Goal: Task Accomplishment & Management: Manage account settings

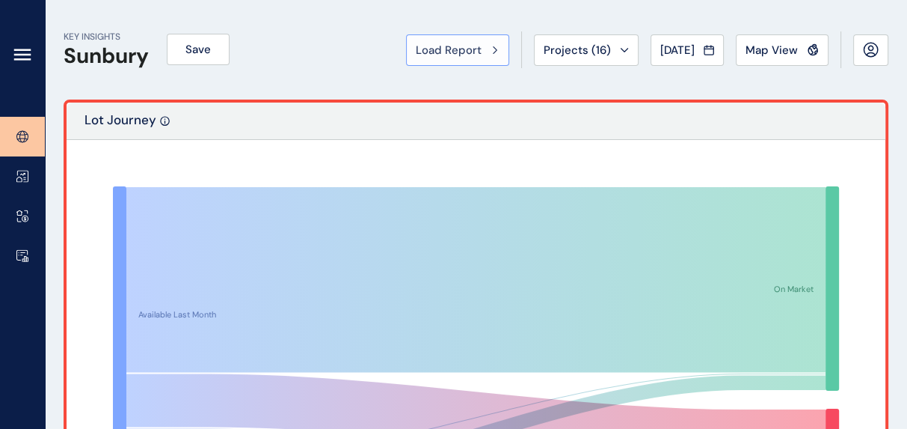
click at [416, 56] on span "Load Report" at bounding box center [449, 50] width 66 height 15
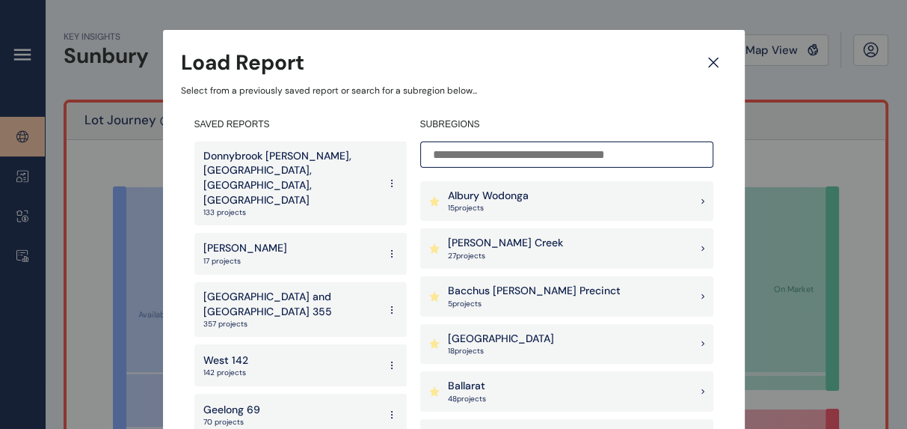
click at [597, 386] on div "Ballarat 48 project s" at bounding box center [566, 391] width 293 height 40
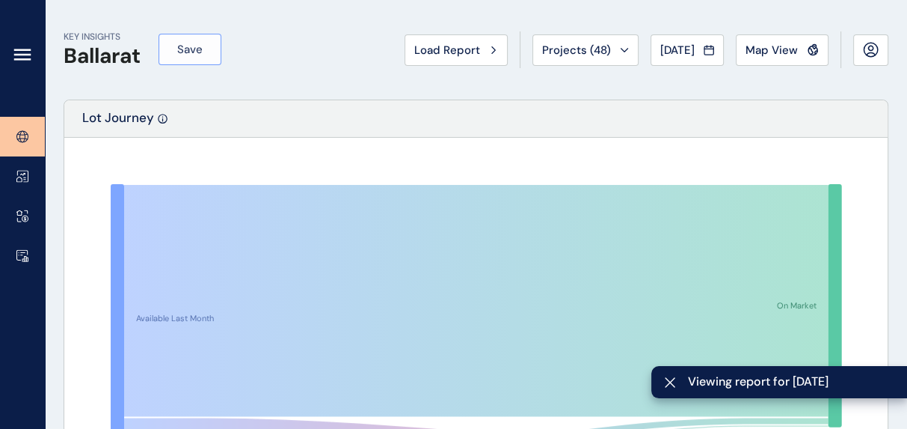
click at [187, 52] on span "Save" at bounding box center [189, 49] width 25 height 15
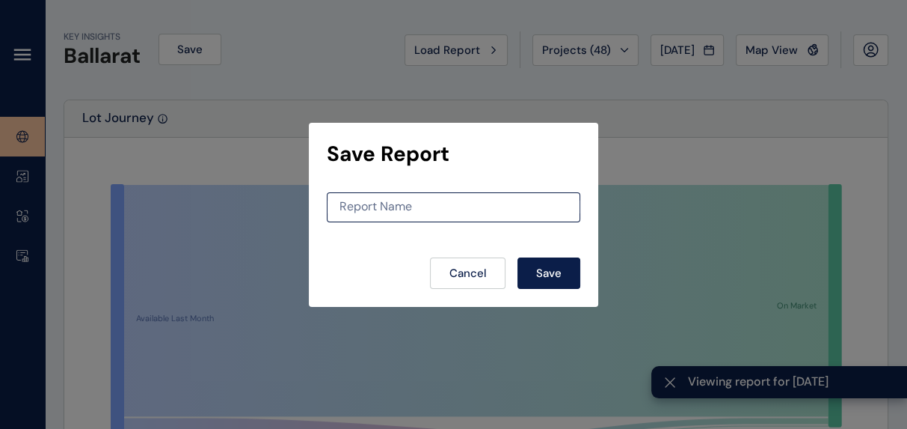
drag, startPoint x: 414, startPoint y: 189, endPoint x: 425, endPoint y: 200, distance: 14.8
click at [414, 192] on div "Report Name" at bounding box center [454, 207] width 254 height 30
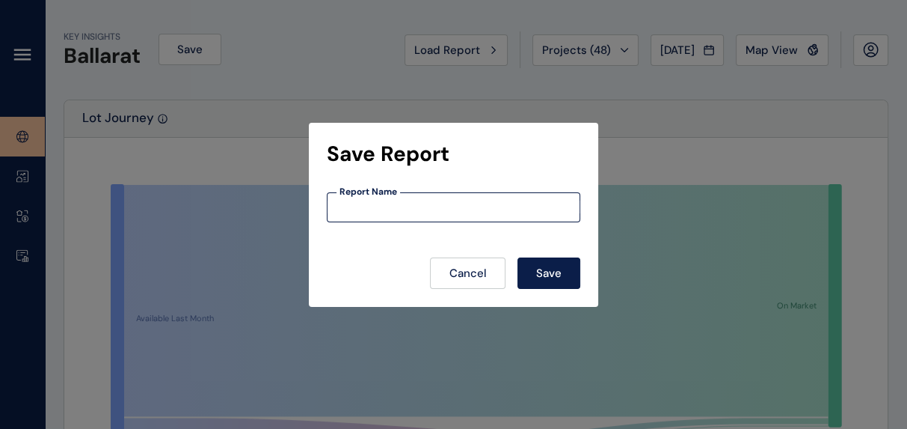
click at [425, 203] on input at bounding box center [454, 206] width 252 height 13
type input "********"
click at [540, 269] on span "Save" at bounding box center [548, 273] width 25 height 15
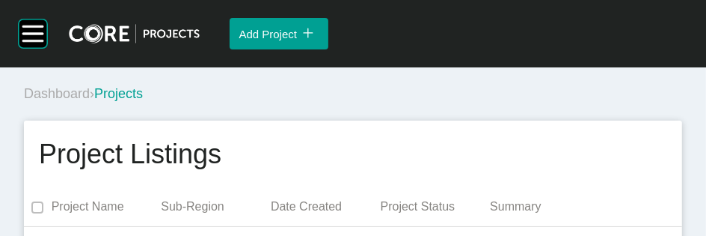
scroll to position [2362, 0]
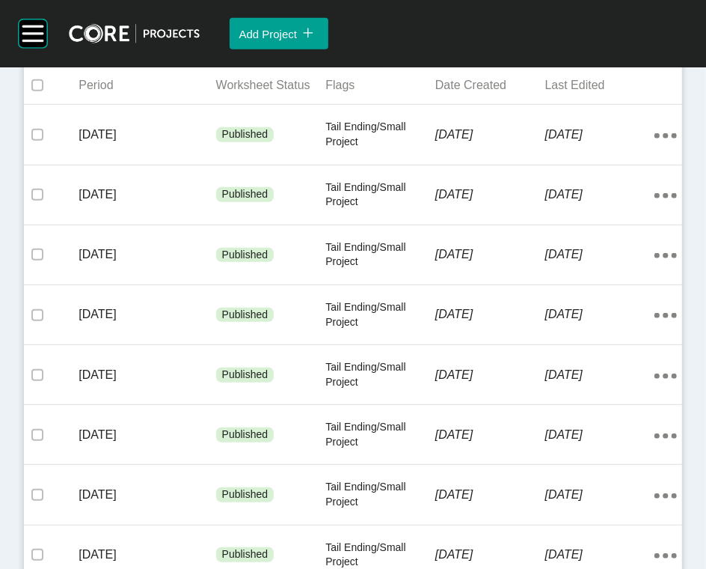
scroll to position [371, 0]
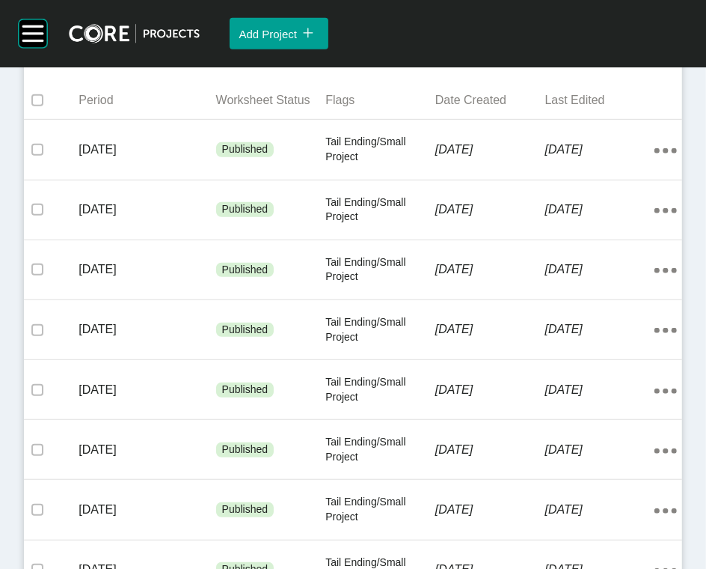
click at [564, 57] on span "Add Worksheet" at bounding box center [602, 50] width 76 height 13
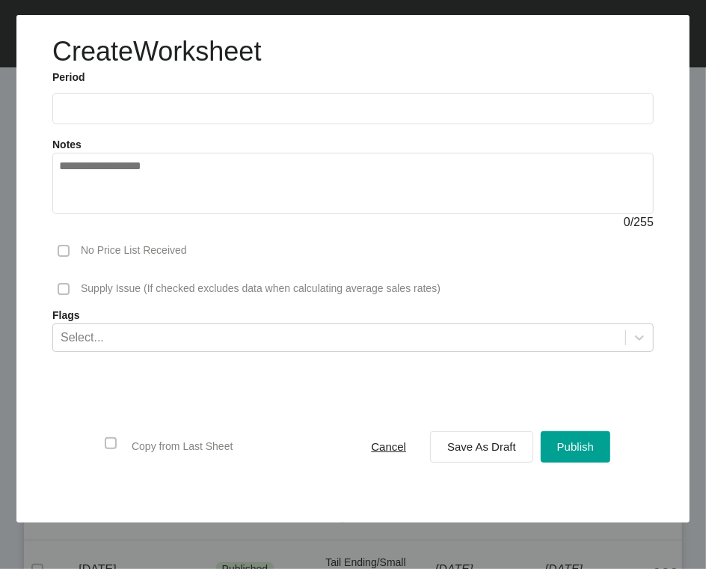
click at [239, 114] on input "text" at bounding box center [353, 108] width 588 height 13
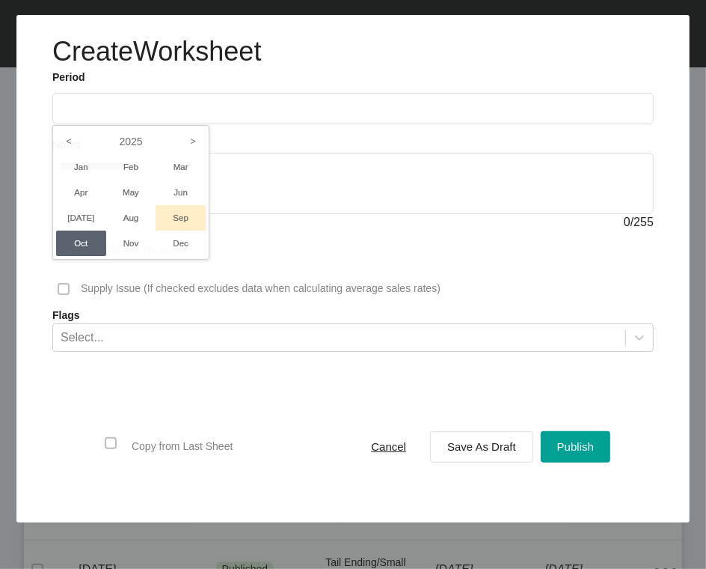
click at [199, 230] on li "Sep" at bounding box center [181, 217] width 50 height 25
type input "**********"
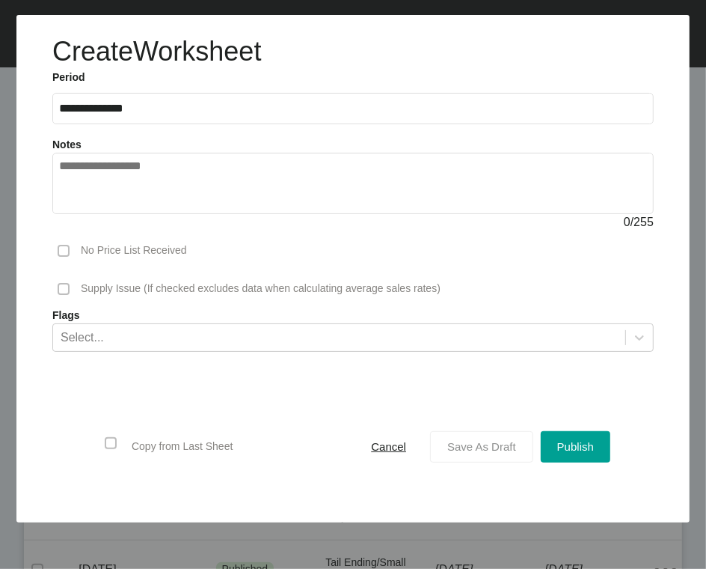
click at [447, 428] on span "Save As Draft" at bounding box center [481, 446] width 69 height 13
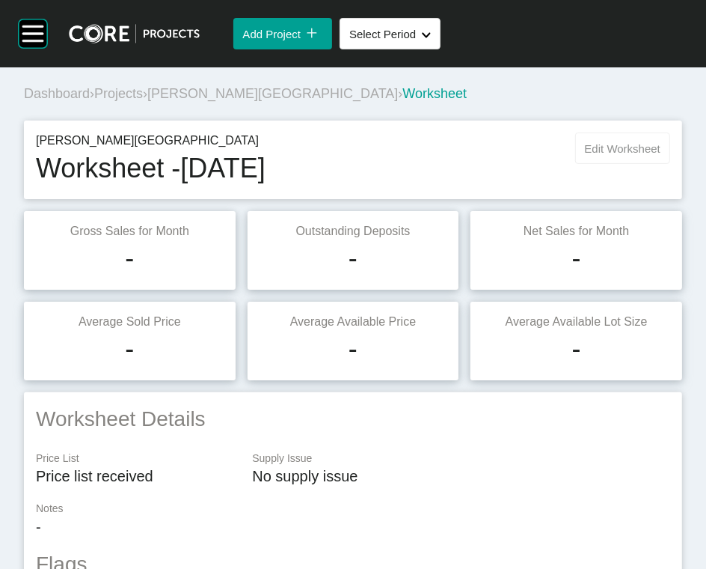
click at [583, 164] on button "Edit Worksheet" at bounding box center [622, 147] width 95 height 31
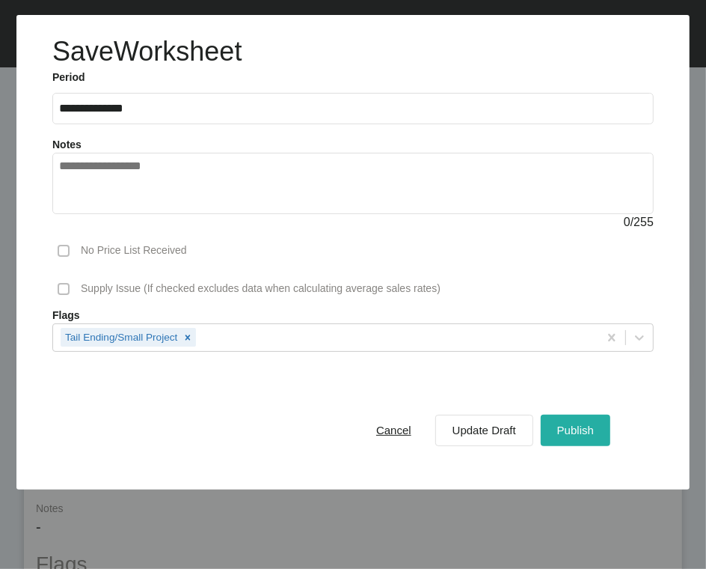
click at [557, 428] on span "Publish" at bounding box center [575, 429] width 37 height 13
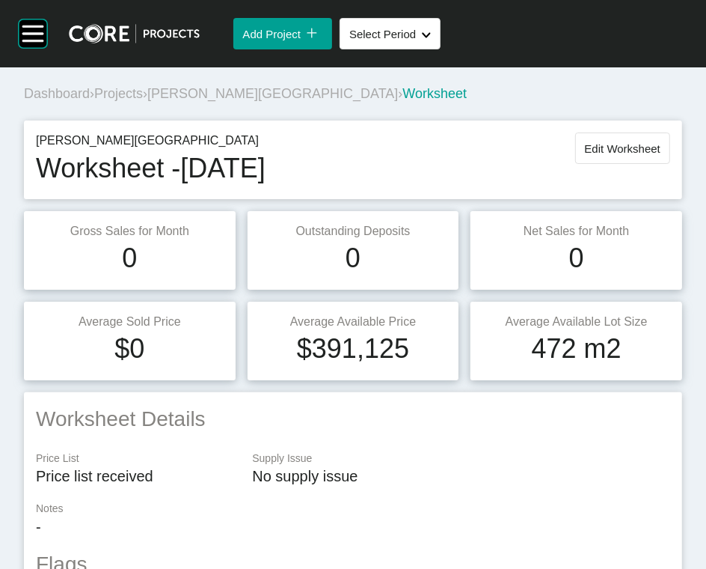
click at [141, 101] on span "Projects" at bounding box center [118, 93] width 49 height 15
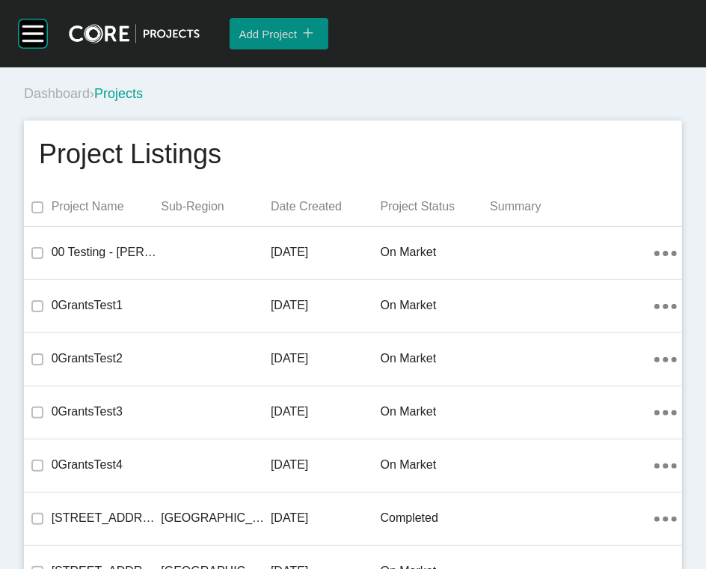
scroll to position [6929, 0]
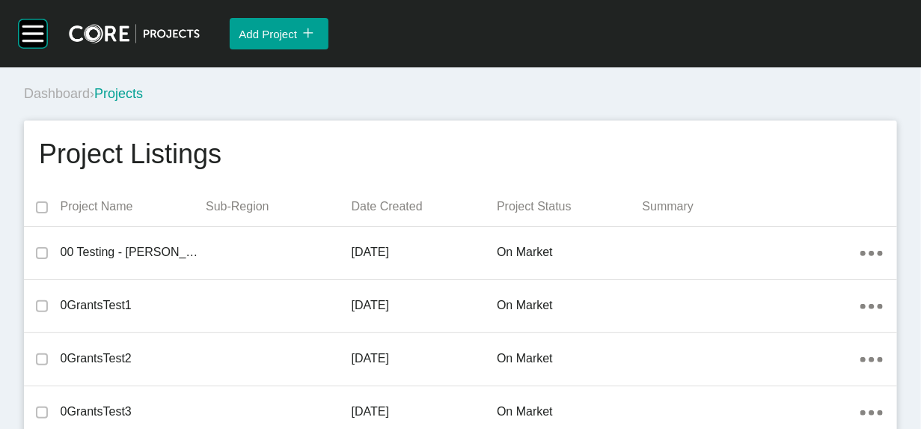
scroll to position [6653, 0]
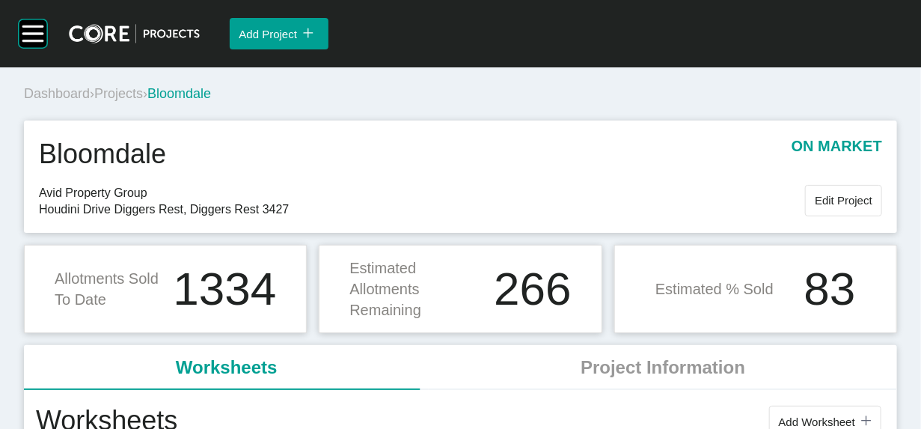
scroll to position [375, 0]
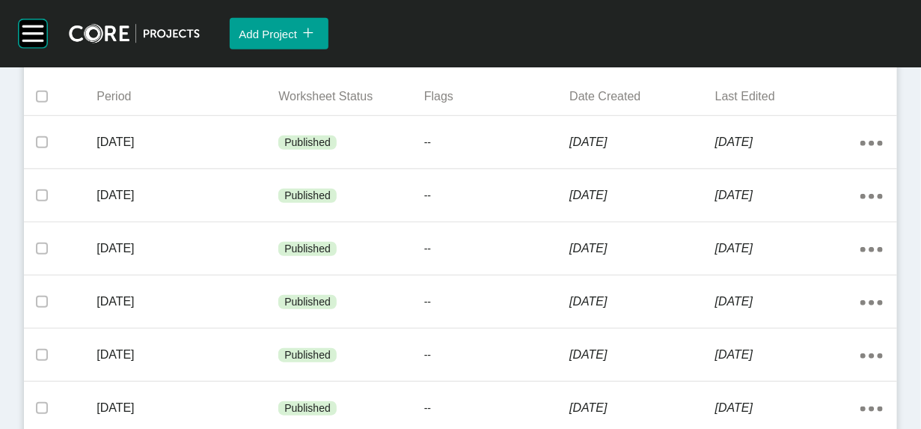
click at [809, 62] on button "Add Worksheet icon/tick copy 11 Created with Sketch." at bounding box center [825, 46] width 112 height 31
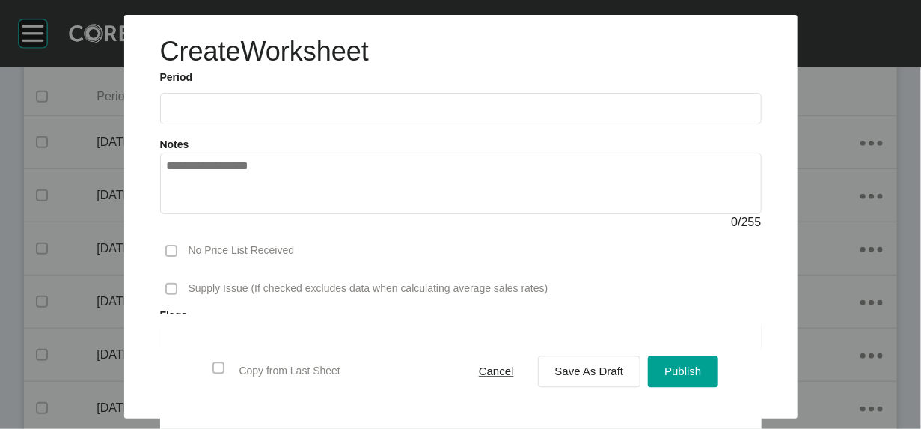
click at [209, 114] on input "text" at bounding box center [461, 108] width 588 height 13
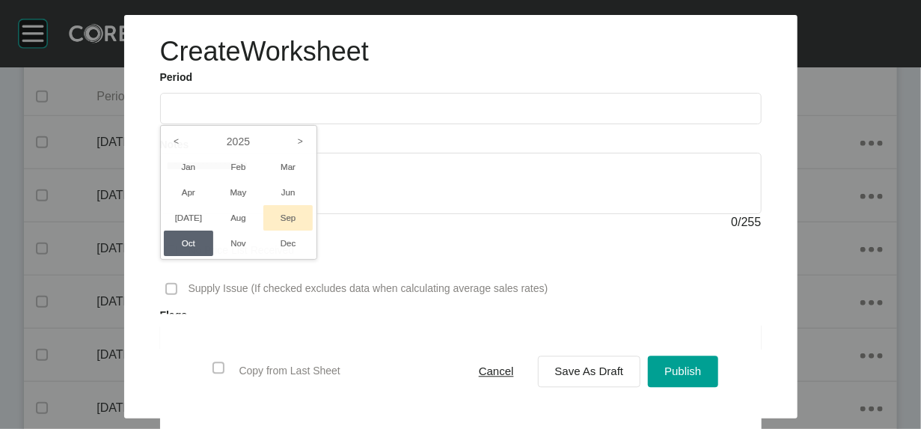
click at [263, 230] on li "Sep" at bounding box center [288, 217] width 50 height 25
type input "**********"
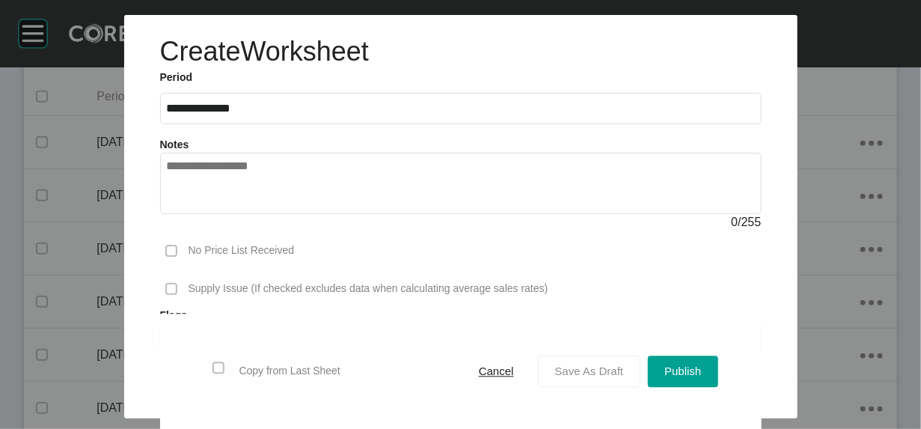
click at [624, 365] on span "Save As Draft" at bounding box center [589, 371] width 69 height 13
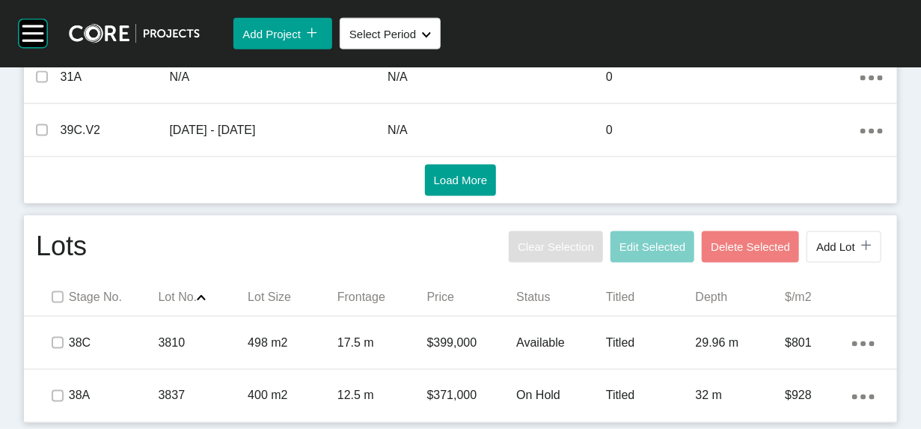
scroll to position [1067, 0]
click at [64, 291] on label at bounding box center [58, 297] width 12 height 12
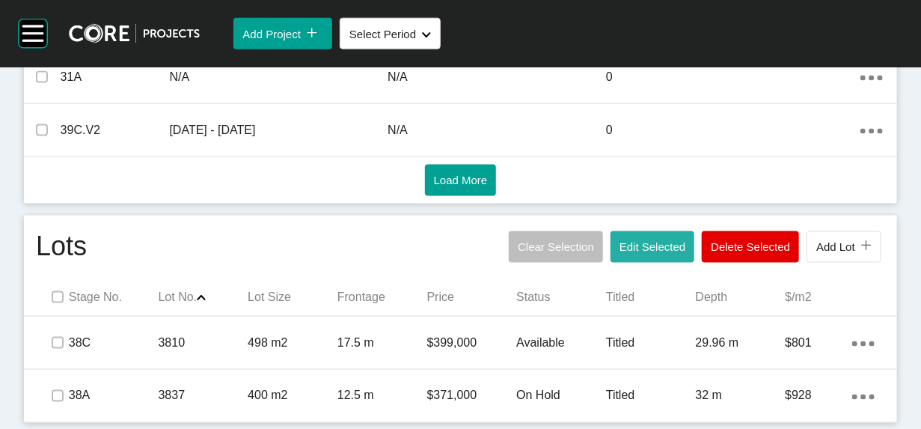
click at [610, 231] on button "Edit Selected" at bounding box center [652, 246] width 84 height 31
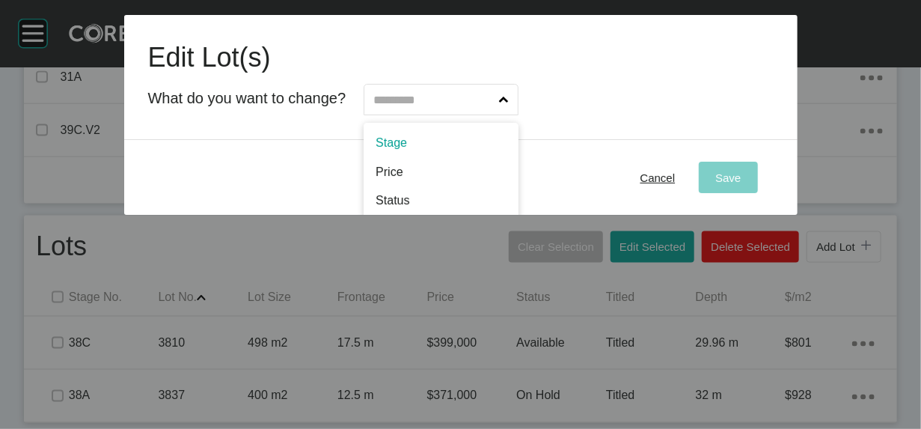
click at [426, 114] on input "text" at bounding box center [433, 100] width 126 height 30
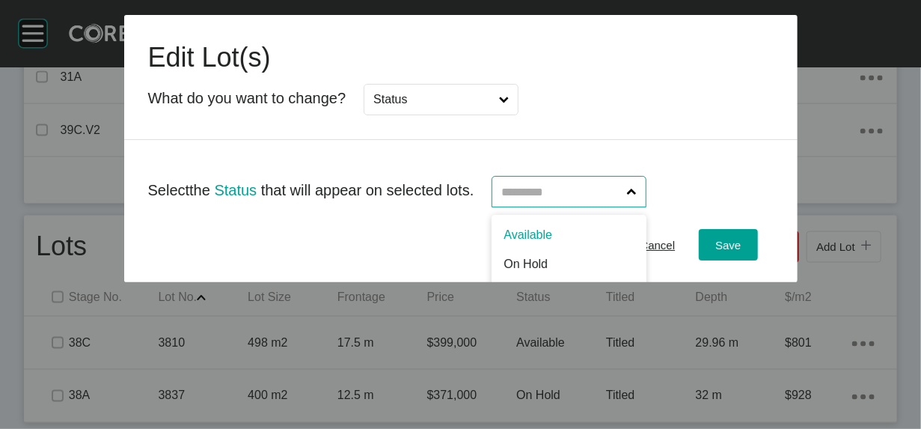
click at [537, 206] on input "text" at bounding box center [561, 192] width 126 height 30
type input "*"
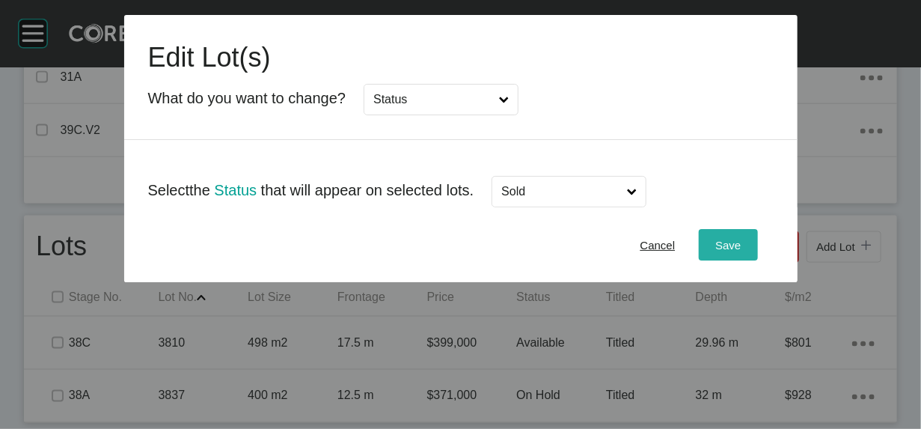
click at [741, 251] on span "Save" at bounding box center [727, 245] width 25 height 13
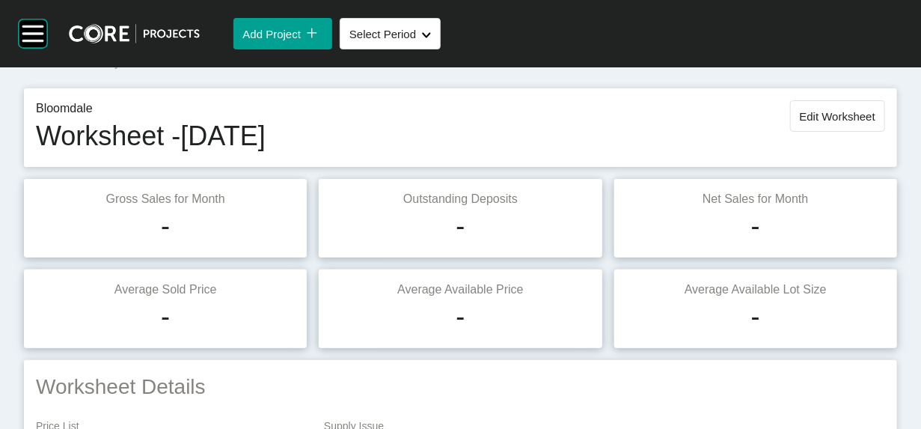
scroll to position [5, 0]
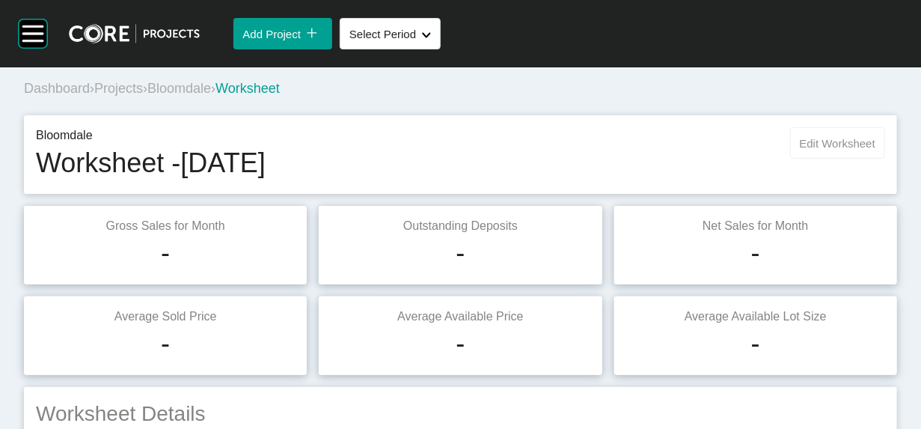
click at [827, 150] on span "Edit Worksheet" at bounding box center [838, 143] width 76 height 13
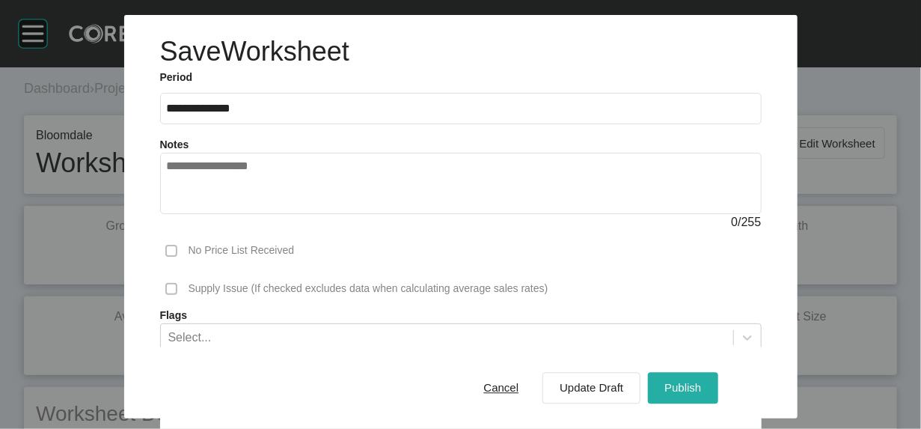
click at [705, 378] on div "Publish" at bounding box center [683, 388] width 44 height 20
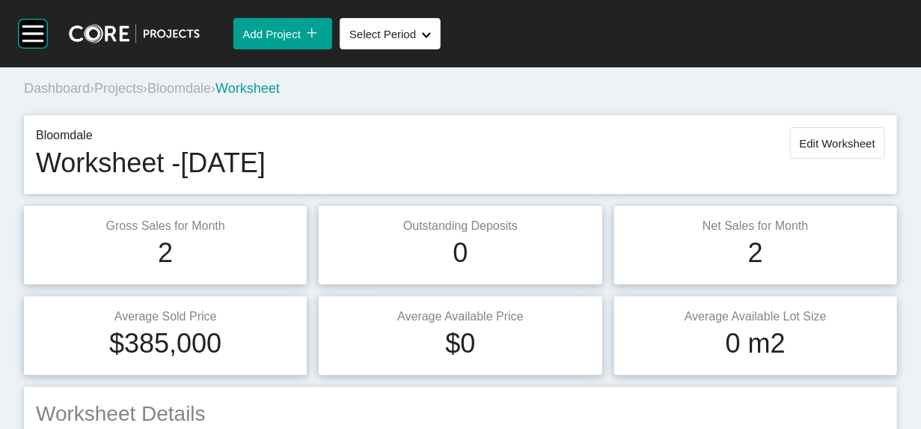
click at [143, 96] on span "Projects" at bounding box center [118, 88] width 49 height 15
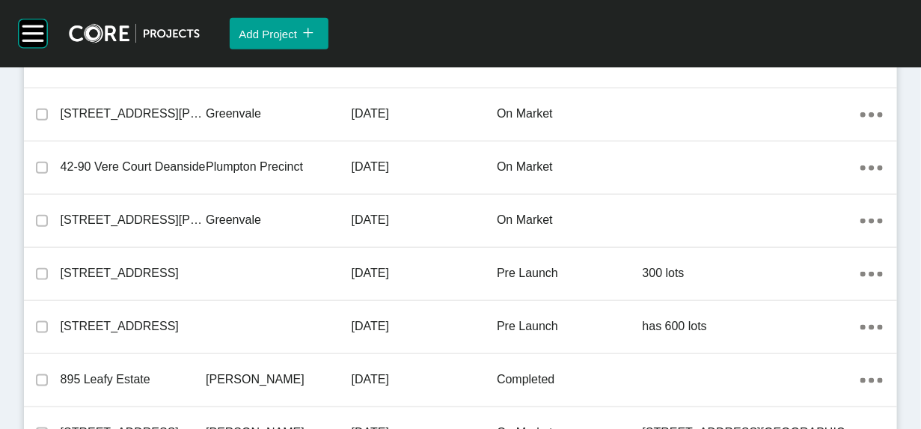
scroll to position [17043, 0]
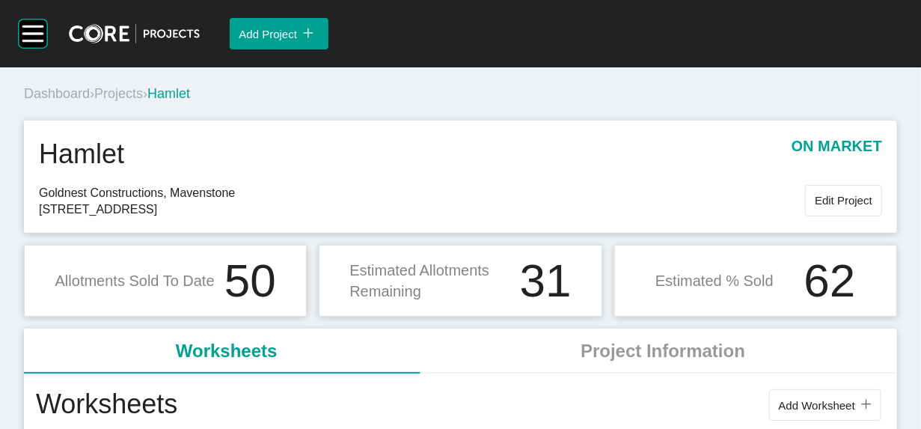
click at [907, 76] on div "Group 2 Created with Sketch. . Add Project icon/tick copy 11 Created with Sketc…" at bounding box center [460, 214] width 921 height 429
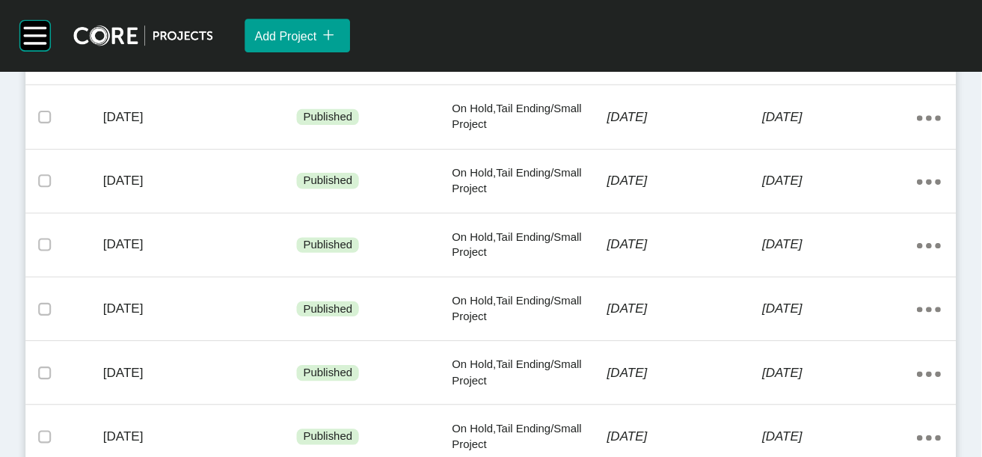
scroll to position [384, 0]
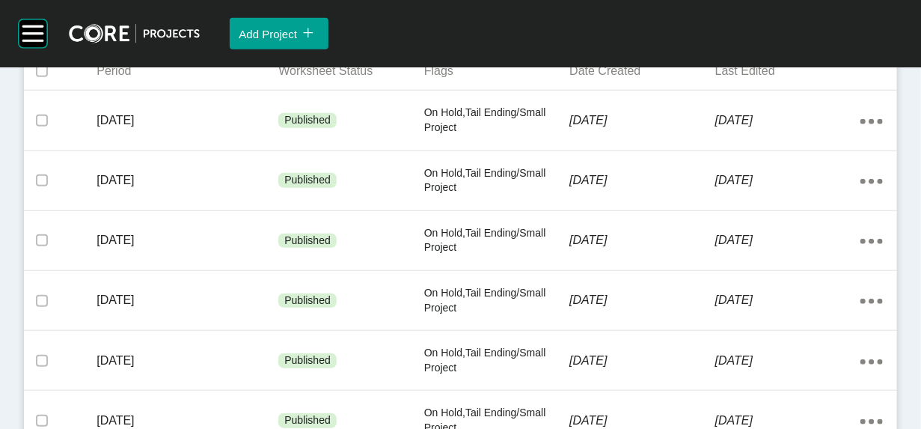
click at [779, 28] on span "Add Worksheet" at bounding box center [817, 21] width 76 height 13
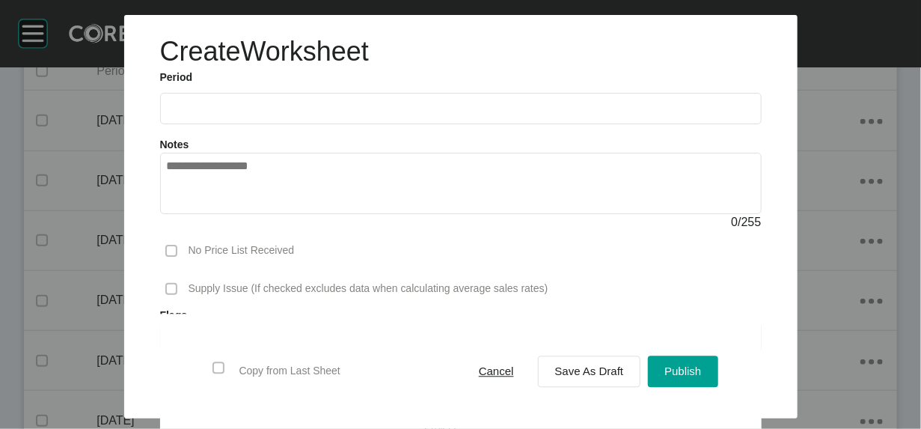
click at [167, 114] on input "text" at bounding box center [461, 108] width 588 height 13
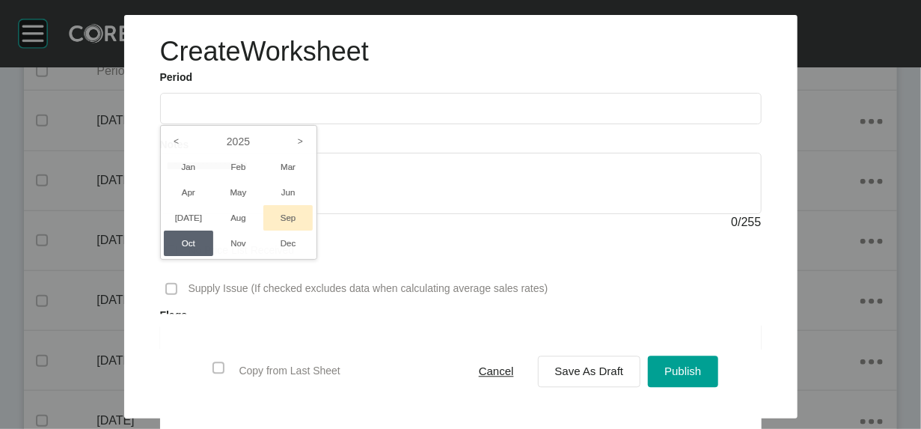
click at [263, 230] on li "Sep" at bounding box center [288, 217] width 50 height 25
type input "**********"
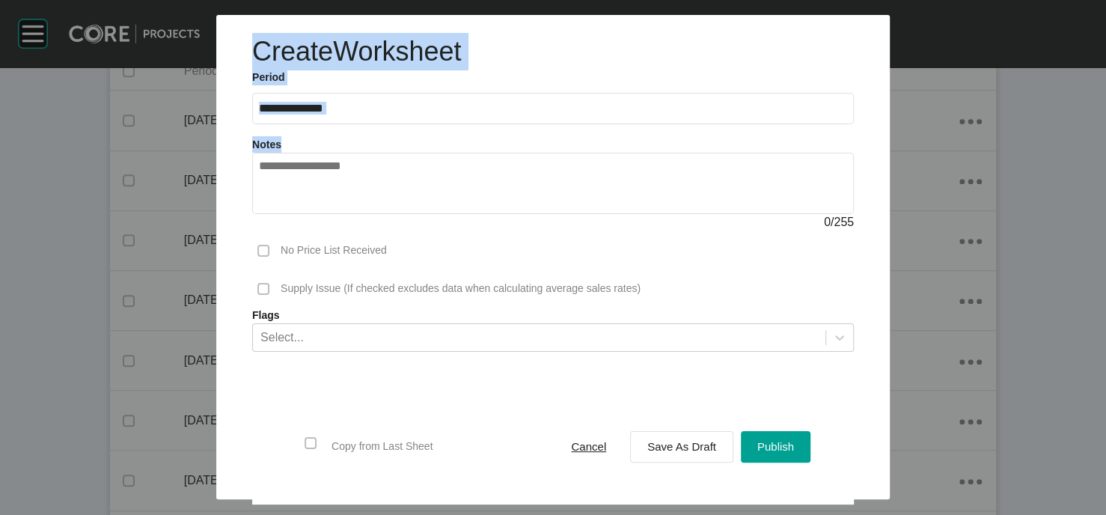
drag, startPoint x: 1094, startPoint y: 174, endPoint x: 1107, endPoint y: 247, distance: 73.7
click at [920, 247] on html "**********" at bounding box center [553, 257] width 1106 height 515
click at [716, 428] on span "Save As Draft" at bounding box center [681, 446] width 69 height 13
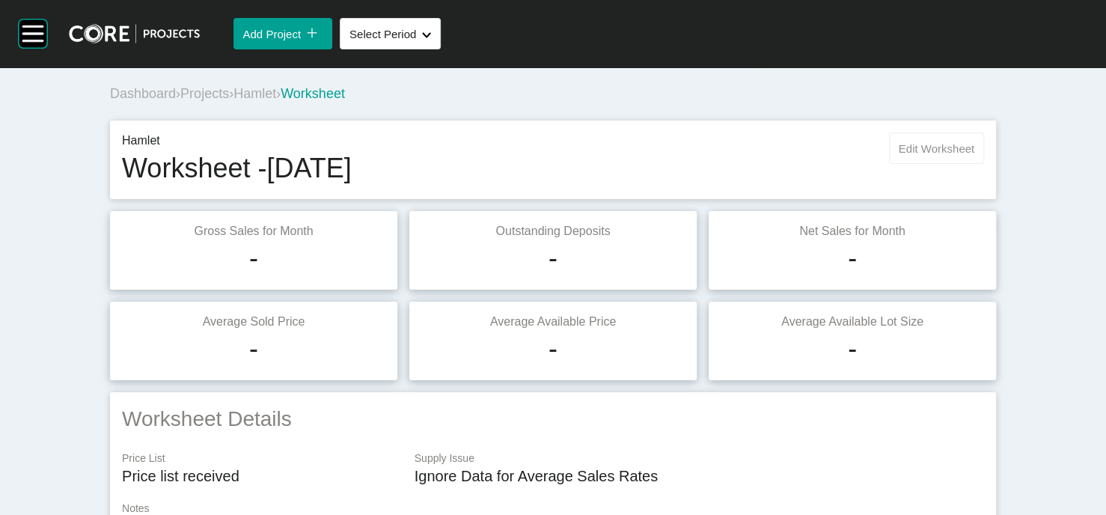
click at [920, 164] on button "Edit Worksheet" at bounding box center [936, 147] width 95 height 31
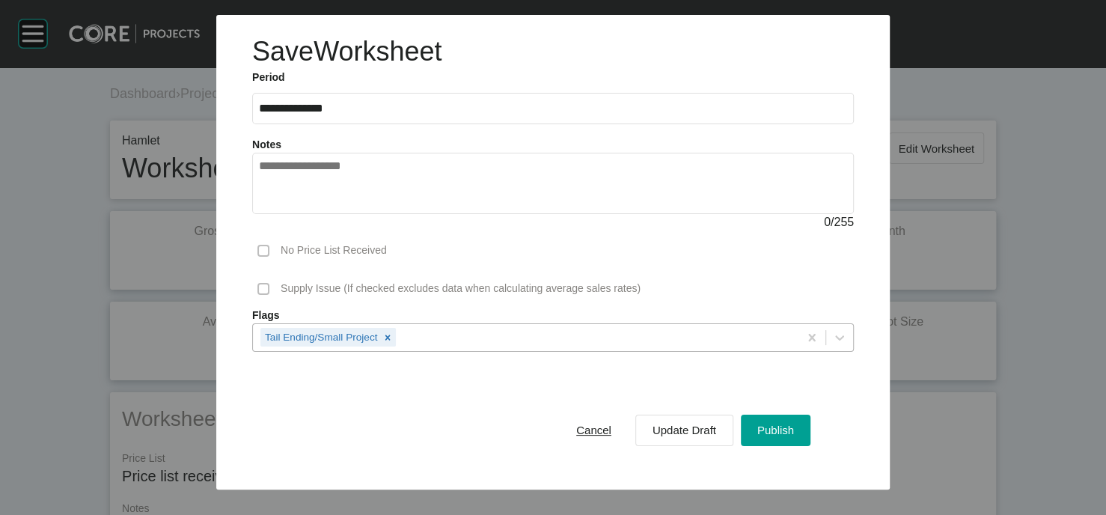
click at [405, 349] on div "Tail Ending/Small Project" at bounding box center [525, 336] width 545 height 25
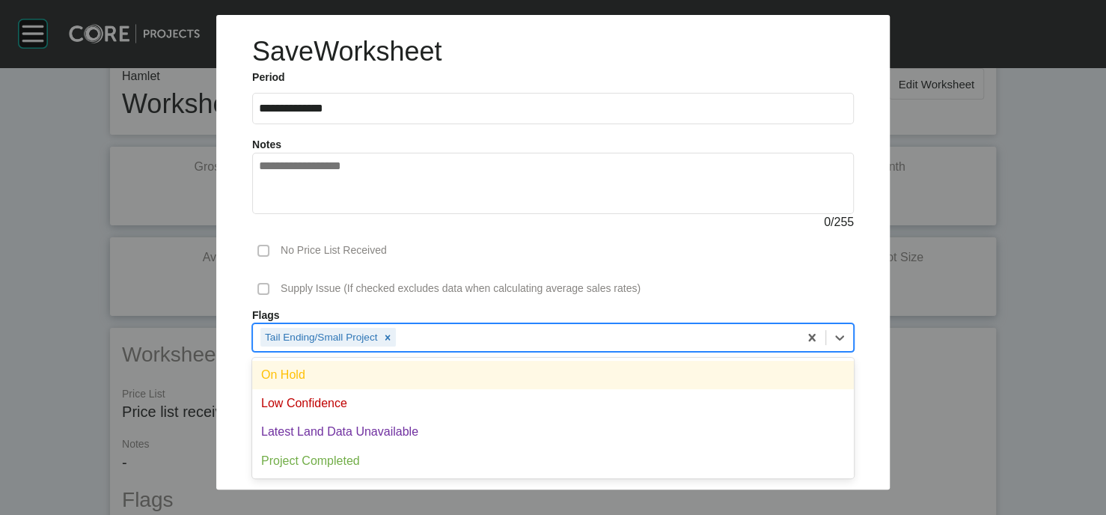
click at [390, 389] on div "On Hold" at bounding box center [552, 375] width 601 height 28
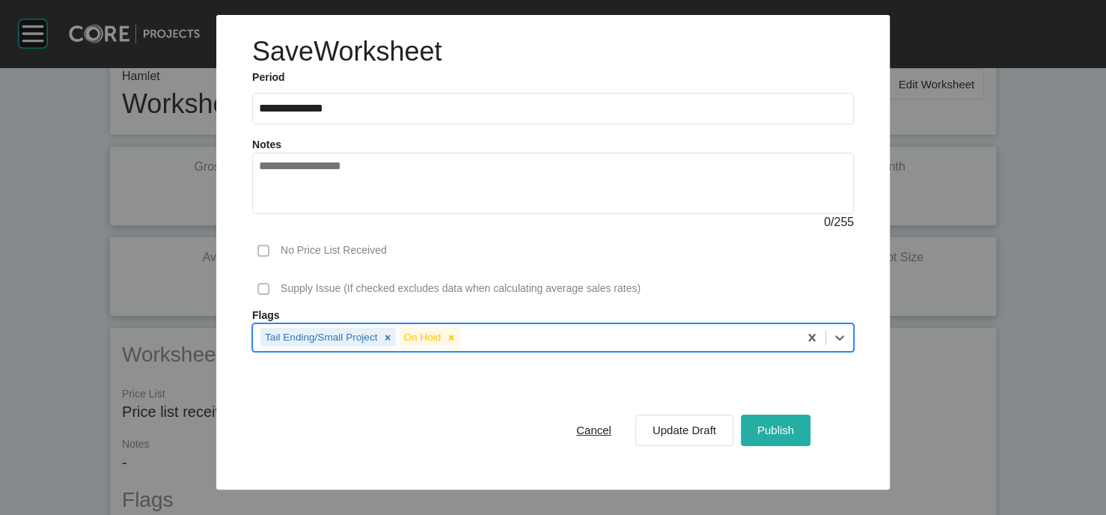
click at [794, 428] on span "Publish" at bounding box center [775, 429] width 37 height 13
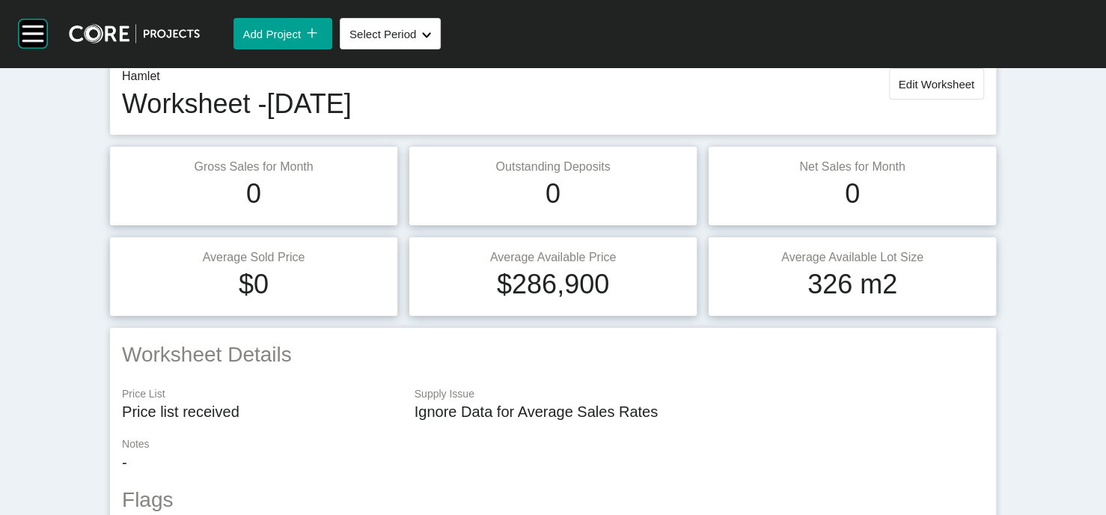
scroll to position [0, 0]
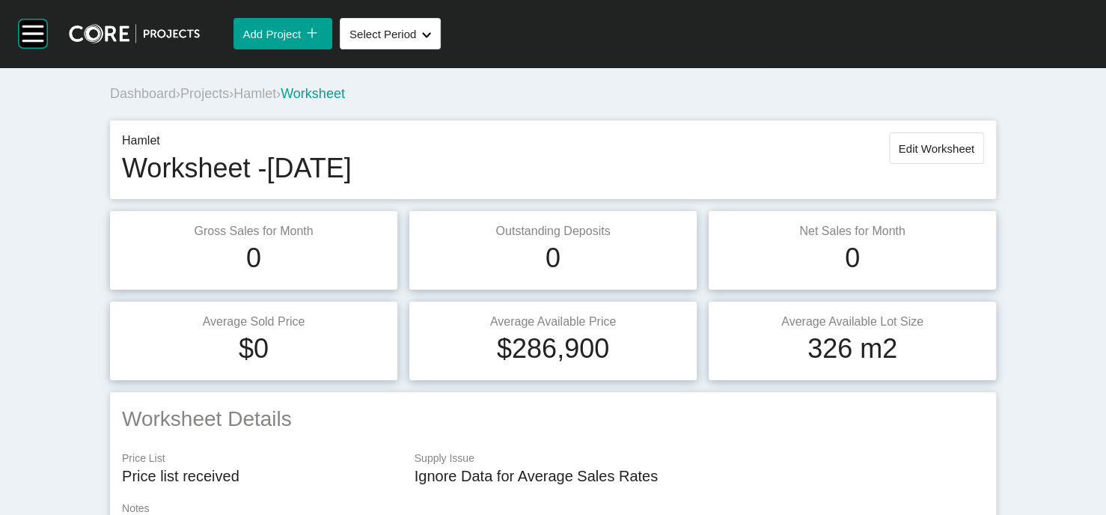
click at [180, 101] on span "Projects" at bounding box center [204, 93] width 49 height 15
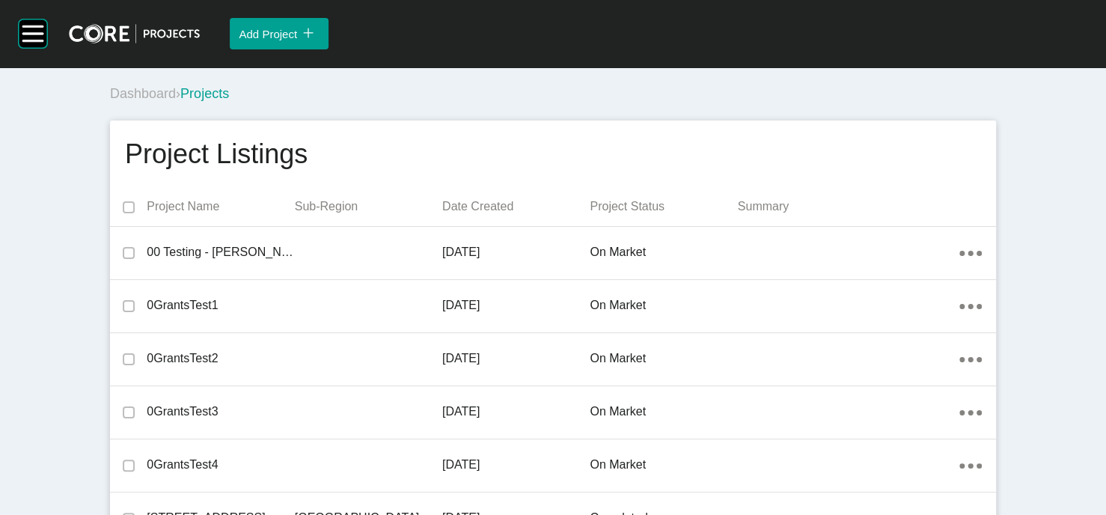
scroll to position [10982, 0]
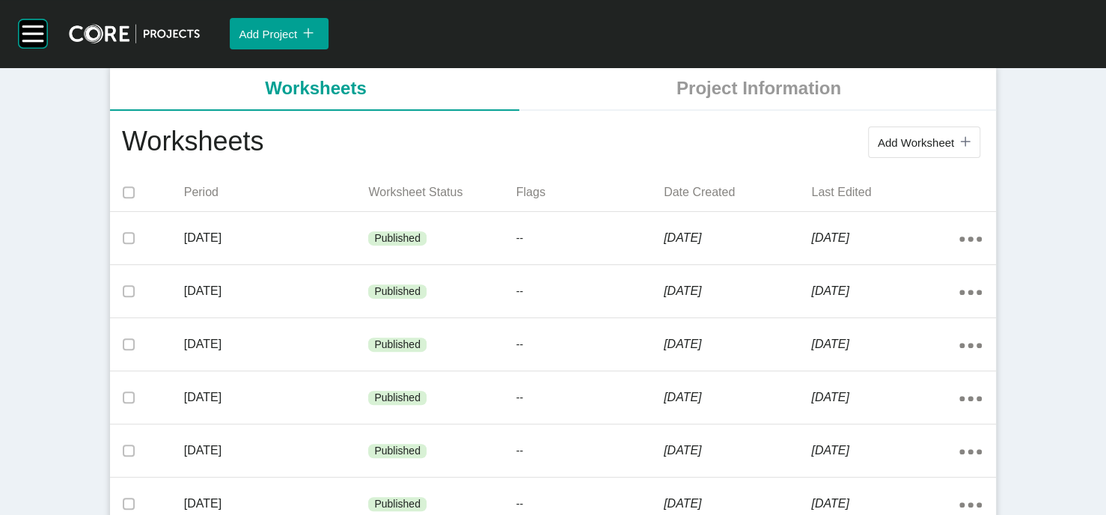
scroll to position [322, 0]
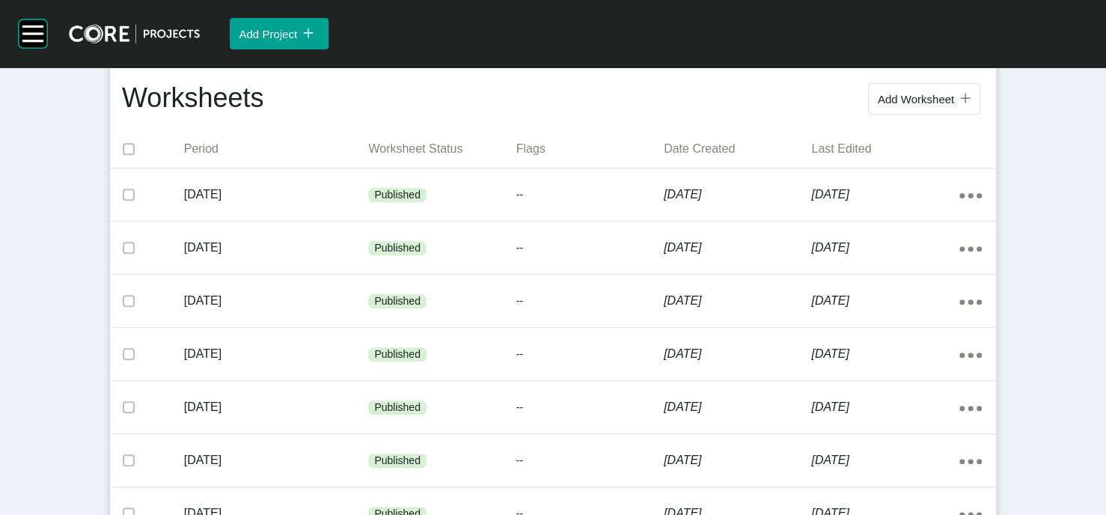
click at [920, 118] on div "Add Worksheet icon/tick copy 11 Created with Sketch." at bounding box center [623, 98] width 720 height 39
click at [920, 105] on span "Add Worksheet" at bounding box center [915, 99] width 76 height 13
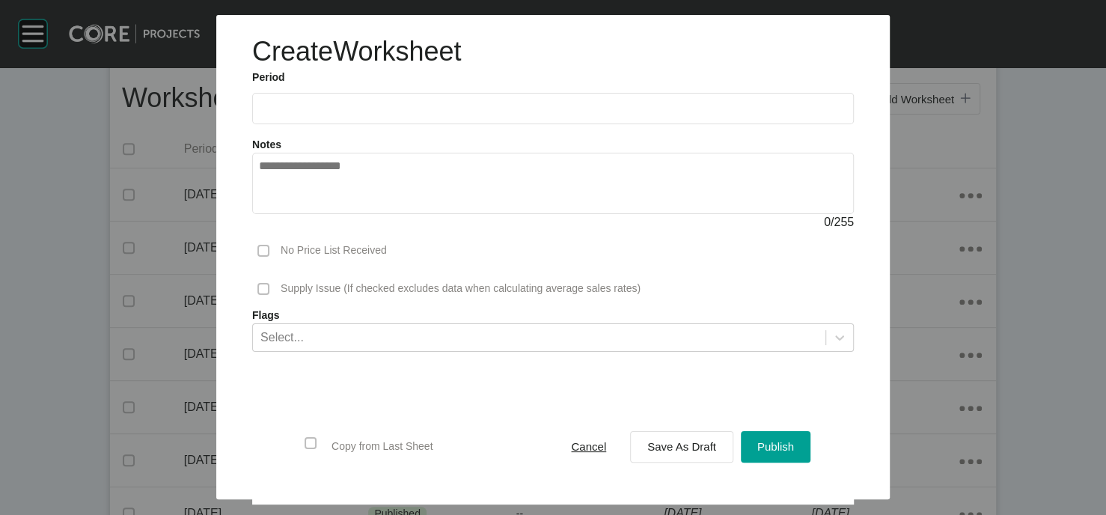
click at [279, 114] on input "text" at bounding box center [553, 108] width 588 height 13
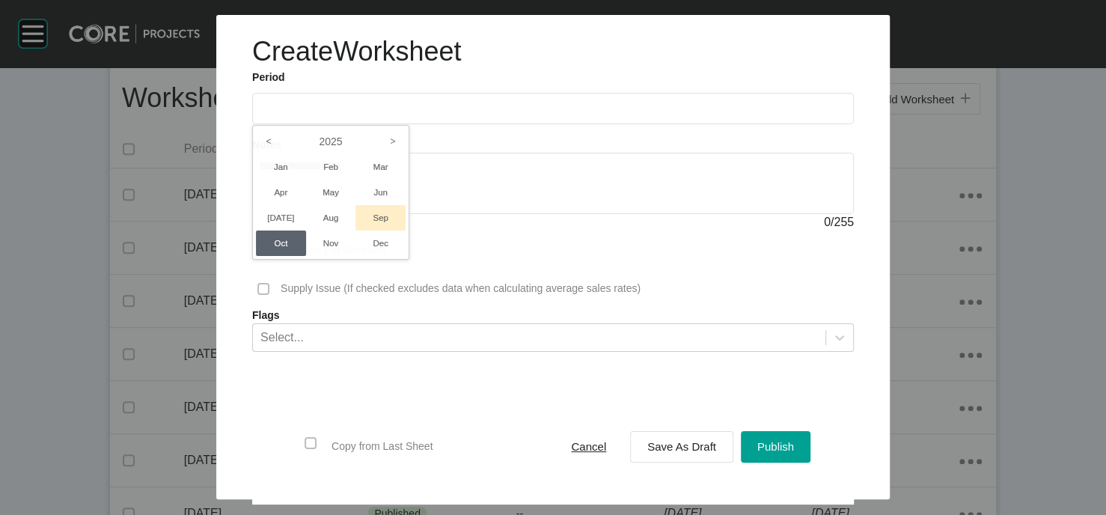
click at [355, 230] on li "Sep" at bounding box center [380, 217] width 50 height 25
type input "**********"
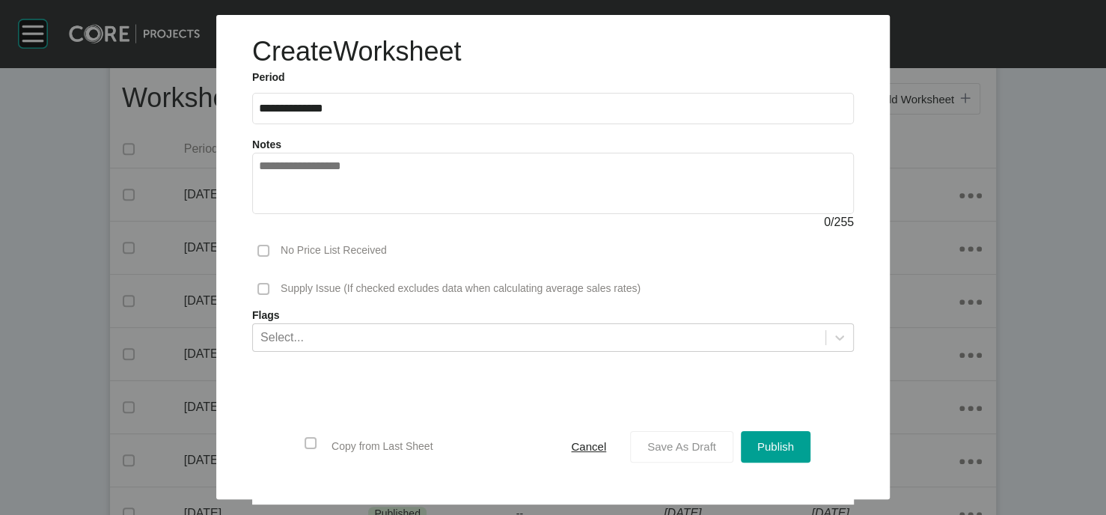
click at [683, 428] on div "Save As Draft" at bounding box center [681, 446] width 76 height 20
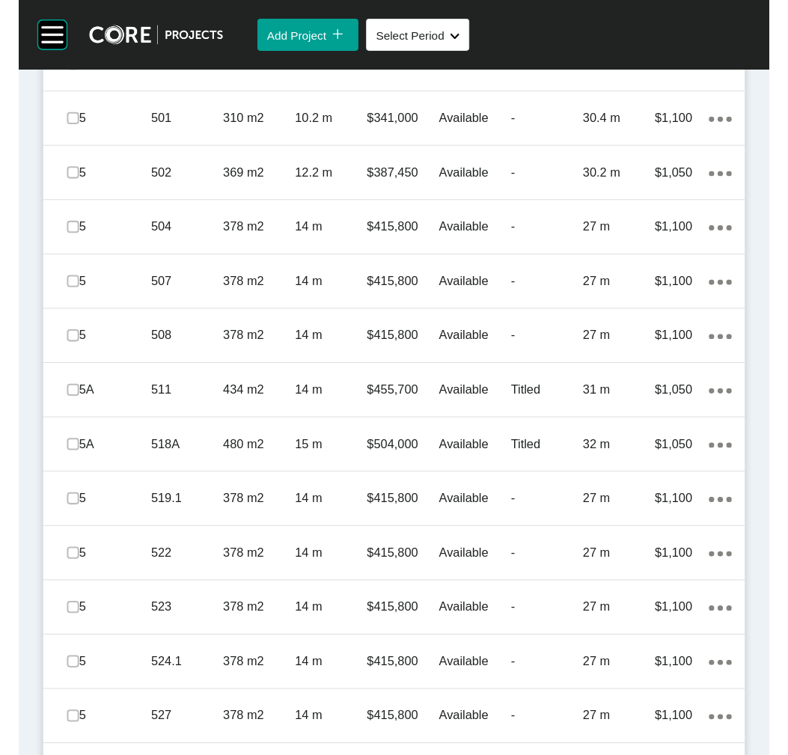
scroll to position [1030, 0]
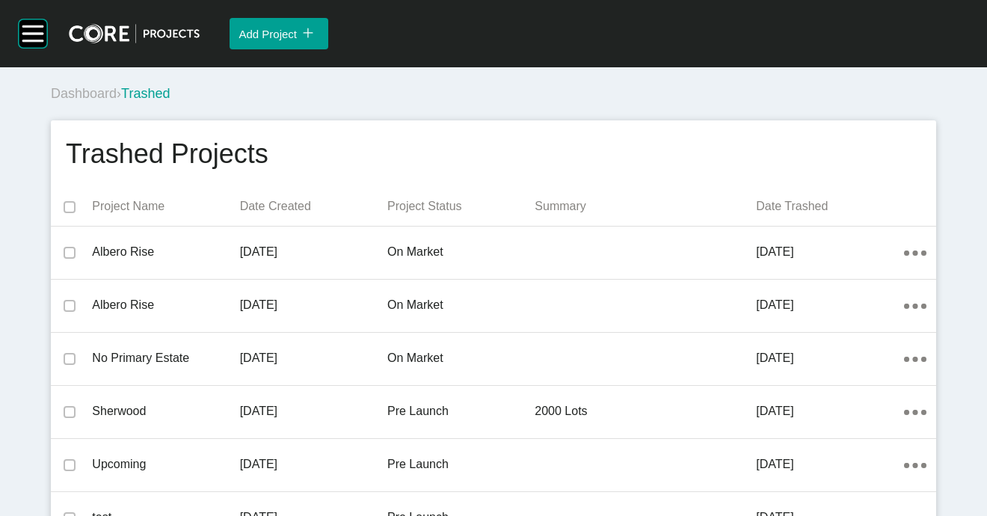
click at [91, 101] on span "Dashboard" at bounding box center [84, 93] width 66 height 15
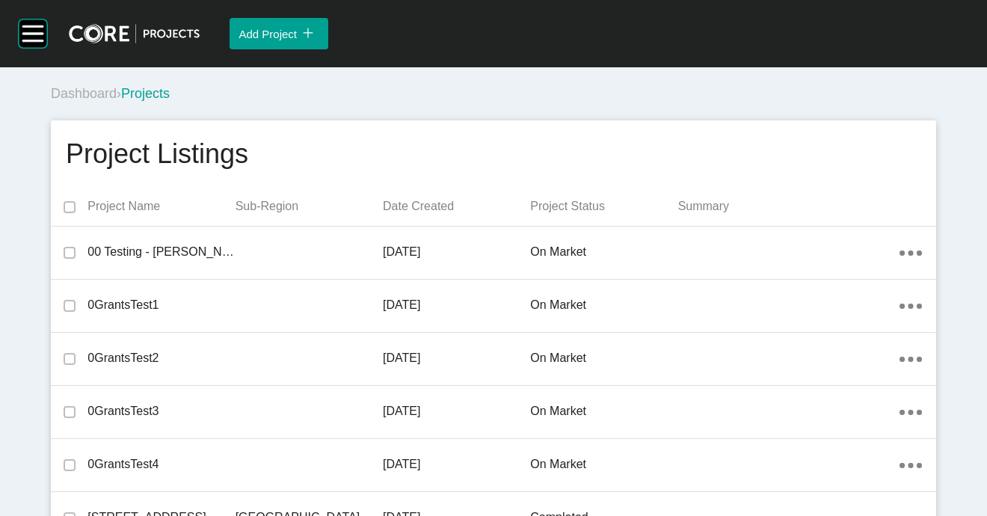
scroll to position [10975, 0]
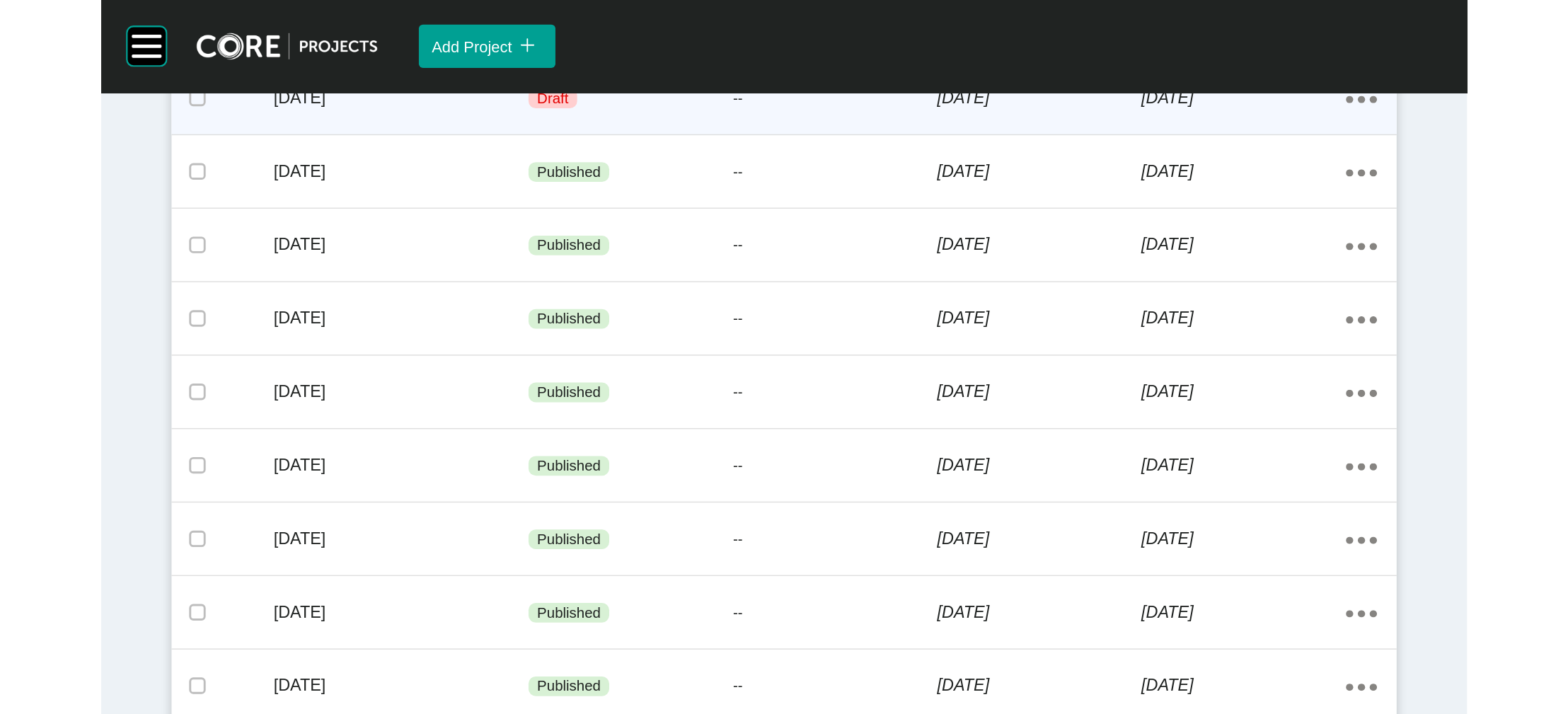
scroll to position [426, 0]
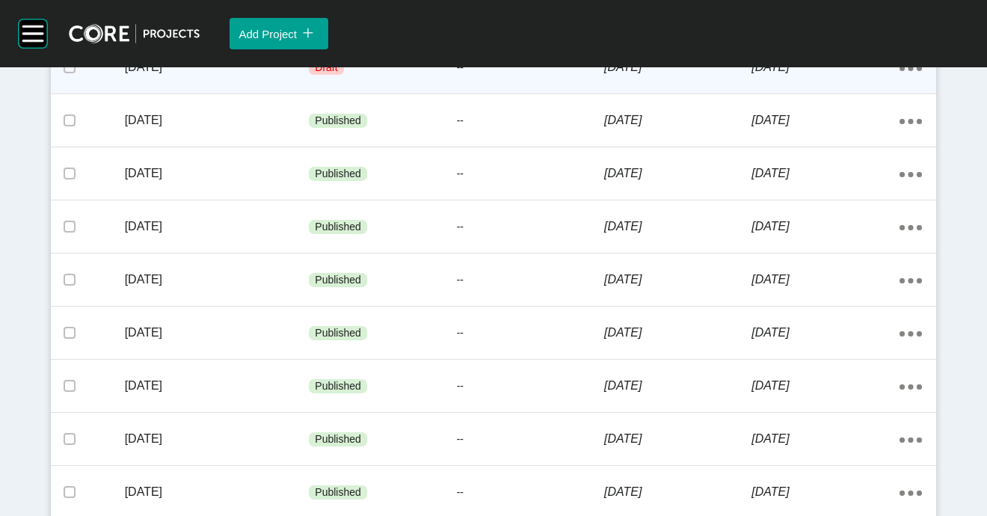
click at [794, 91] on div "[DATE]" at bounding box center [825, 67] width 147 height 46
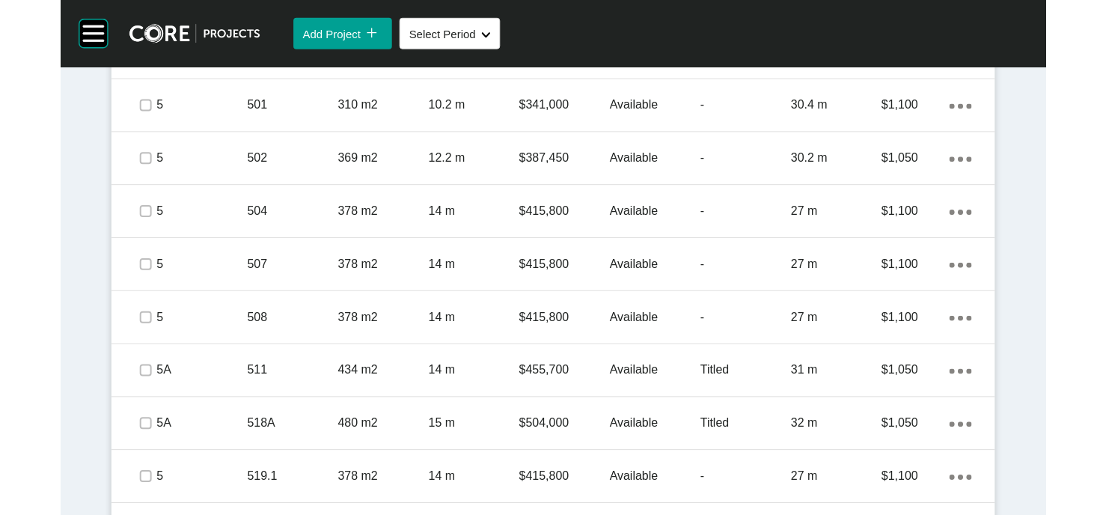
scroll to position [1060, 0]
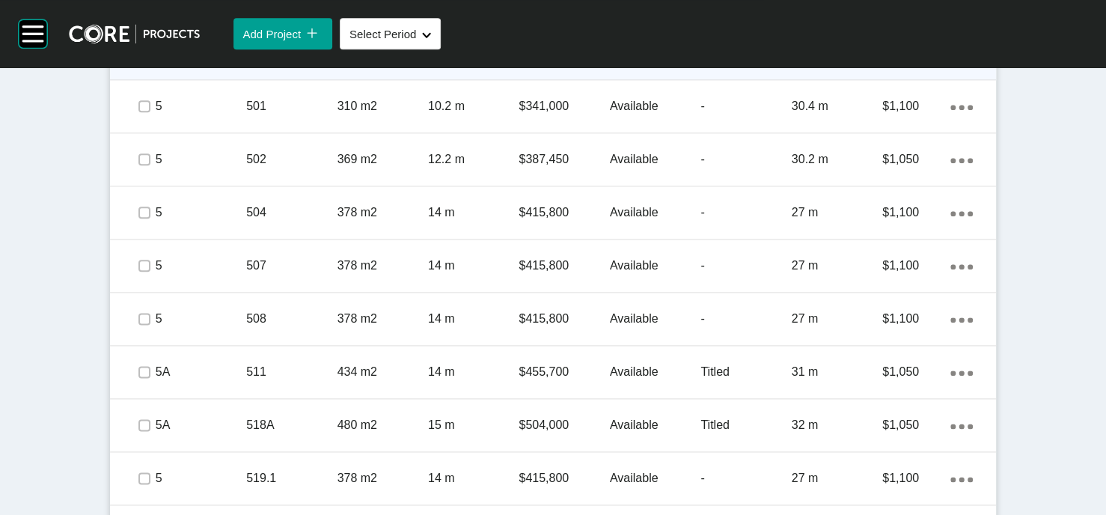
click at [361, 61] on p "504 m2" at bounding box center [382, 53] width 91 height 16
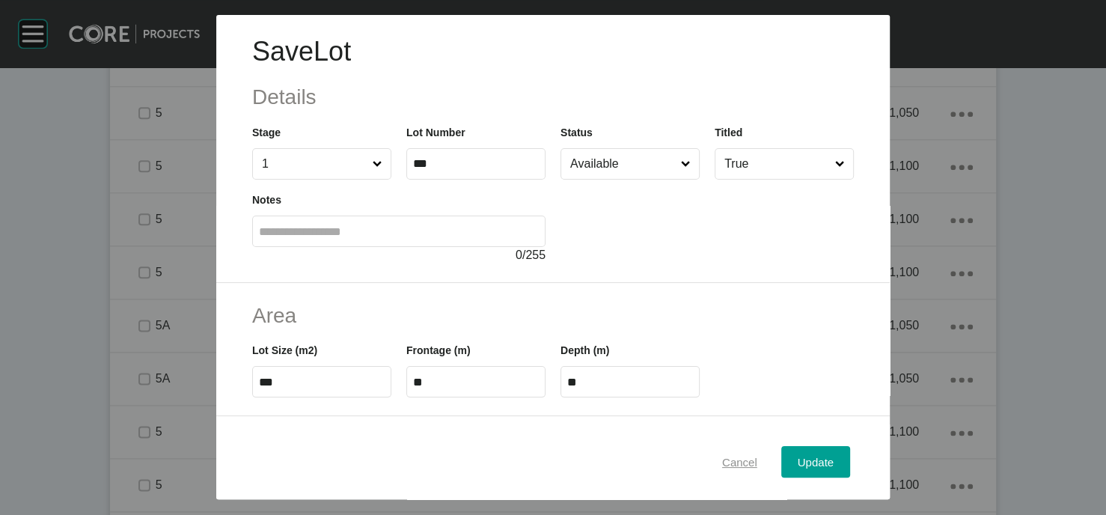
click at [757, 428] on span "Cancel" at bounding box center [739, 461] width 35 height 13
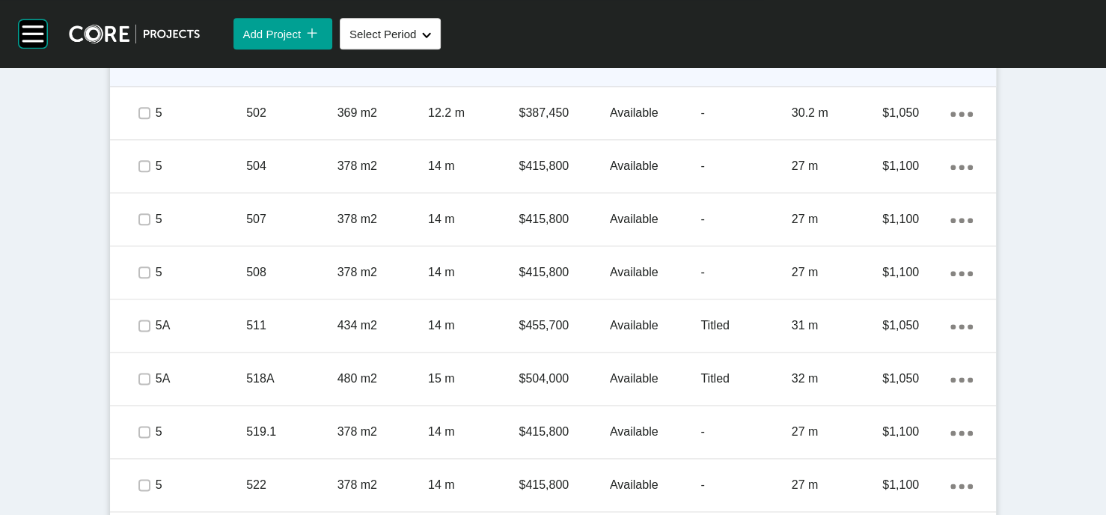
click at [681, 83] on div "Available" at bounding box center [655, 60] width 91 height 46
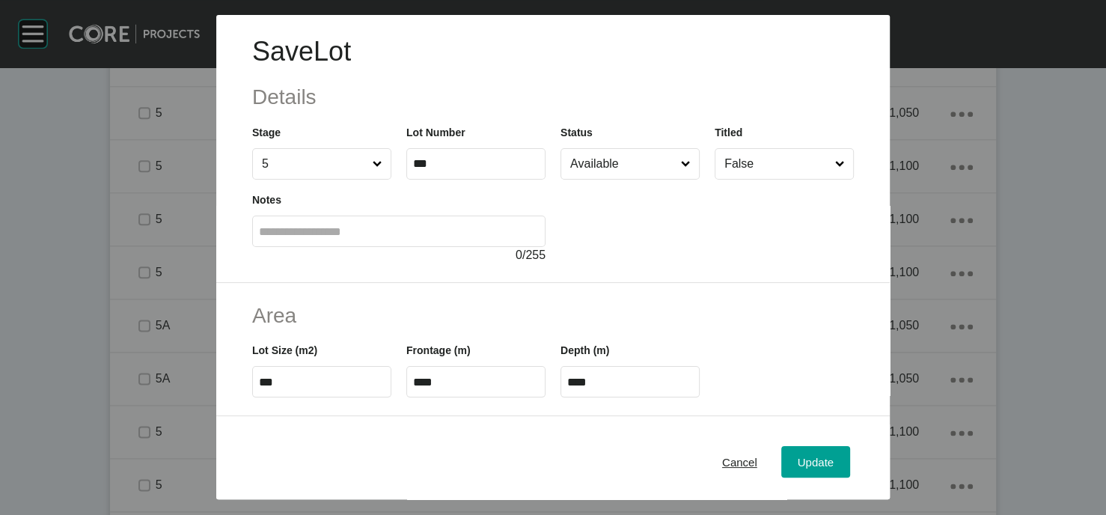
click at [643, 179] on input "Available" at bounding box center [622, 164] width 111 height 30
type input "*"
click at [850, 428] on button "Update" at bounding box center [815, 461] width 69 height 31
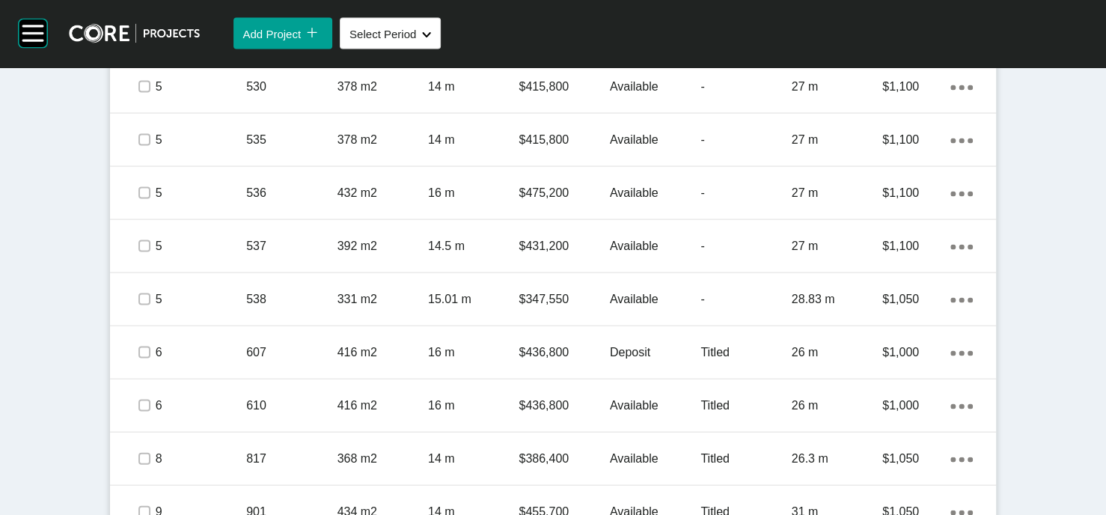
scroll to position [1868, 0]
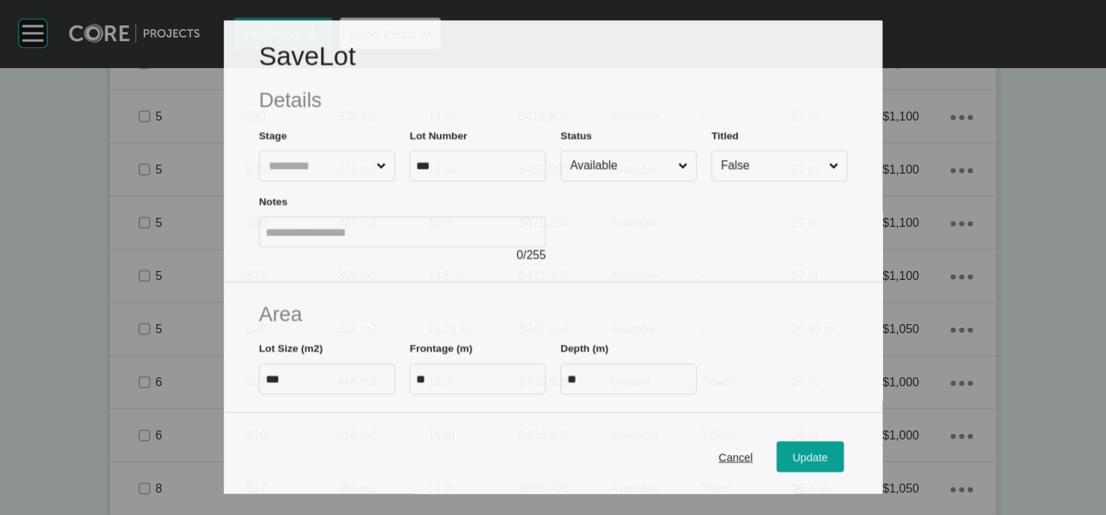
scroll to position [1810, 0]
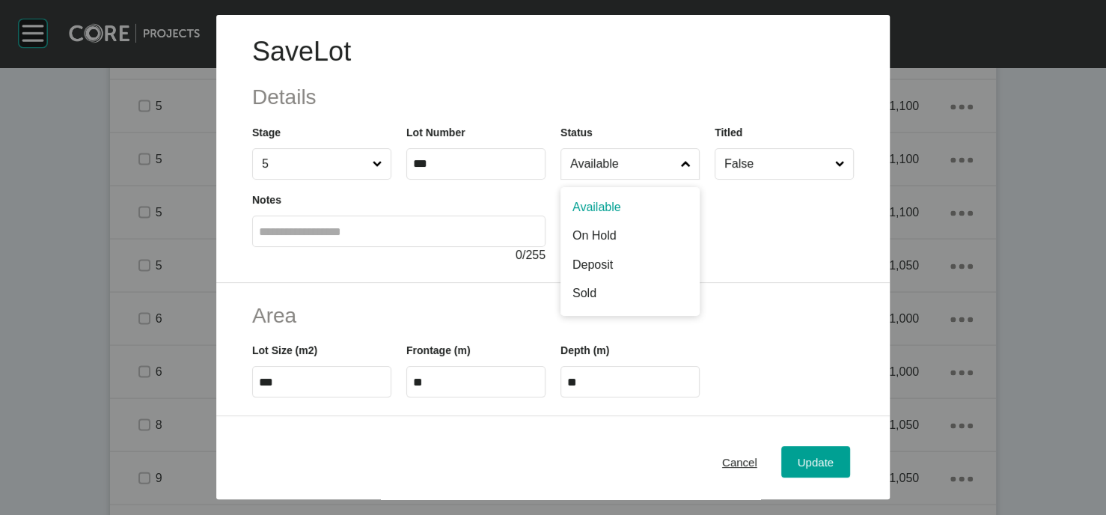
click at [560, 180] on label "Available" at bounding box center [629, 163] width 139 height 31
click at [567, 179] on input "Available" at bounding box center [622, 164] width 111 height 30
type input "*"
drag, startPoint x: 583, startPoint y: 299, endPoint x: 764, endPoint y: 358, distance: 189.7
click at [833, 428] on span "Update" at bounding box center [815, 461] width 36 height 13
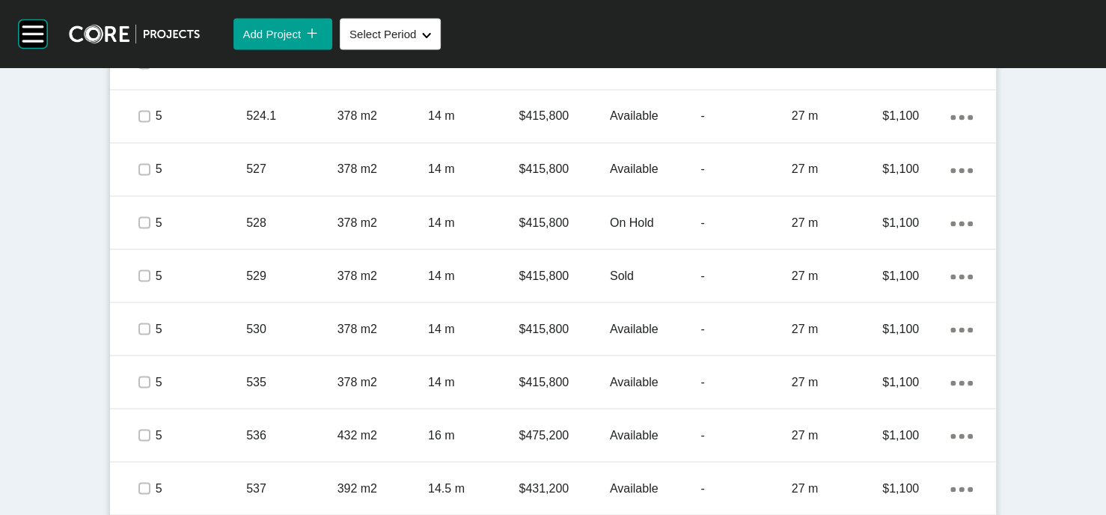
scroll to position [1553, 0]
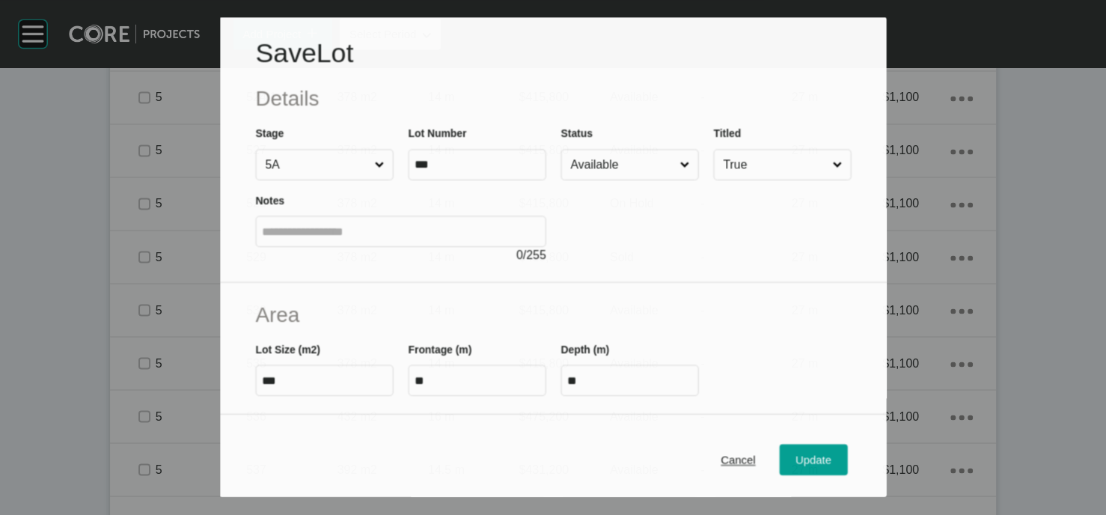
scroll to position [1495, 0]
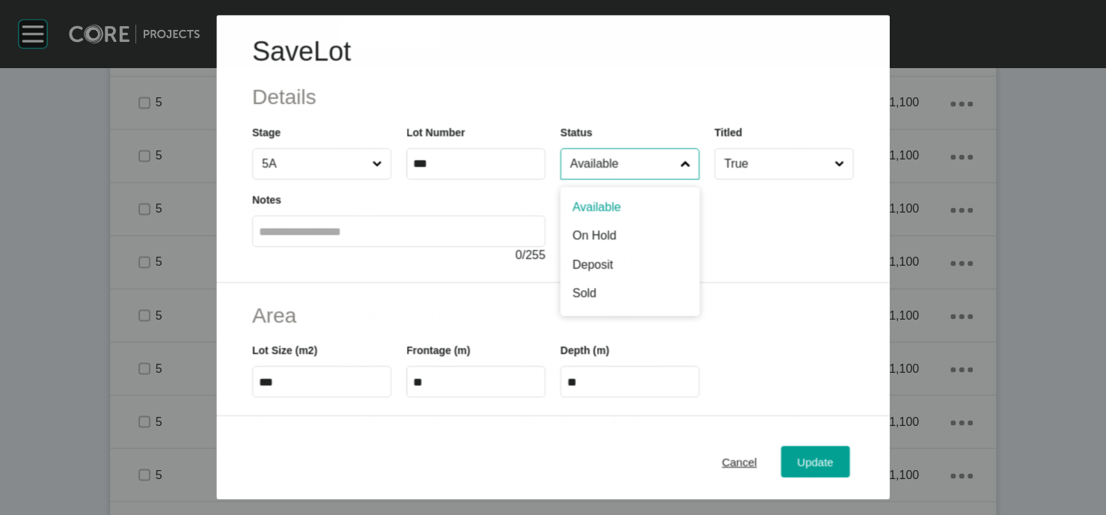
click at [634, 179] on input "Available" at bounding box center [622, 164] width 110 height 30
drag, startPoint x: 593, startPoint y: 329, endPoint x: 910, endPoint y: 452, distance: 339.4
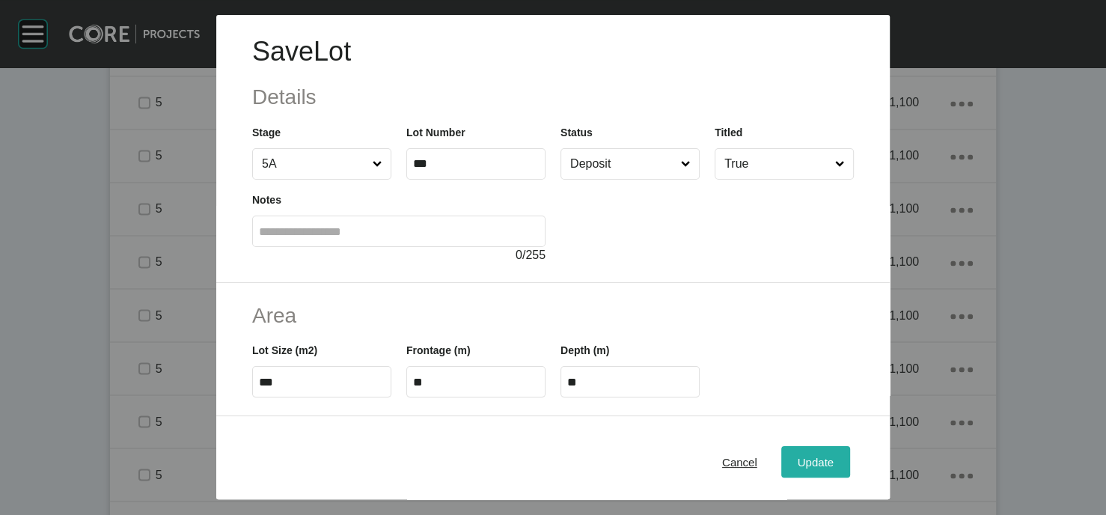
click at [833, 428] on span "Update" at bounding box center [815, 461] width 36 height 13
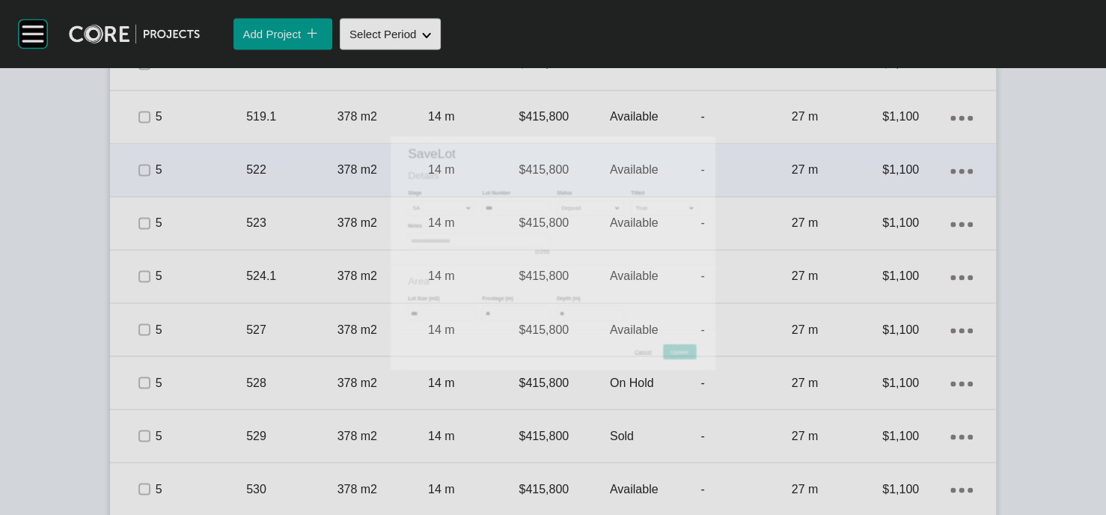
scroll to position [1553, 0]
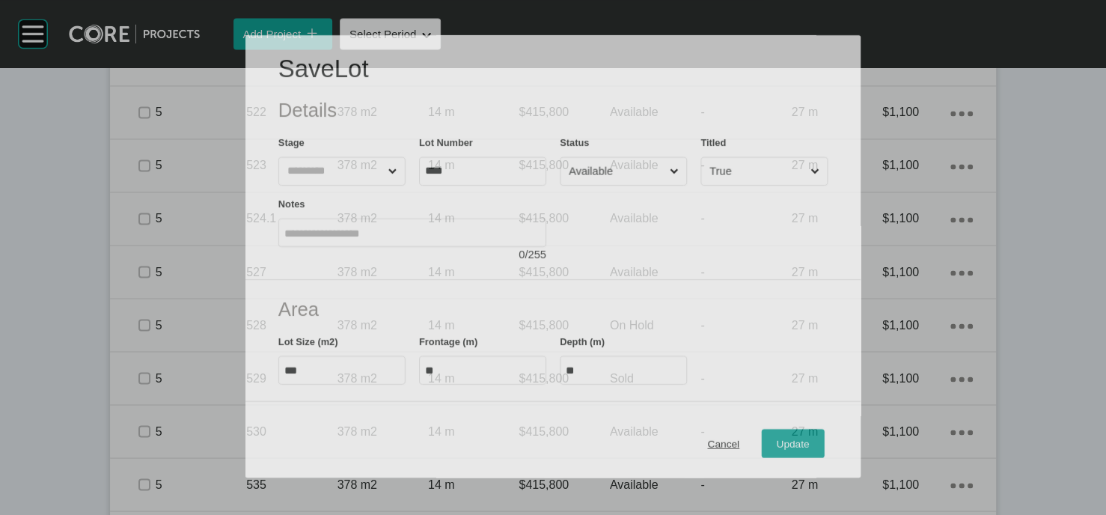
scroll to position [1495, 0]
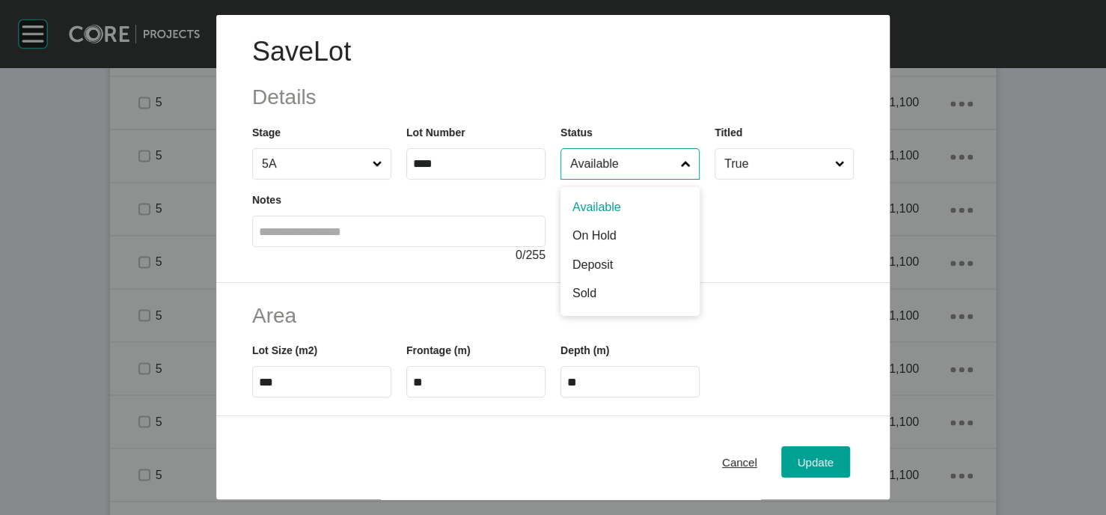
click at [643, 224] on div "Save Lot Details Stage 5A Lot Number **** Status Available Available On Hold De…" at bounding box center [552, 149] width 673 height 268
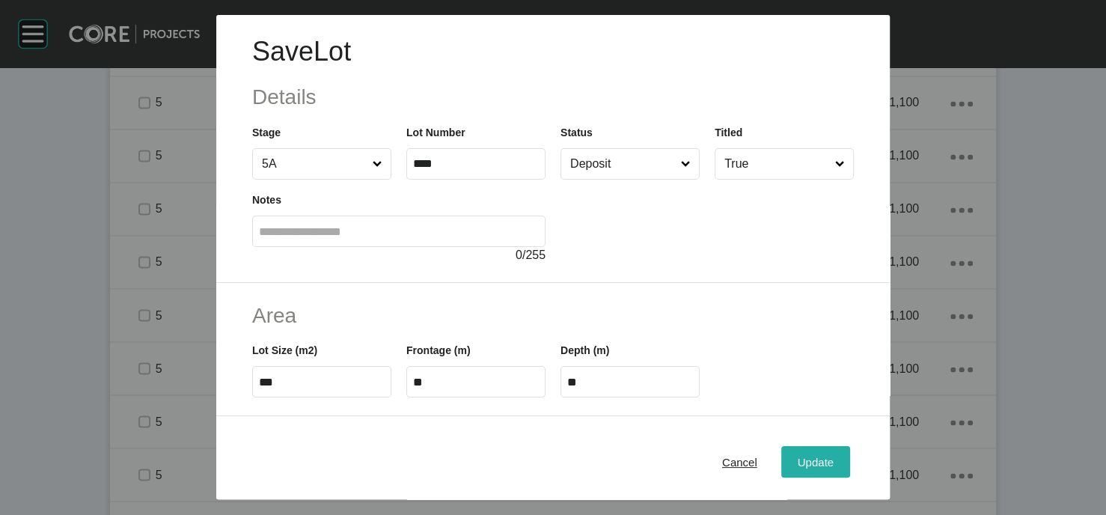
click at [837, 428] on div "Update" at bounding box center [815, 461] width 43 height 20
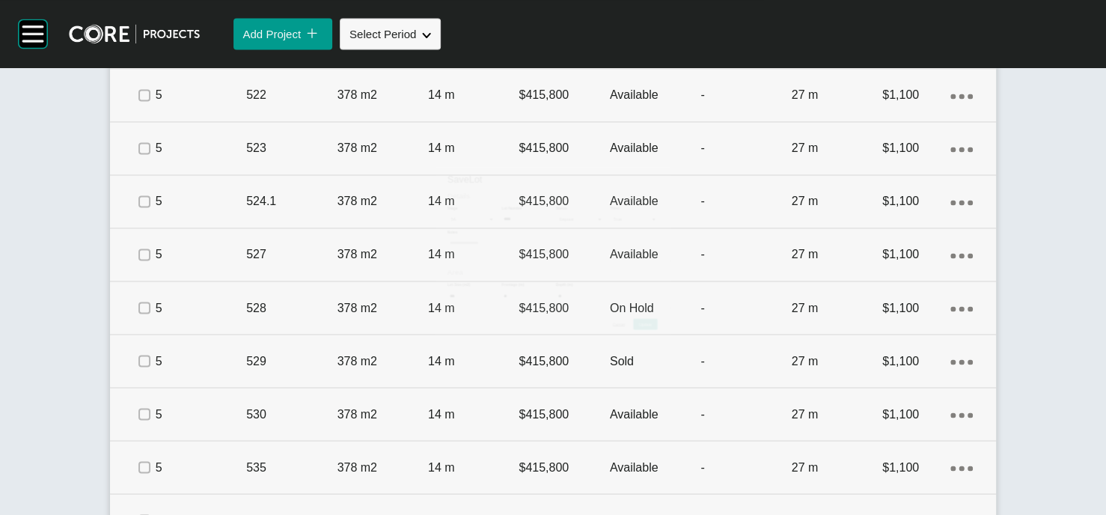
scroll to position [1553, 0]
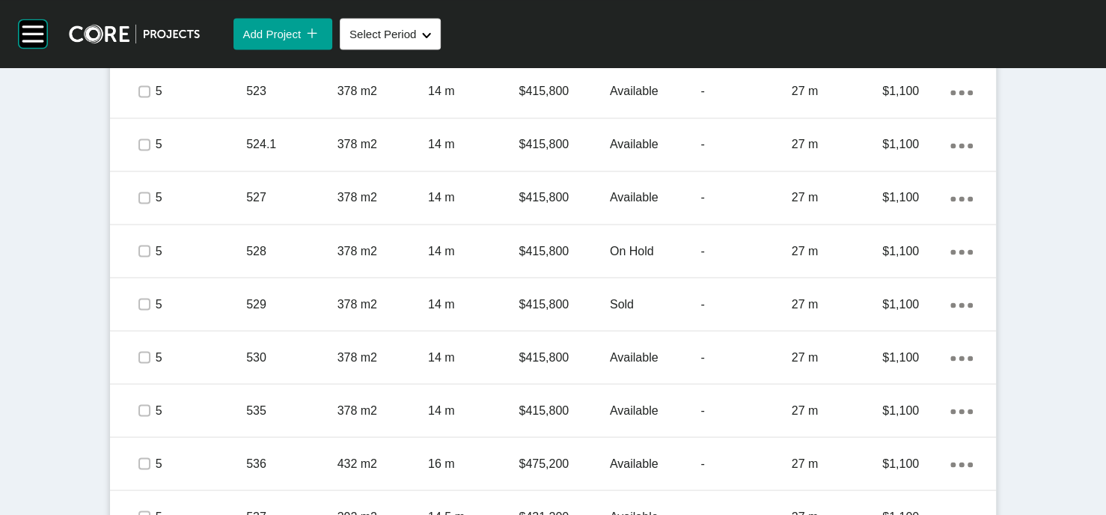
drag, startPoint x: 657, startPoint y: 227, endPoint x: 636, endPoint y: 189, distance: 43.5
click at [636, 189] on div "Stage No. Lot No. Shape Created with Sketch. Lot Size Frontage Price Status Tit…" at bounding box center [553, 285] width 886 height 1578
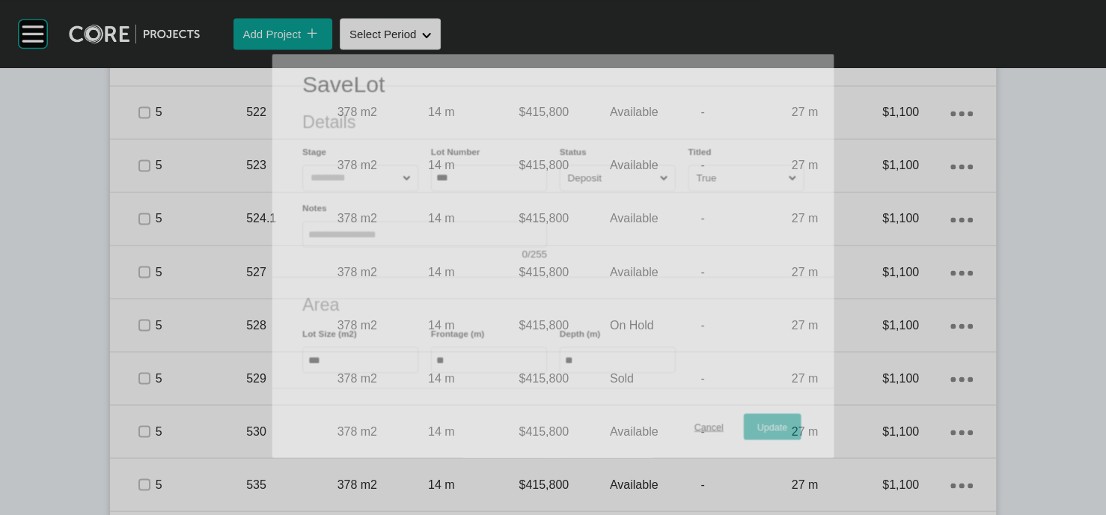
scroll to position [1495, 0]
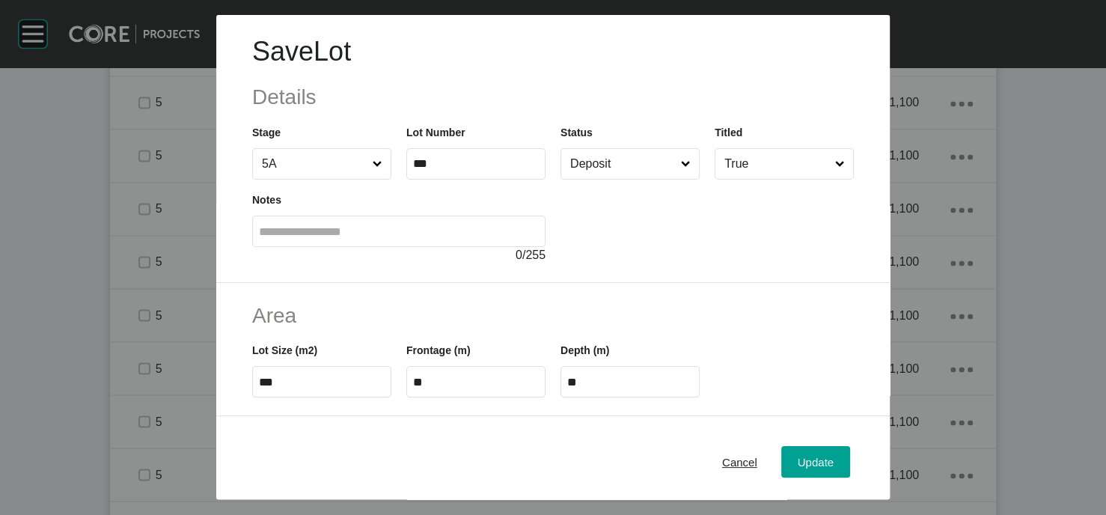
click at [634, 179] on input "Deposit" at bounding box center [622, 164] width 111 height 30
click at [836, 428] on div "Update" at bounding box center [815, 461] width 43 height 20
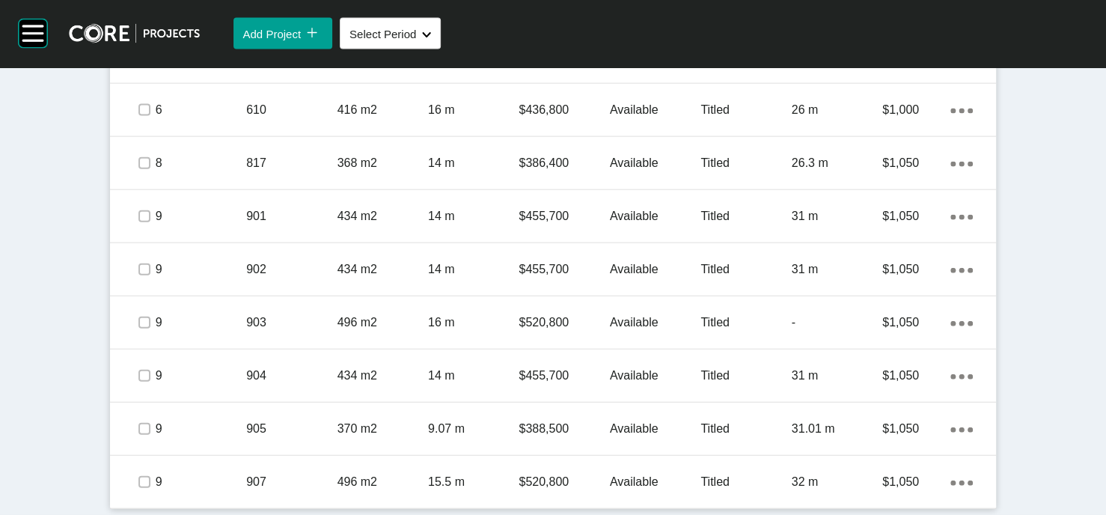
scroll to position [2613, 0]
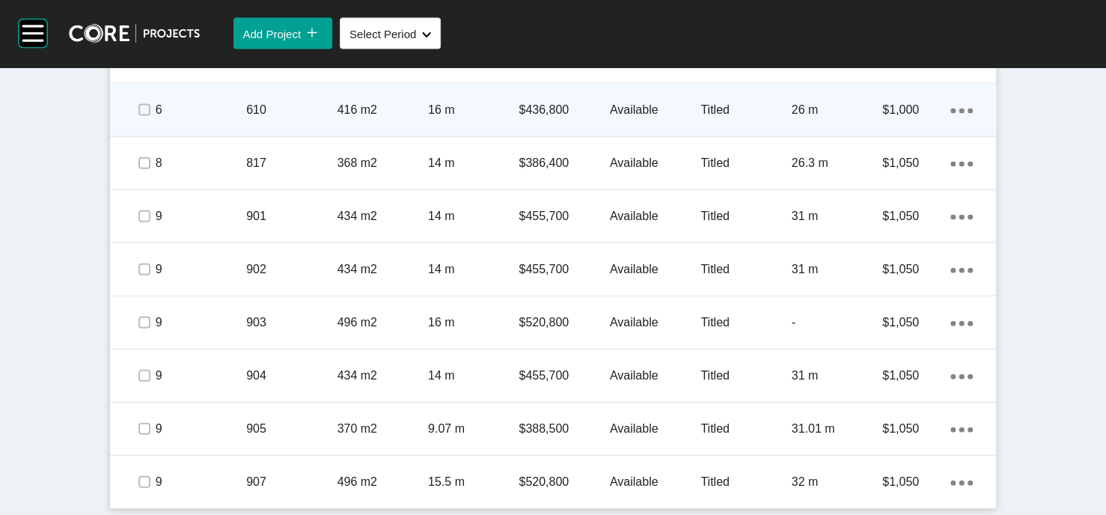
click at [156, 118] on p "6" at bounding box center [201, 110] width 91 height 16
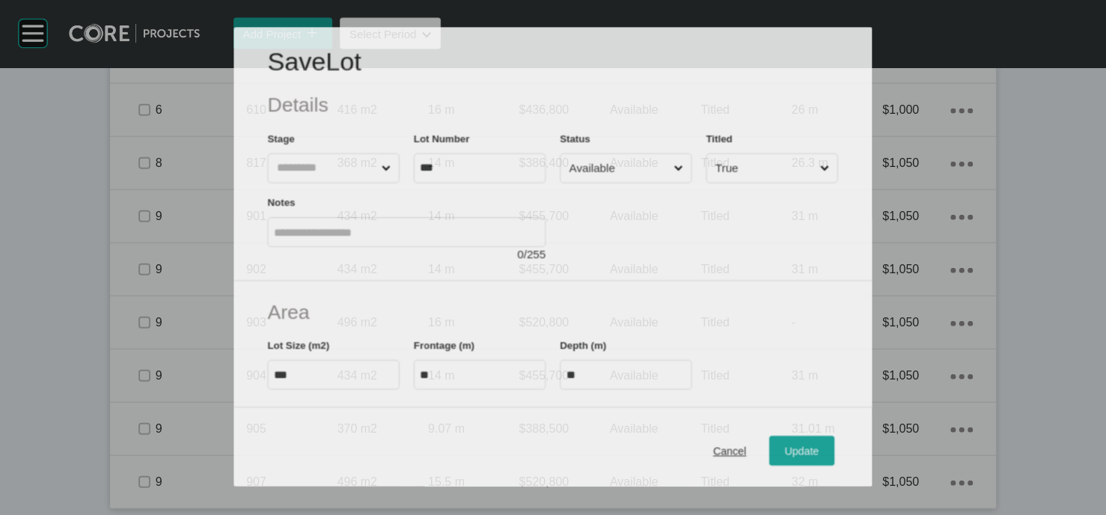
scroll to position [2555, 0]
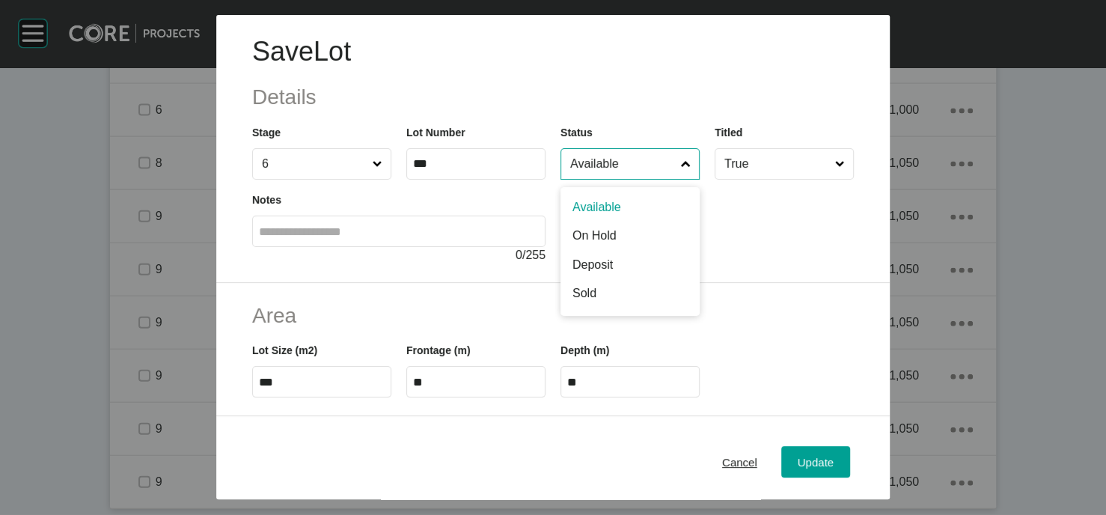
click at [606, 179] on input "Available" at bounding box center [622, 164] width 111 height 30
type input "*"
drag, startPoint x: 598, startPoint y: 283, endPoint x: 817, endPoint y: 370, distance: 235.3
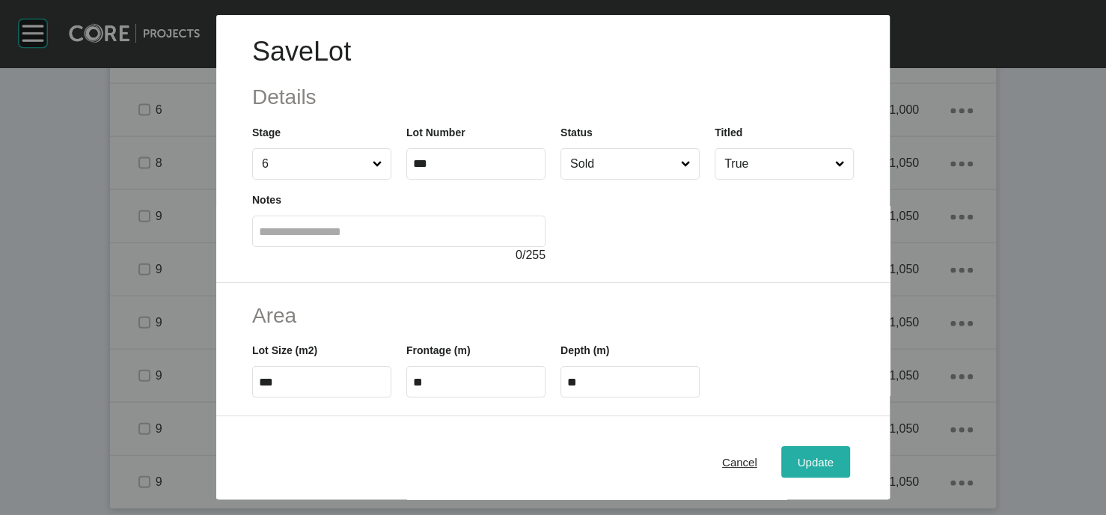
click at [833, 428] on span "Update" at bounding box center [815, 461] width 36 height 13
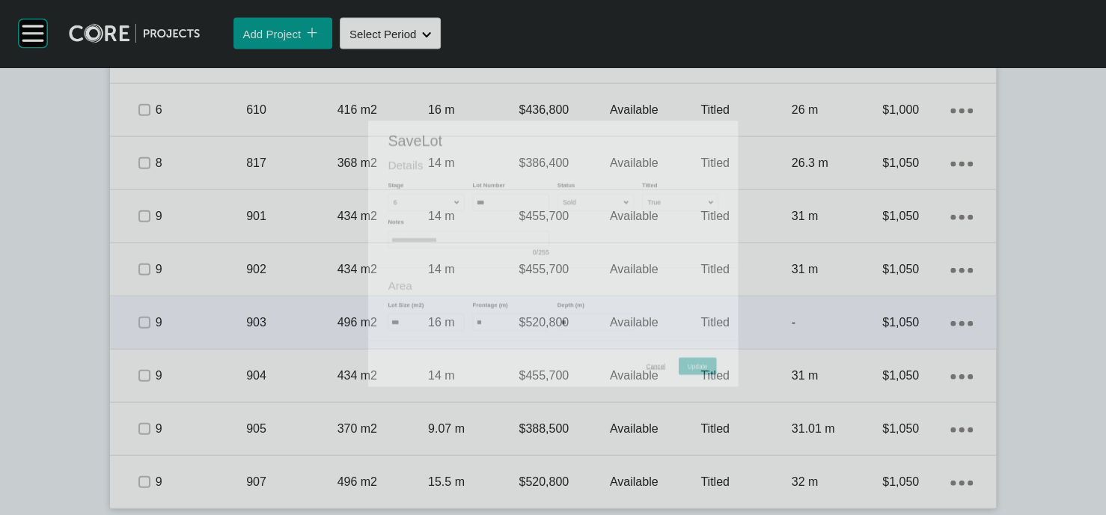
scroll to position [2613, 0]
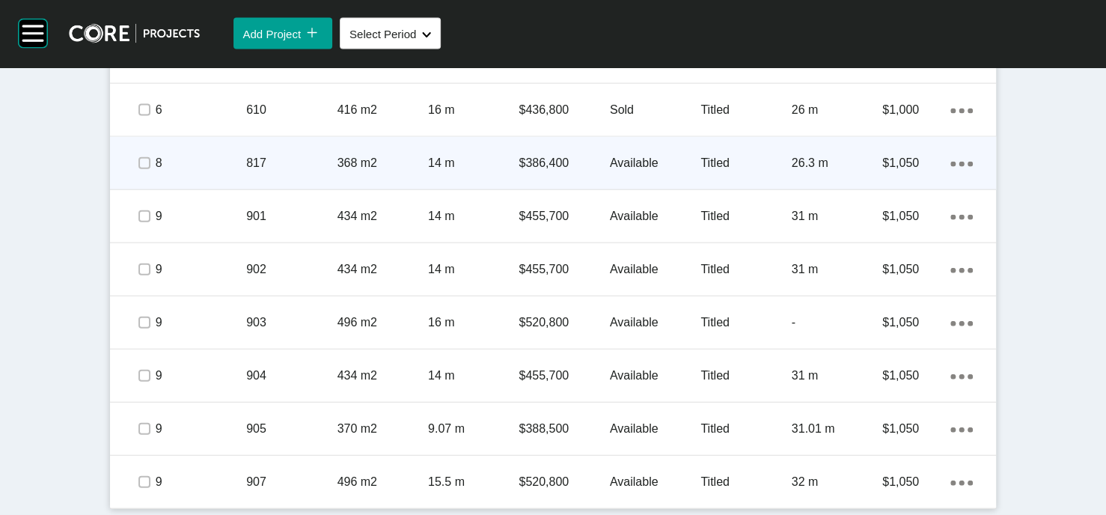
click at [685, 186] on div "Available" at bounding box center [655, 163] width 91 height 46
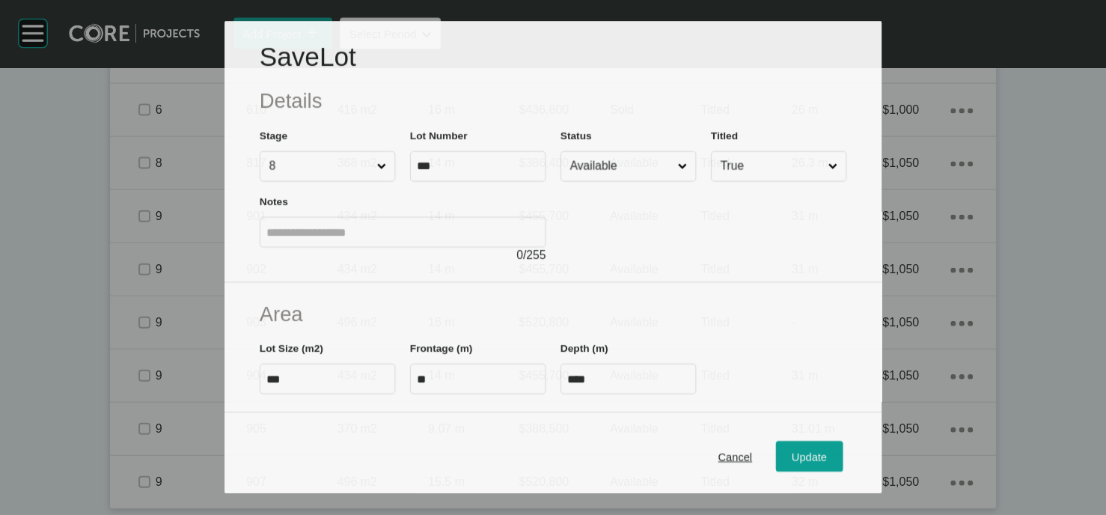
scroll to position [2555, 0]
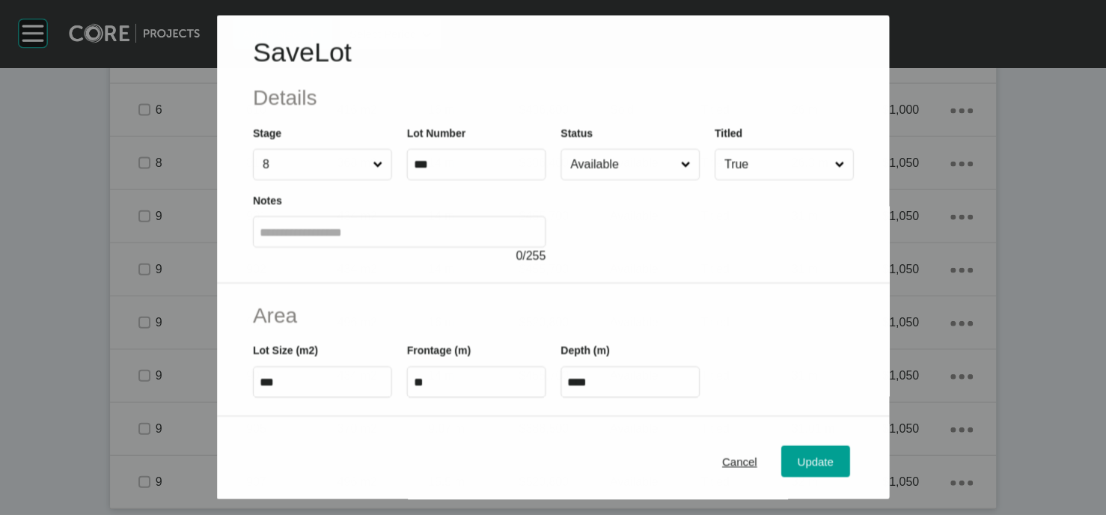
click at [677, 179] on input "Available" at bounding box center [622, 164] width 110 height 30
type input "*"
click at [837, 428] on div "Update" at bounding box center [815, 461] width 43 height 20
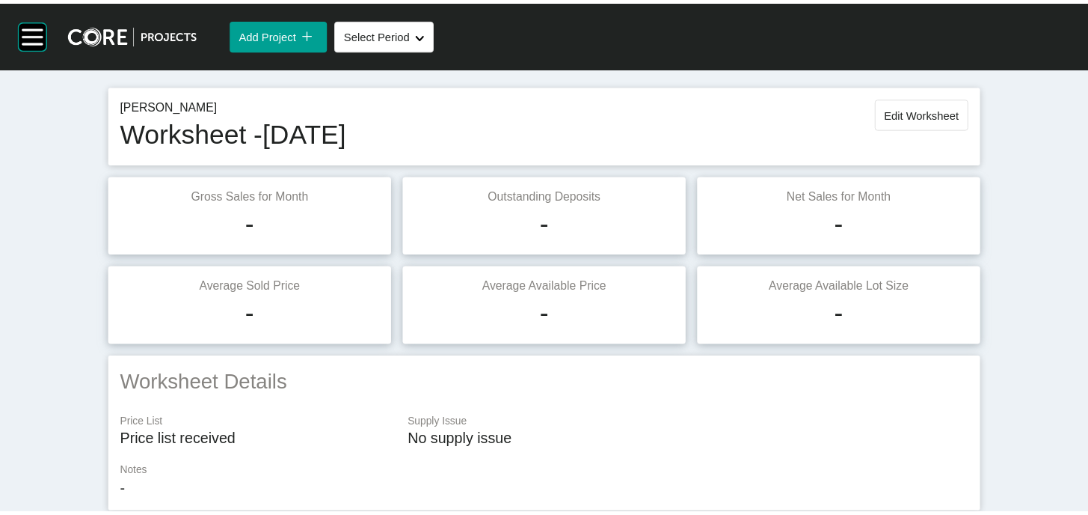
scroll to position [0, 0]
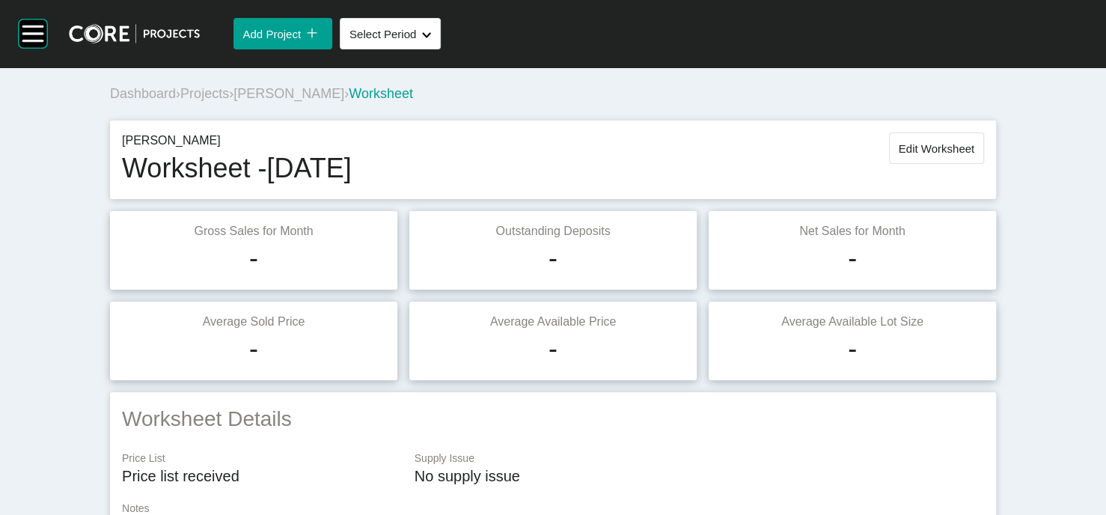
click at [920, 155] on span "Edit Worksheet" at bounding box center [936, 148] width 76 height 13
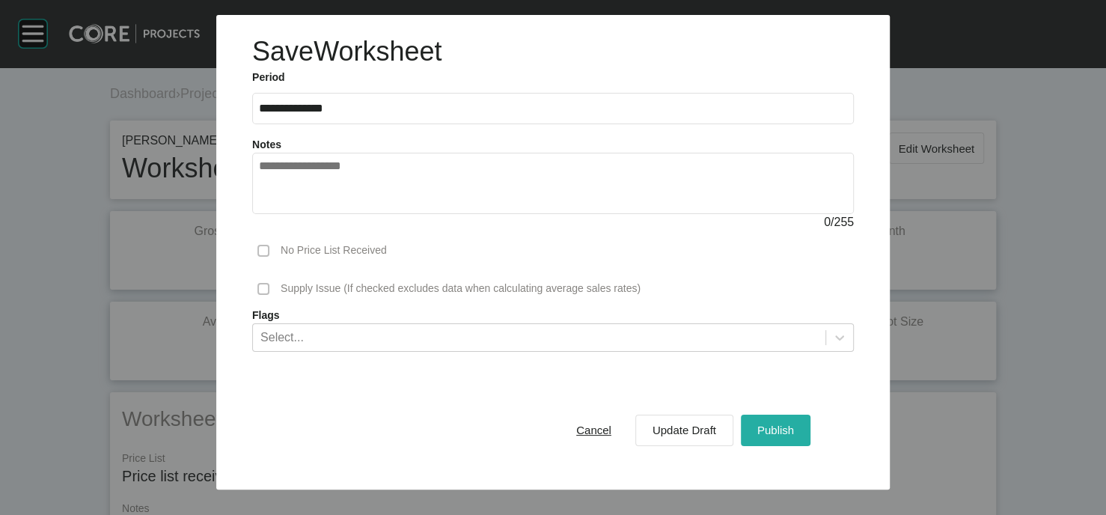
click at [794, 428] on span "Publish" at bounding box center [775, 429] width 37 height 13
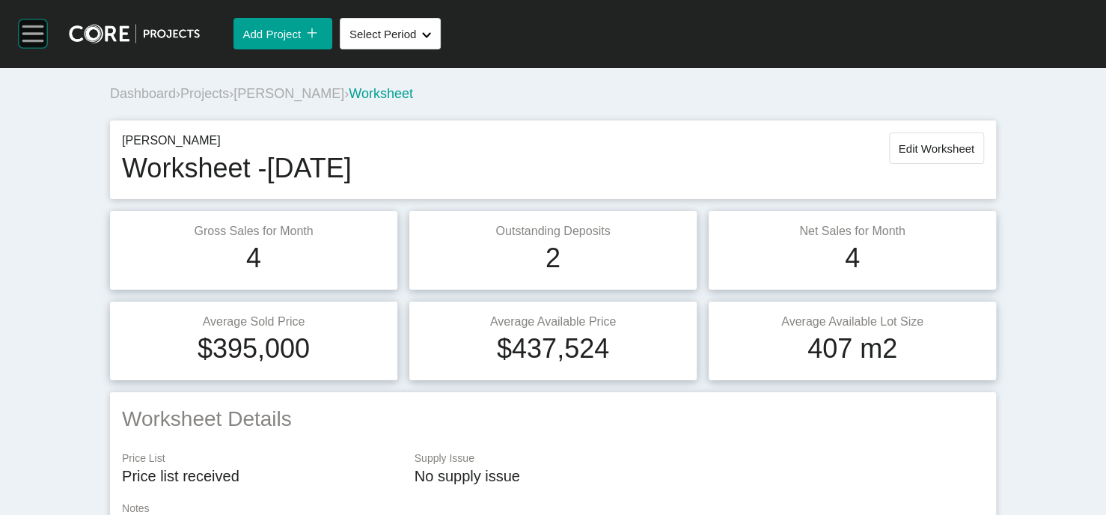
click at [37, 45] on rect at bounding box center [33, 33] width 28 height 28
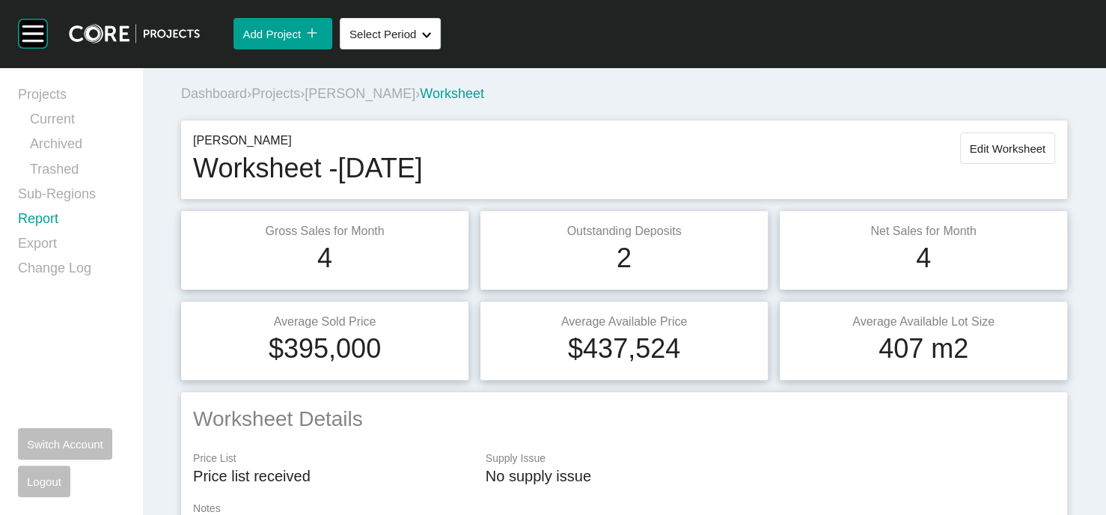
click at [67, 234] on link "Report" at bounding box center [71, 221] width 106 height 25
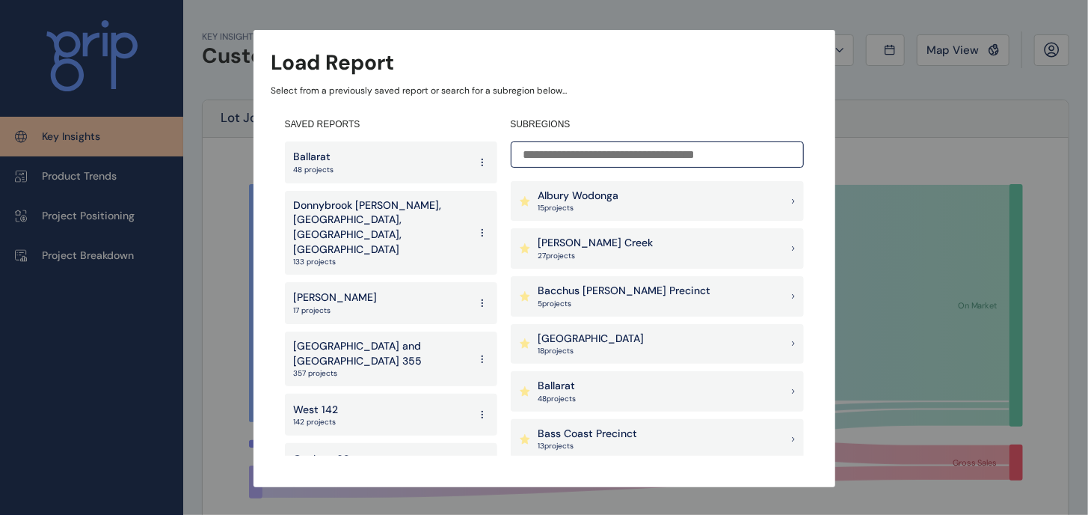
click at [569, 152] on input at bounding box center [657, 154] width 293 height 26
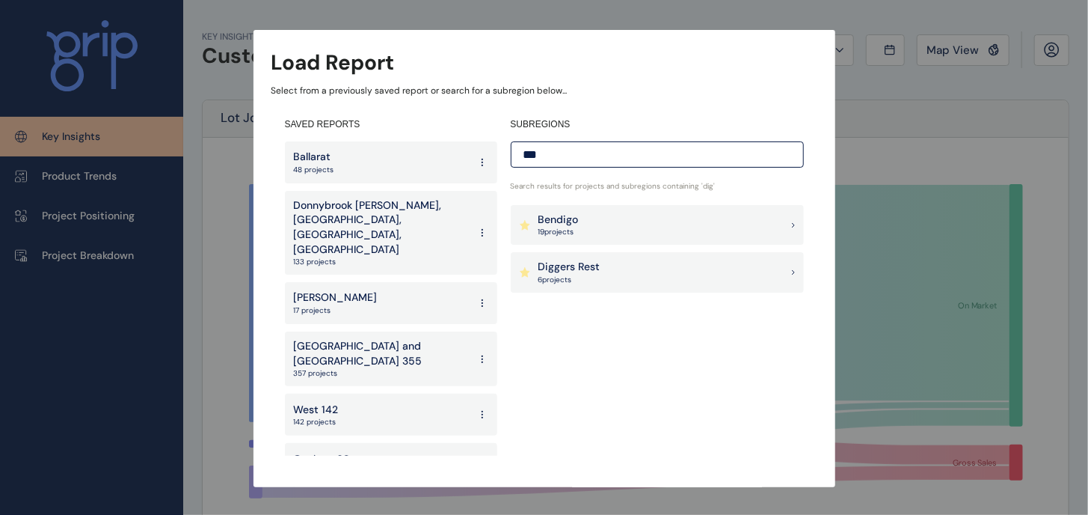
type input "***"
click at [553, 279] on p "6 project s" at bounding box center [570, 280] width 62 height 10
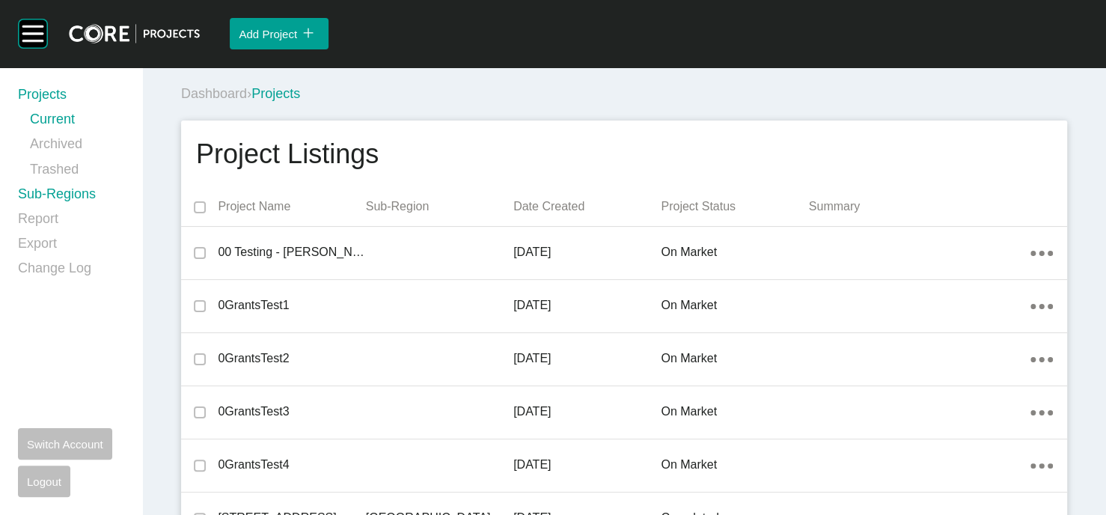
click at [95, 209] on link "Sub-Regions" at bounding box center [71, 197] width 106 height 25
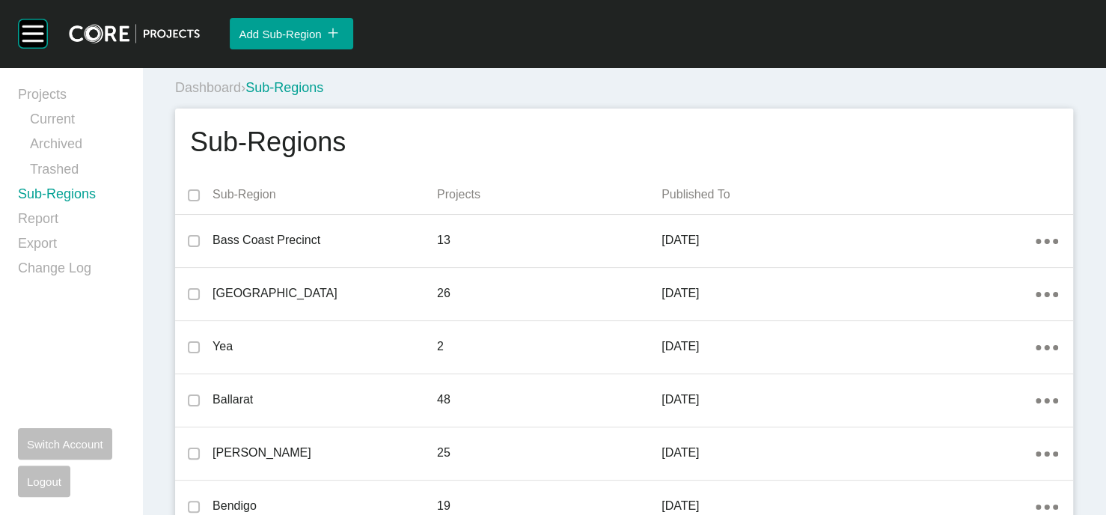
scroll to position [1168, 0]
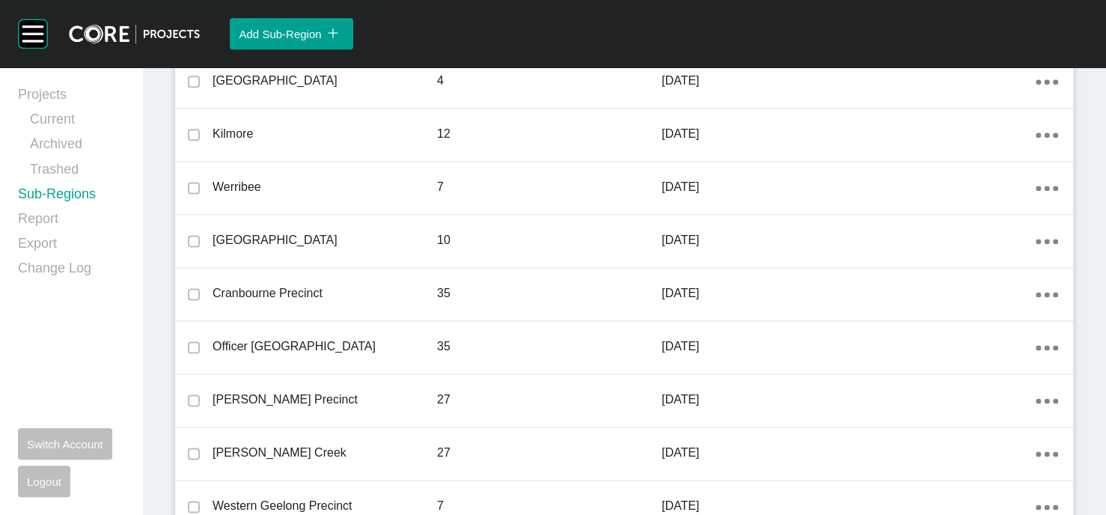
click at [992, 262] on link "Edit" at bounding box center [972, 258] width 40 height 22
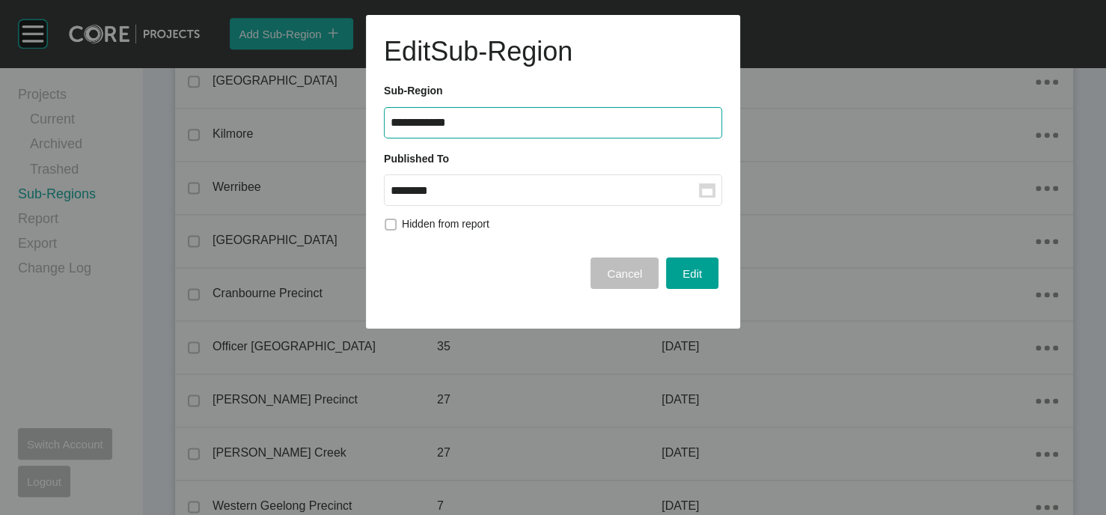
click at [542, 197] on input "********" at bounding box center [544, 190] width 308 height 13
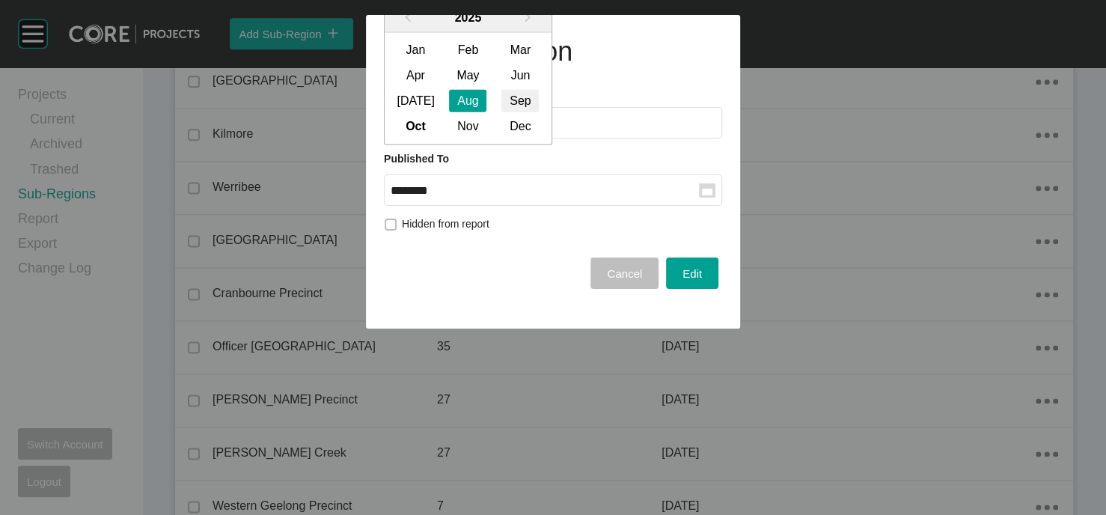
click at [539, 112] on div "Sep" at bounding box center [519, 101] width 37 height 22
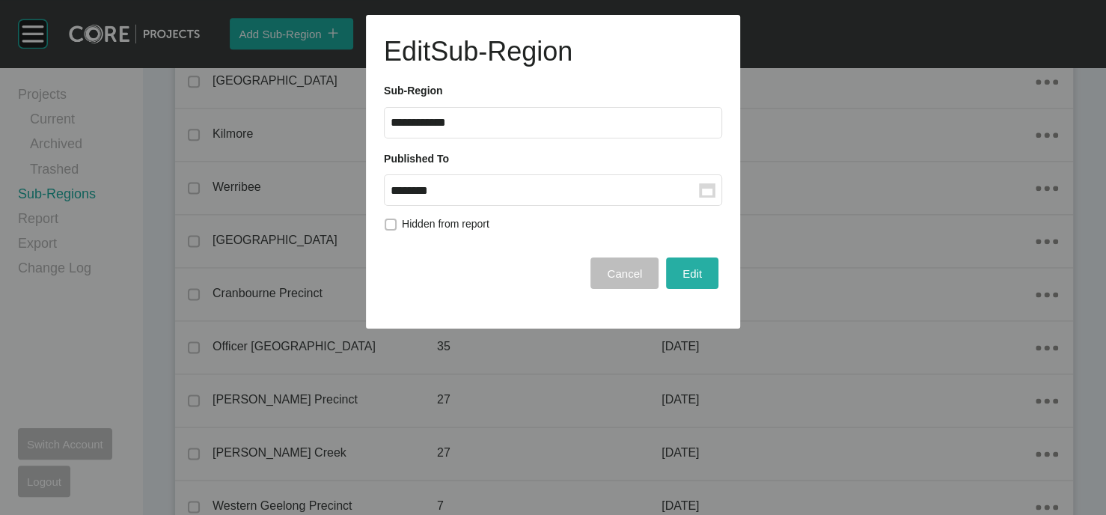
click at [666, 289] on button "Edit" at bounding box center [692, 272] width 52 height 31
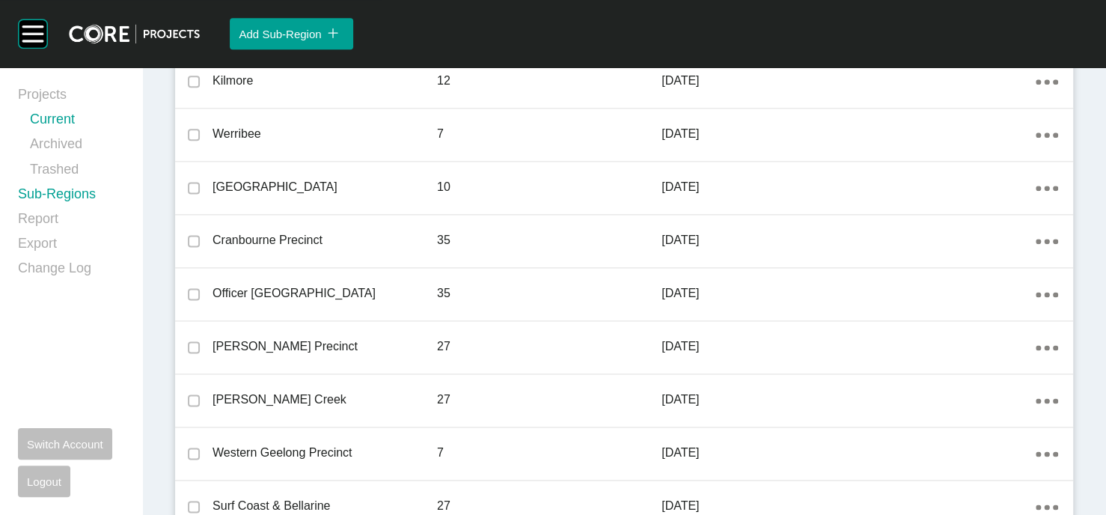
click at [96, 135] on link "Current" at bounding box center [77, 122] width 94 height 25
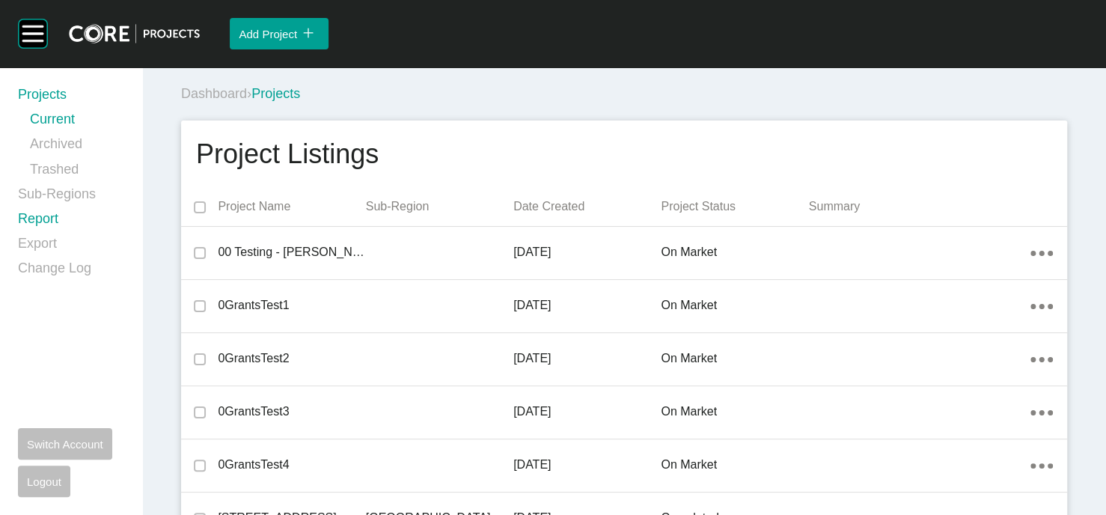
click at [65, 234] on link "Report" at bounding box center [71, 221] width 106 height 25
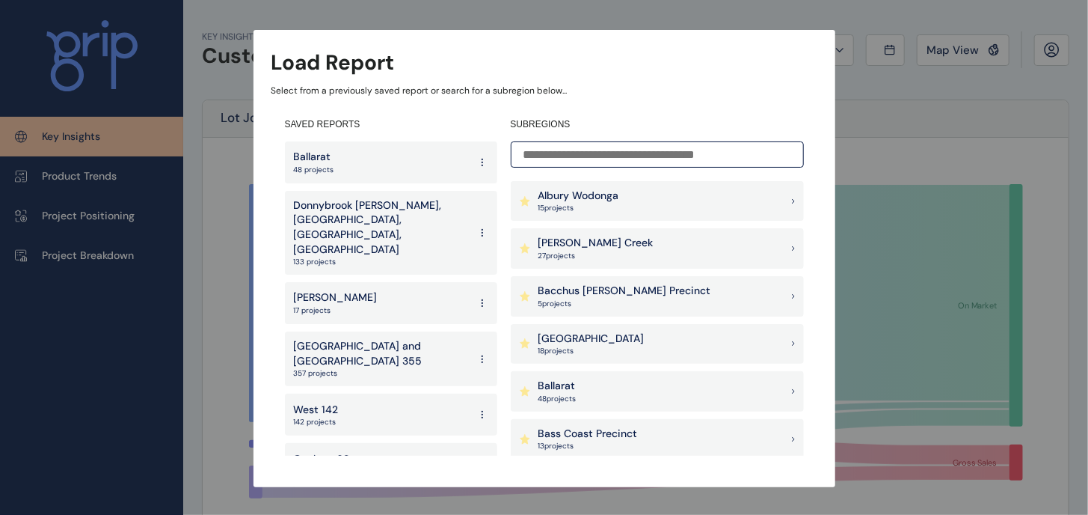
click at [580, 337] on p "[GEOGRAPHIC_DATA]" at bounding box center [592, 338] width 106 height 15
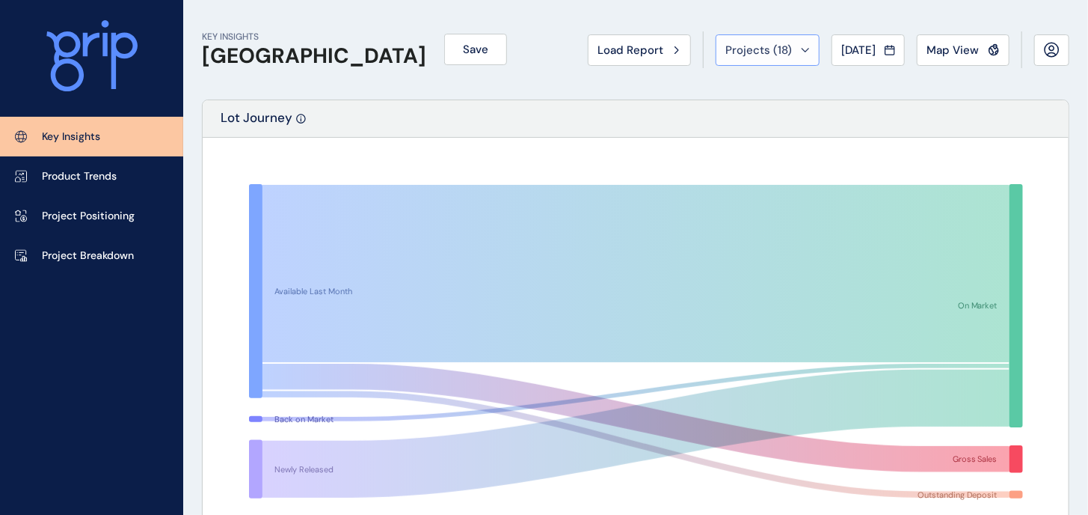
click at [726, 48] on span "Projects ( 18 )" at bounding box center [759, 50] width 67 height 15
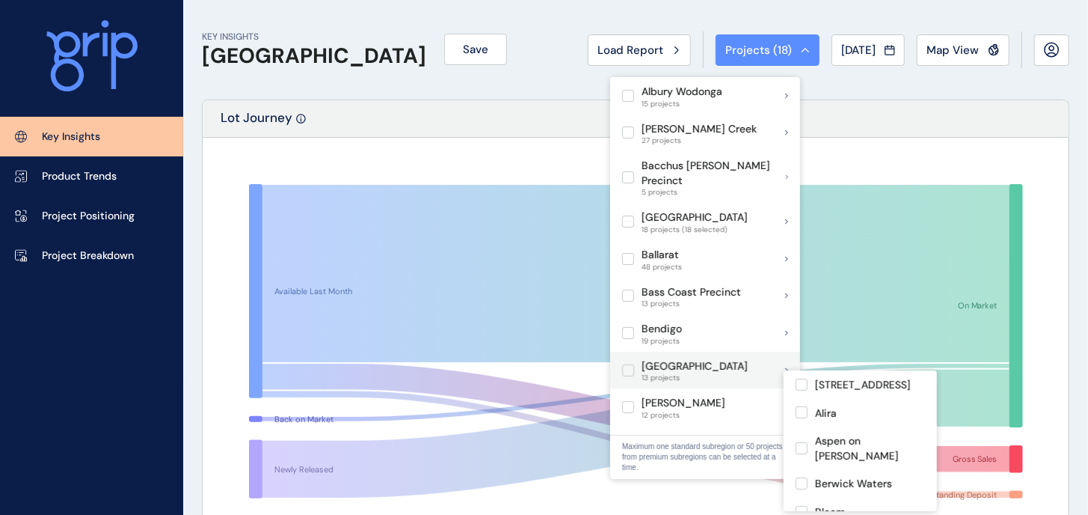
click at [631, 376] on label at bounding box center [628, 370] width 12 height 12
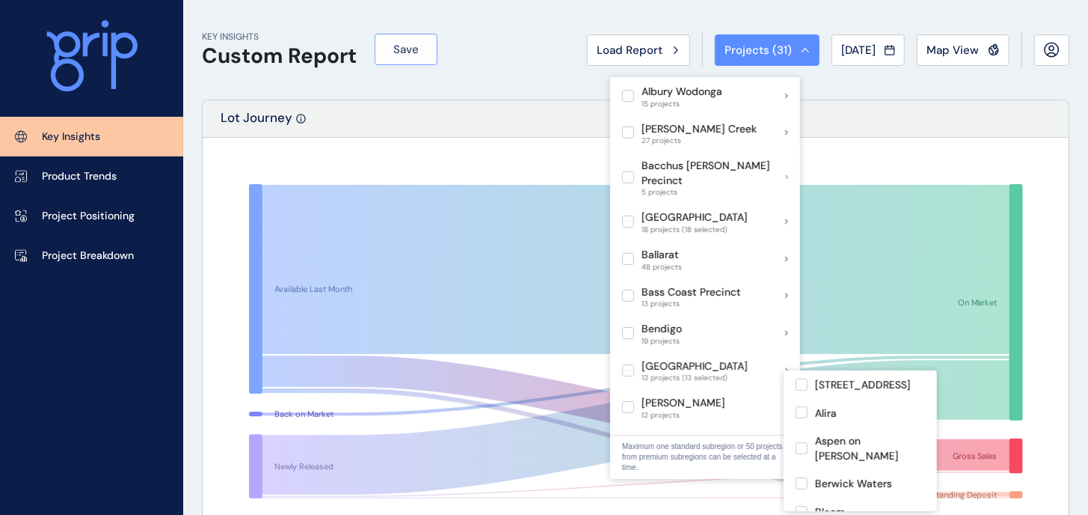
click at [423, 55] on button "Save" at bounding box center [406, 49] width 63 height 31
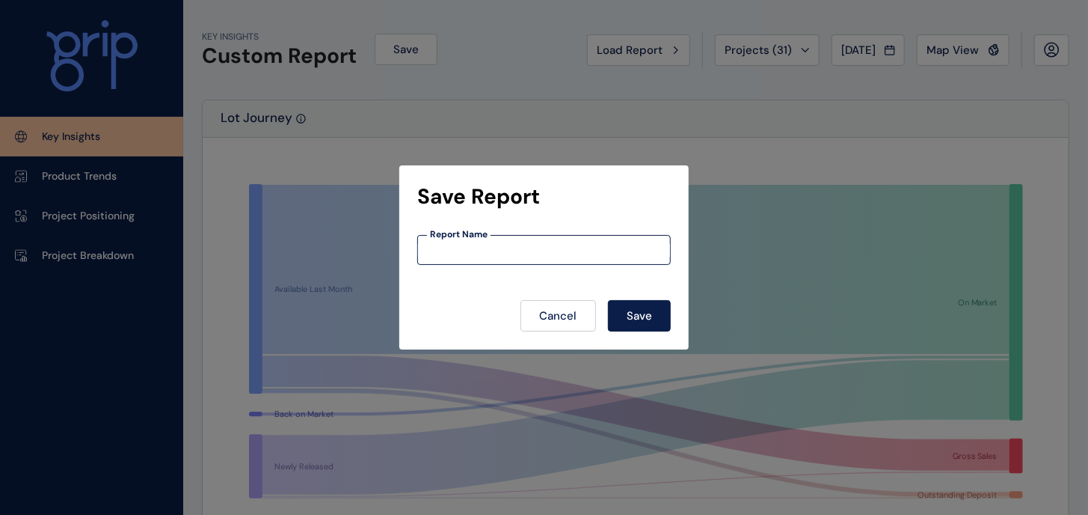
click at [461, 249] on input at bounding box center [544, 250] width 252 height 13
type input "**********"
click at [608, 300] on button "Save" at bounding box center [639, 315] width 63 height 31
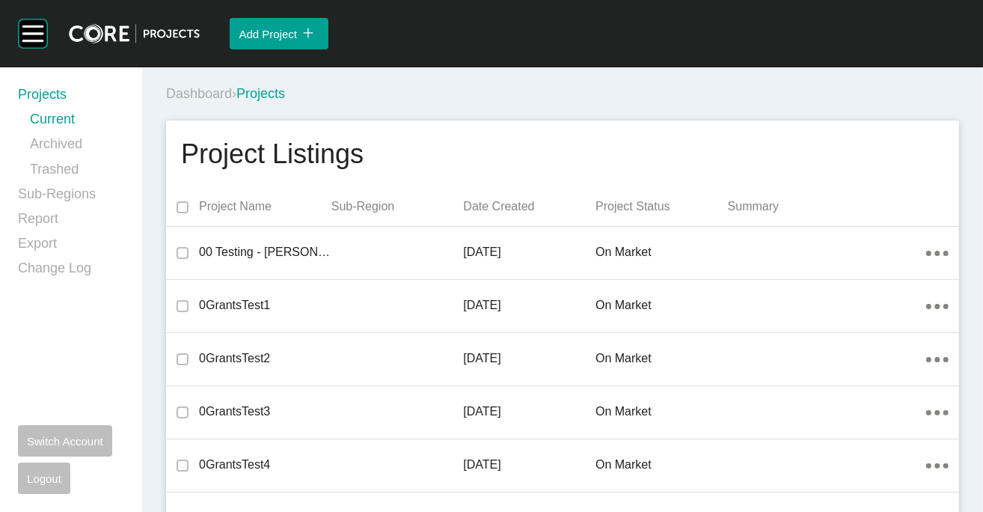
scroll to position [30270, 0]
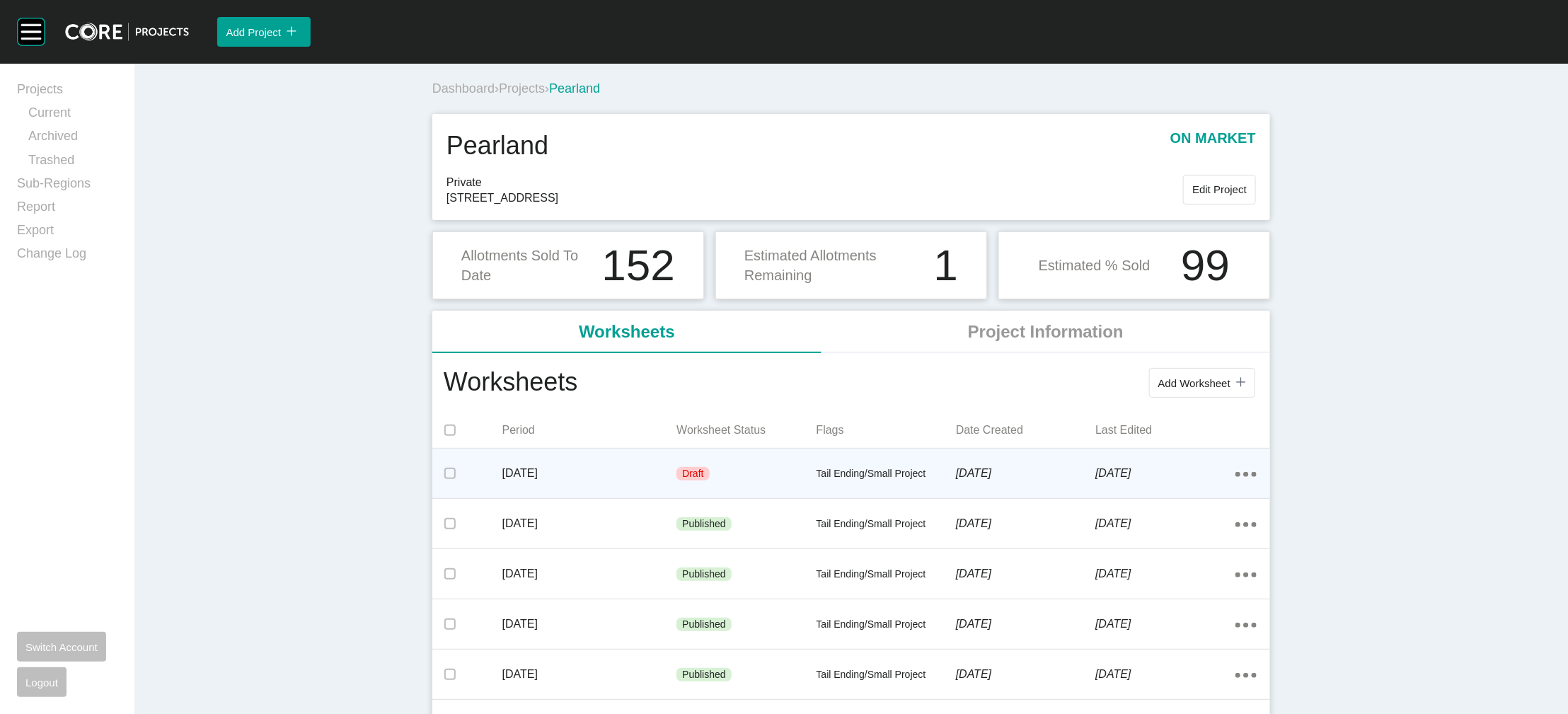
click at [872, 486] on div "Tail Ending/Small Project" at bounding box center [885, 474] width 139 height 43
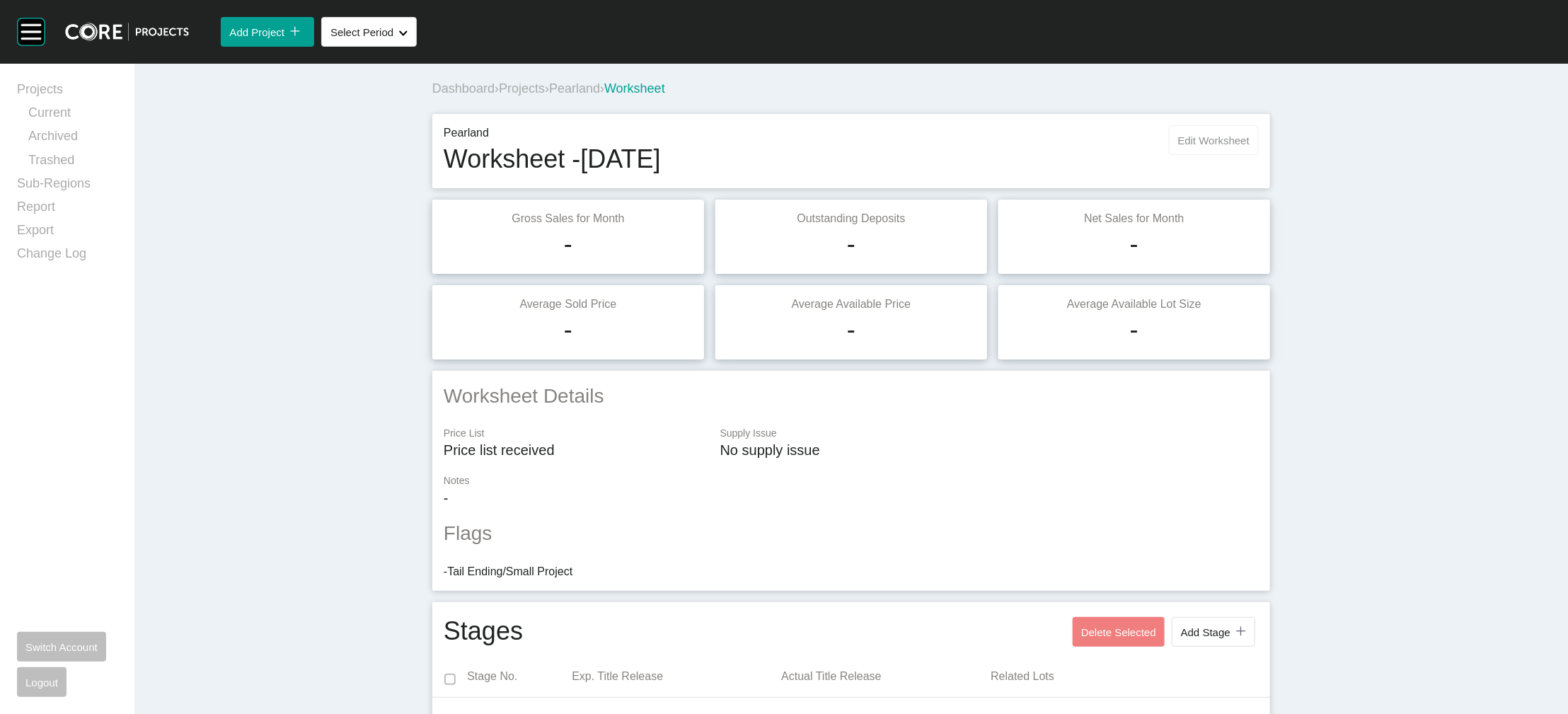
click at [1045, 147] on span "Edit Worksheet" at bounding box center [1214, 140] width 72 height 12
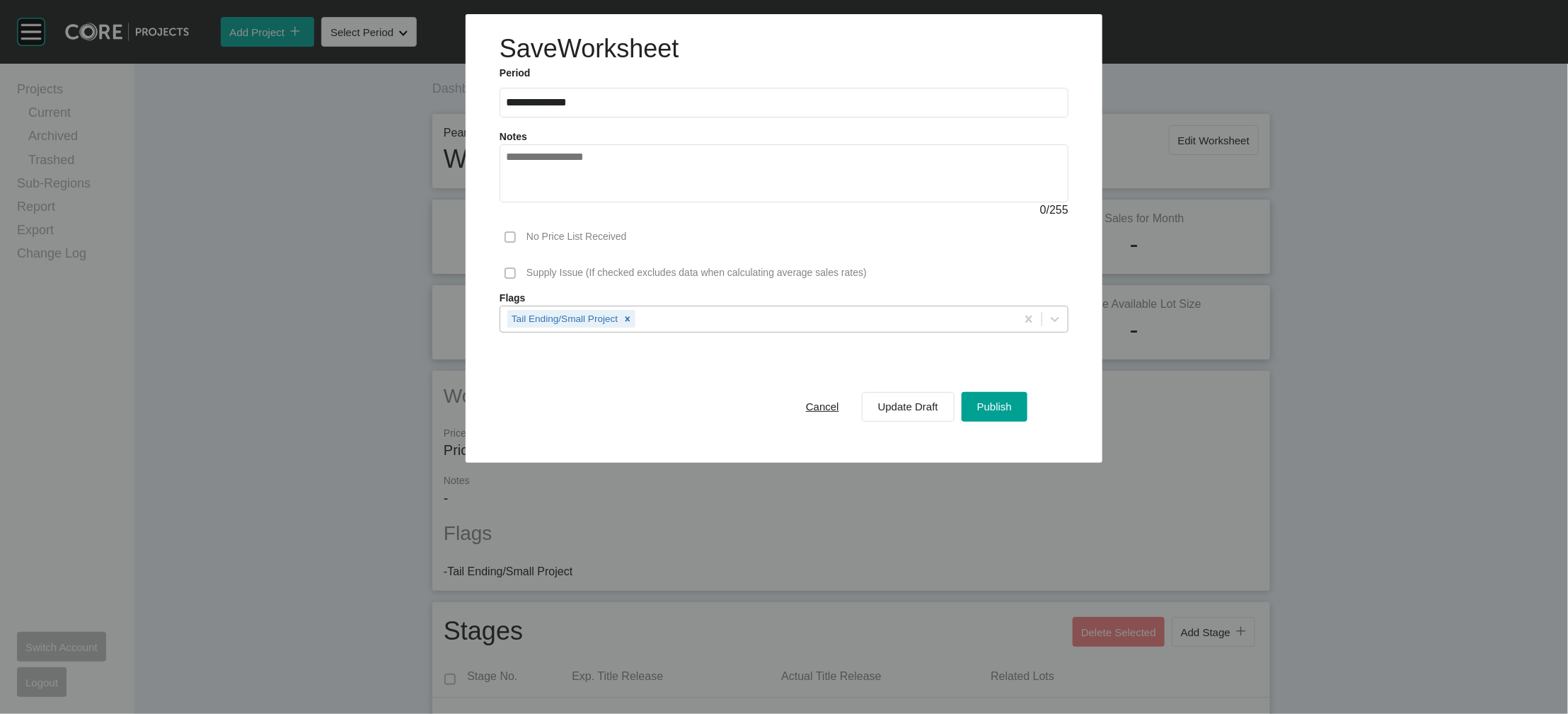
click at [865, 330] on div "Tail Ending/Small Project" at bounding box center [758, 318] width 515 height 24
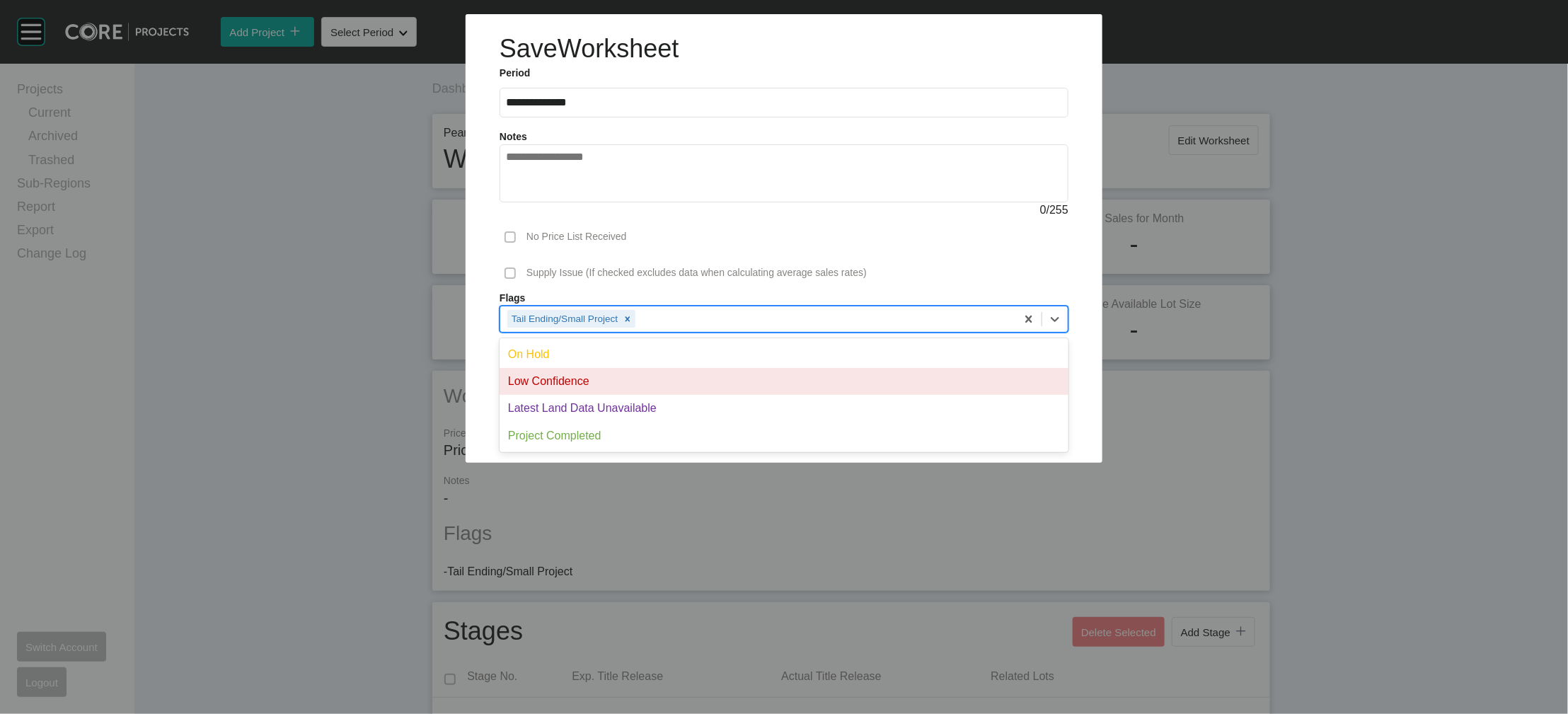
click at [803, 394] on div "Low Confidence" at bounding box center [783, 381] width 568 height 26
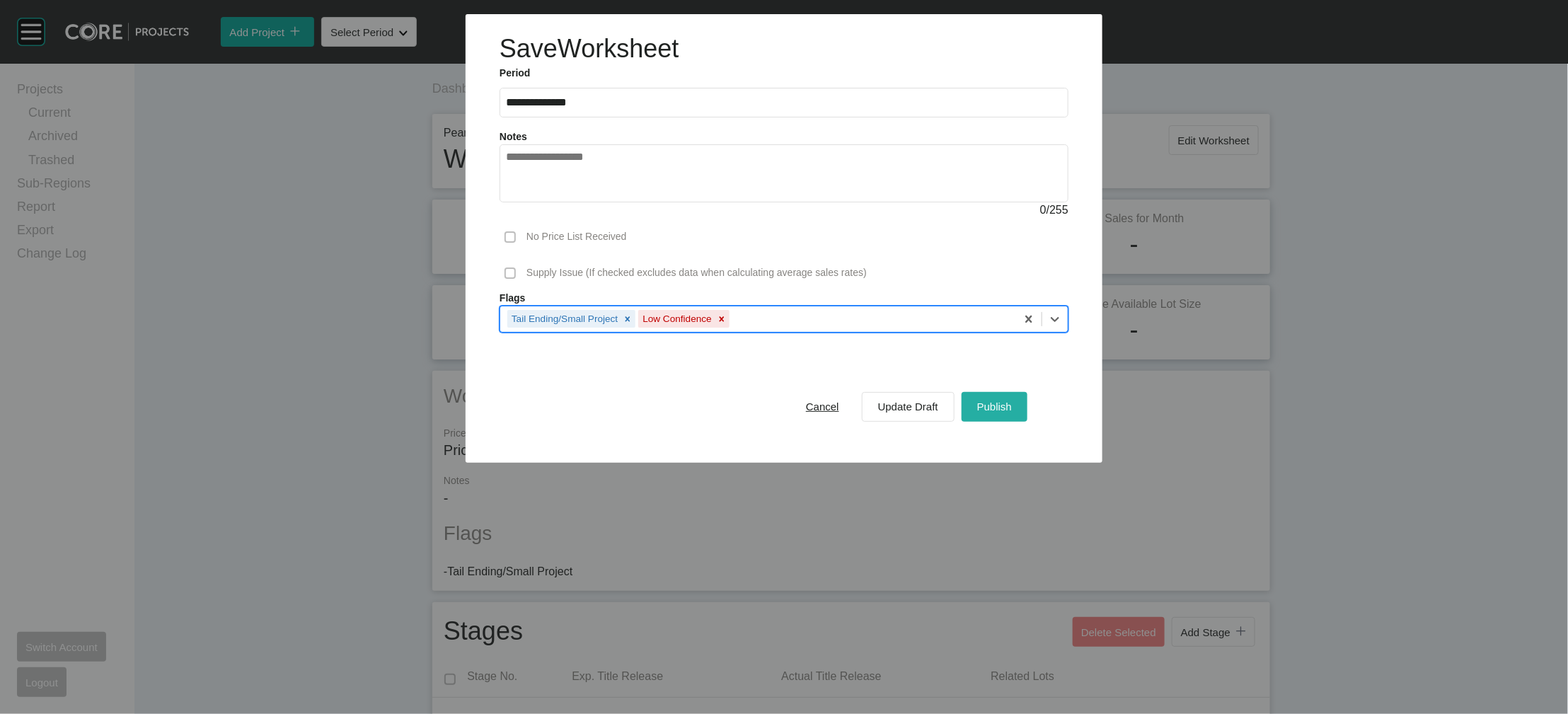
click at [1012, 412] on span "Publish" at bounding box center [994, 406] width 35 height 12
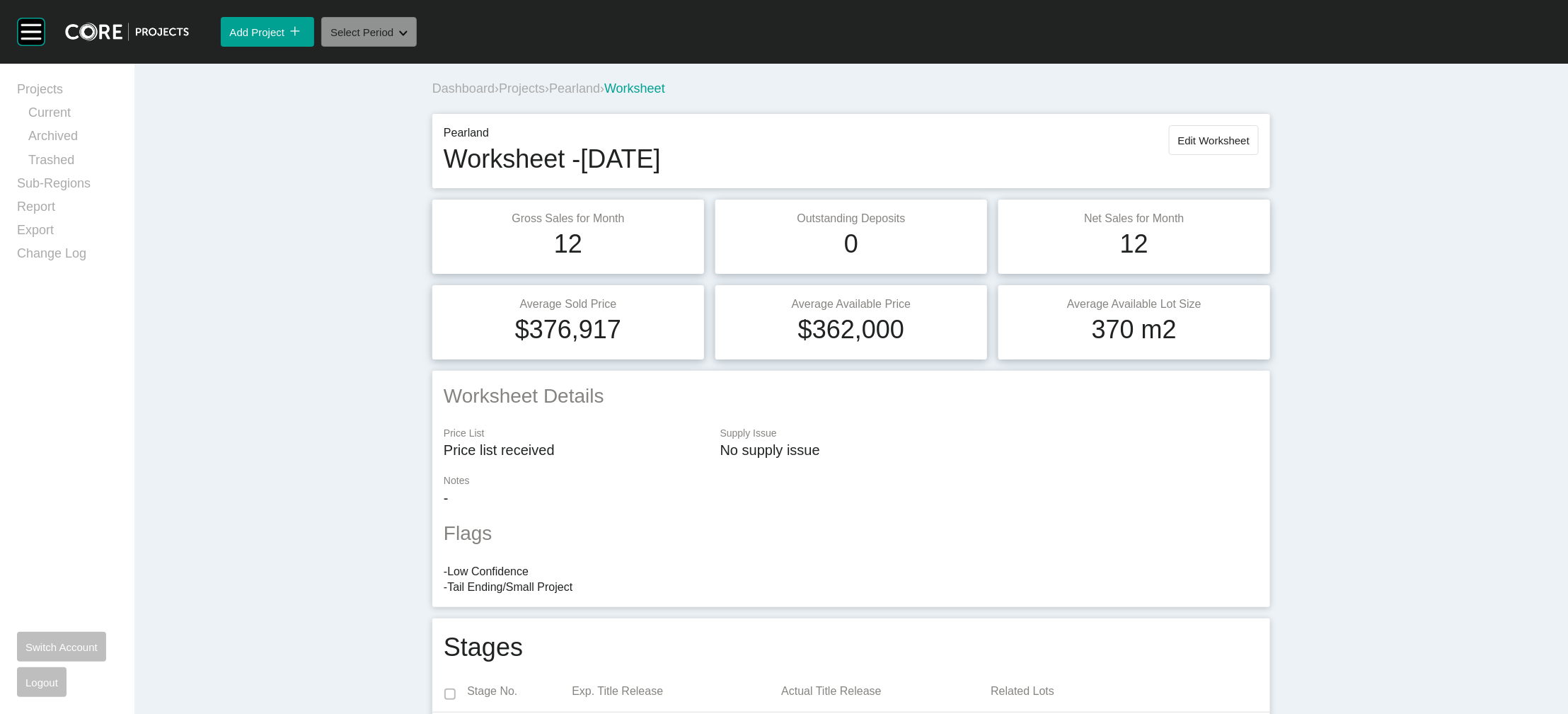
click at [408, 36] on icon "Shape Created with Sketch." at bounding box center [403, 33] width 9 height 6
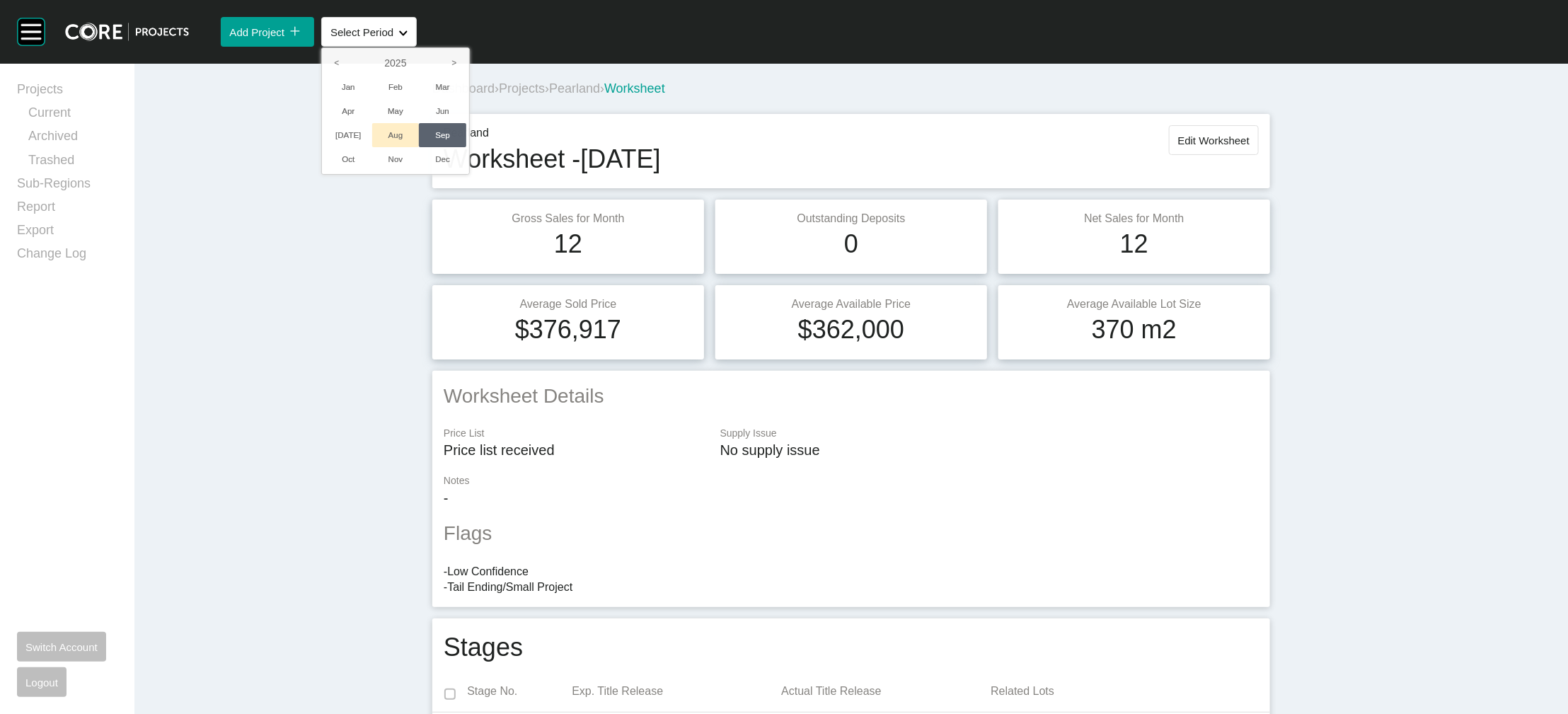
click at [420, 148] on li "Aug" at bounding box center [395, 134] width 47 height 24
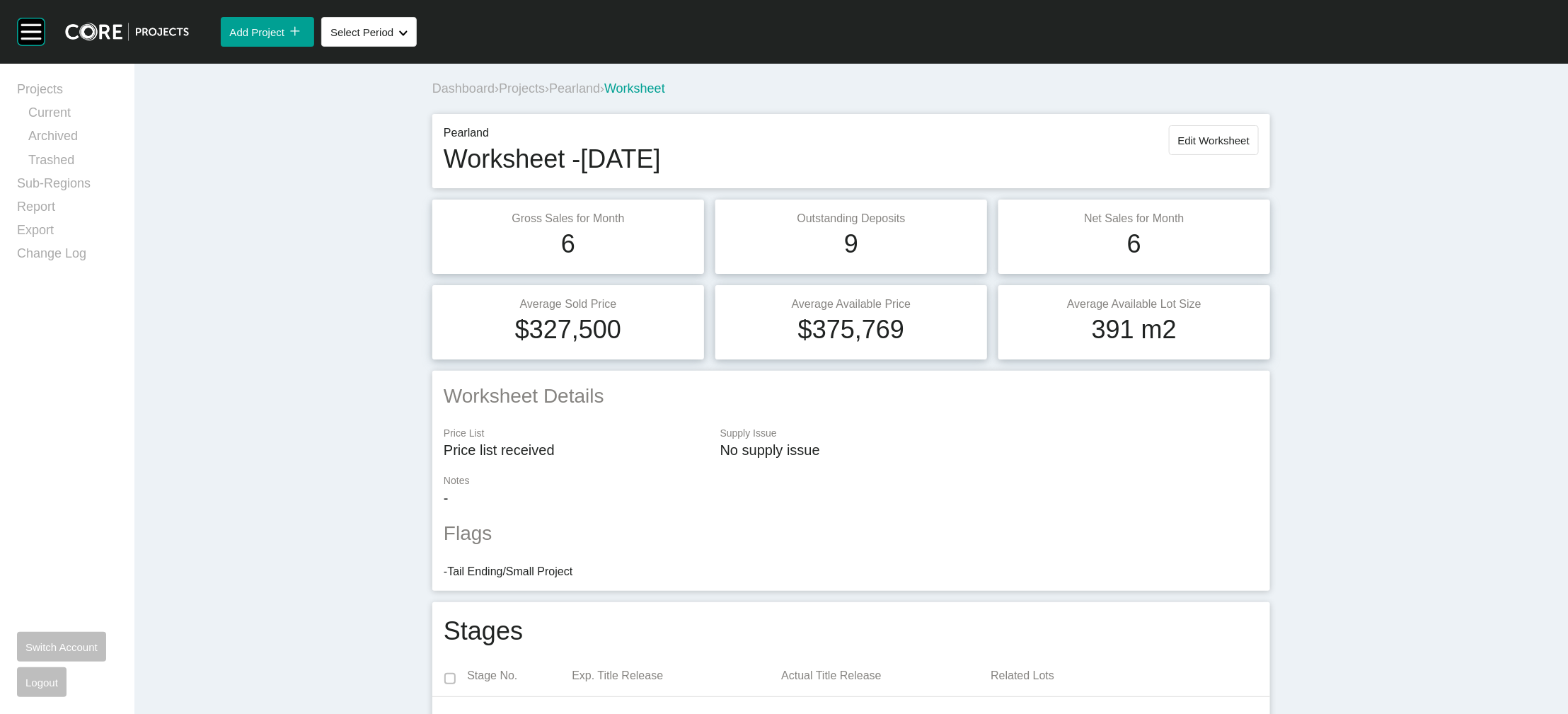
click at [498, 96] on span "Projects" at bounding box center [521, 88] width 46 height 14
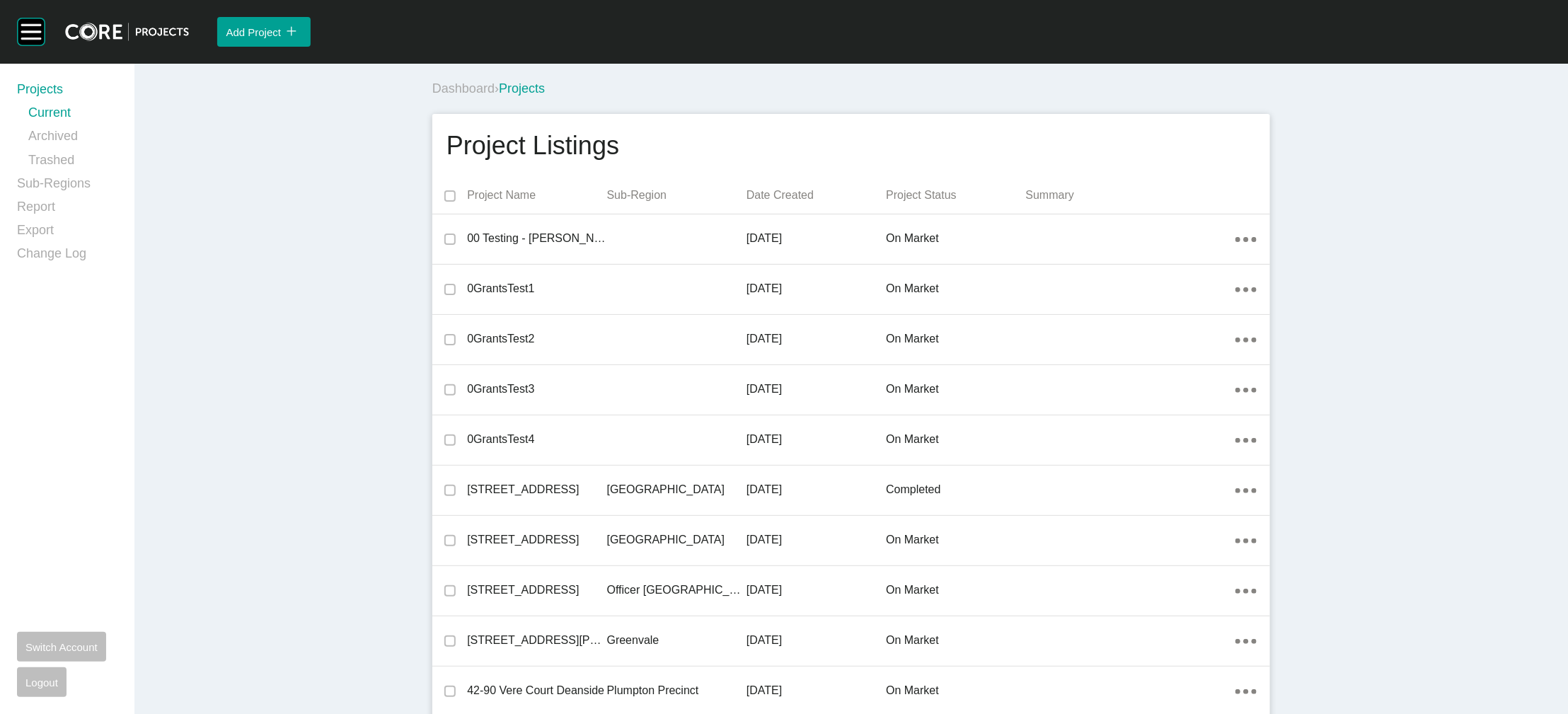
scroll to position [36233, 0]
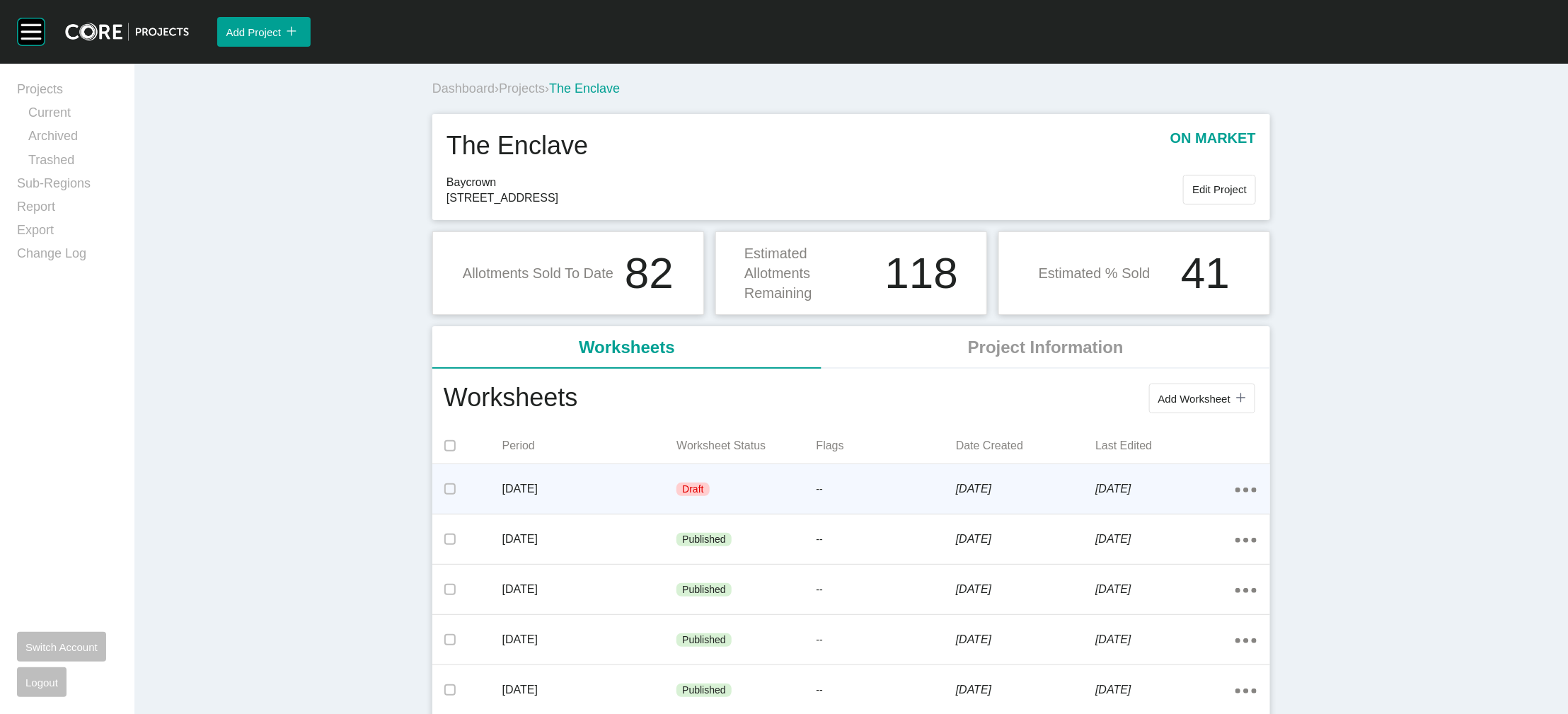
click at [929, 486] on div "--" at bounding box center [885, 489] width 139 height 43
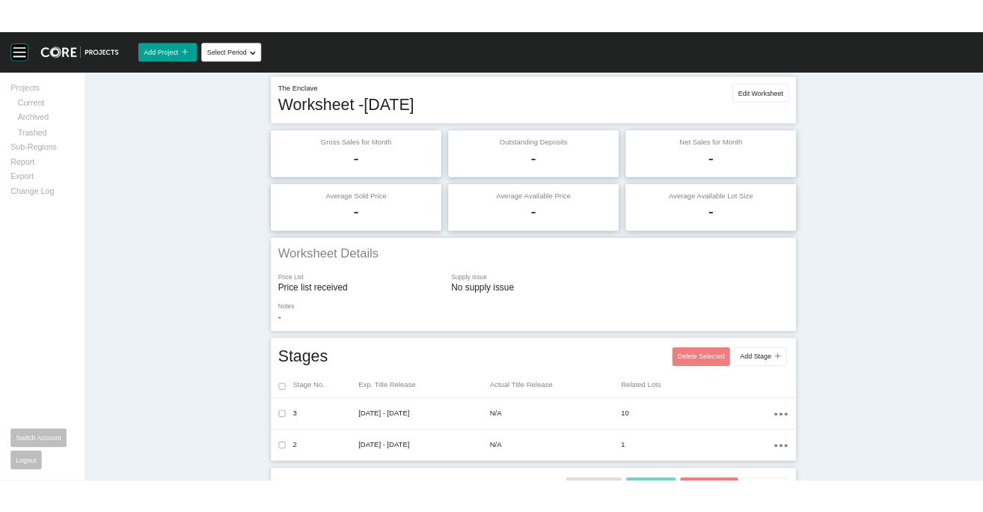
scroll to position [13, 0]
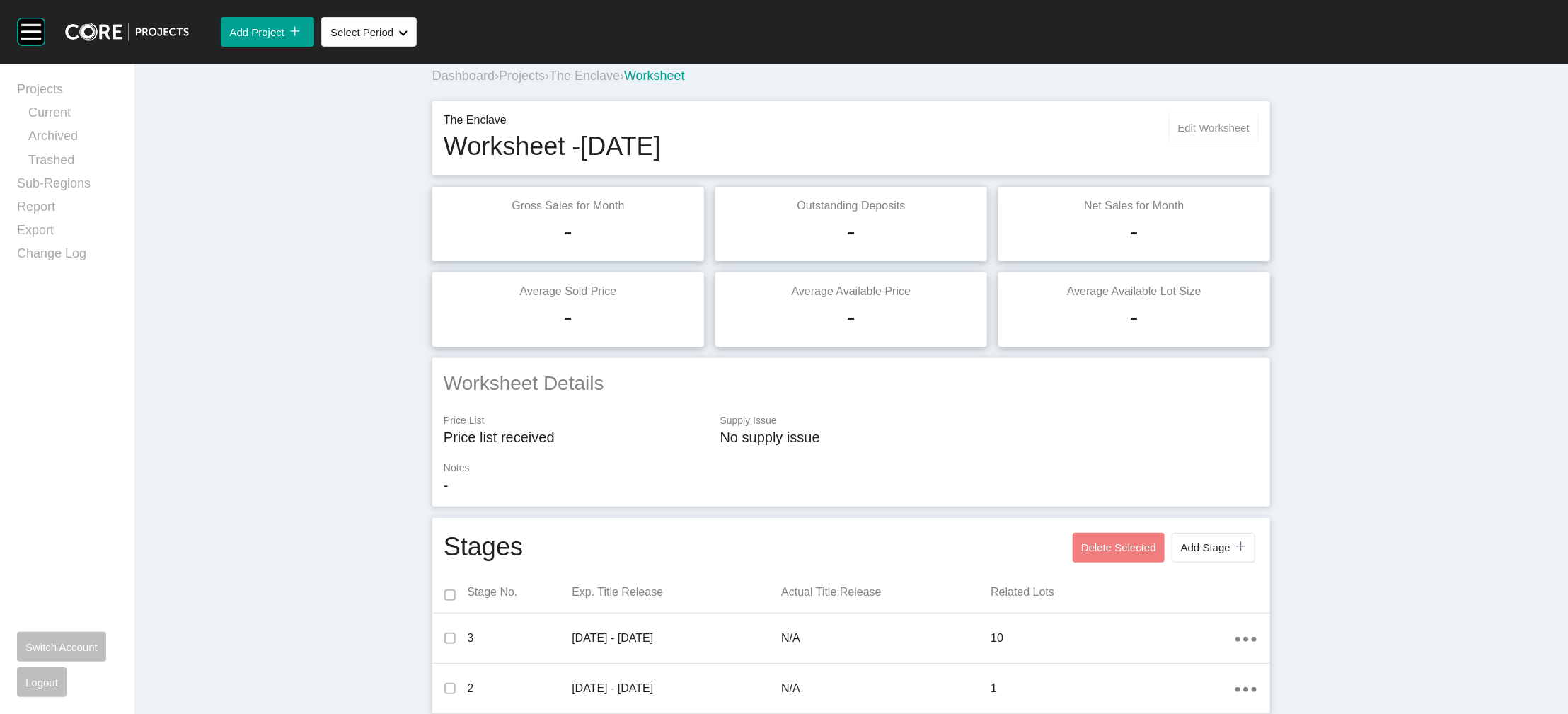
click at [1045, 142] on button "Edit Worksheet" at bounding box center [1213, 127] width 90 height 29
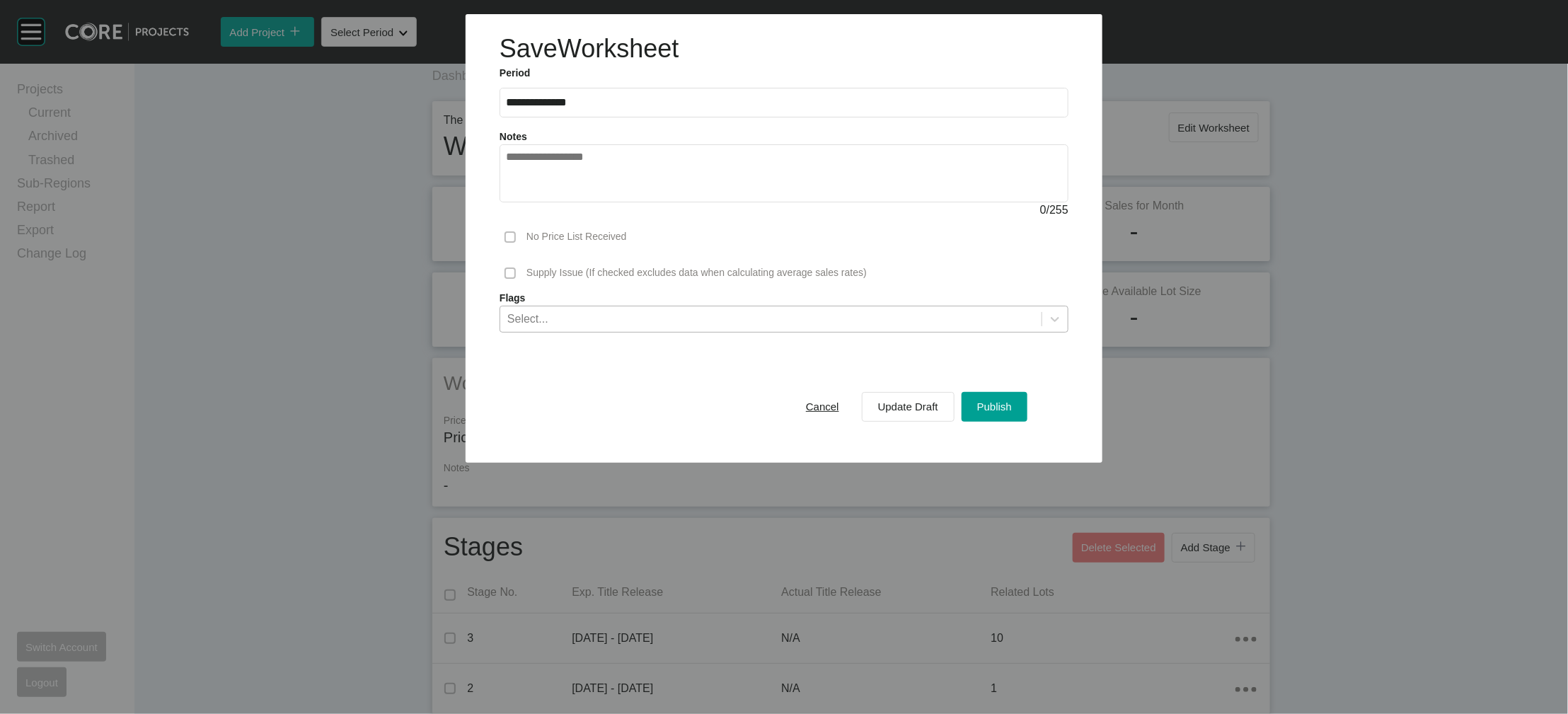
click at [1008, 330] on div "Select..." at bounding box center [771, 318] width 541 height 24
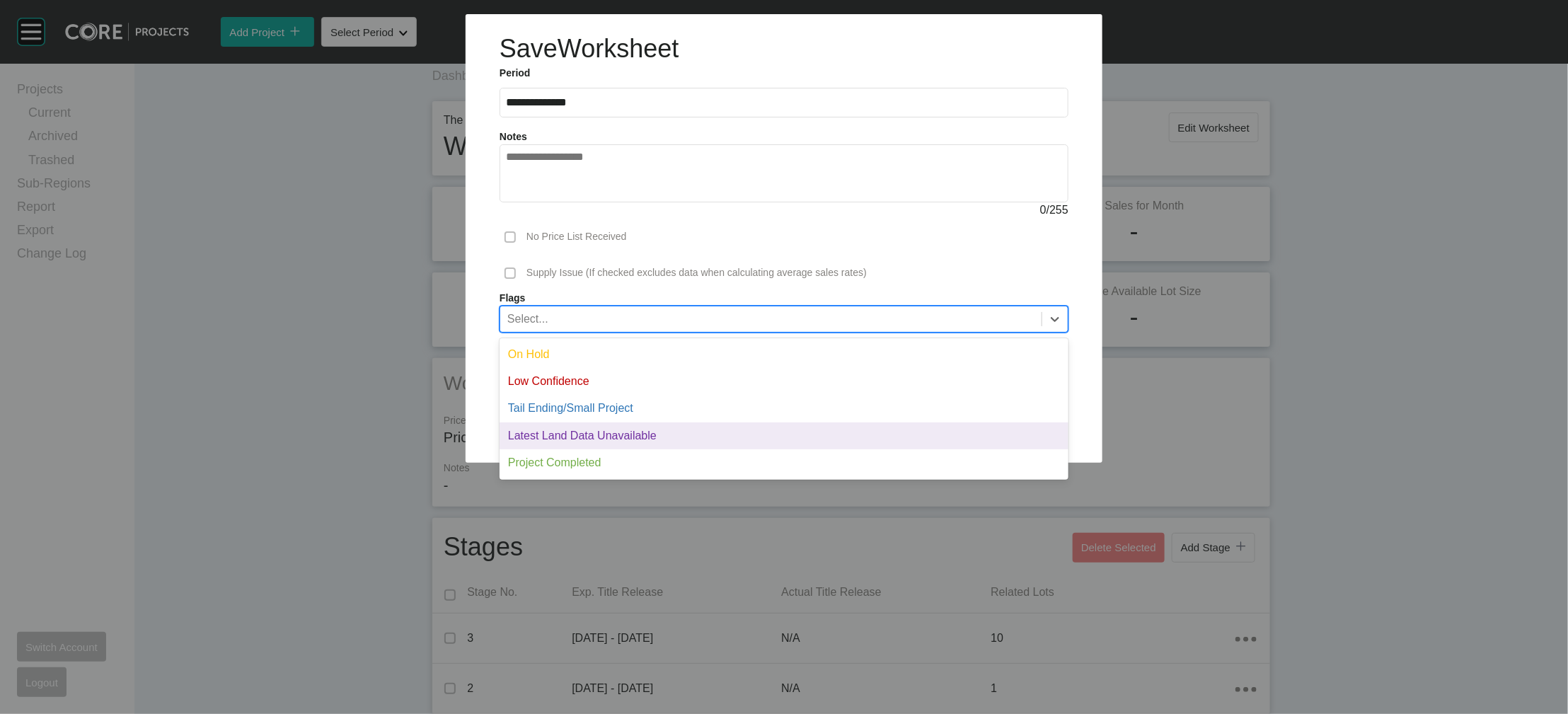
click at [841, 449] on div "Latest Land Data Unavailable" at bounding box center [783, 436] width 568 height 26
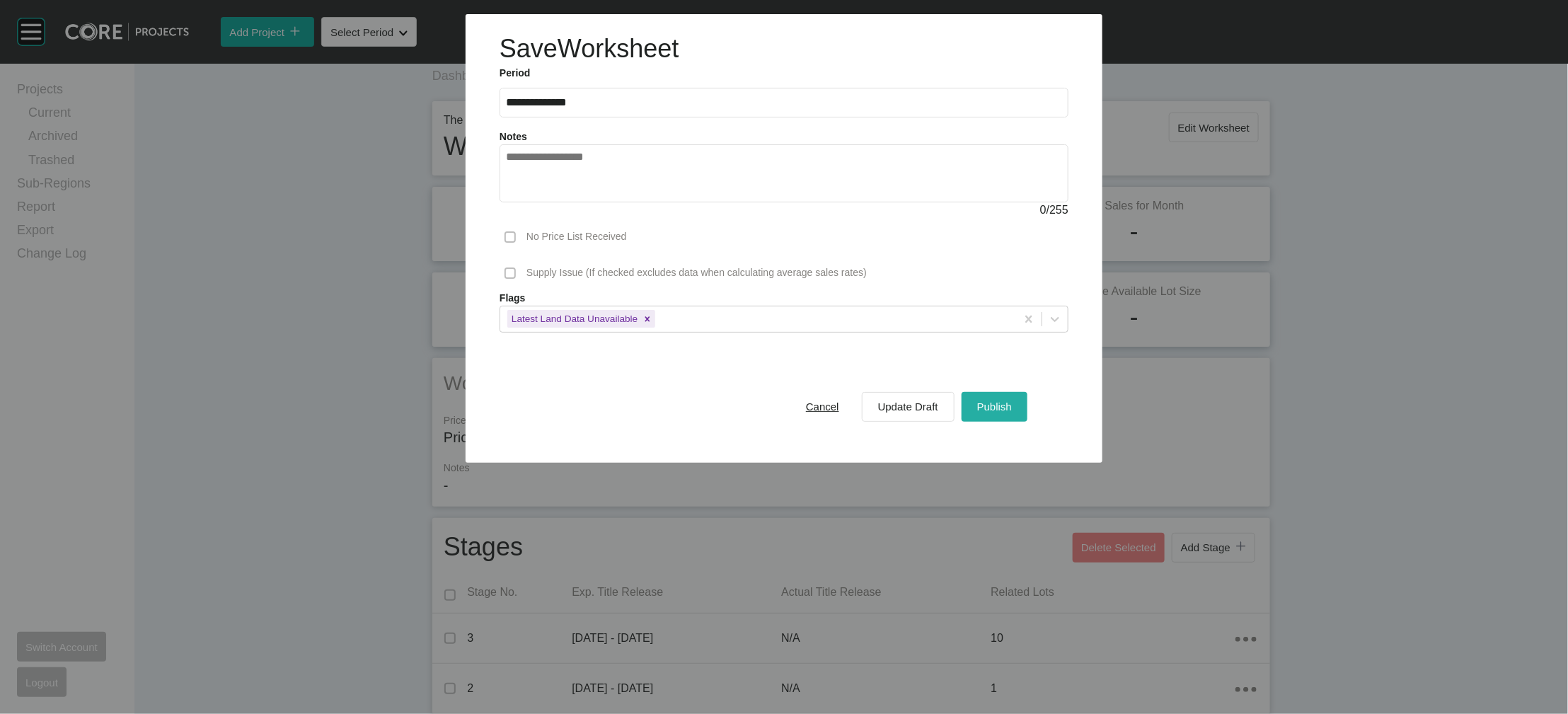
click at [1015, 416] on div "Publish" at bounding box center [994, 407] width 42 height 19
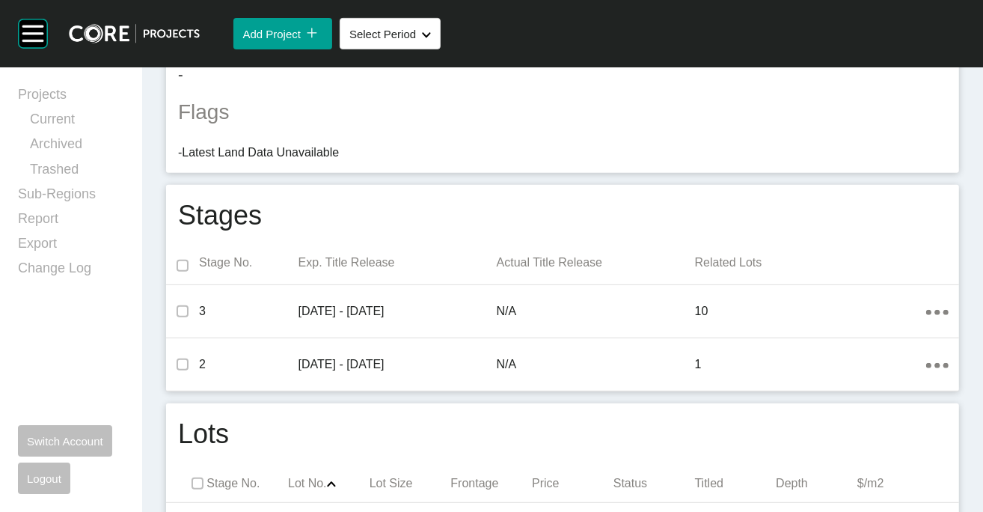
scroll to position [0, 0]
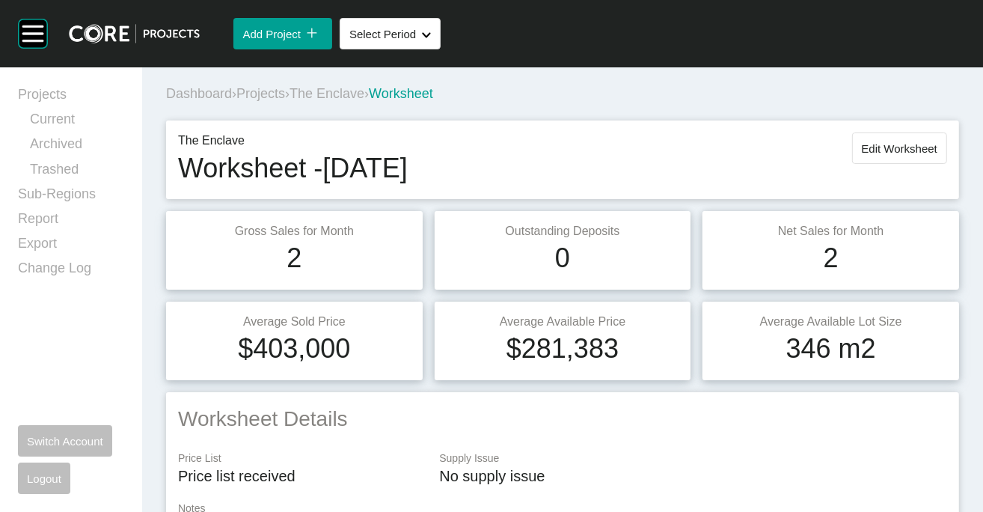
click at [285, 101] on span "Projects" at bounding box center [260, 93] width 49 height 15
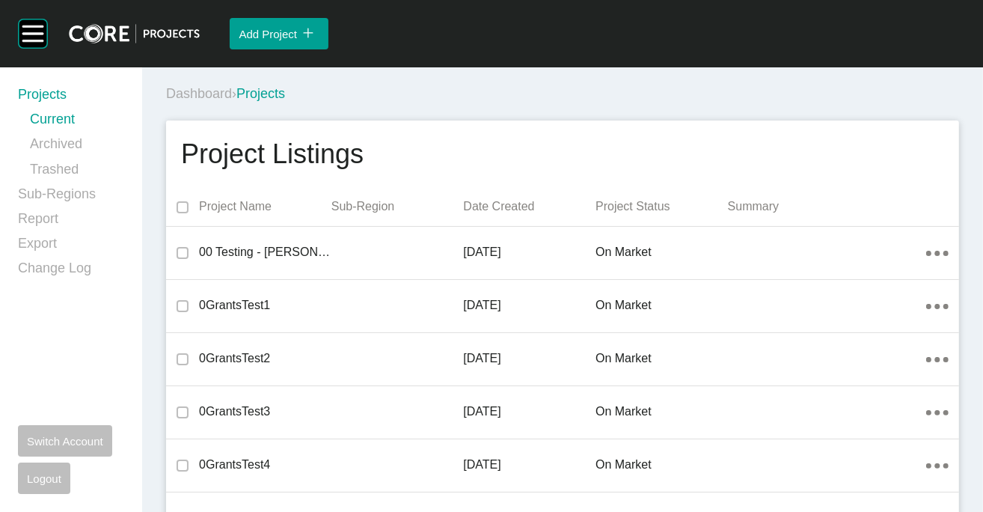
scroll to position [24009, 0]
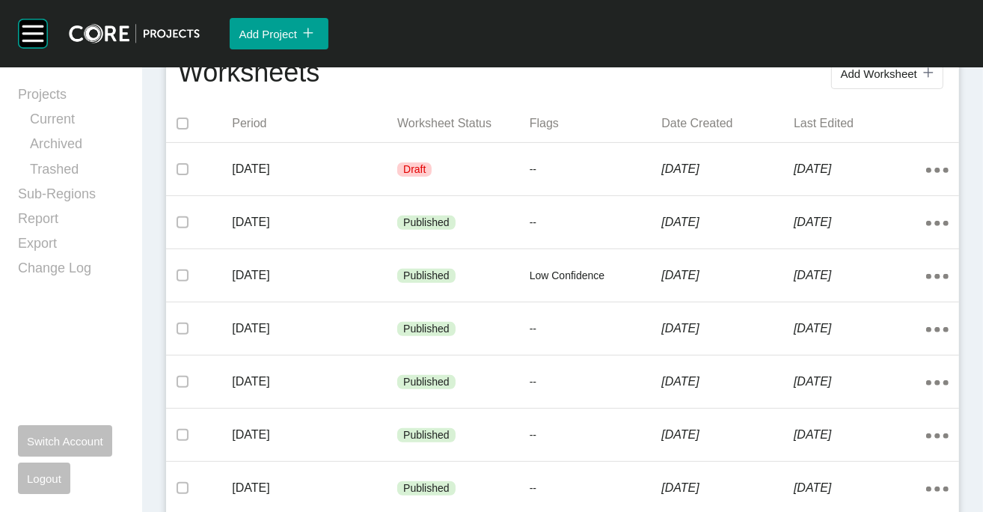
scroll to position [354, 0]
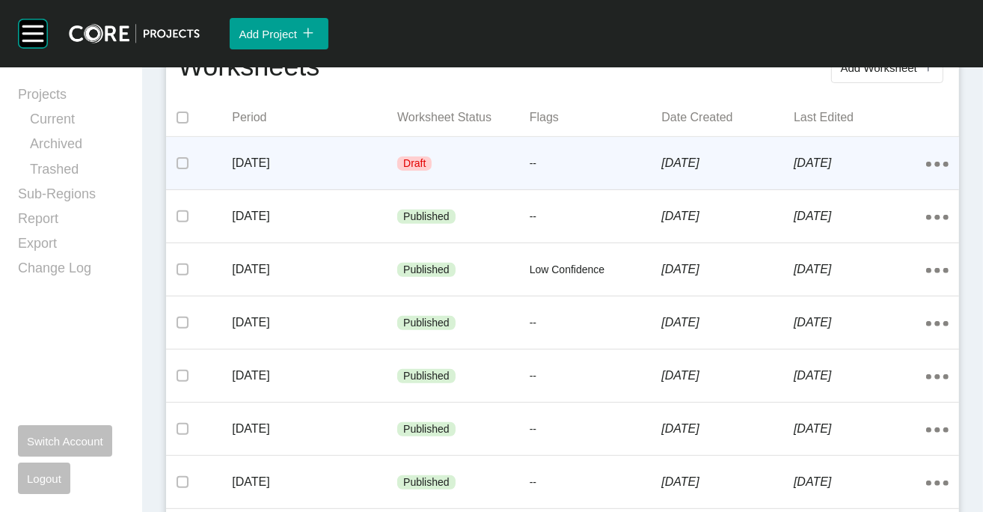
click at [794, 171] on p "[DATE]" at bounding box center [860, 163] width 132 height 16
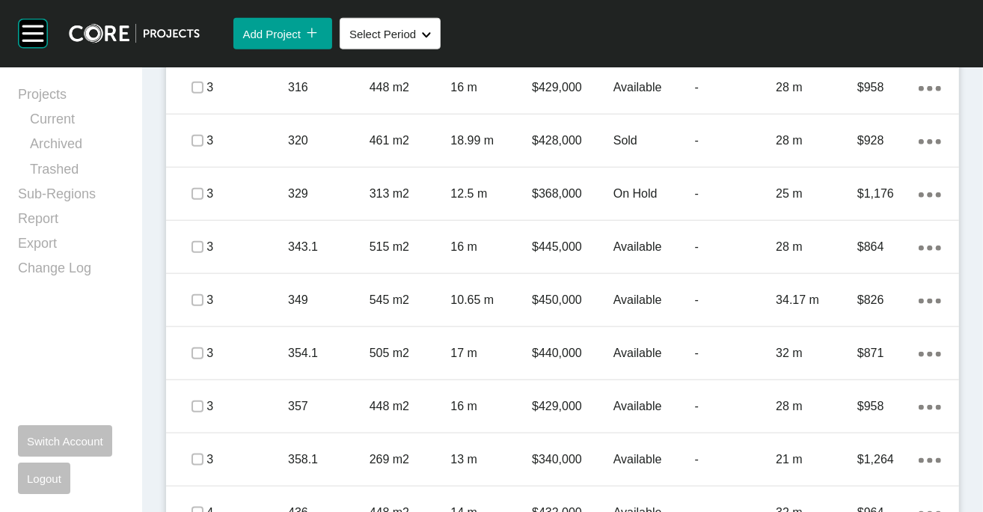
scroll to position [1227, 0]
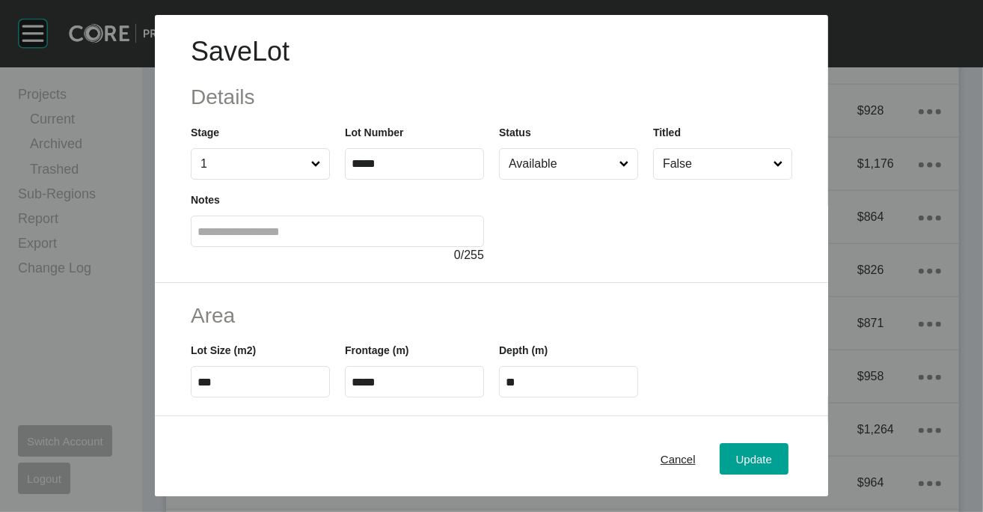
scroll to position [421, 0]
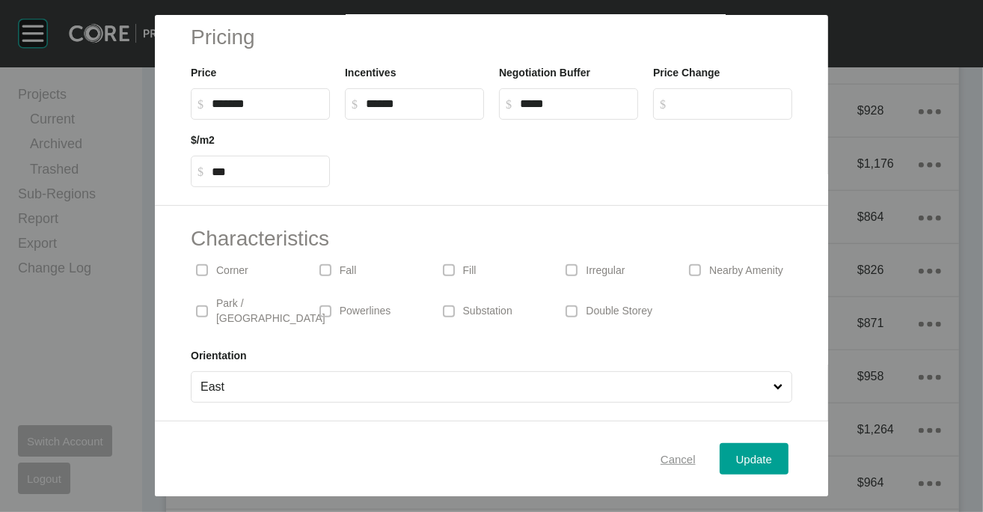
click at [696, 452] on span "Cancel" at bounding box center [678, 458] width 35 height 13
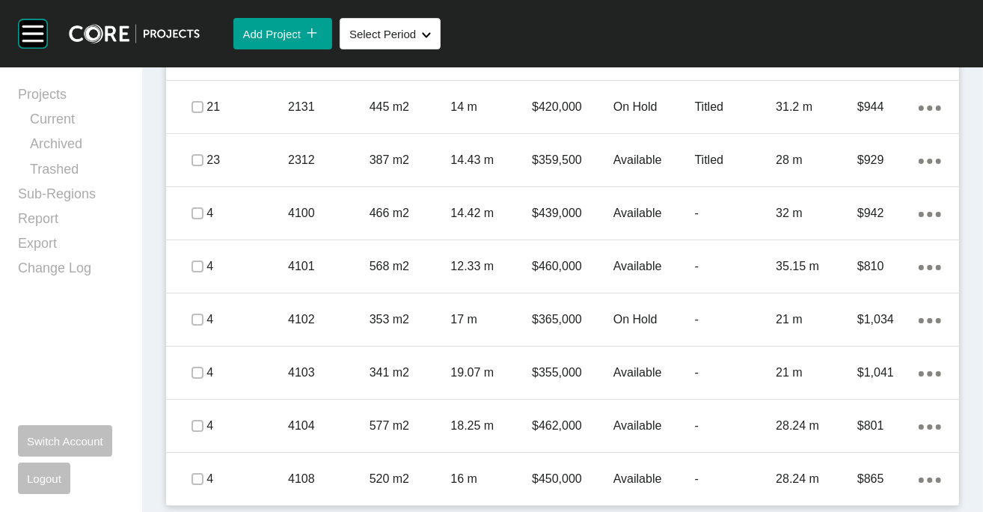
scroll to position [4882, 0]
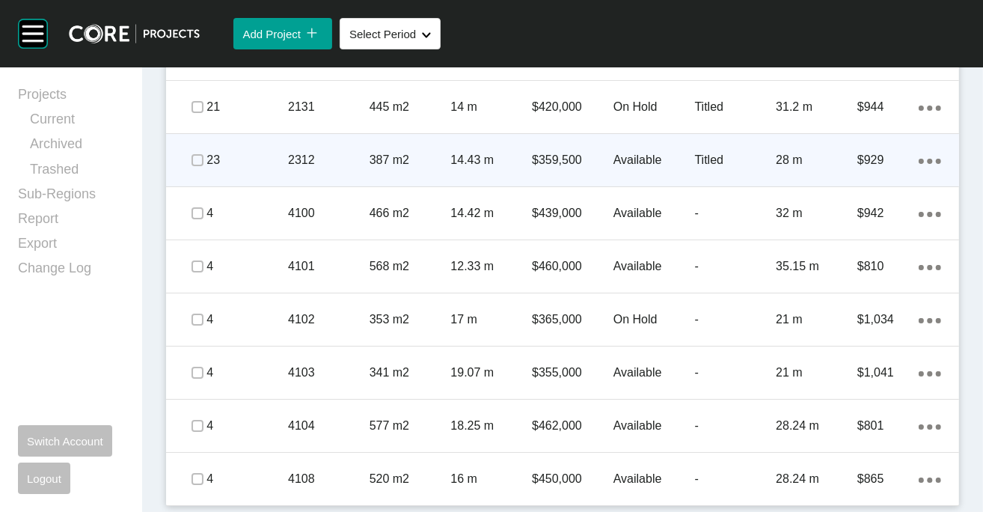
click at [711, 168] on p "Titled" at bounding box center [736, 160] width 82 height 16
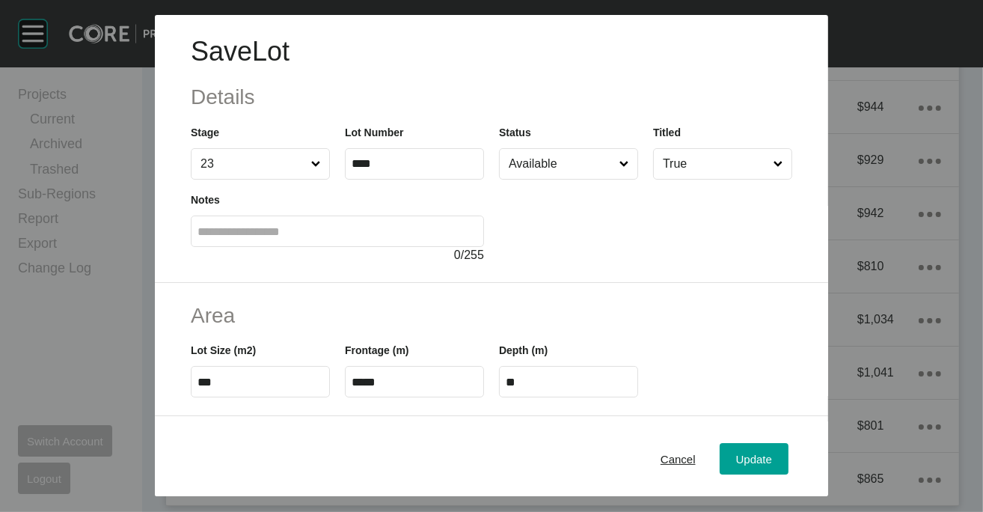
scroll to position [421, 0]
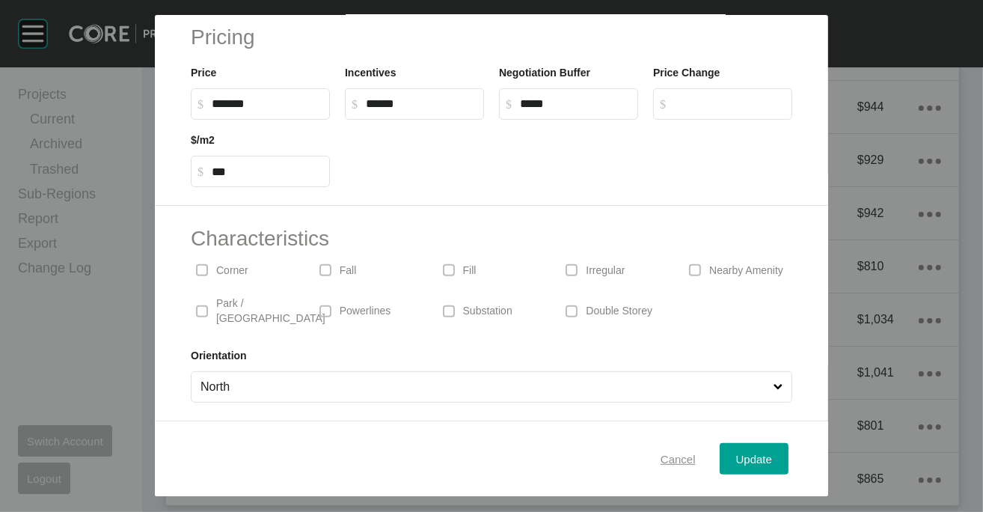
click at [696, 453] on span "Cancel" at bounding box center [678, 458] width 35 height 13
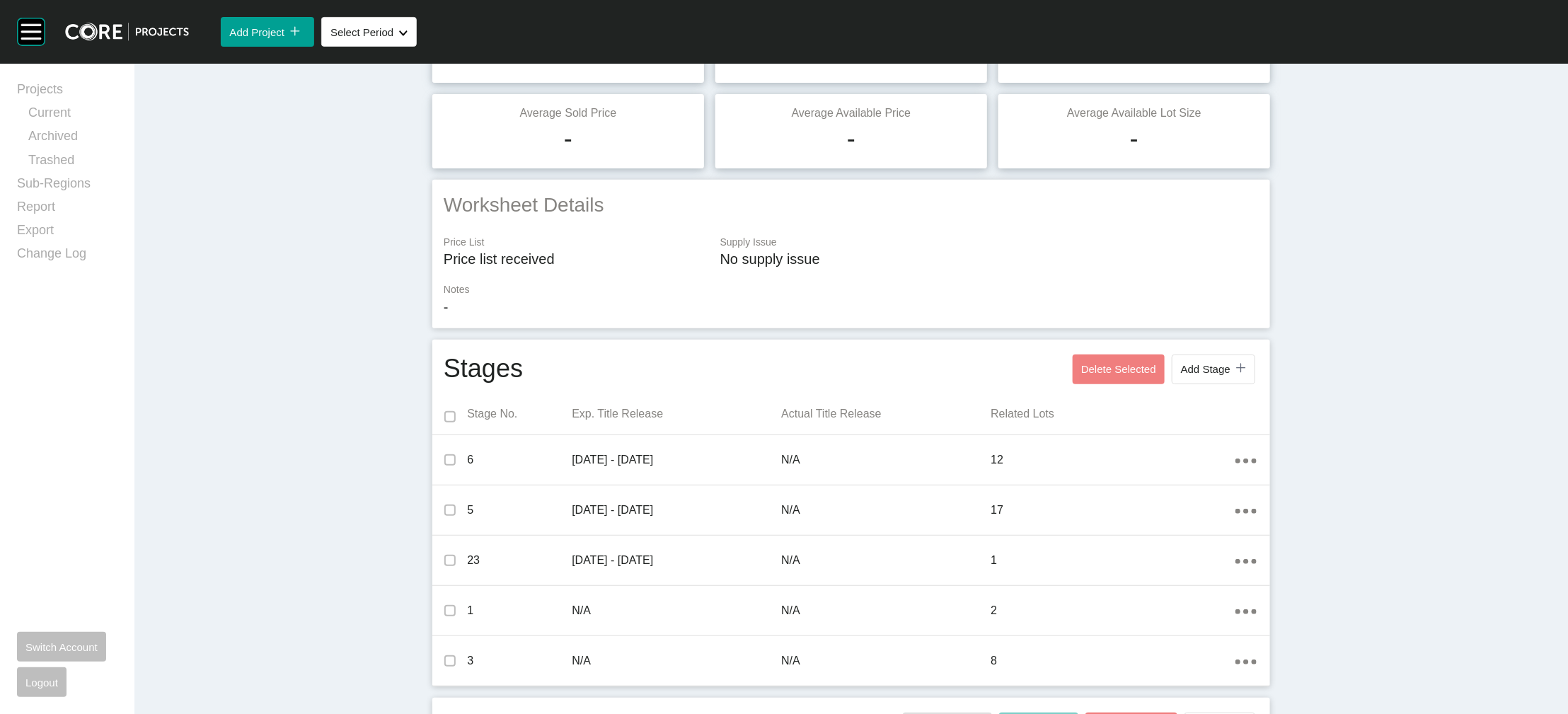
scroll to position [0, 0]
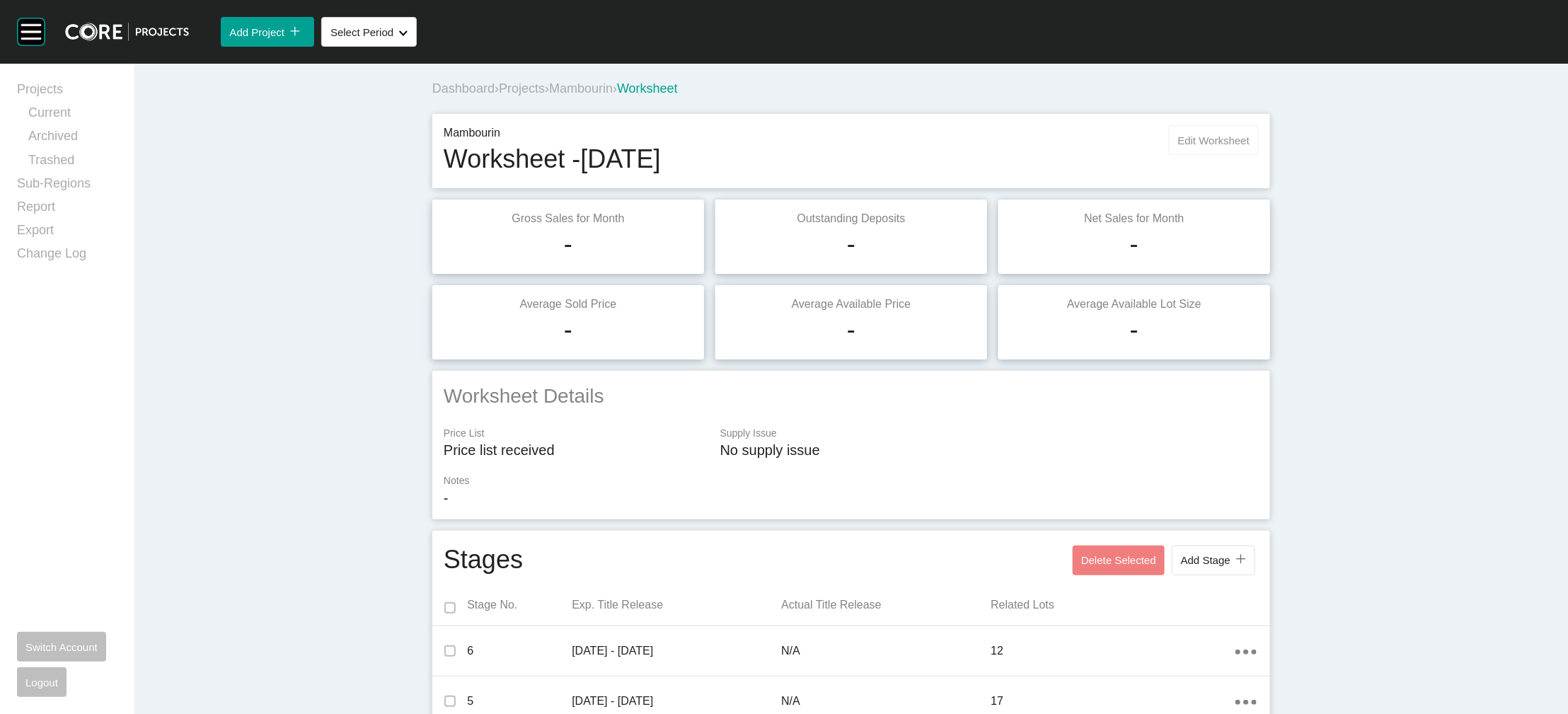
click at [1045, 147] on span "Edit Worksheet" at bounding box center [1214, 140] width 72 height 12
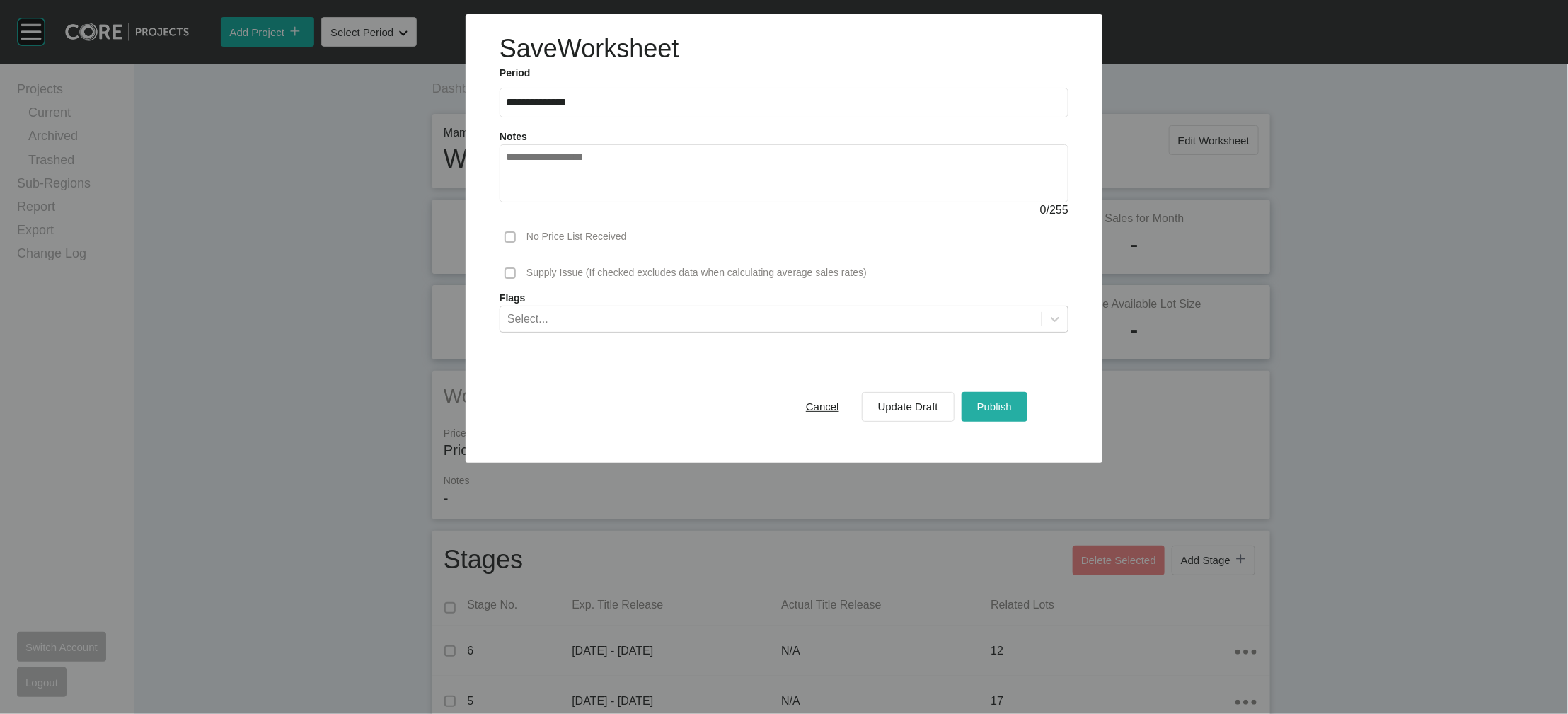
click at [1015, 416] on div "Publish" at bounding box center [994, 407] width 42 height 19
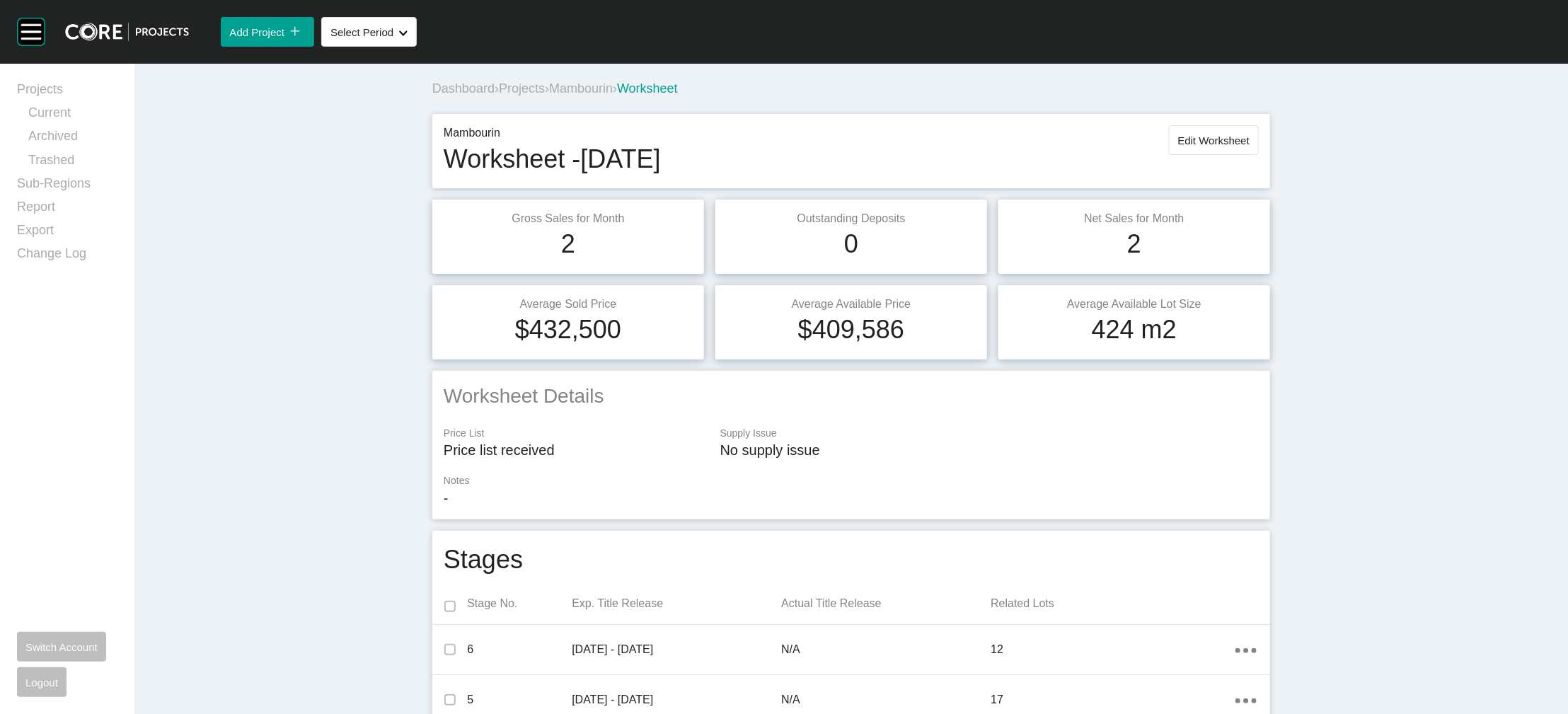
click at [498, 96] on span "Projects" at bounding box center [521, 88] width 46 height 14
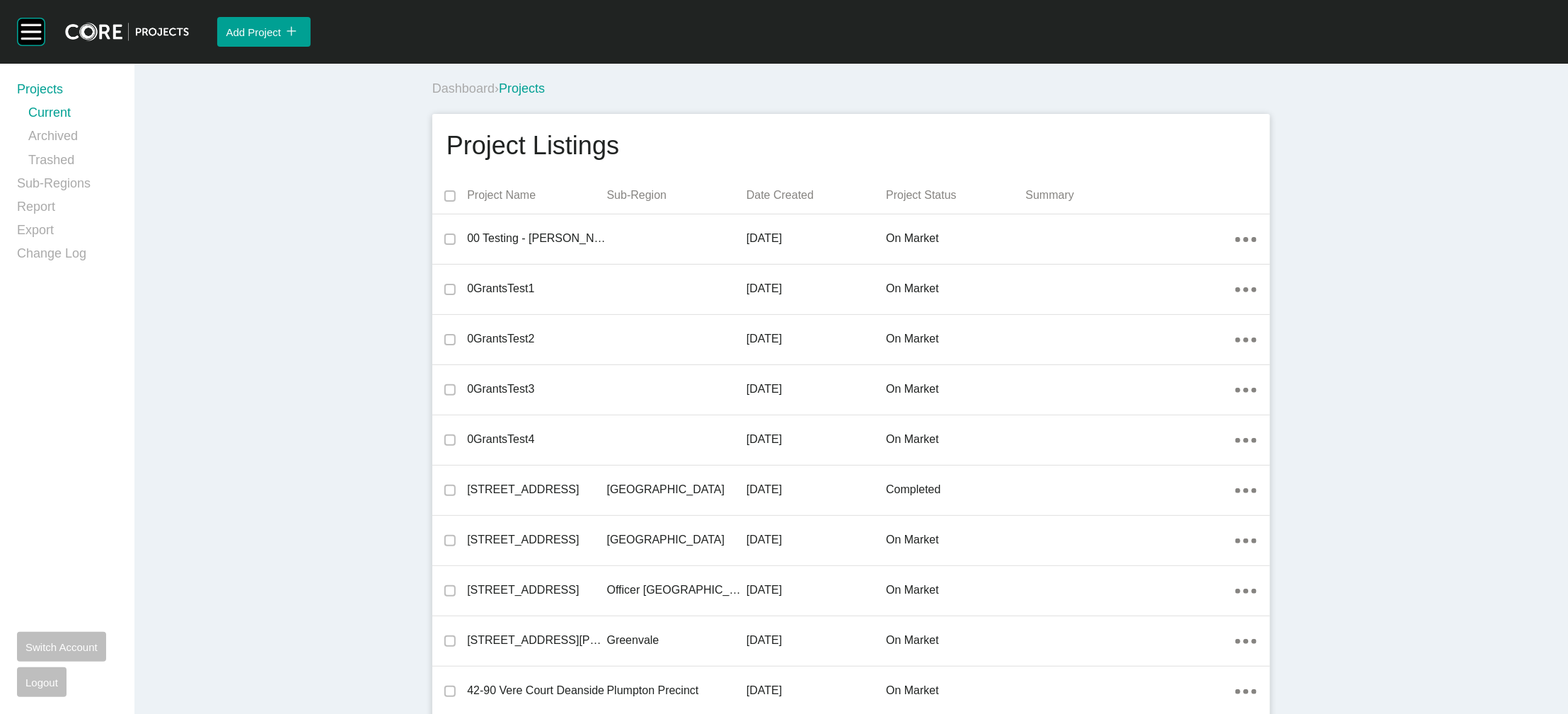
scroll to position [41739, 0]
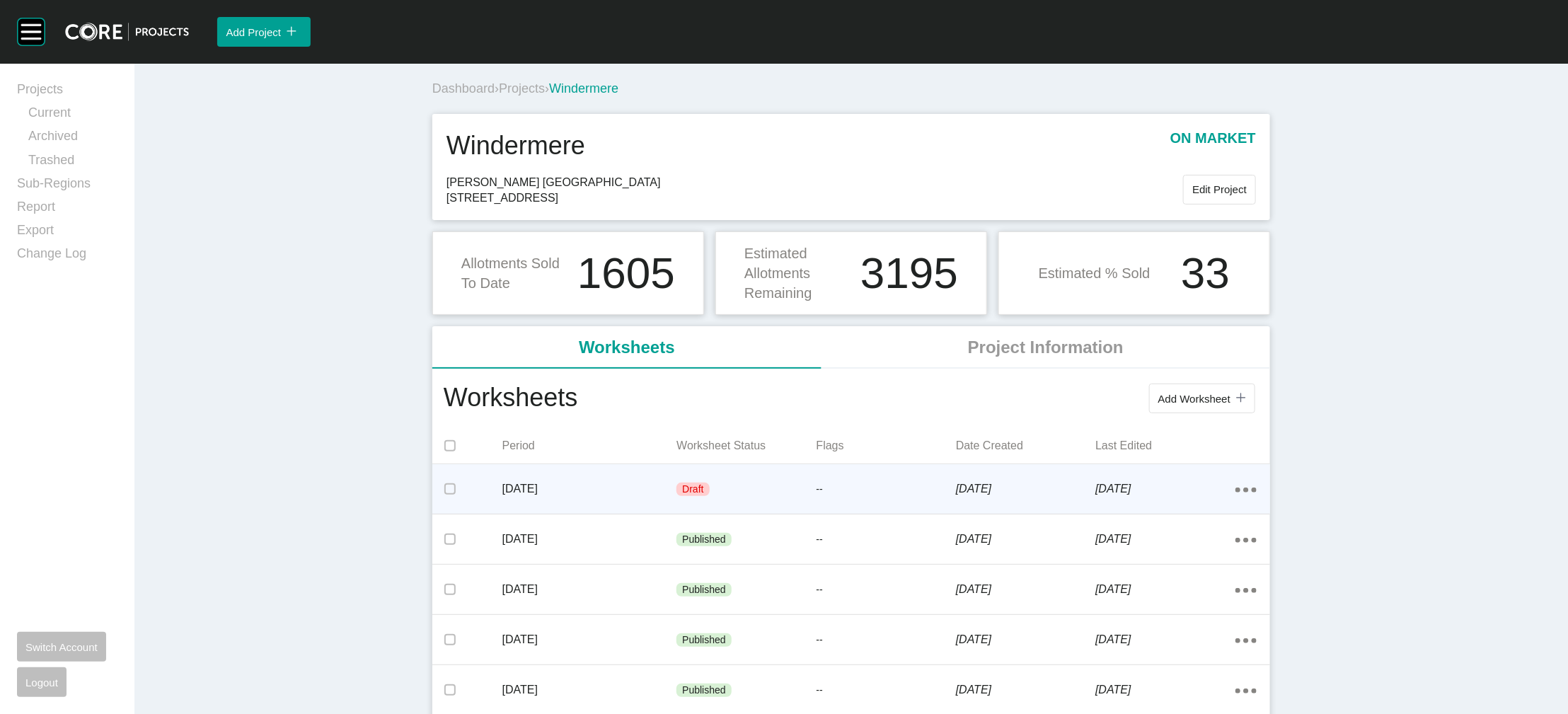
click at [676, 486] on div "Draft" at bounding box center [745, 489] width 139 height 43
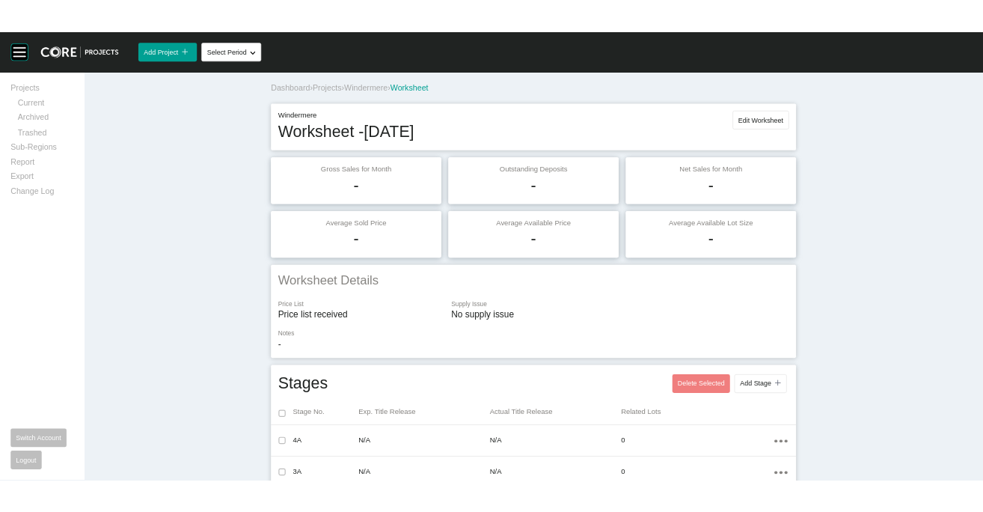
scroll to position [1210, 0]
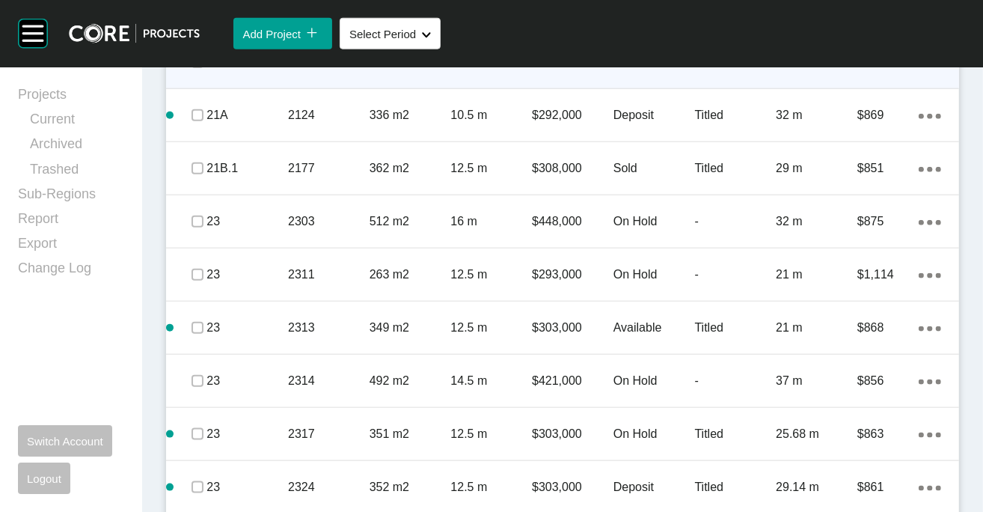
click at [755, 85] on div "Titled" at bounding box center [736, 62] width 82 height 46
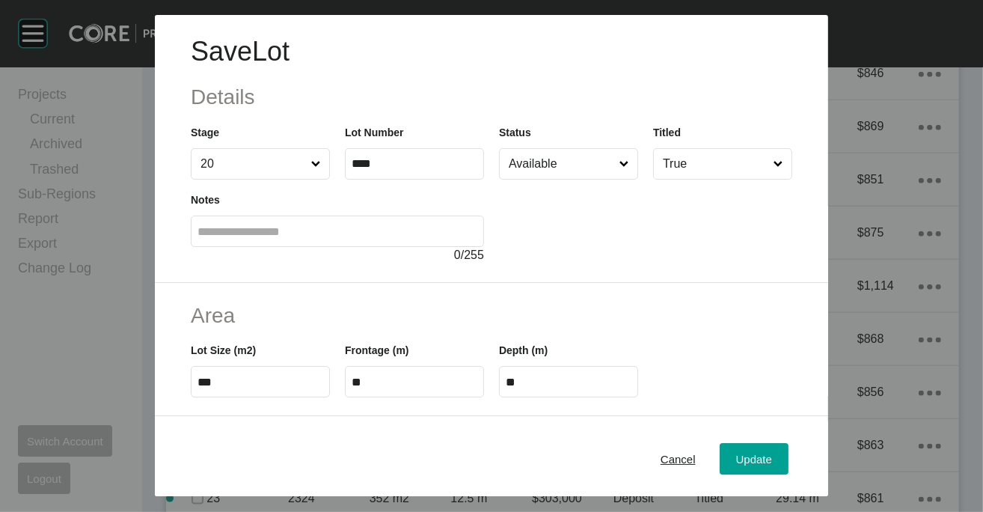
scroll to position [421, 0]
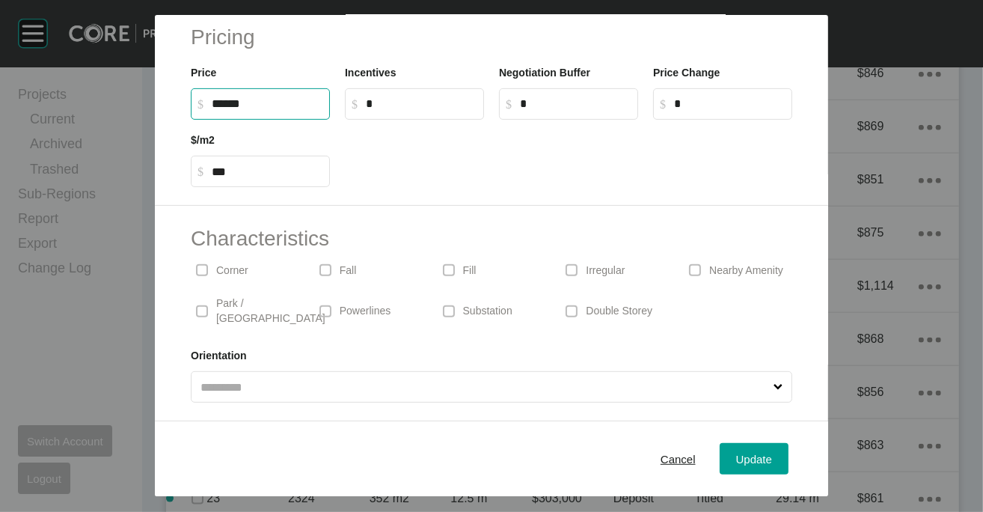
drag, startPoint x: 162, startPoint y: 214, endPoint x: 131, endPoint y: 222, distance: 31.8
click at [191, 120] on label "$ Created with Sketch. $ ******" at bounding box center [260, 103] width 139 height 31
type input "*******"
type input "***"
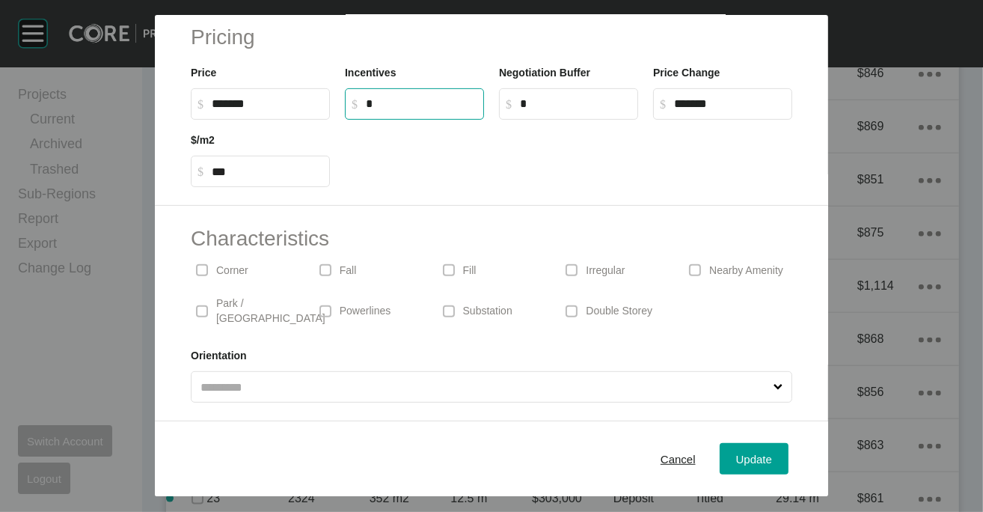
click at [366, 110] on input "*" at bounding box center [421, 103] width 111 height 13
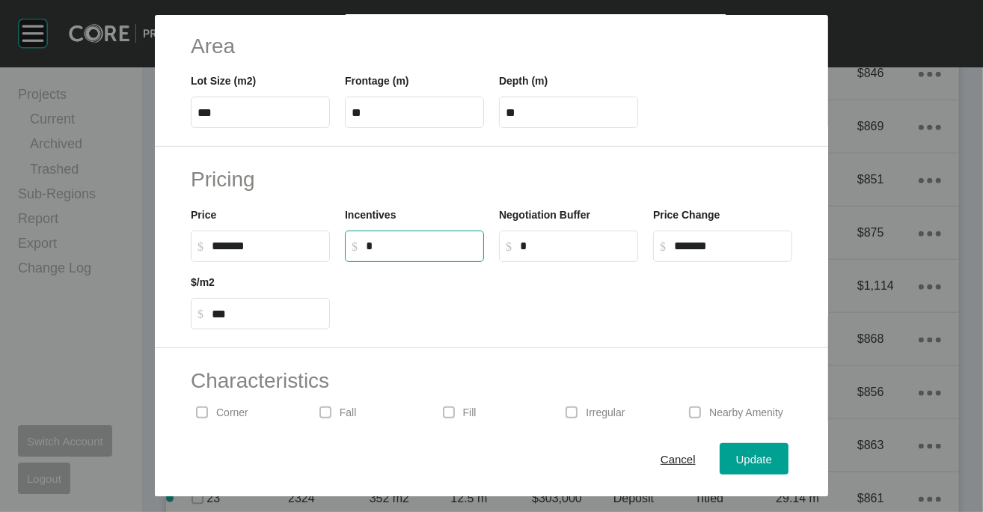
scroll to position [287, 0]
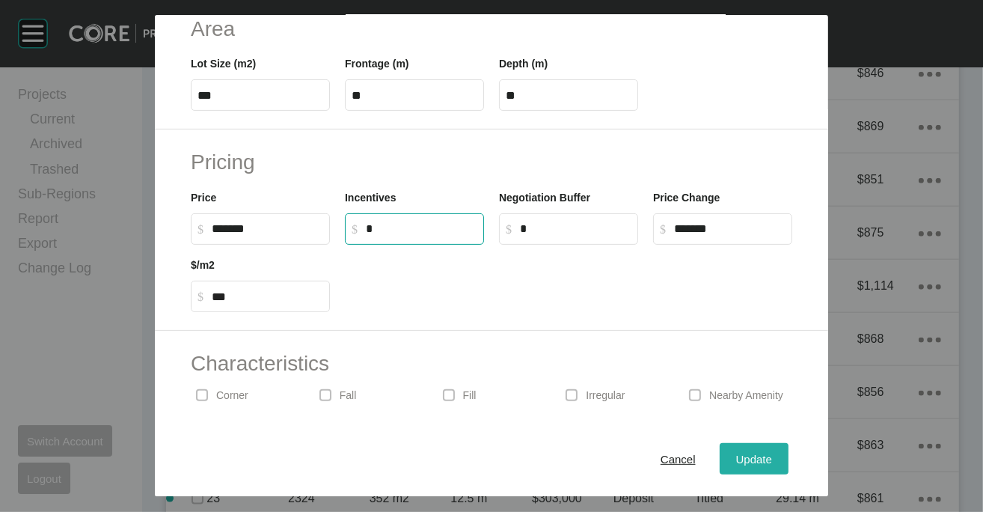
click at [772, 452] on span "Update" at bounding box center [754, 458] width 36 height 13
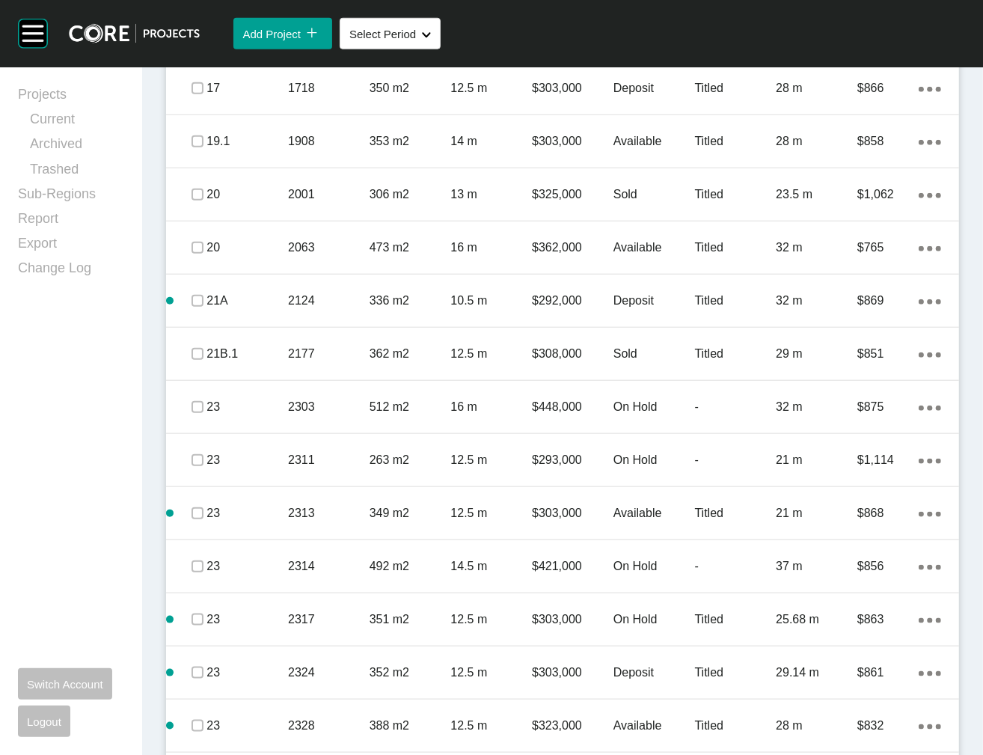
scroll to position [926, 0]
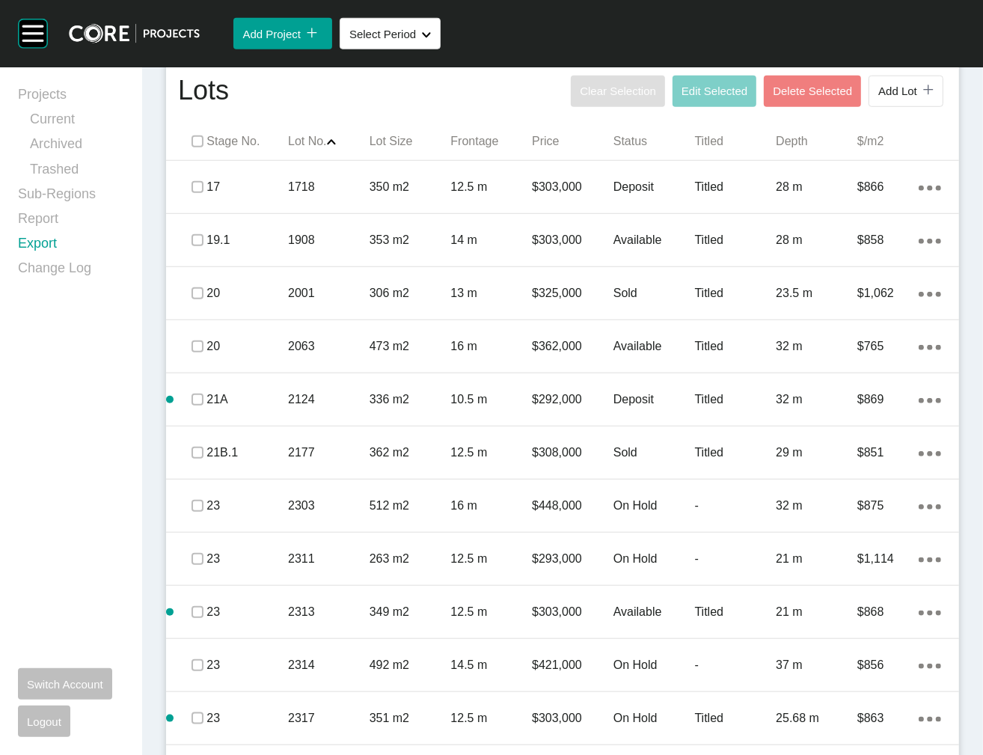
click at [119, 259] on link "Export" at bounding box center [71, 246] width 106 height 25
click at [119, 295] on div at bounding box center [491, 377] width 983 height 755
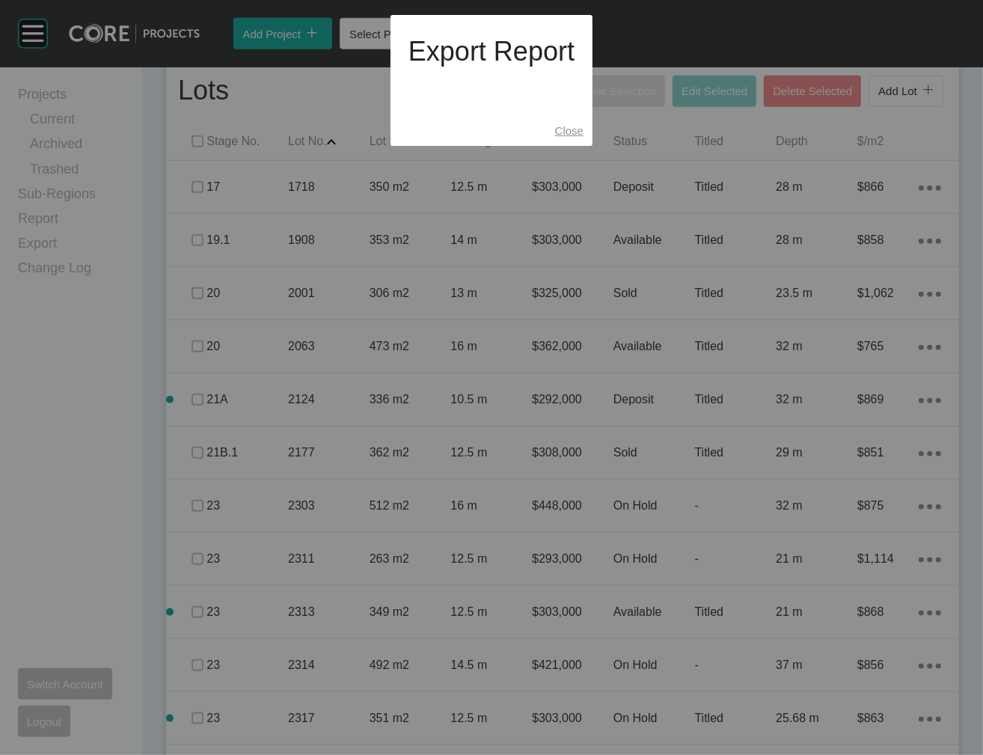
click at [583, 137] on span "Close" at bounding box center [569, 130] width 28 height 13
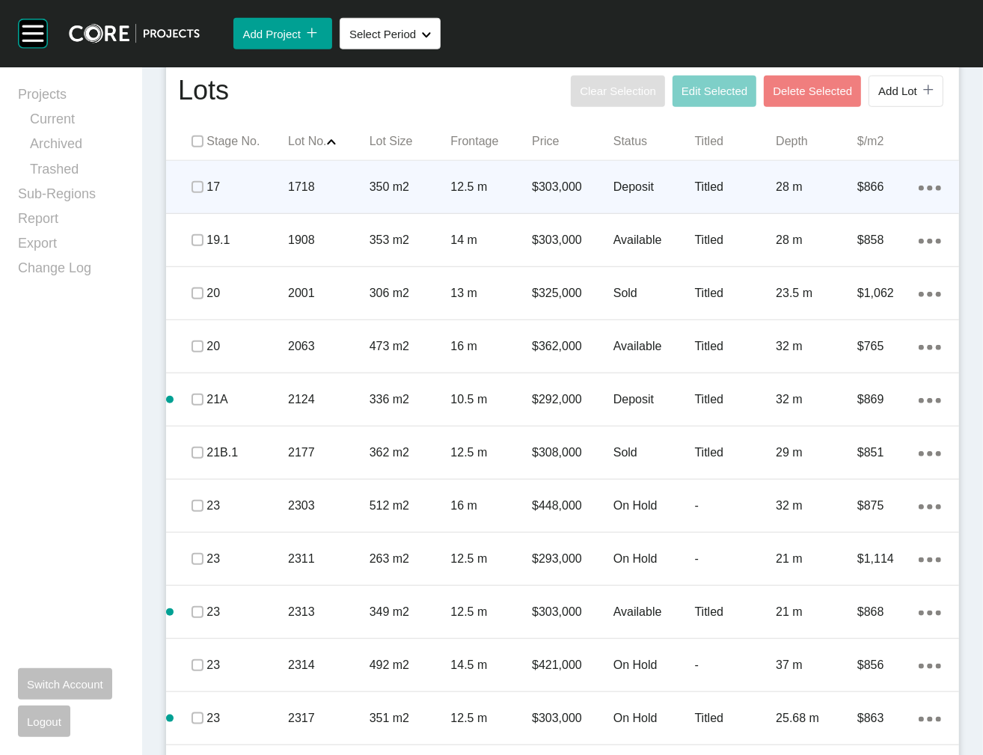
click at [598, 195] on p "$303,000" at bounding box center [573, 187] width 82 height 16
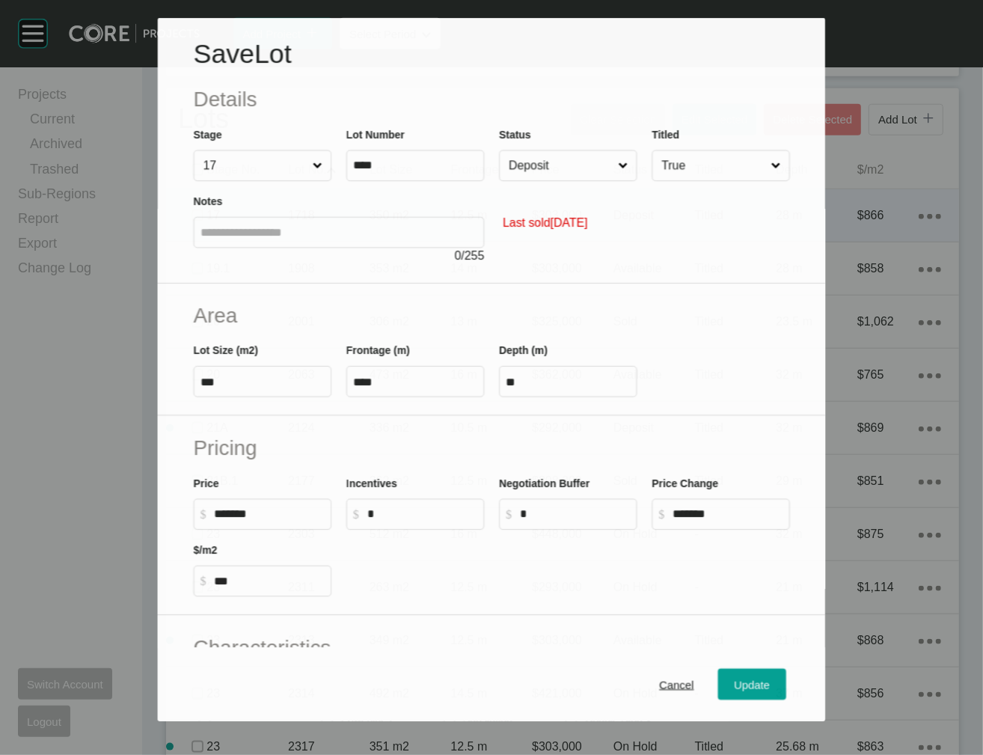
scroll to position [868, 0]
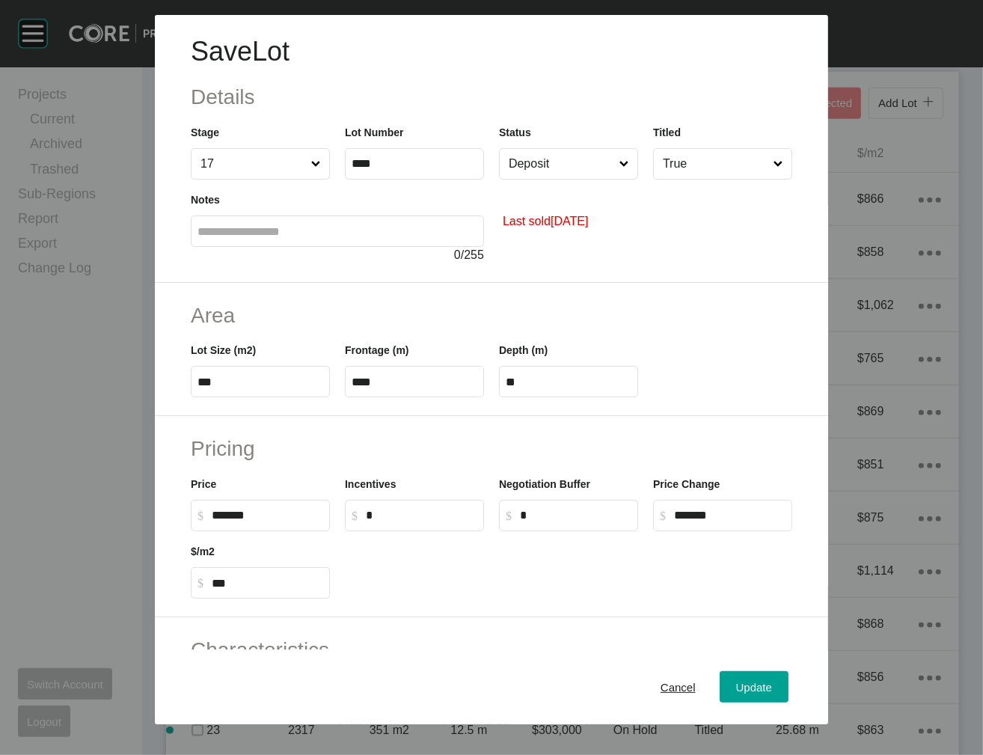
click at [579, 174] on div "Status Deposit" at bounding box center [568, 151] width 139 height 55
click at [579, 179] on input "Deposit" at bounding box center [561, 164] width 111 height 30
type input "*"
click at [772, 514] on span "Update" at bounding box center [754, 687] width 36 height 13
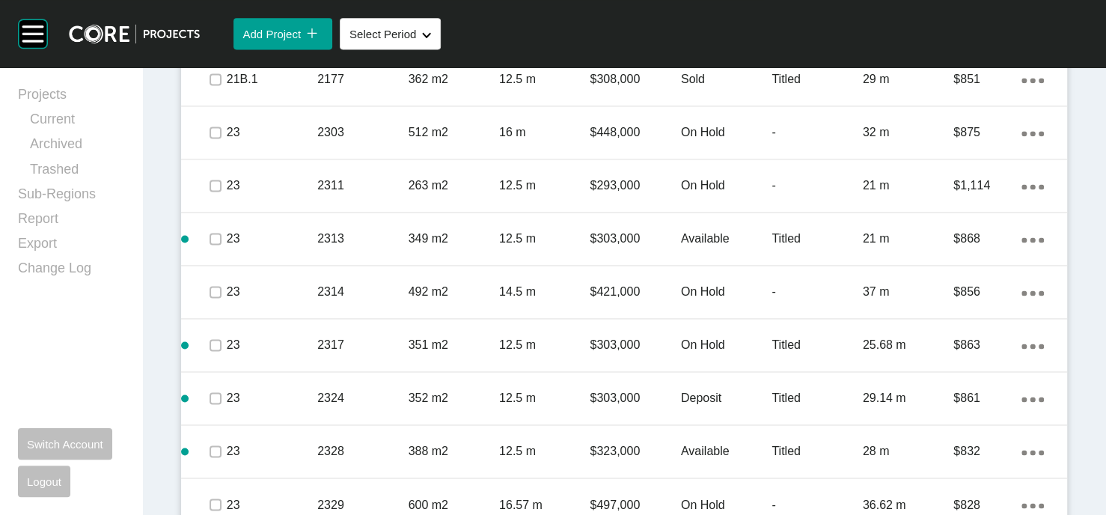
scroll to position [1366, 0]
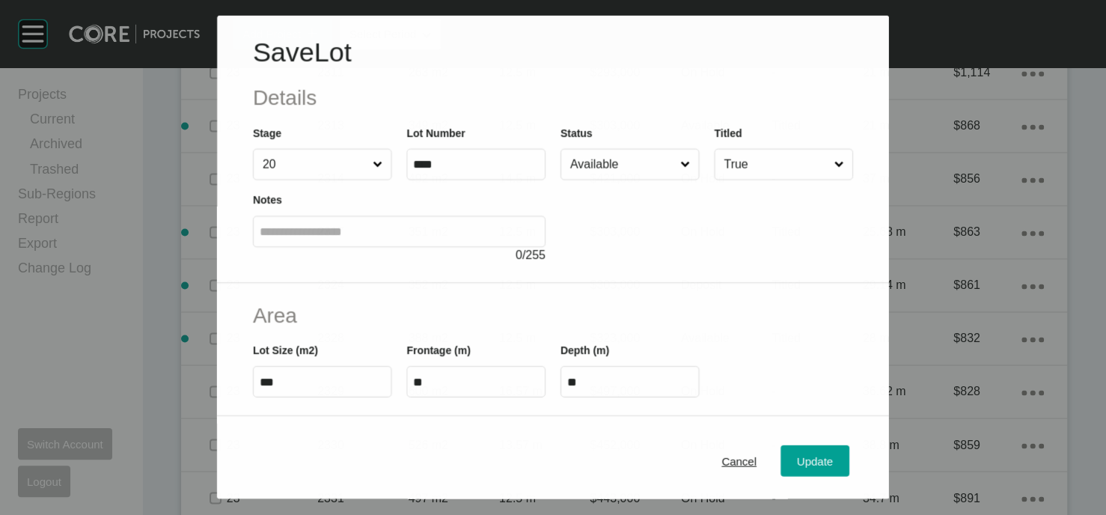
scroll to position [1308, 0]
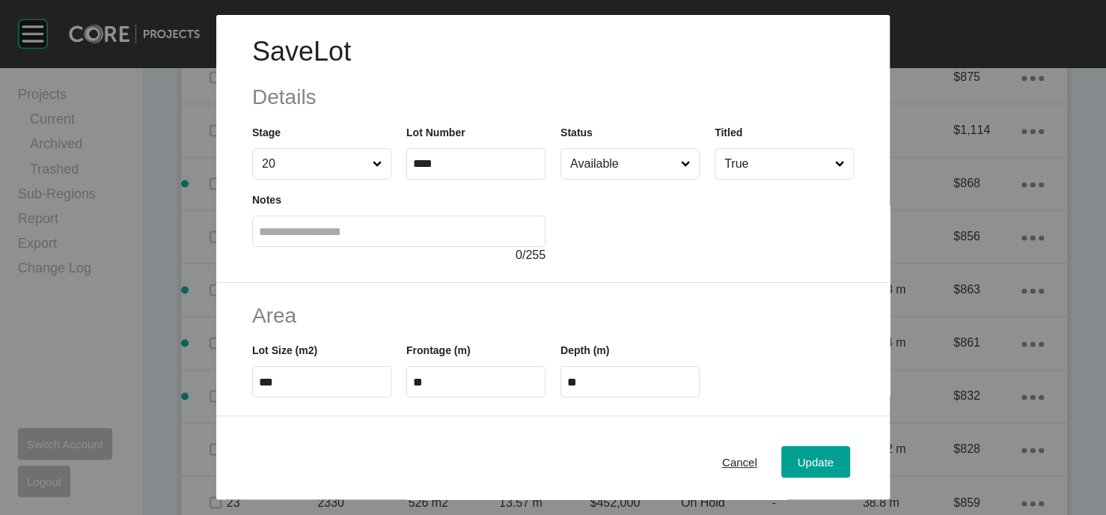
click at [636, 179] on input "Available" at bounding box center [622, 164] width 111 height 30
type input "*"
click at [827, 459] on button "Update" at bounding box center [815, 461] width 69 height 31
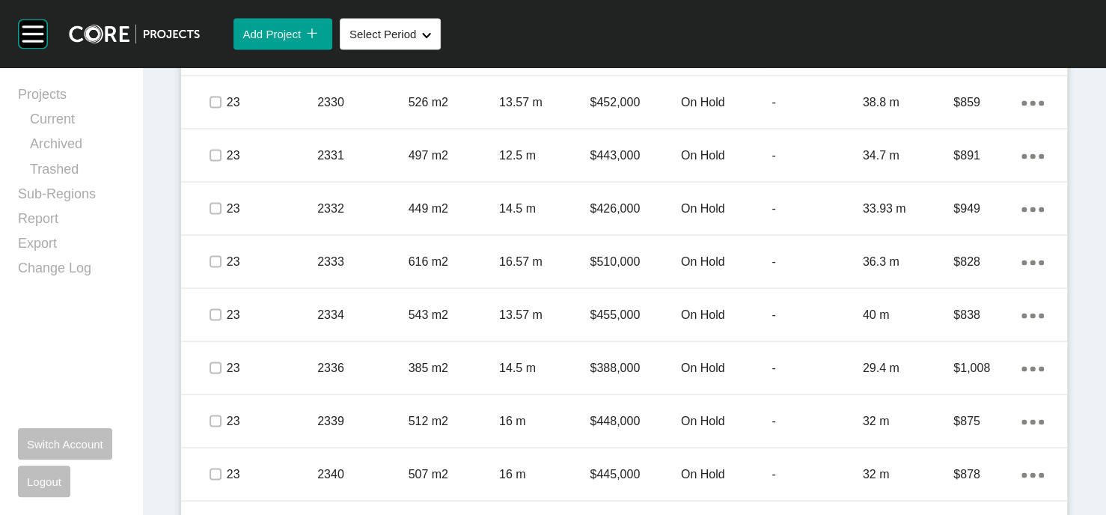
scroll to position [1800, 0]
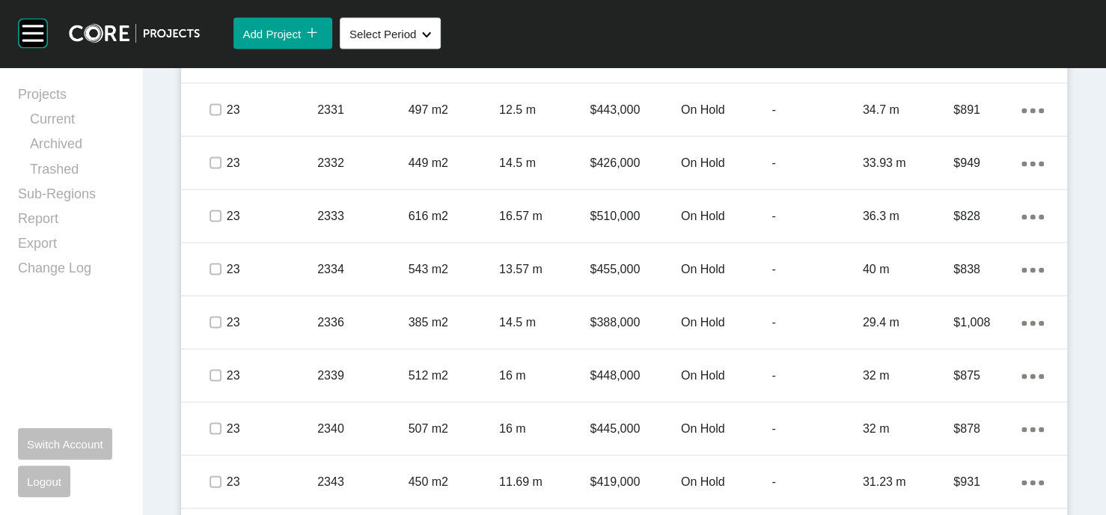
click at [567, 12] on p "16.57 m" at bounding box center [544, 4] width 91 height 16
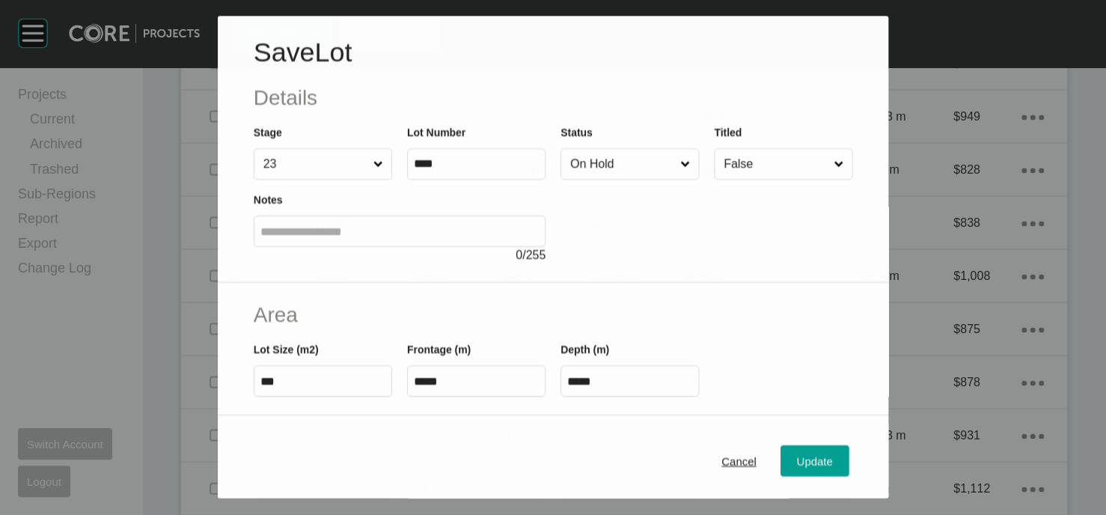
scroll to position [1742, 0]
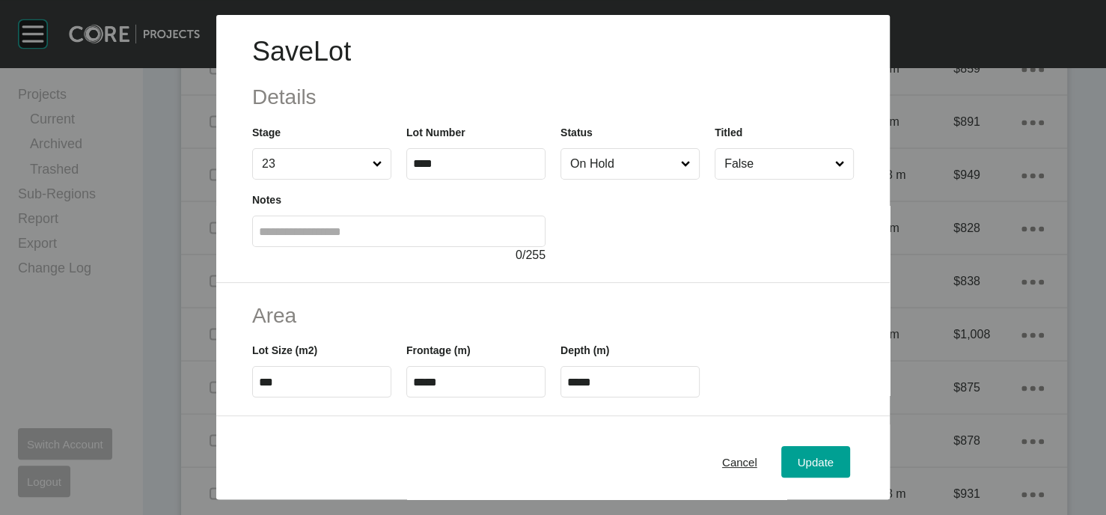
click at [638, 179] on input "On Hold" at bounding box center [622, 164] width 111 height 30
drag, startPoint x: 625, startPoint y: 241, endPoint x: 637, endPoint y: 269, distance: 30.2
click at [837, 461] on div "Update" at bounding box center [815, 461] width 43 height 20
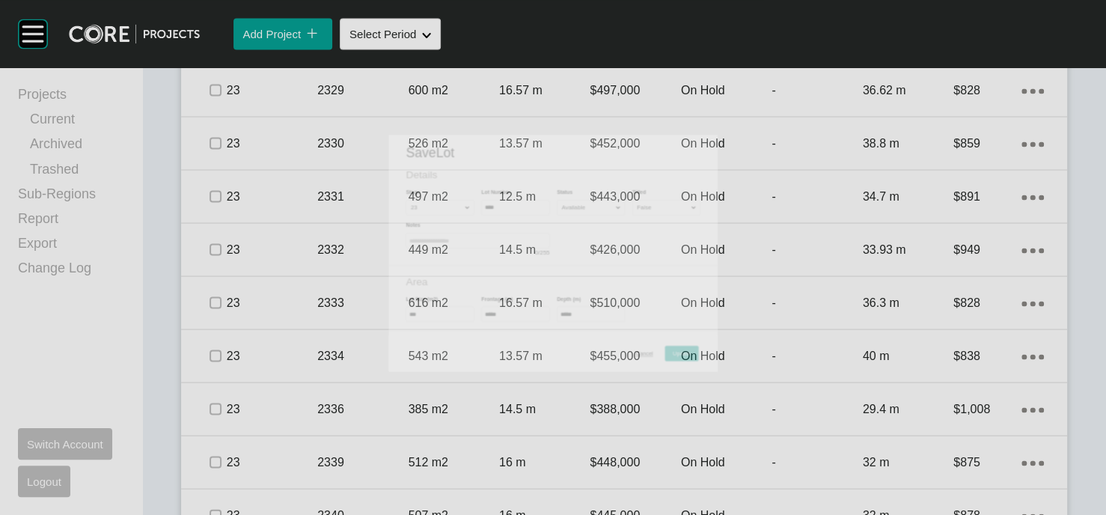
scroll to position [1800, 0]
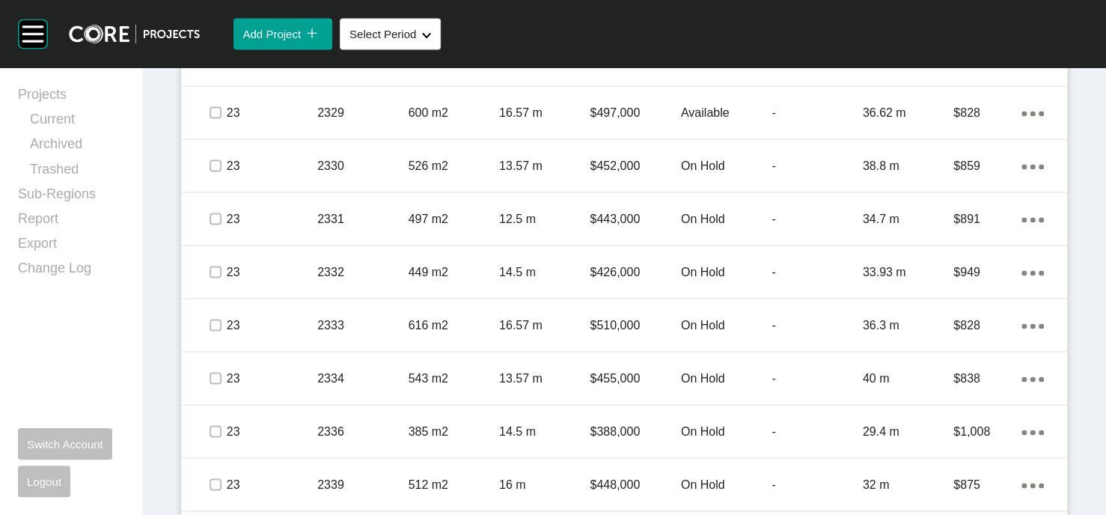
scroll to position [1625, 0]
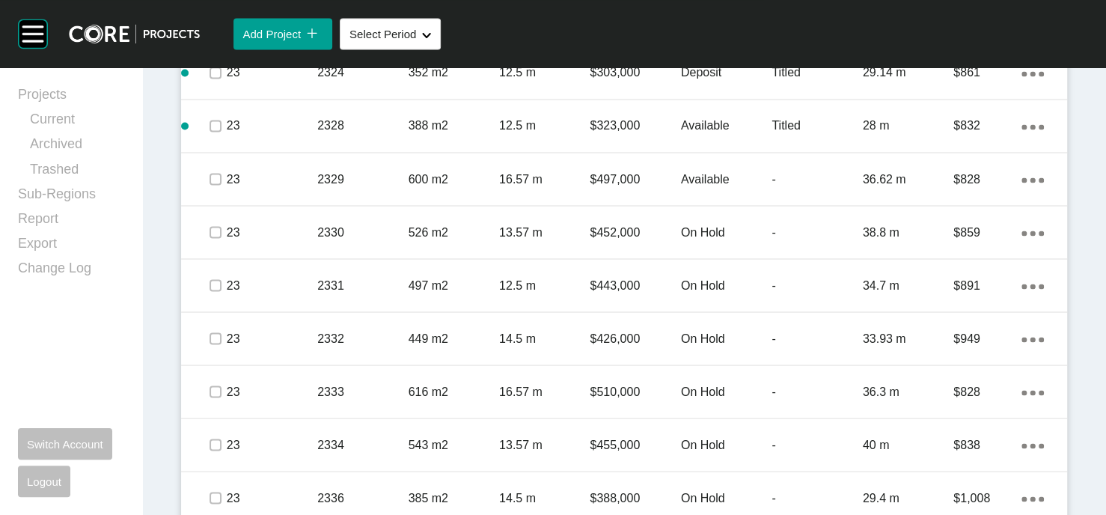
click at [213, 25] on label at bounding box center [215, 19] width 12 height 12
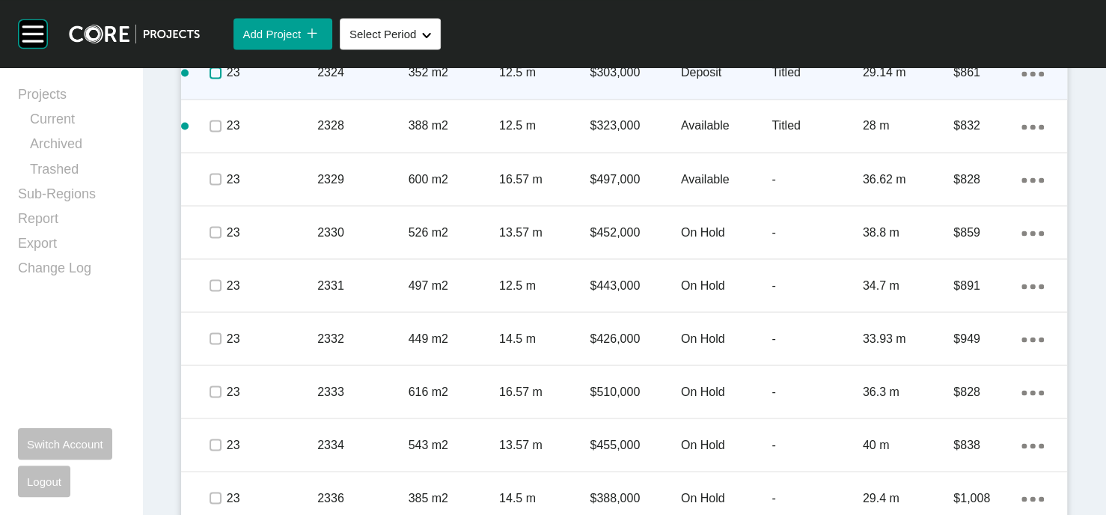
click at [209, 79] on label at bounding box center [215, 73] width 12 height 12
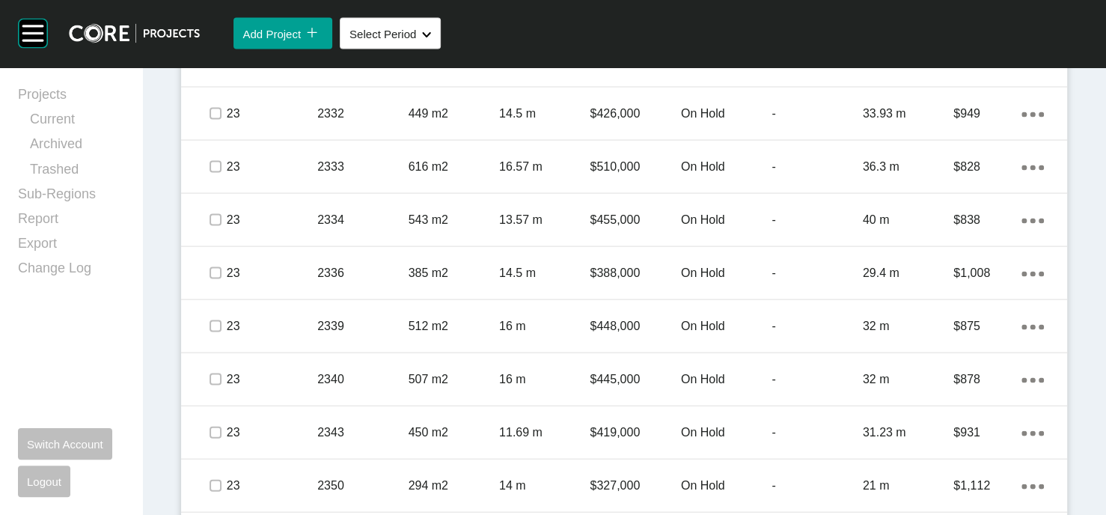
scroll to position [1894, 0]
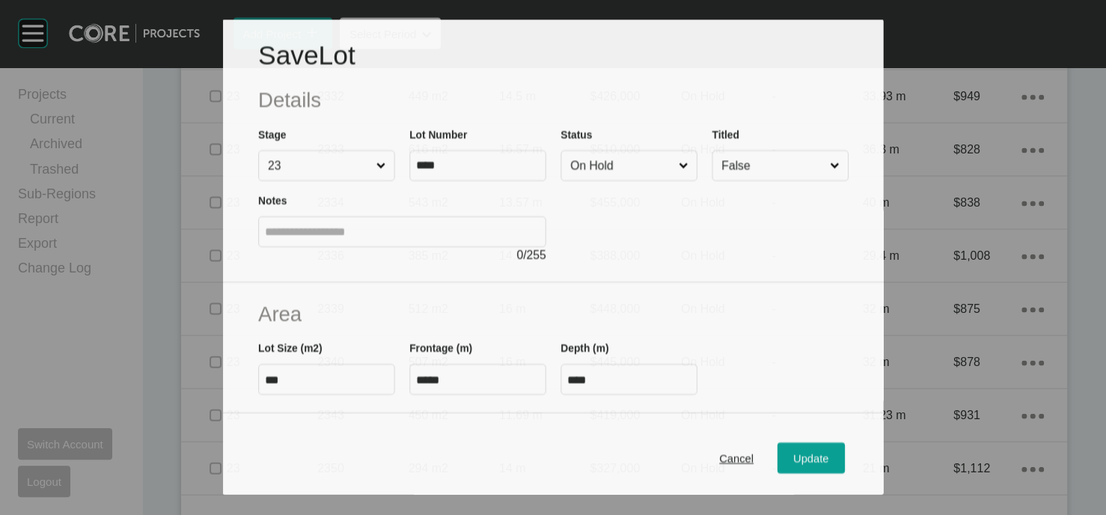
scroll to position [1836, 0]
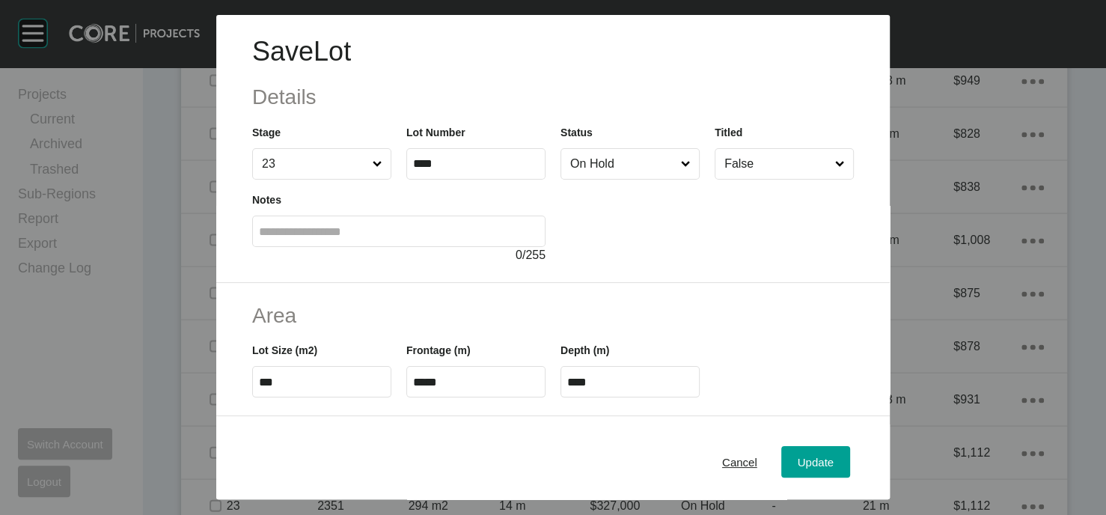
click at [613, 264] on div at bounding box center [706, 222] width 293 height 85
click at [757, 455] on span "Cancel" at bounding box center [739, 461] width 35 height 13
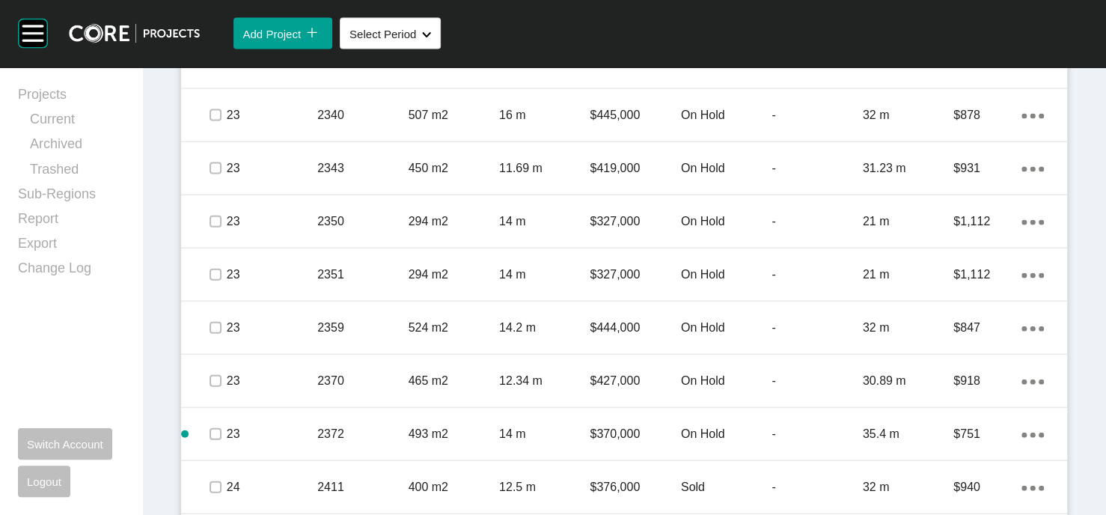
scroll to position [2099, 0]
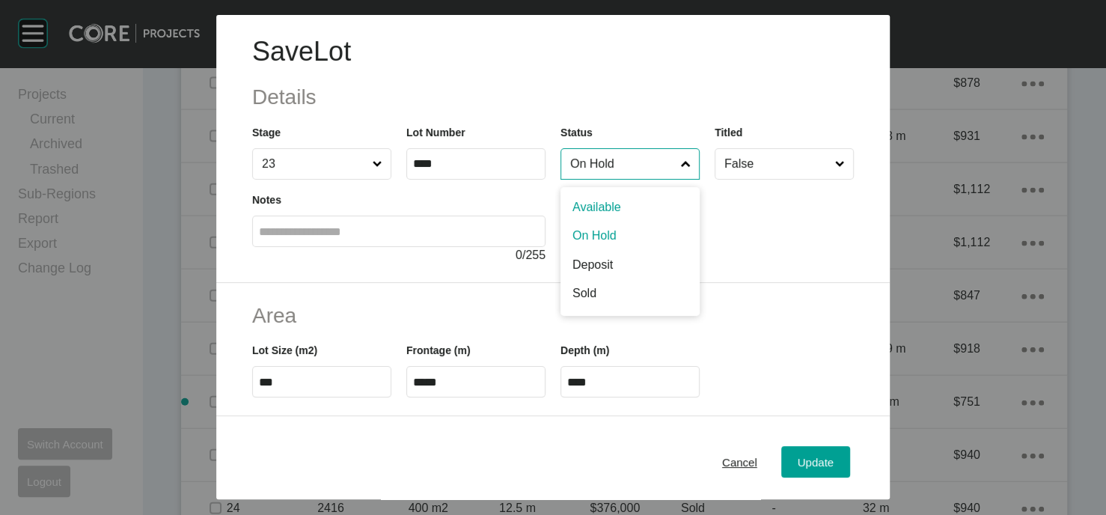
click at [574, 179] on input "On Hold" at bounding box center [622, 164] width 111 height 30
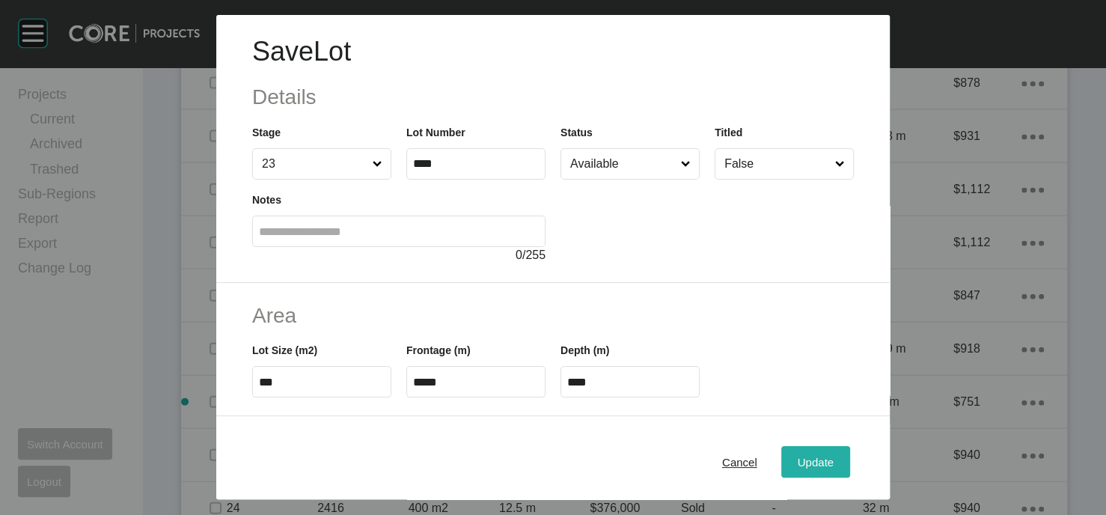
click at [833, 455] on span "Update" at bounding box center [815, 461] width 36 height 13
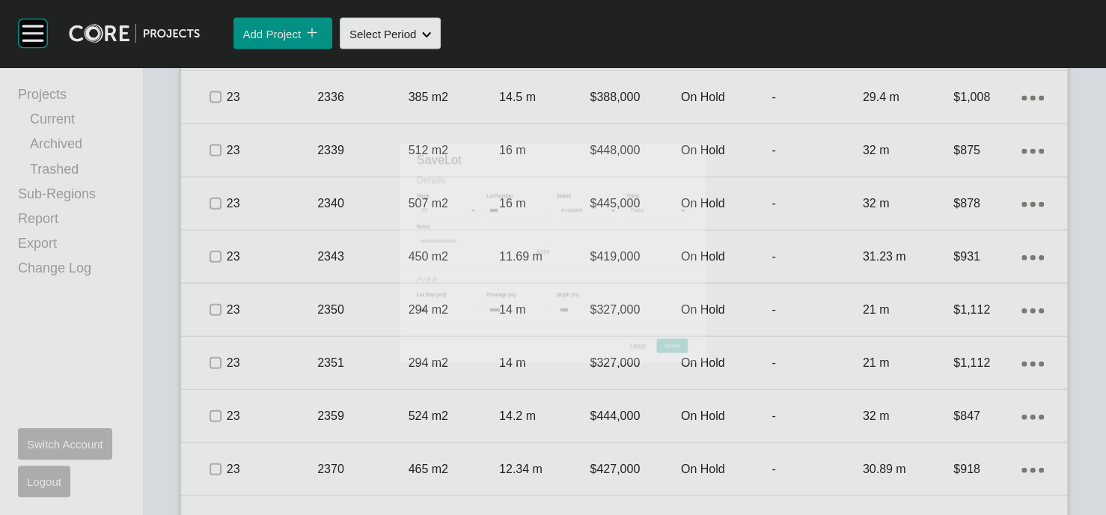
scroll to position [2157, 0]
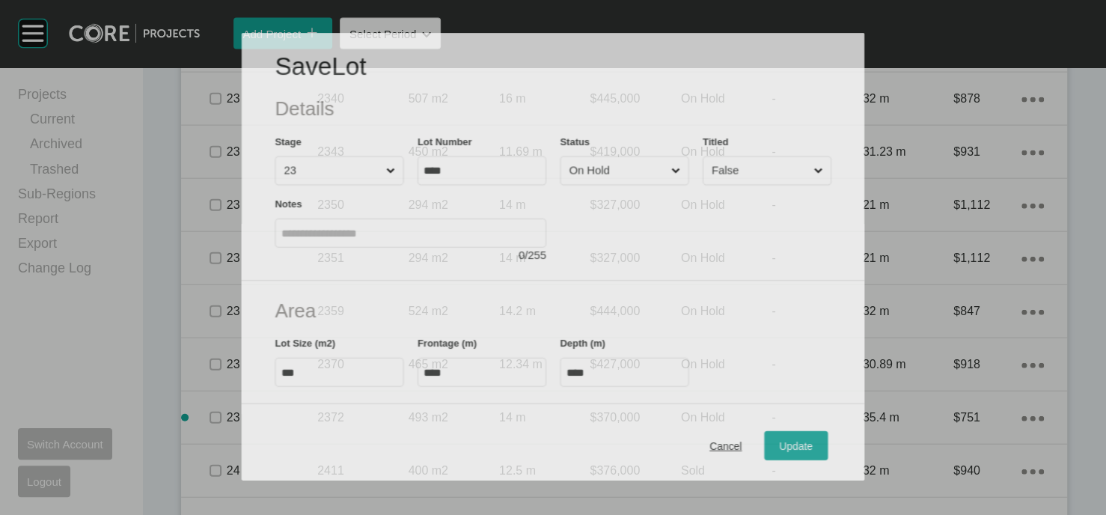
scroll to position [2099, 0]
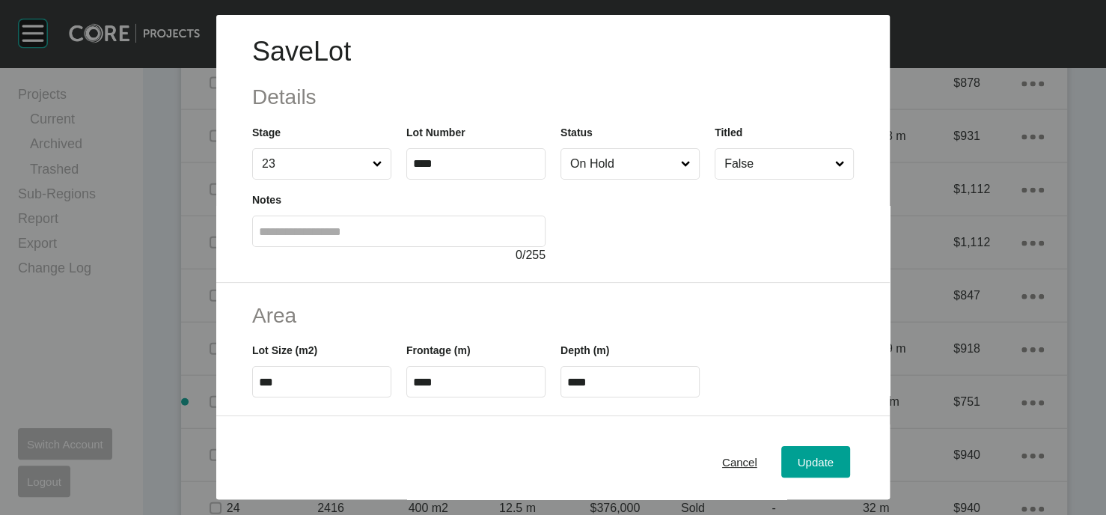
click at [598, 179] on input "On Hold" at bounding box center [622, 164] width 111 height 30
drag, startPoint x: 598, startPoint y: 257, endPoint x: 750, endPoint y: 349, distance: 177.6
click at [836, 454] on button "Update" at bounding box center [815, 461] width 69 height 31
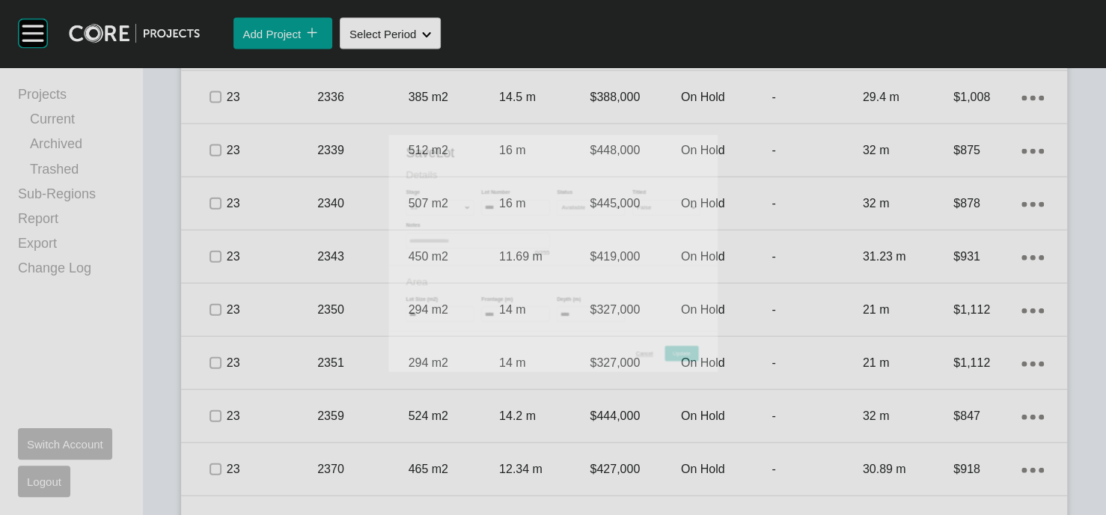
scroll to position [2157, 0]
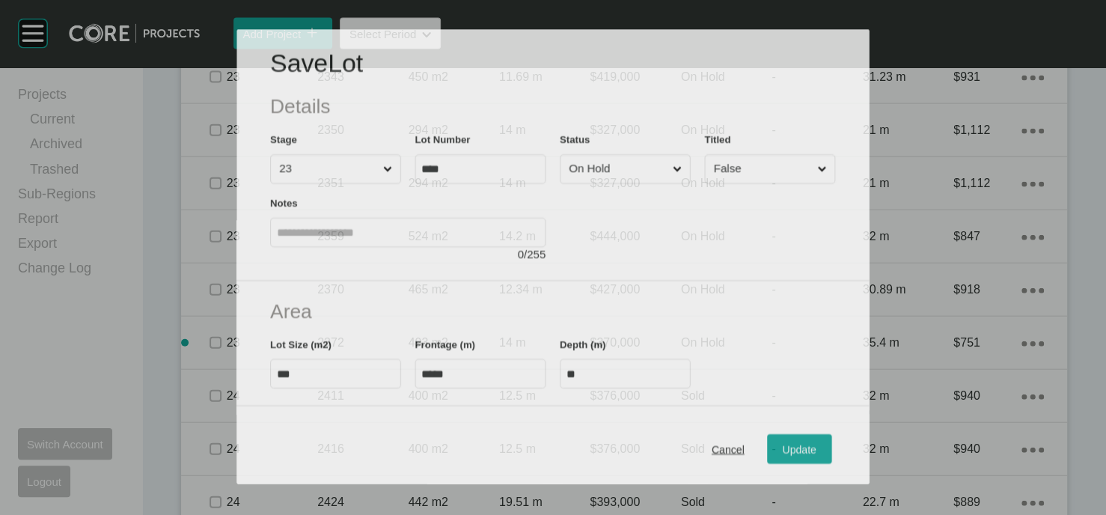
scroll to position [2099, 0]
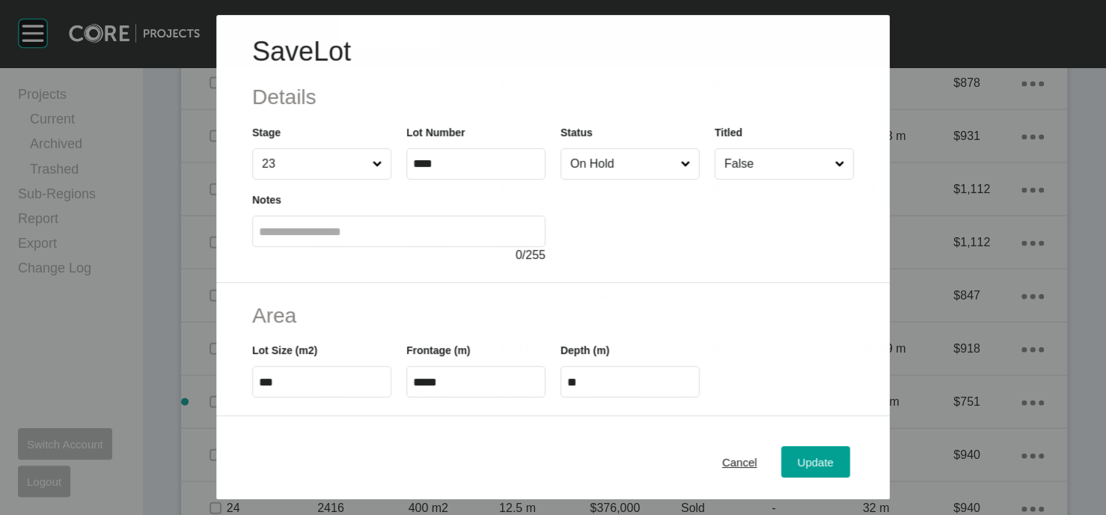
click at [609, 179] on input "On Hold" at bounding box center [622, 164] width 110 height 30
click at [837, 460] on div "Update" at bounding box center [815, 461] width 43 height 20
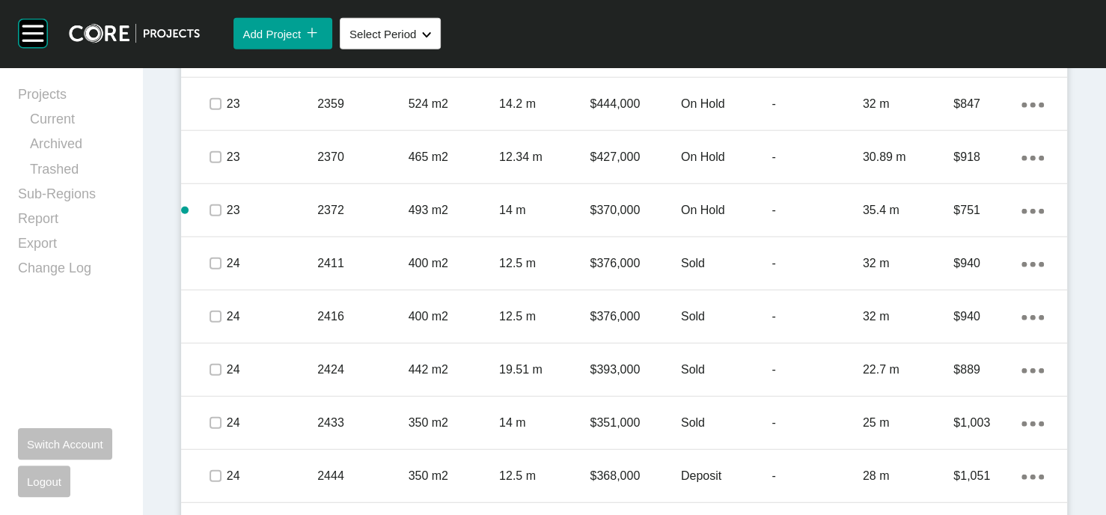
scroll to position [2382, 0]
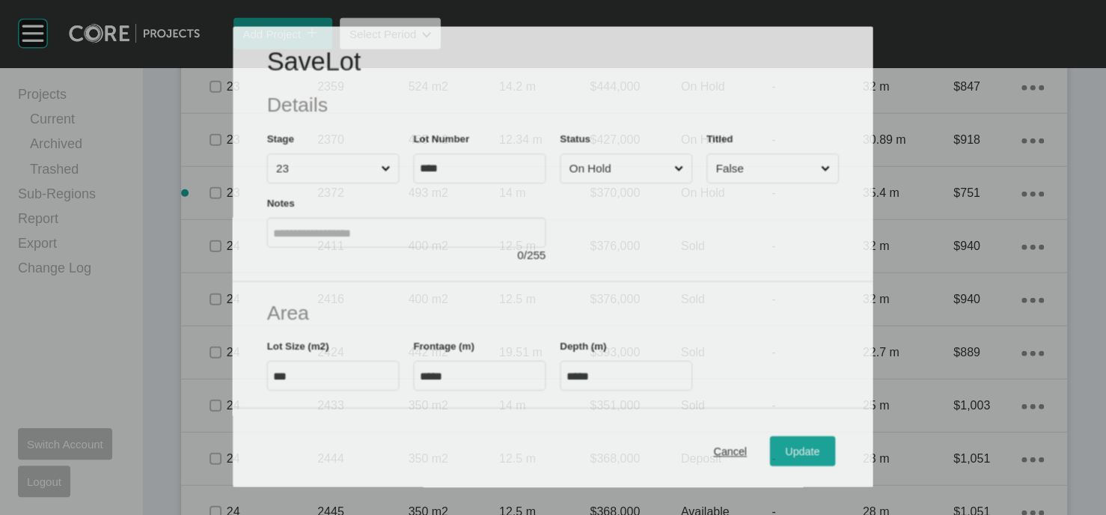
scroll to position [2323, 0]
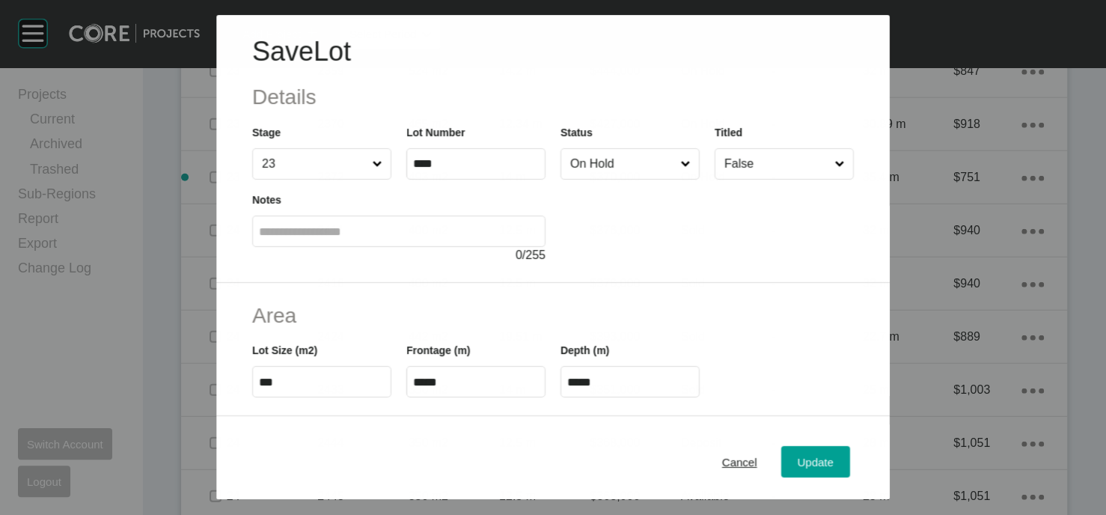
click at [613, 179] on input "On Hold" at bounding box center [622, 164] width 110 height 30
drag, startPoint x: 616, startPoint y: 249, endPoint x: 644, endPoint y: 279, distance: 41.3
click at [833, 455] on span "Update" at bounding box center [815, 461] width 36 height 13
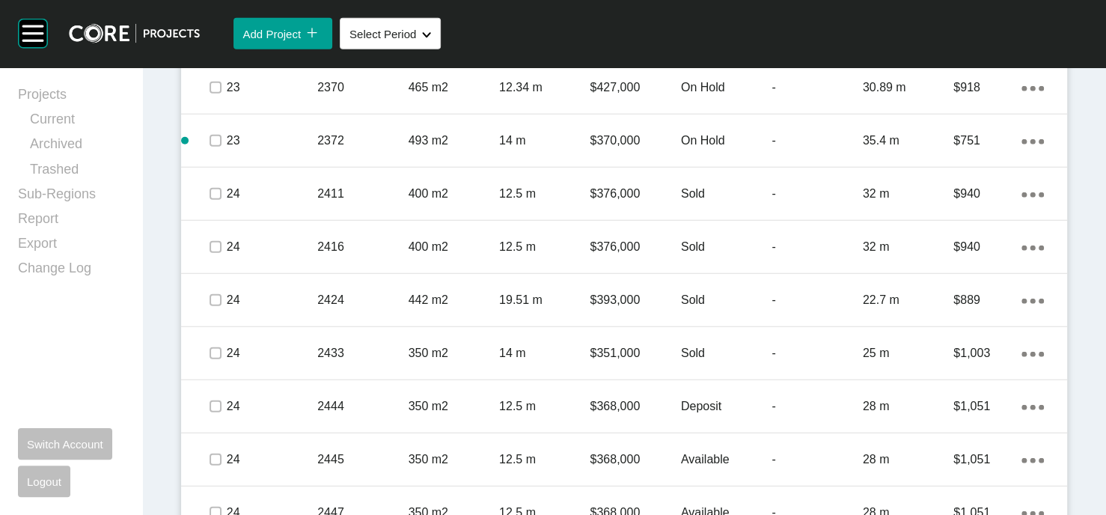
scroll to position [2427, 0]
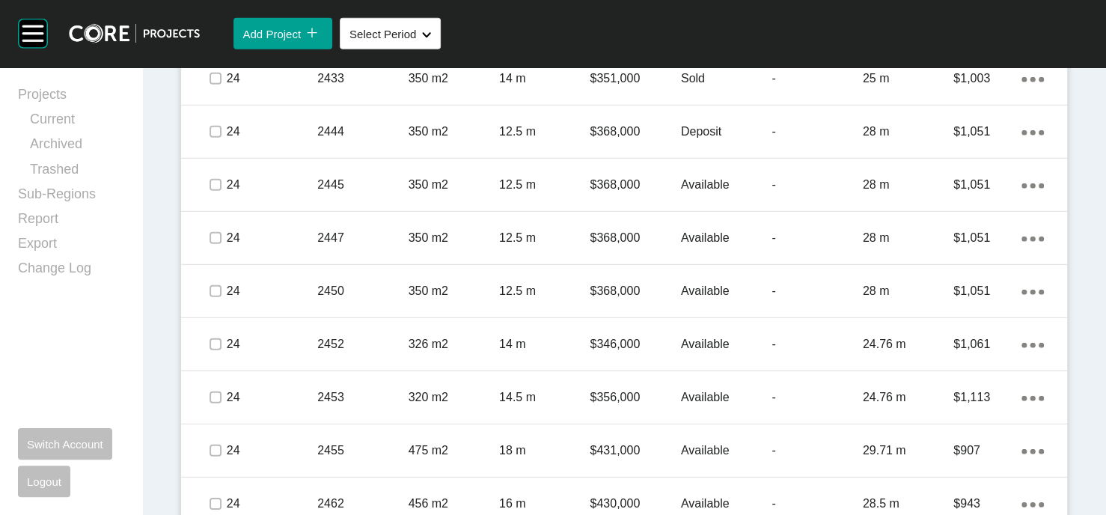
scroll to position [2696, 0]
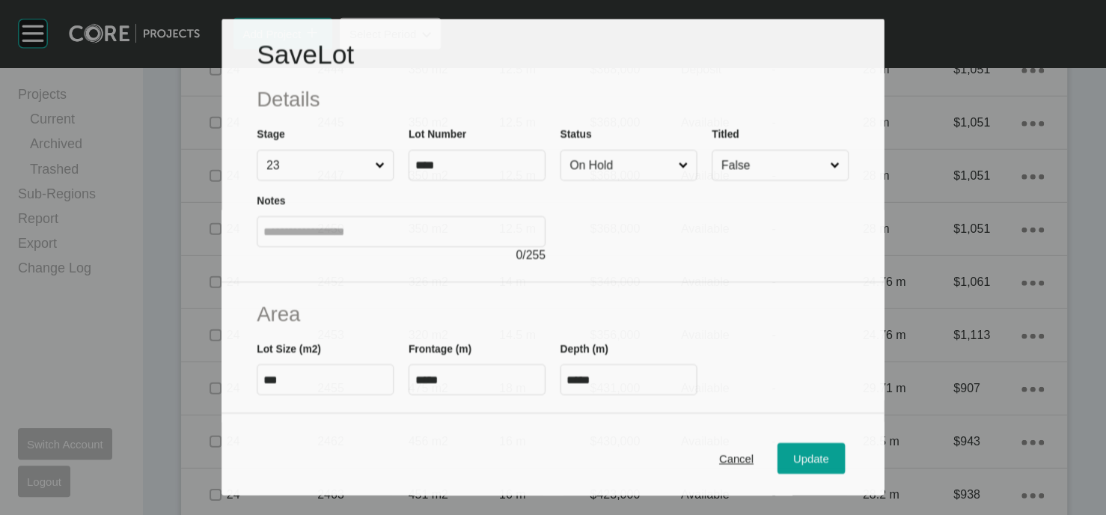
scroll to position [2638, 0]
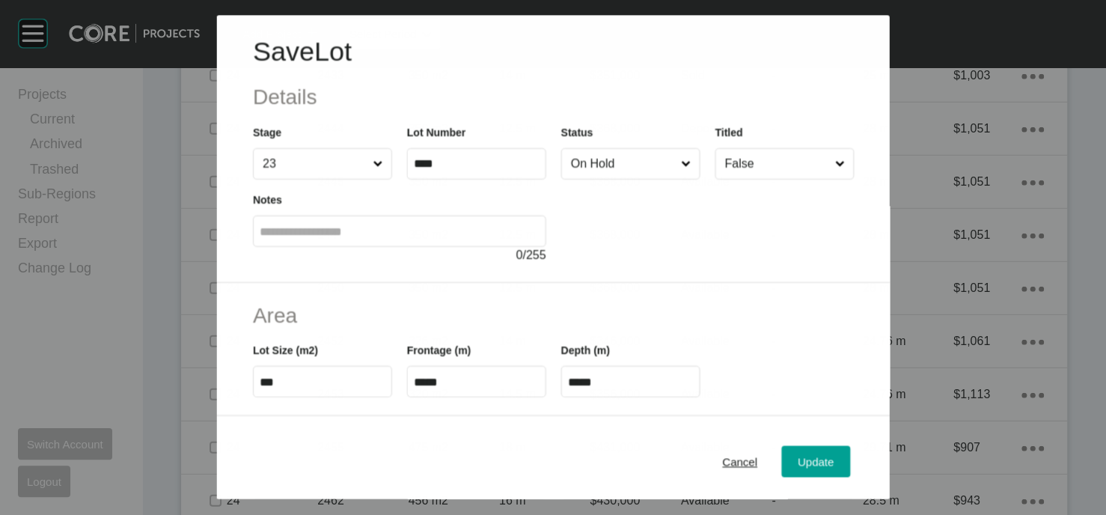
click at [628, 179] on input "On Hold" at bounding box center [622, 164] width 110 height 30
click at [833, 455] on span "Update" at bounding box center [815, 461] width 36 height 13
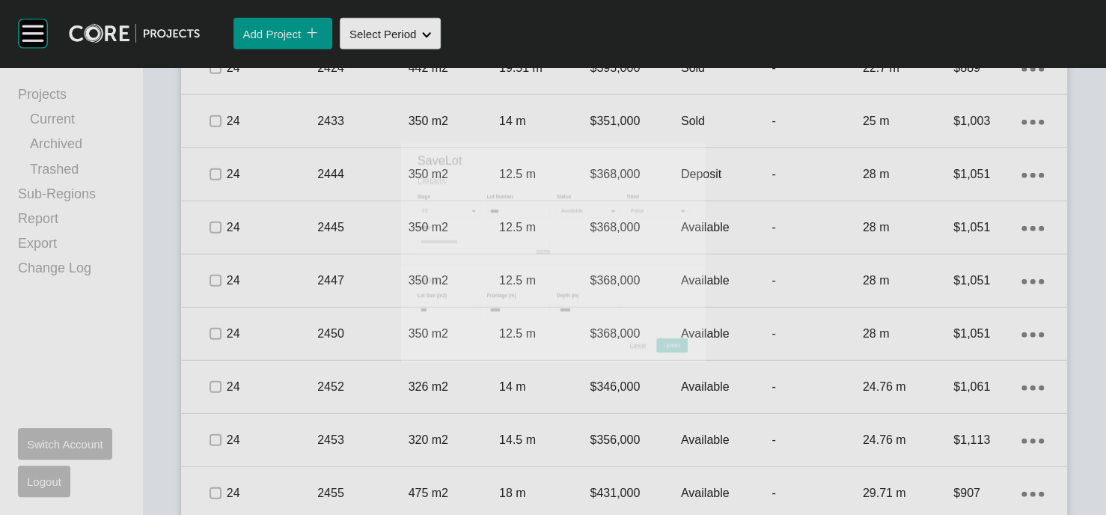
scroll to position [2696, 0]
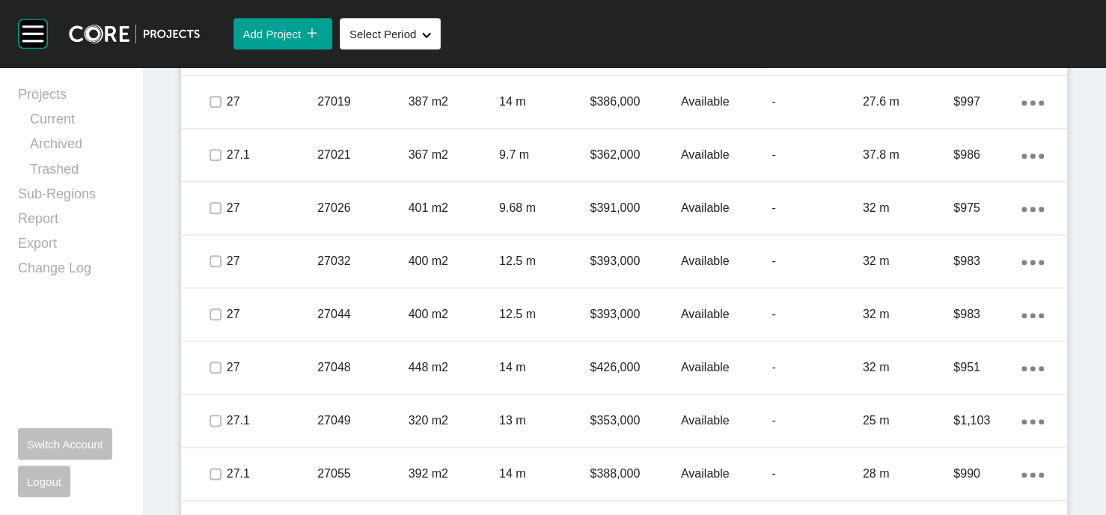
scroll to position [4562, 0]
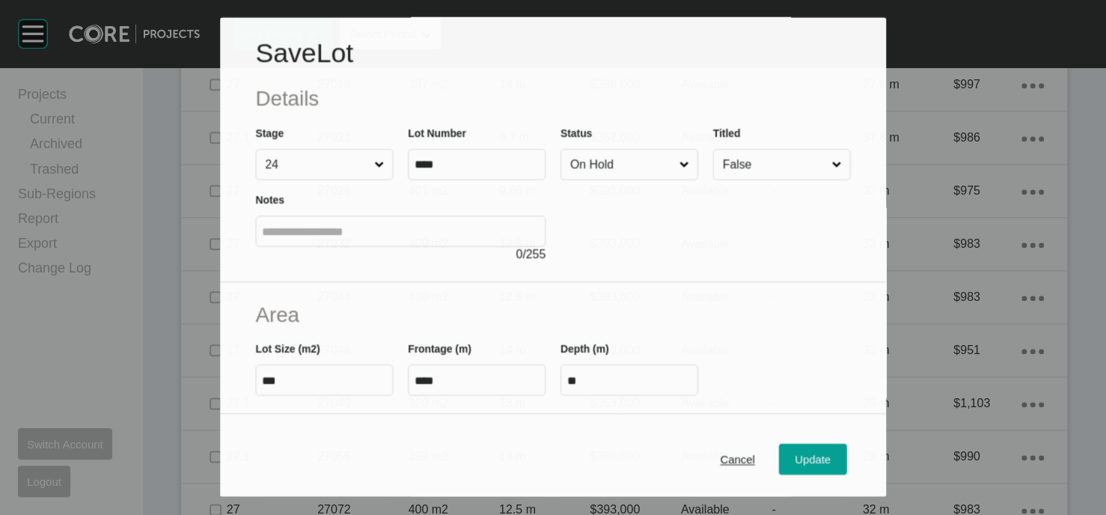
scroll to position [4504, 0]
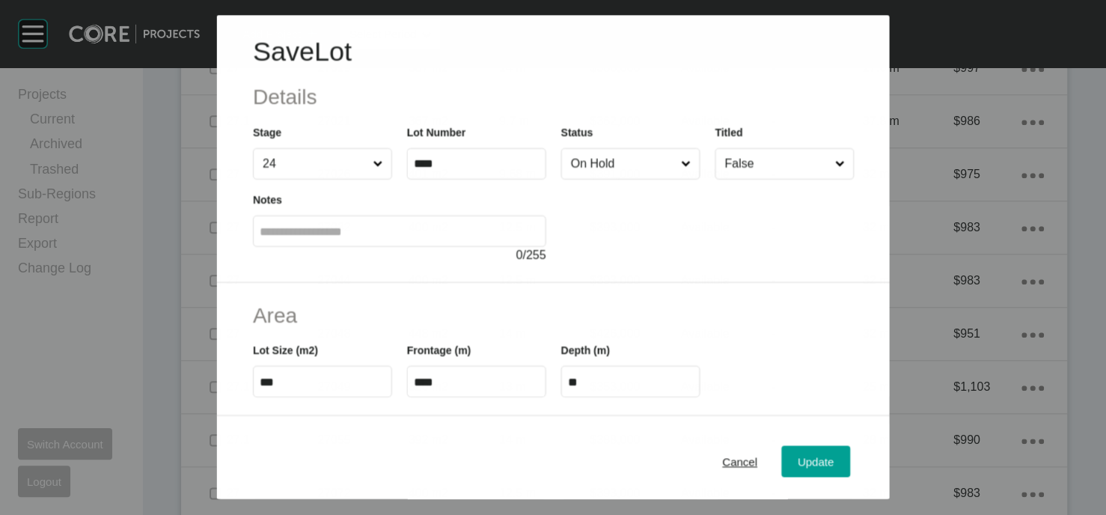
click at [621, 179] on input "On Hold" at bounding box center [622, 164] width 110 height 30
click at [837, 460] on div "Update" at bounding box center [815, 461] width 43 height 20
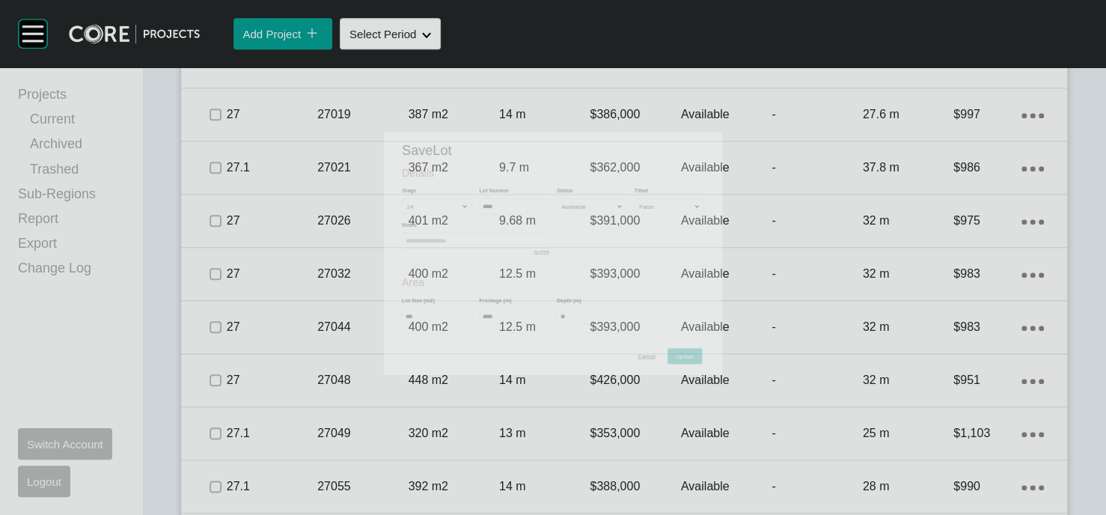
scroll to position [4562, 0]
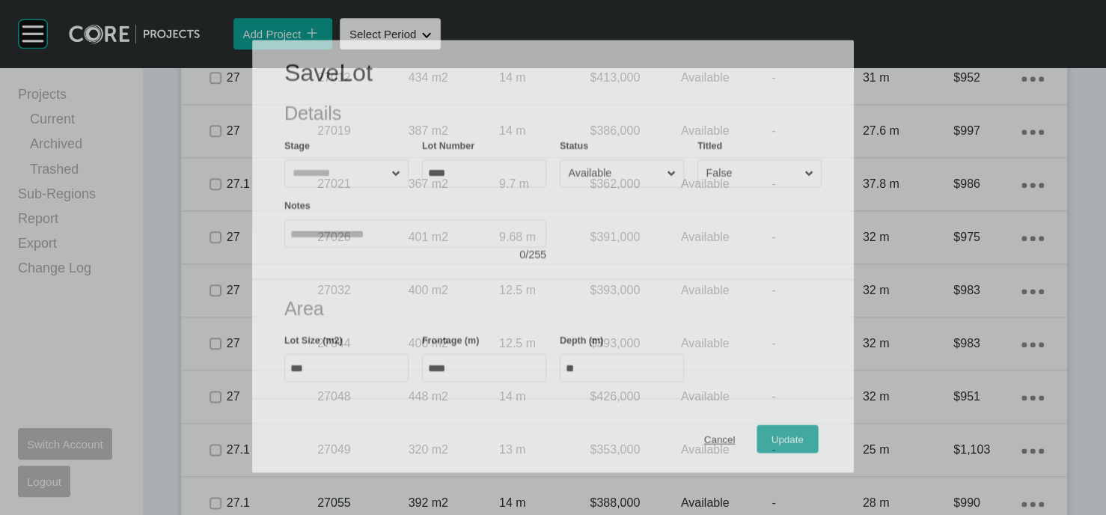
scroll to position [4504, 0]
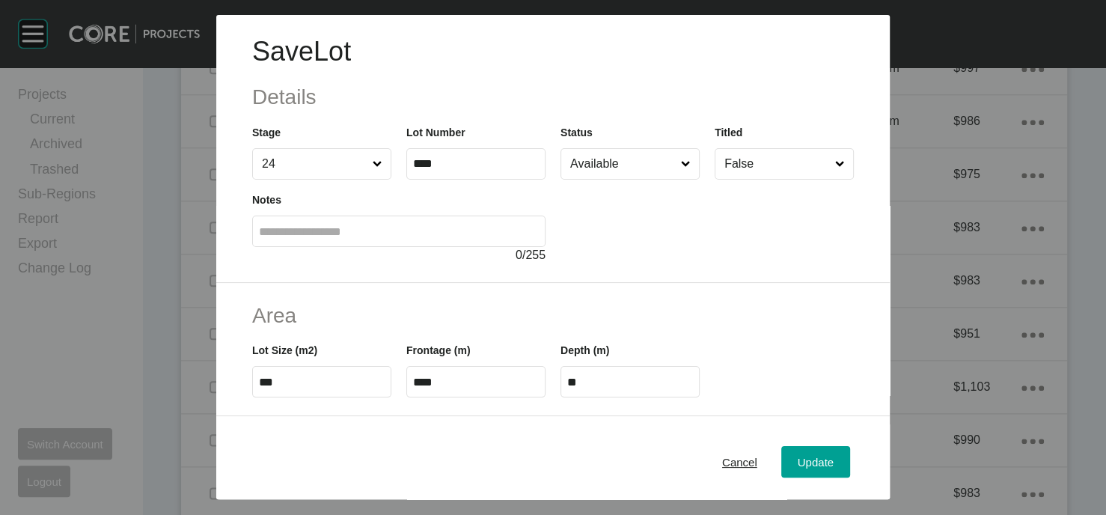
click at [678, 179] on input "Available" at bounding box center [622, 164] width 111 height 30
click at [833, 455] on span "Update" at bounding box center [815, 461] width 36 height 13
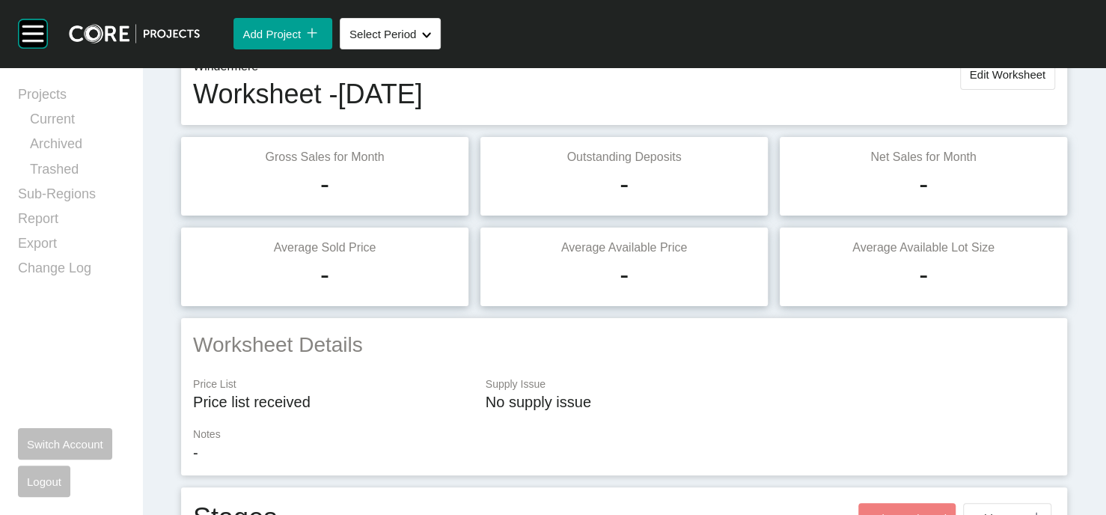
scroll to position [0, 0]
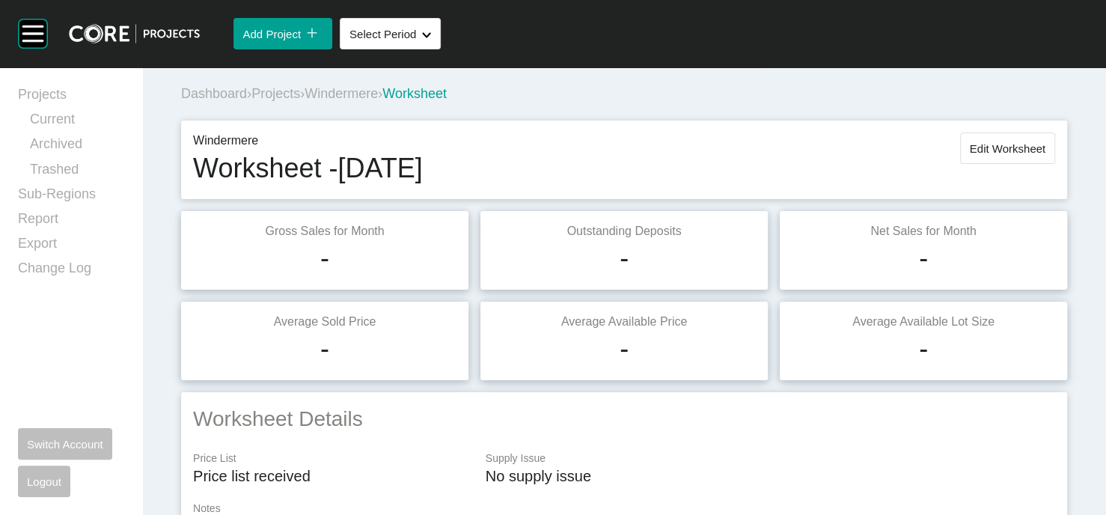
click at [983, 155] on span "Edit Worksheet" at bounding box center [1007, 148] width 76 height 13
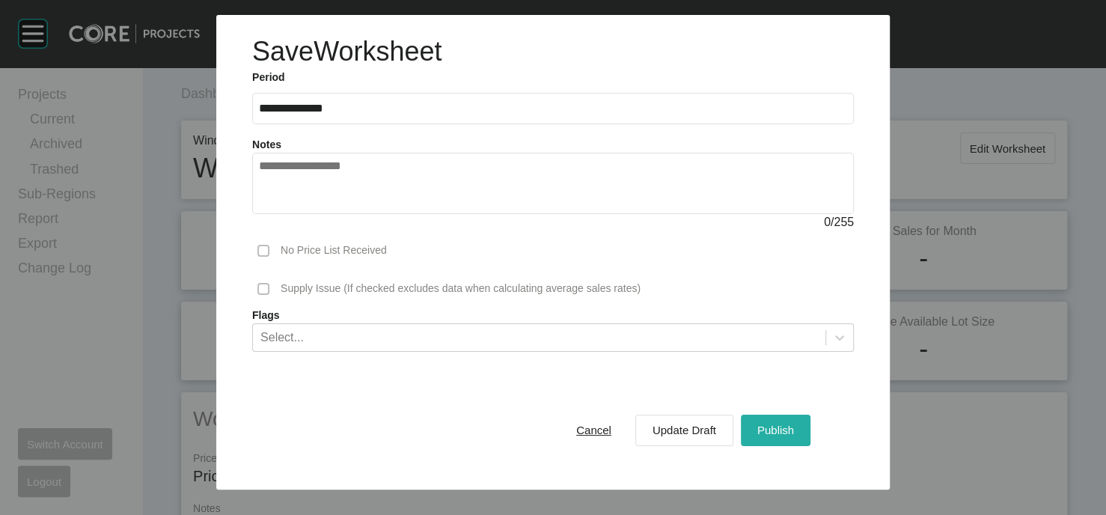
click at [794, 436] on span "Publish" at bounding box center [775, 429] width 37 height 13
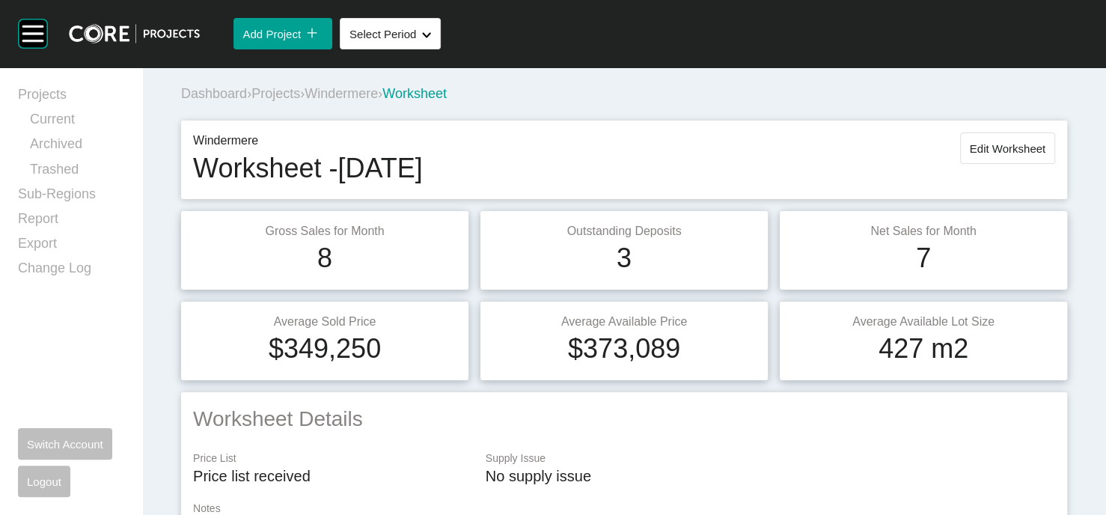
click at [300, 101] on span "Projects" at bounding box center [275, 93] width 49 height 15
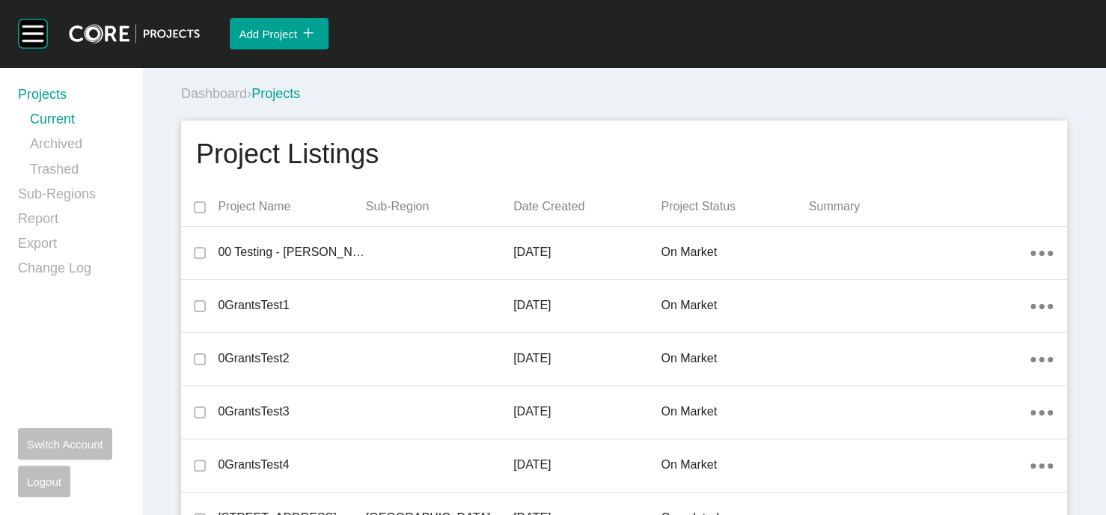
scroll to position [20183, 0]
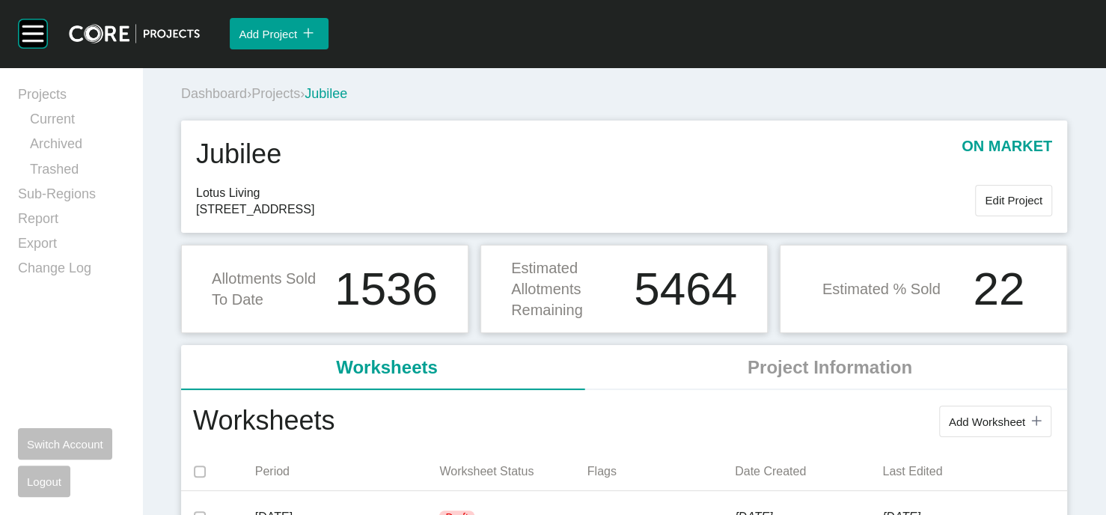
click at [295, 101] on span "Projects" at bounding box center [275, 93] width 49 height 15
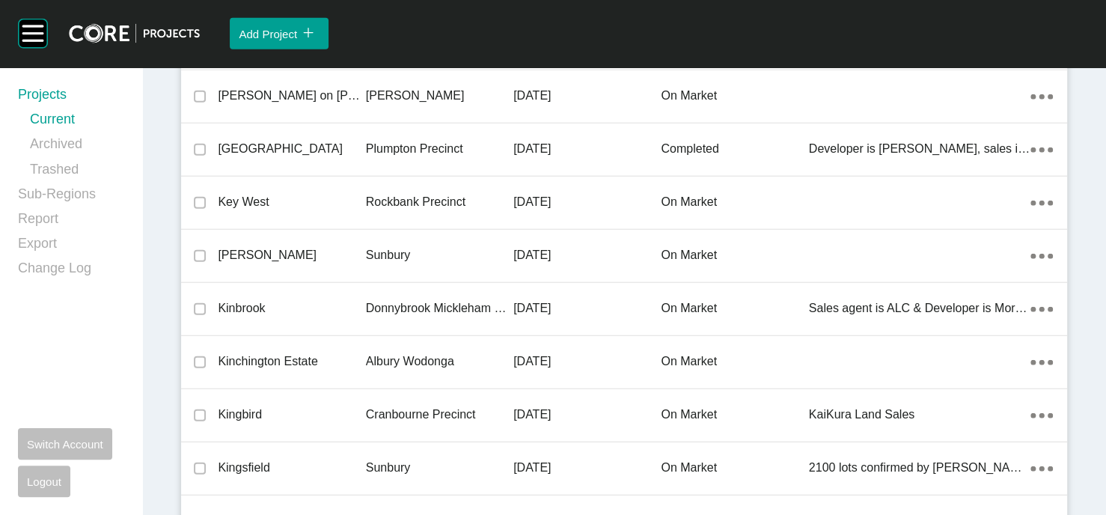
scroll to position [29518, 0]
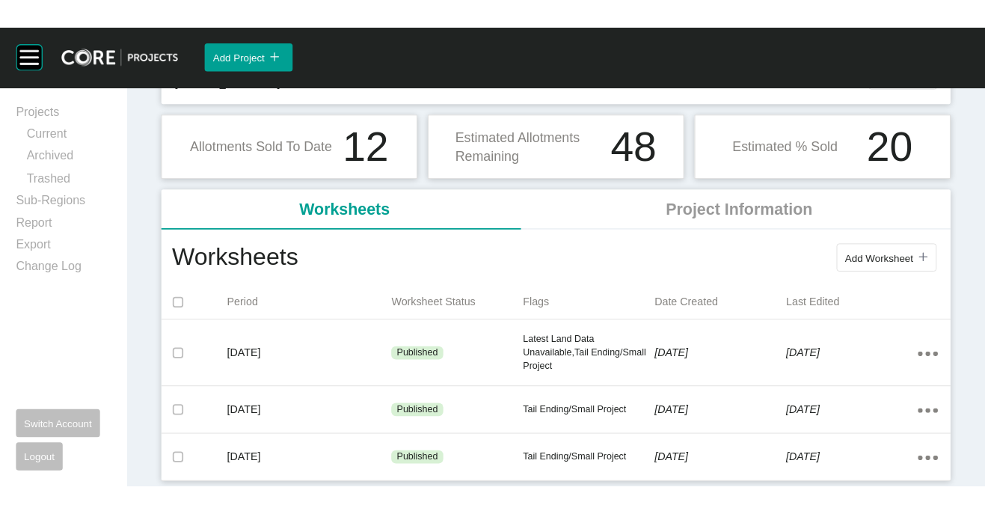
scroll to position [254, 0]
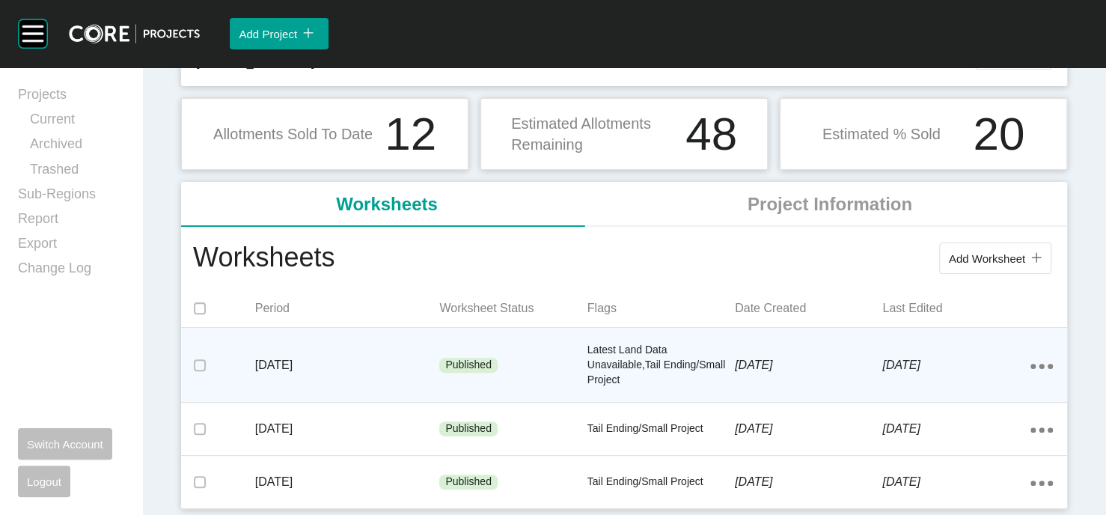
click at [790, 380] on div "[DATE]" at bounding box center [808, 365] width 147 height 46
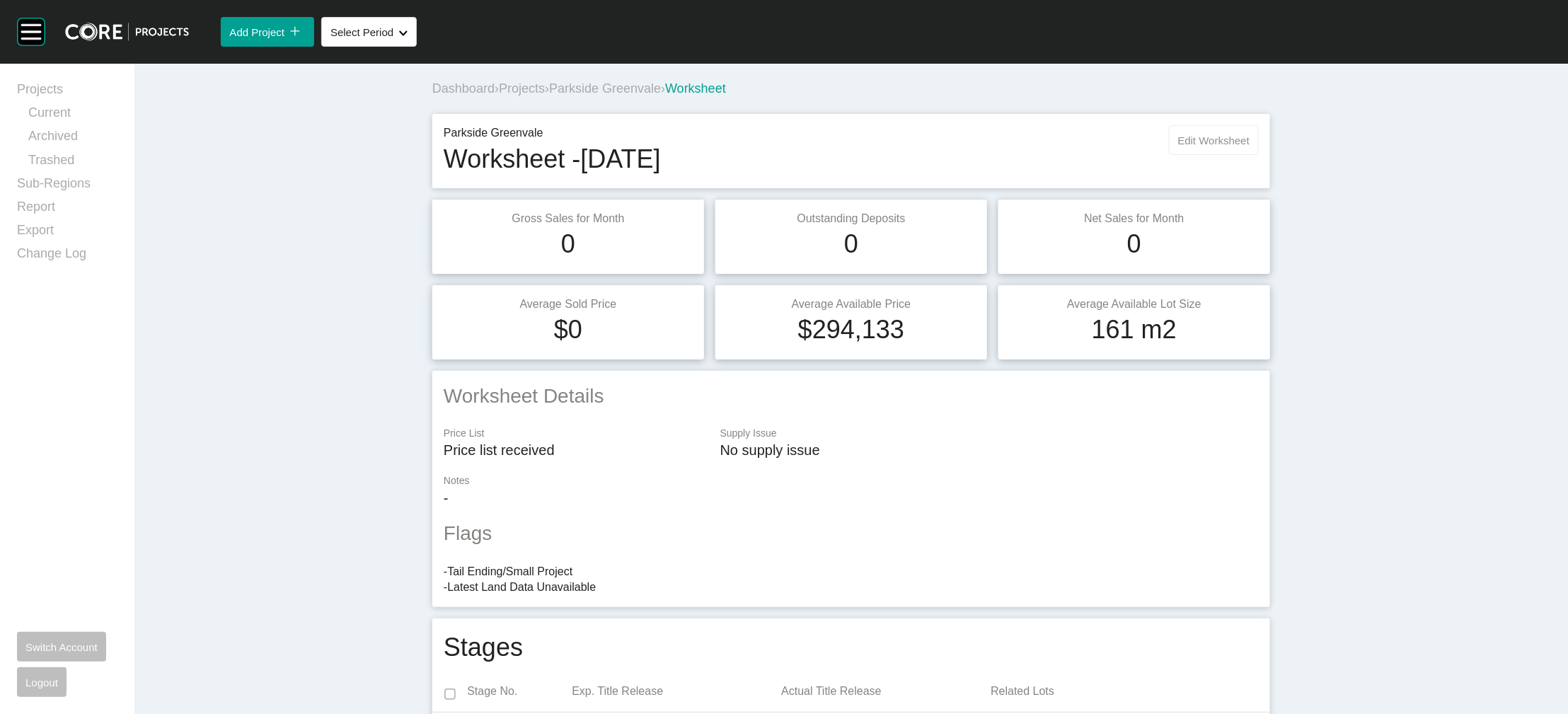
click at [1045, 155] on button "Edit Worksheet" at bounding box center [1213, 139] width 90 height 29
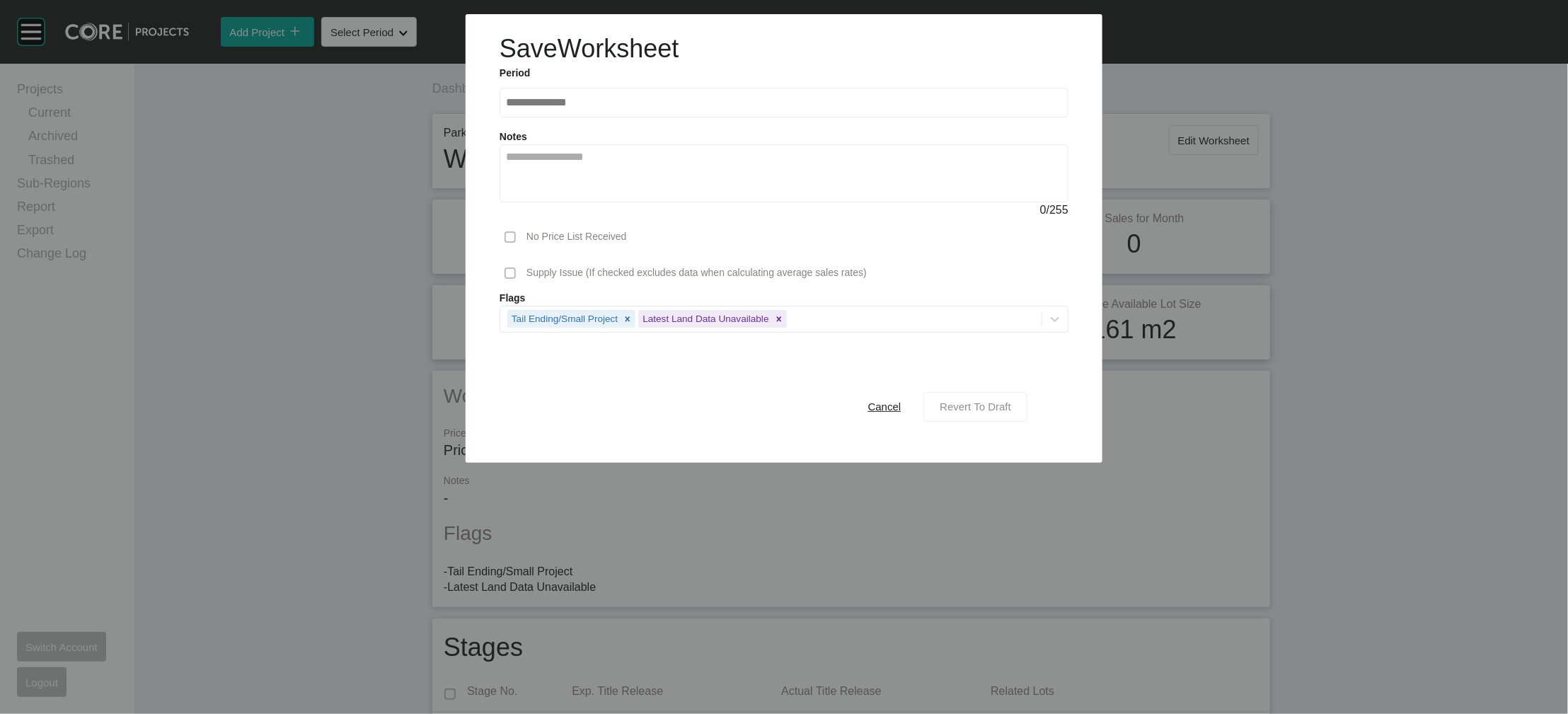
click at [1011, 412] on span "Revert To Draft" at bounding box center [975, 406] width 72 height 12
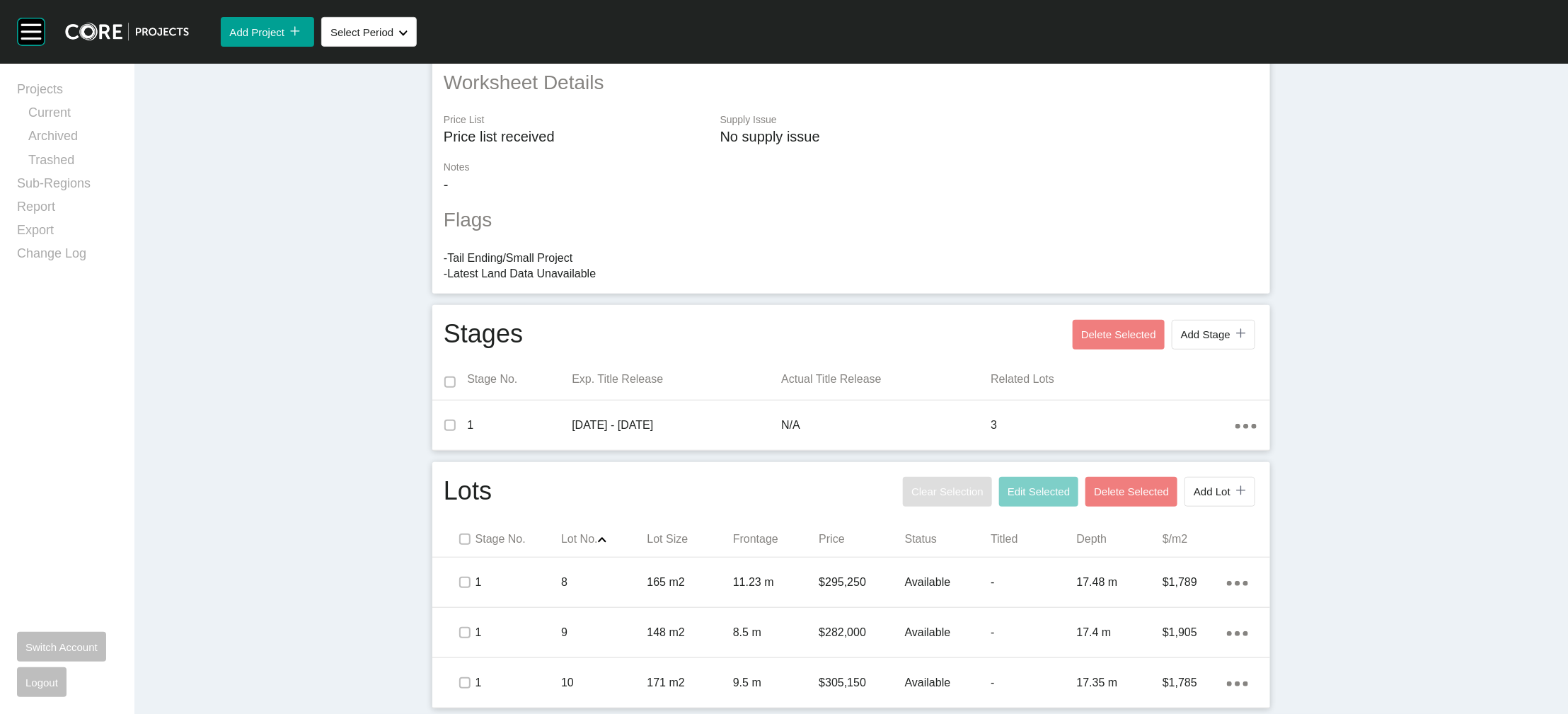
scroll to position [568, 0]
click at [432, 486] on div "Stage No. Lot No. Shape Created with Sketch. Lot Size Frontage Price Status Tit…" at bounding box center [851, 539] width 838 height 36
click at [459, 486] on label at bounding box center [464, 539] width 11 height 11
click at [1045, 477] on button "Edit Selected" at bounding box center [1038, 491] width 79 height 29
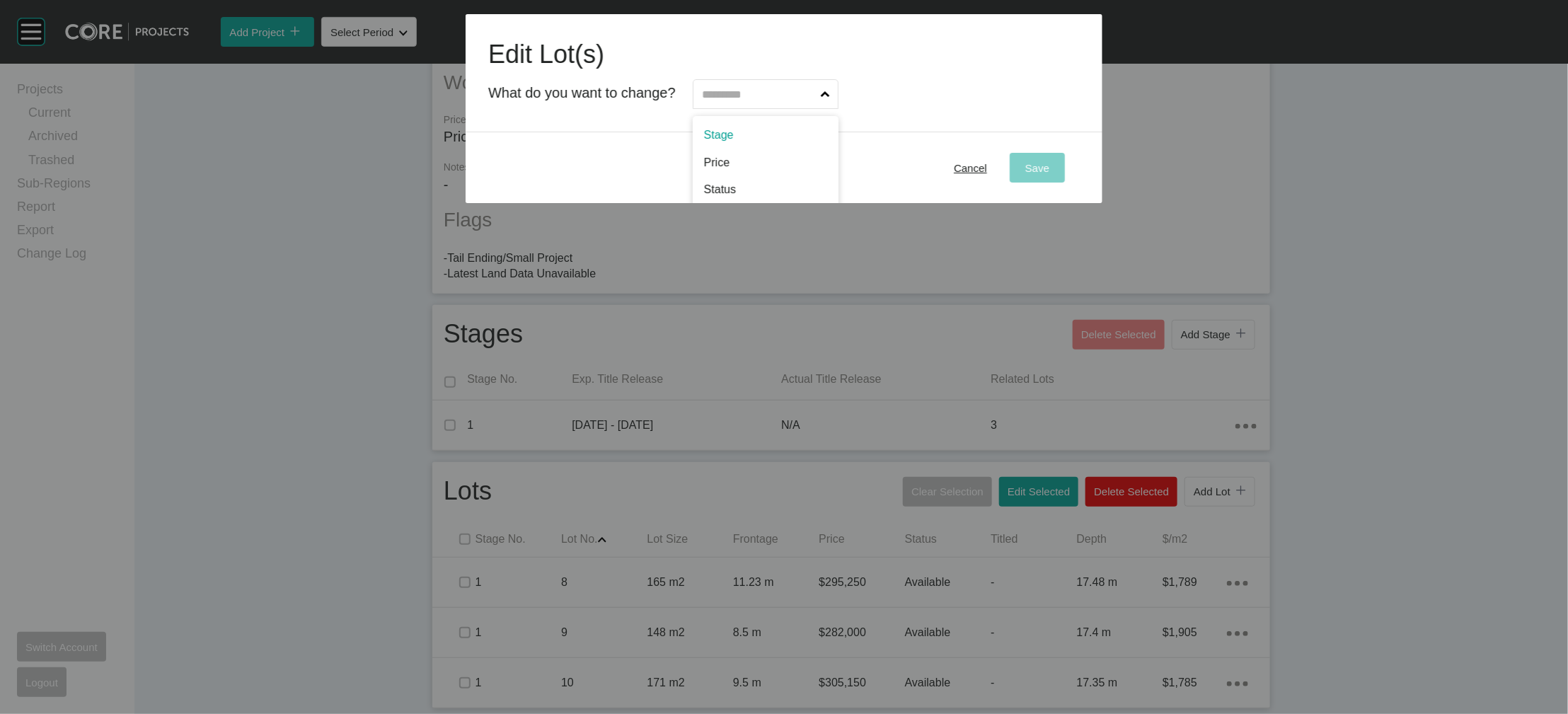
click at [818, 108] on input "text" at bounding box center [758, 95] width 119 height 28
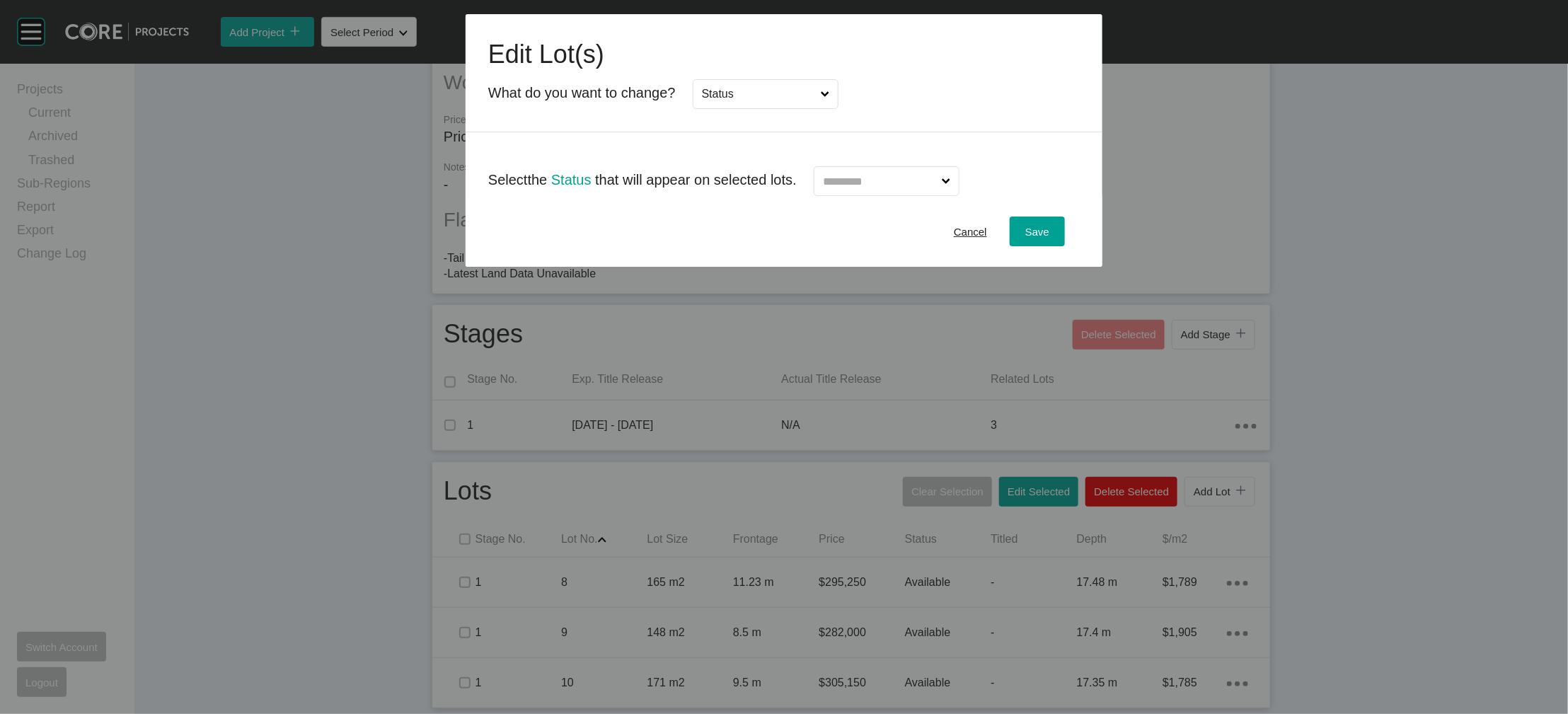
click at [863, 195] on input "text" at bounding box center [880, 182] width 119 height 28
type input "*"
click at [1045, 241] on div "Save" at bounding box center [1037, 232] width 31 height 19
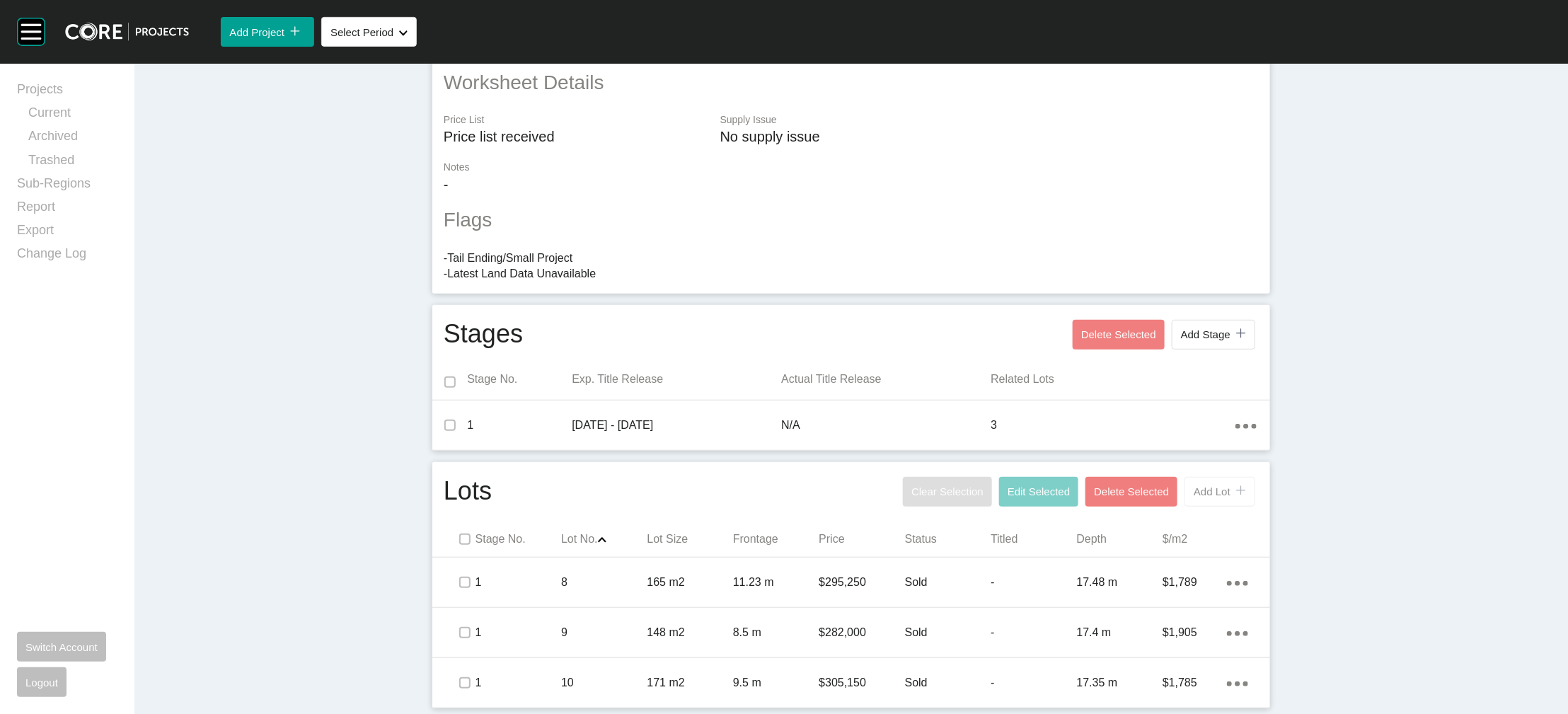
click at [1045, 485] on span "Add Lot" at bounding box center [1211, 491] width 37 height 12
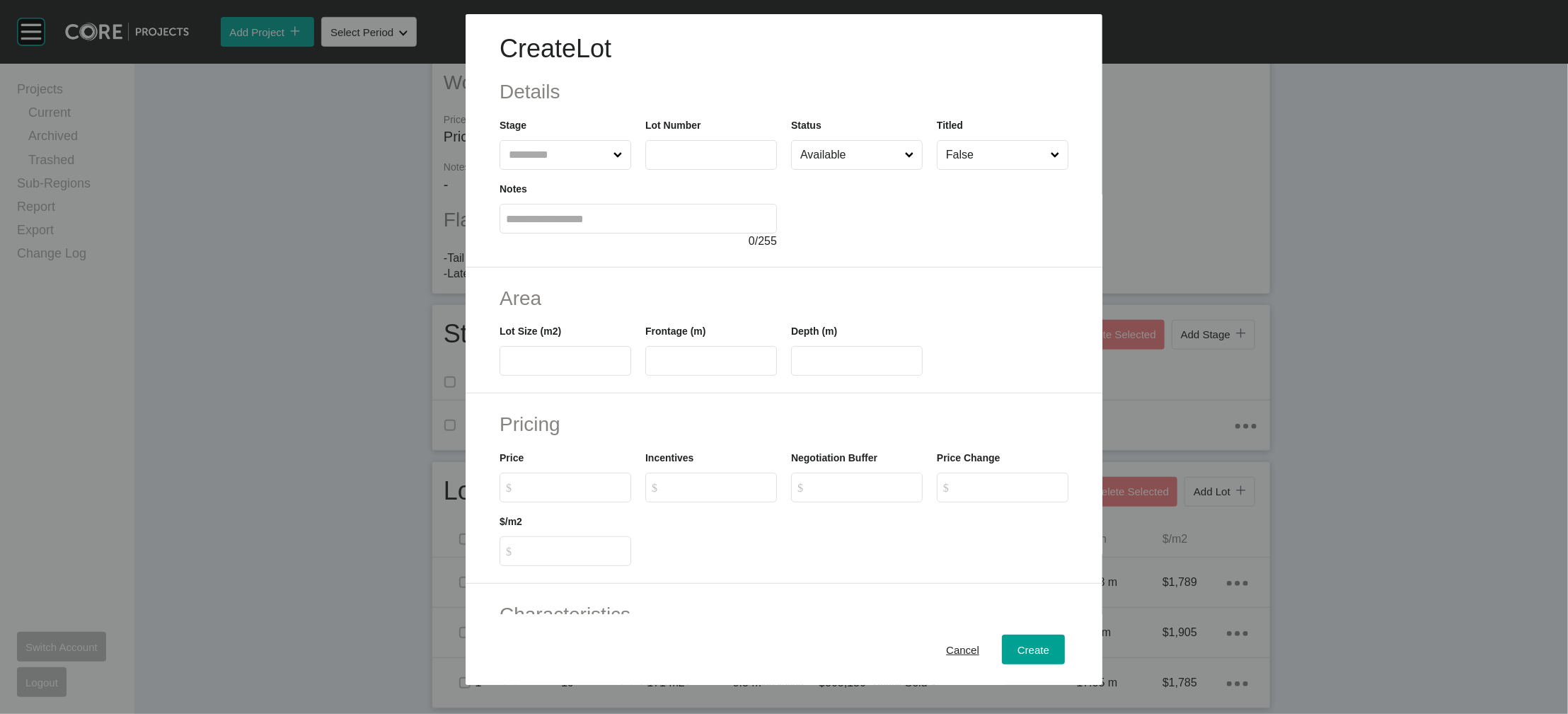
click at [530, 169] on input "text" at bounding box center [558, 155] width 105 height 28
drag, startPoint x: 483, startPoint y: 235, endPoint x: 585, endPoint y: 181, distance: 115.4
click at [645, 170] on label at bounding box center [710, 154] width 131 height 29
click at [652, 161] on input "text" at bounding box center [711, 154] width 119 height 12
type input "**"
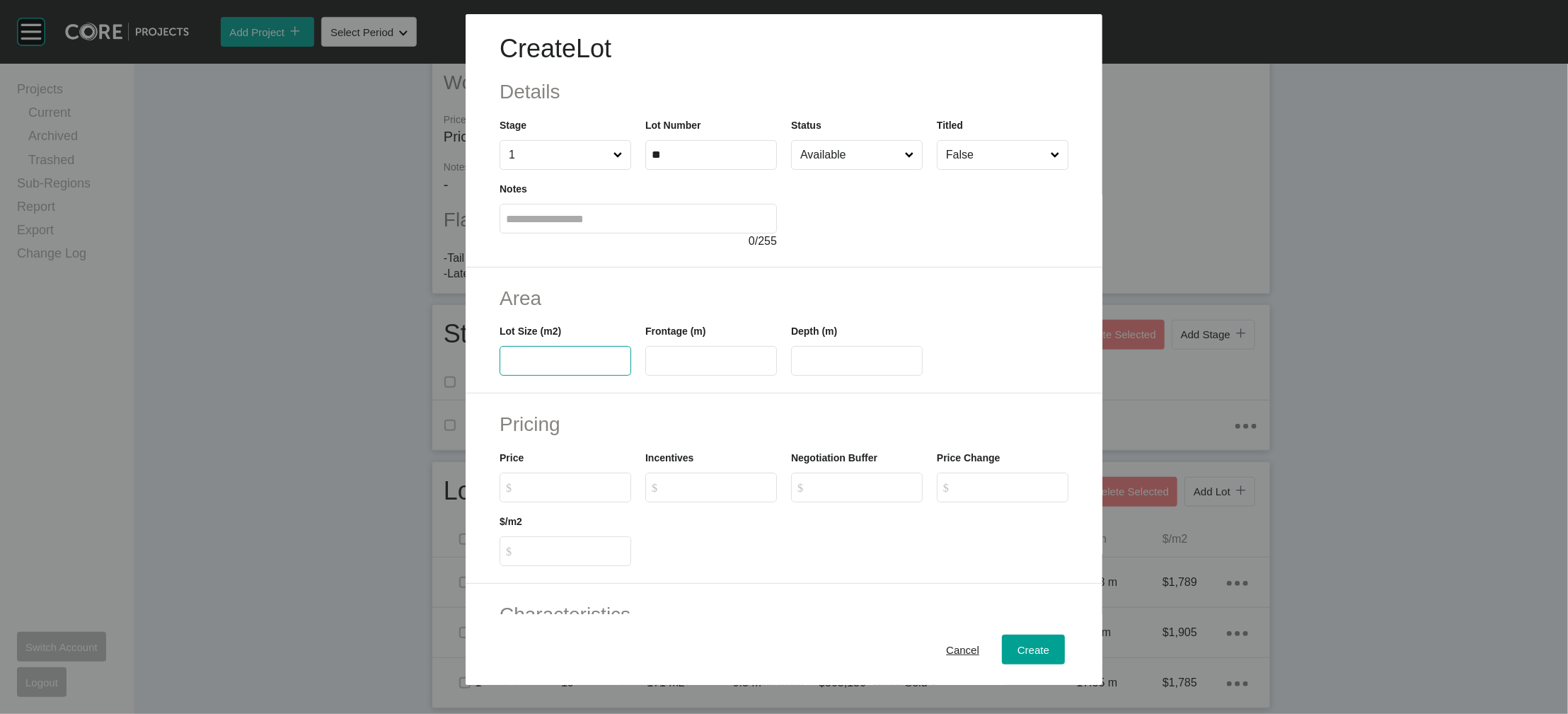
click at [510, 367] on input "text" at bounding box center [566, 361] width 119 height 12
type input "***"
click at [815, 169] on input "Available" at bounding box center [849, 155] width 105 height 28
click at [664, 367] on input "text" at bounding box center [711, 361] width 119 height 12
click at [645, 375] on label "**" at bounding box center [710, 360] width 131 height 29
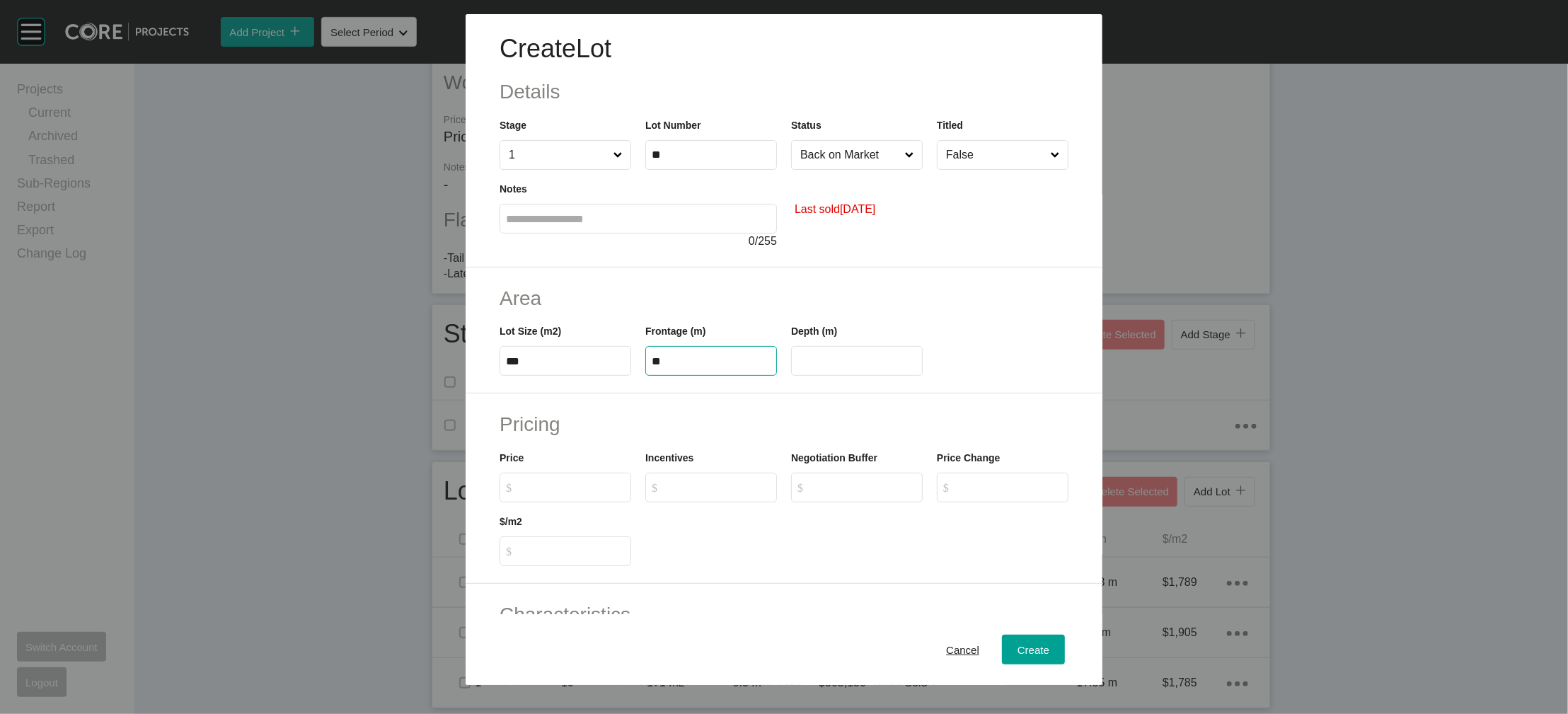
click at [652, 367] on input "**" at bounding box center [711, 361] width 119 height 12
click at [645, 375] on label "**" at bounding box center [710, 360] width 131 height 29
click at [652, 367] on input "**" at bounding box center [711, 361] width 119 height 12
type input "***"
type input "**"
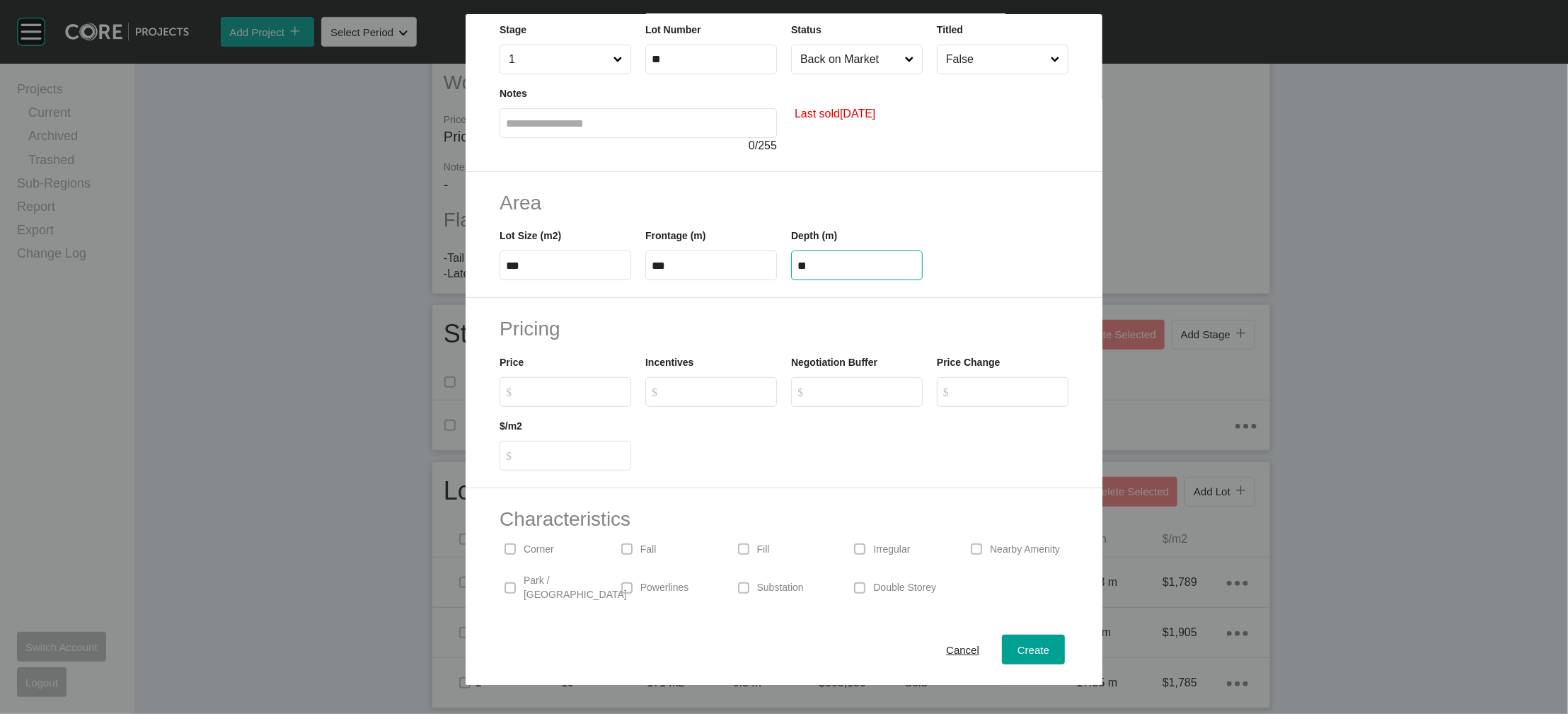
scroll to position [97, 0]
click at [499, 405] on label "$ Created with Sketch. $" at bounding box center [565, 389] width 131 height 29
click at [519, 395] on input "$ Created with Sketch. $" at bounding box center [571, 389] width 105 height 12
type input "*******"
type input "*"
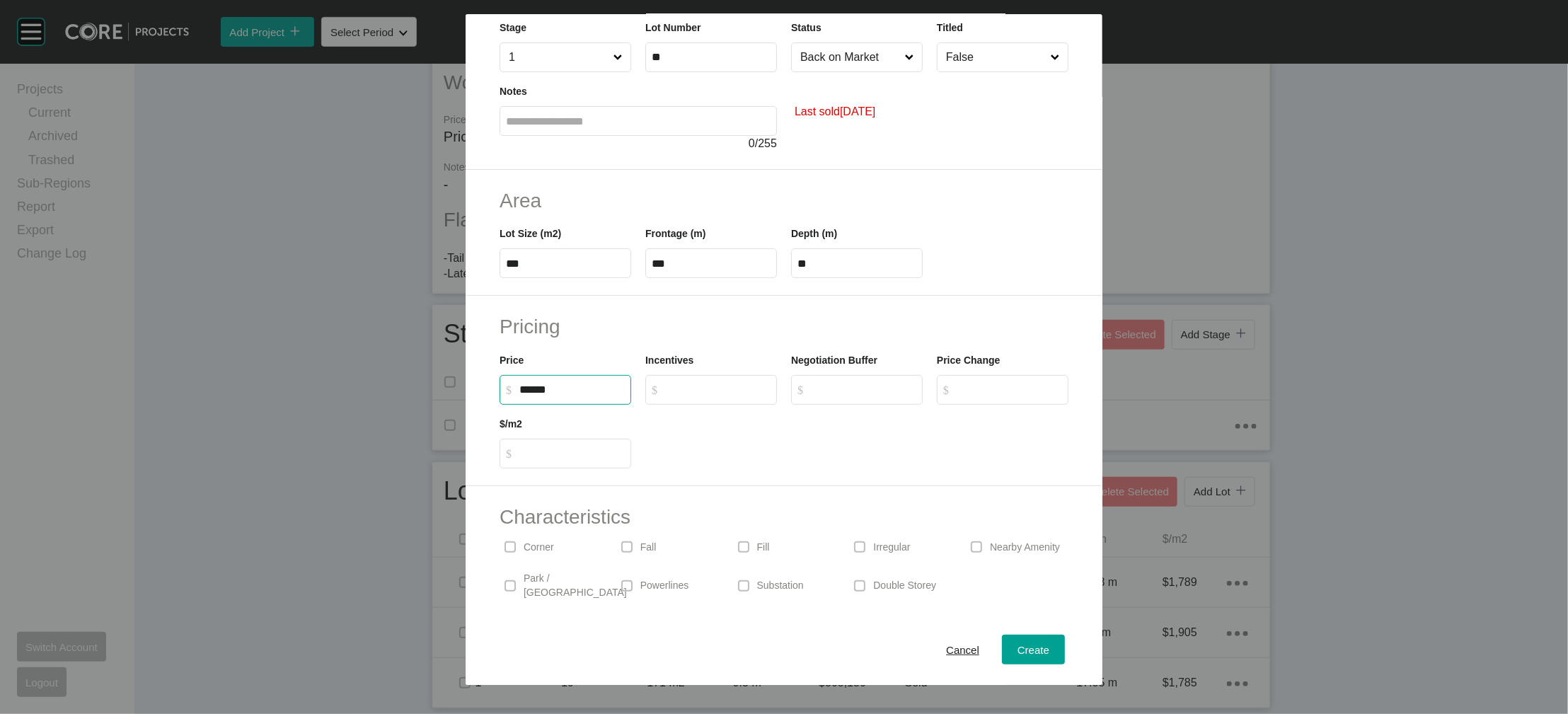
type input "*****"
click at [984, 405] on div "Price Change $ Created with Sketch. $ *" at bounding box center [1002, 378] width 131 height 52
click at [1045, 486] on span "Create" at bounding box center [1034, 650] width 32 height 12
type input "*"
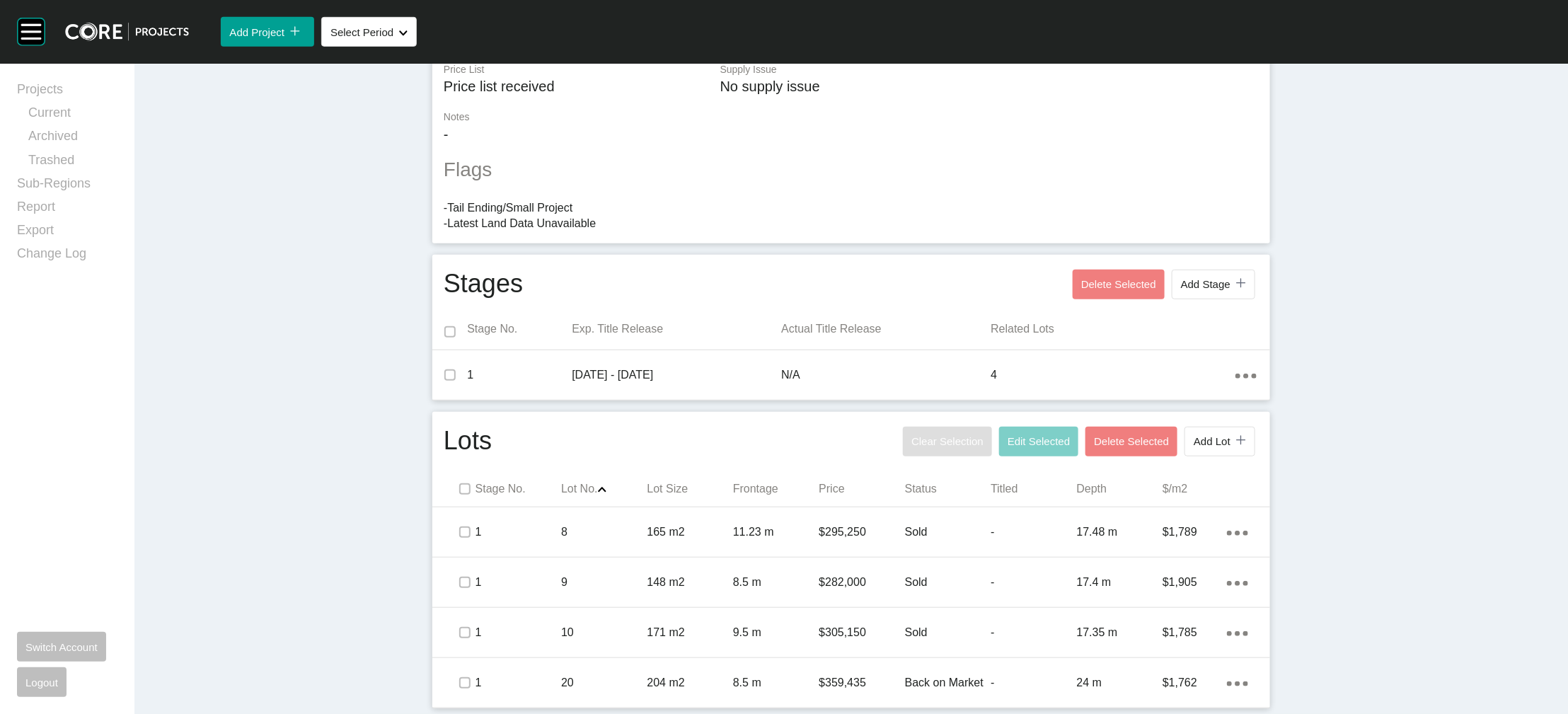
scroll to position [631, 0]
click at [1045, 435] on span "Add Lot" at bounding box center [1211, 441] width 37 height 12
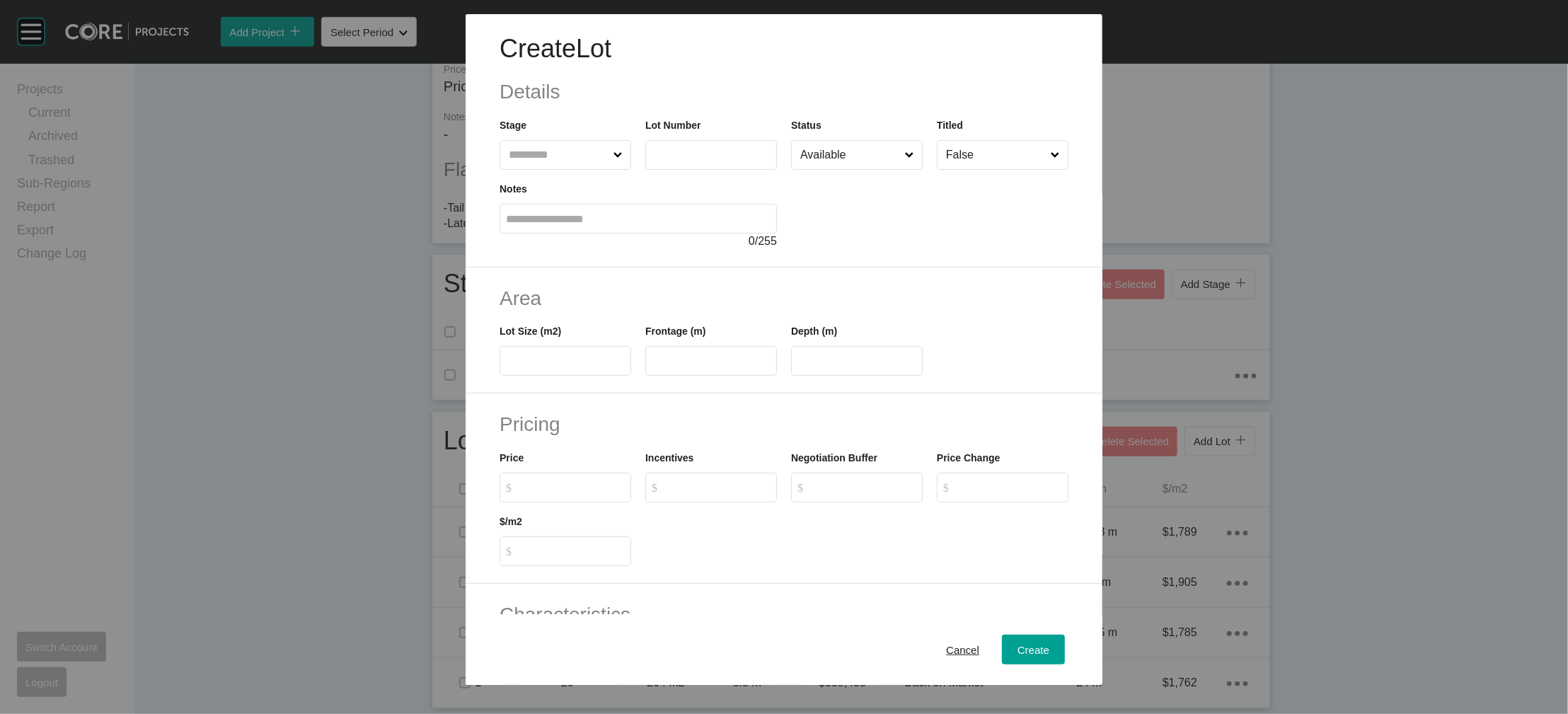
click at [506, 169] on input "text" at bounding box center [558, 155] width 105 height 28
drag, startPoint x: 465, startPoint y: 235, endPoint x: 473, endPoint y: 233, distance: 8.2
click at [652, 161] on input "text" at bounding box center [711, 154] width 119 height 12
click at [985, 486] on button "Cancel" at bounding box center [963, 649] width 64 height 29
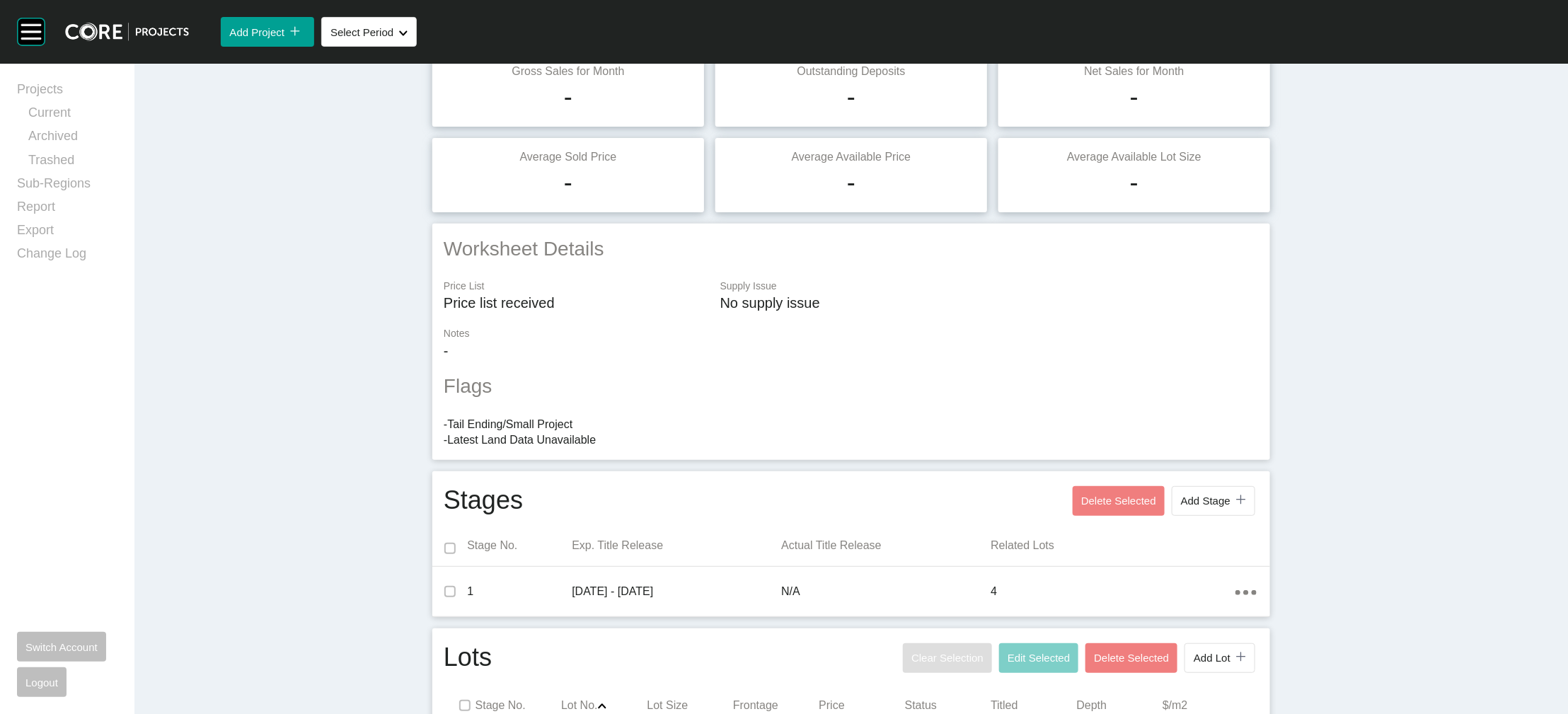
scroll to position [0, 0]
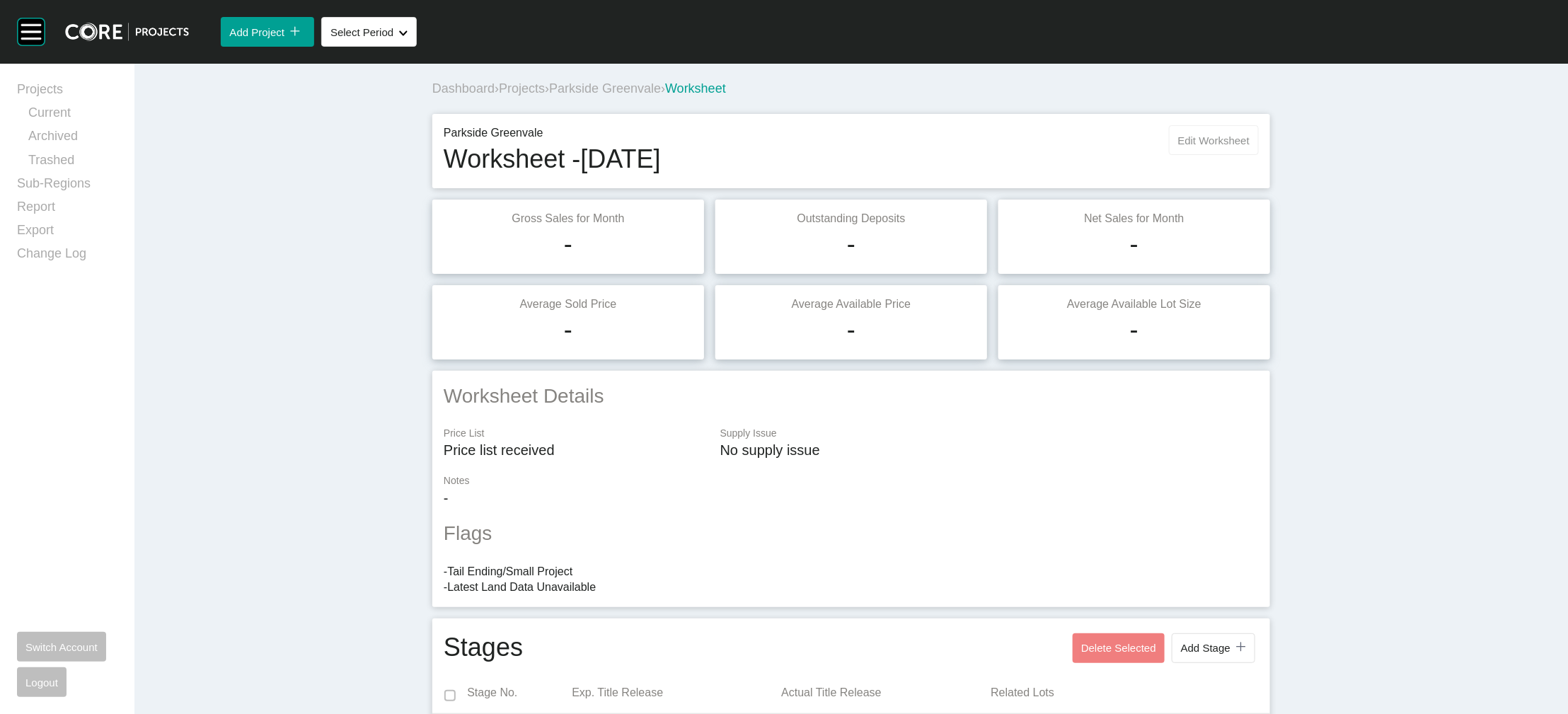
click at [1045, 147] on span "Edit Worksheet" at bounding box center [1214, 140] width 72 height 12
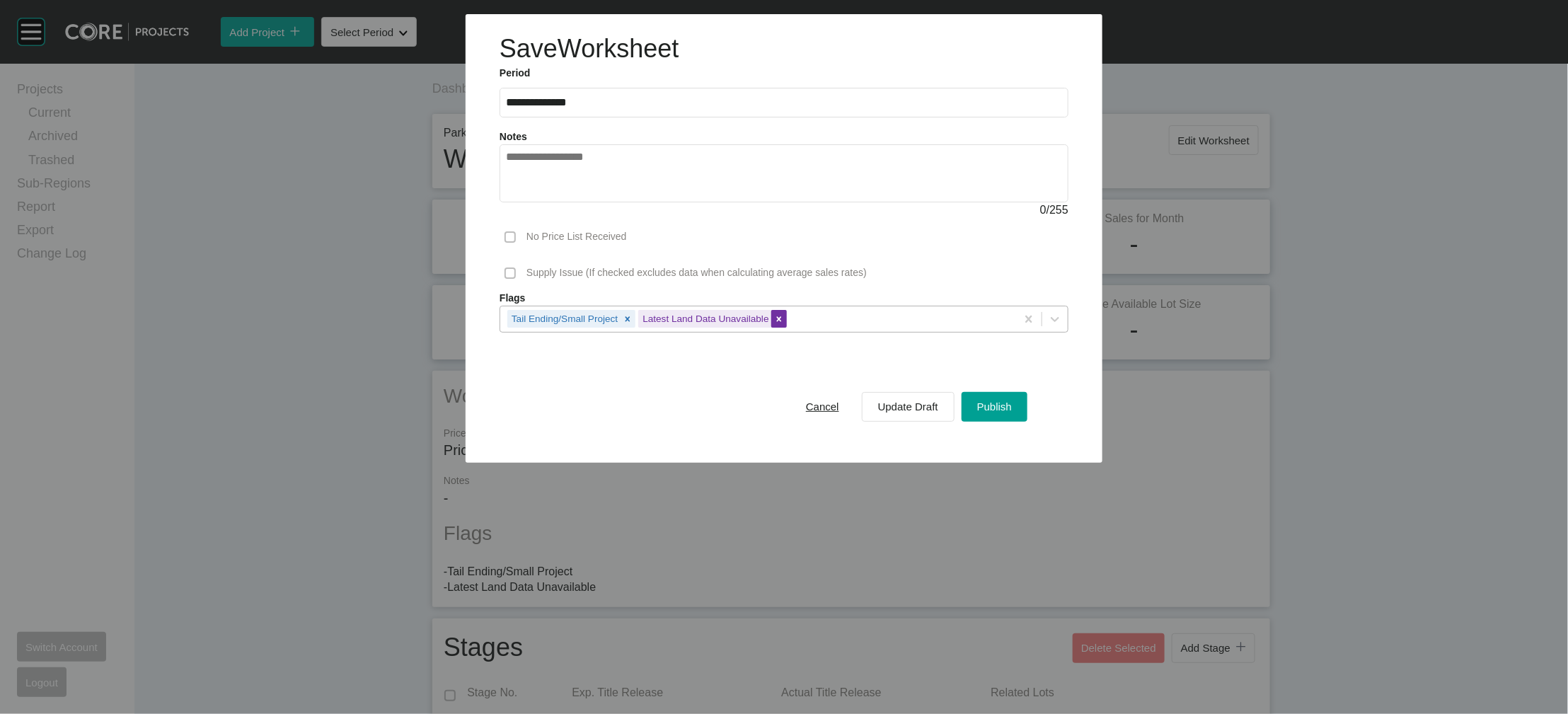
click at [774, 324] on icon at bounding box center [778, 319] width 9 height 9
click at [763, 330] on div "Tail Ending/Small Project" at bounding box center [758, 318] width 515 height 24
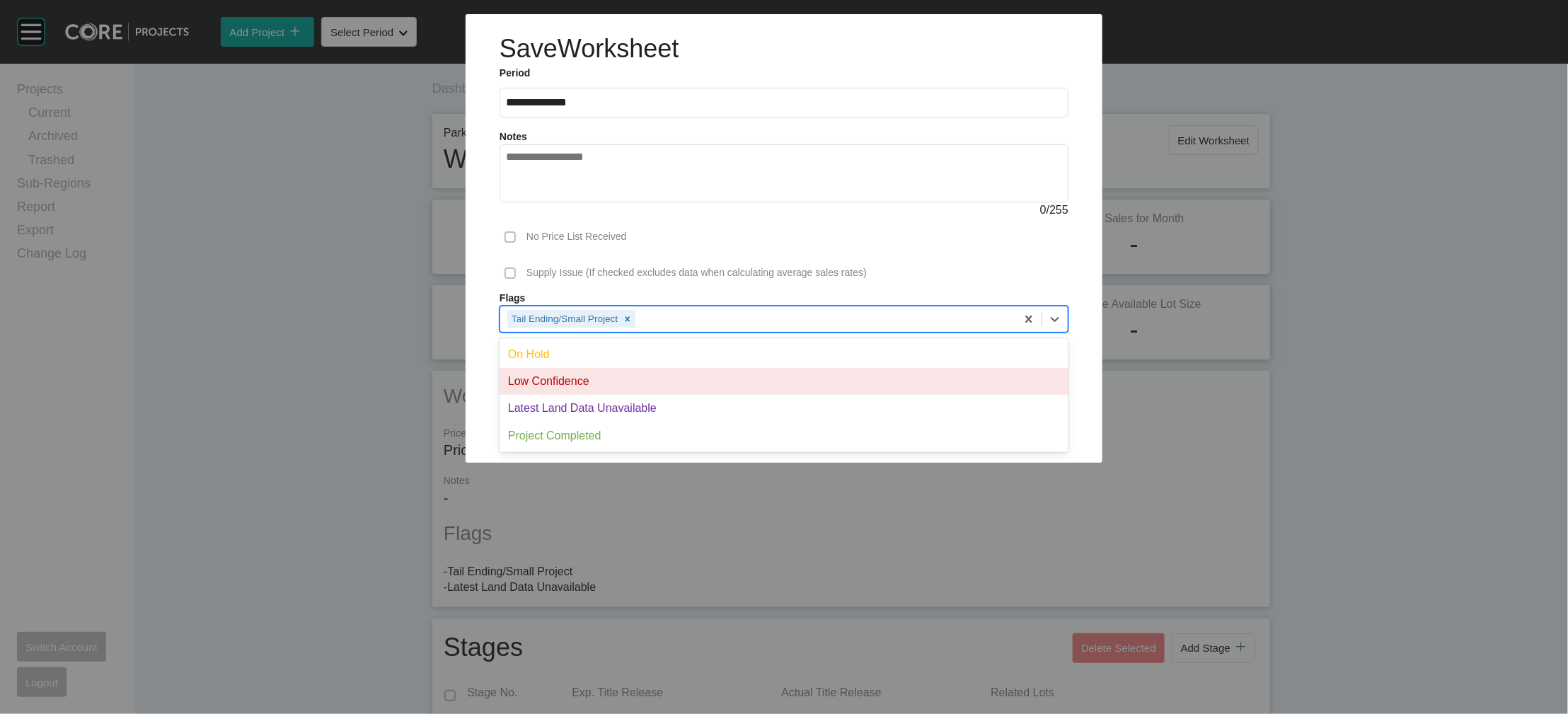
click at [731, 394] on div "Low Confidence" at bounding box center [783, 381] width 568 height 26
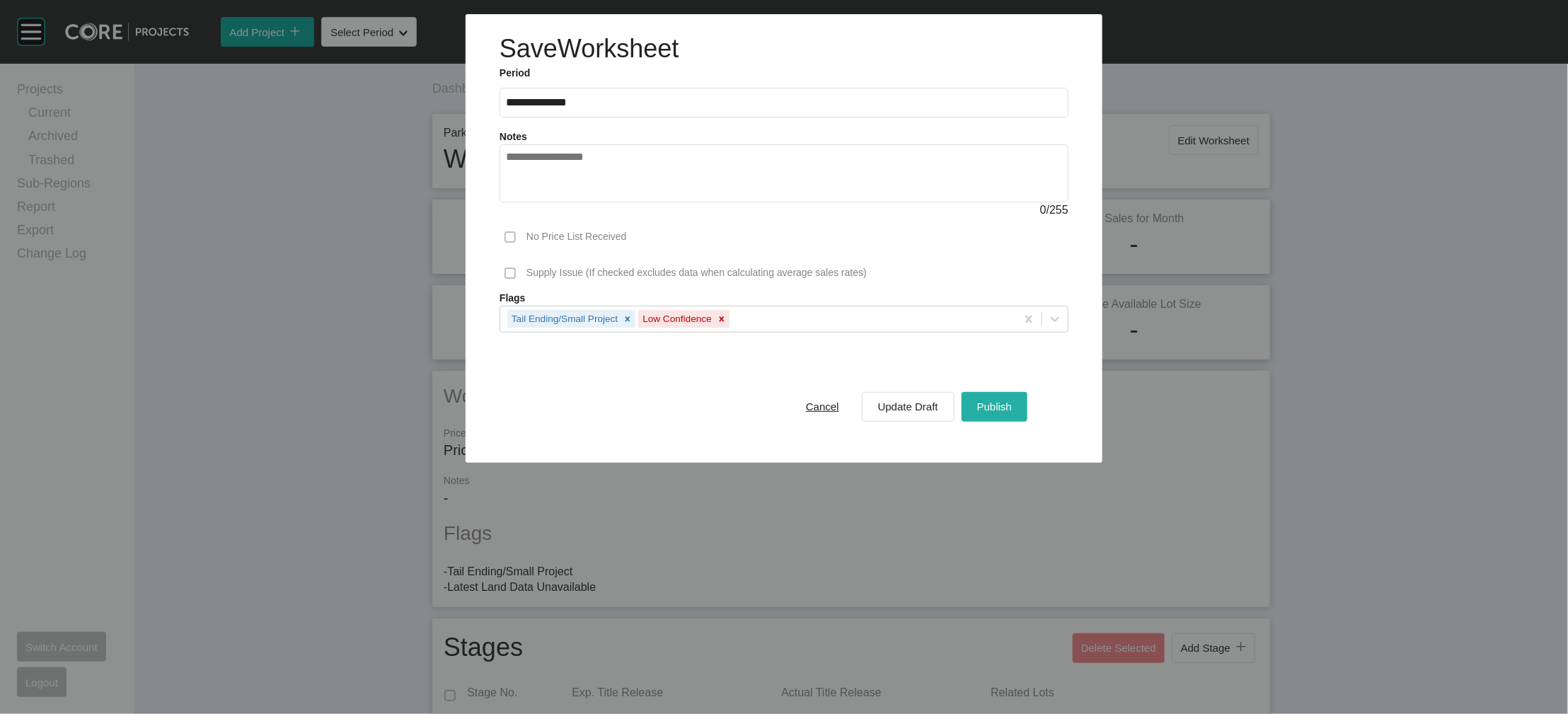
click at [1012, 412] on span "Publish" at bounding box center [994, 406] width 35 height 12
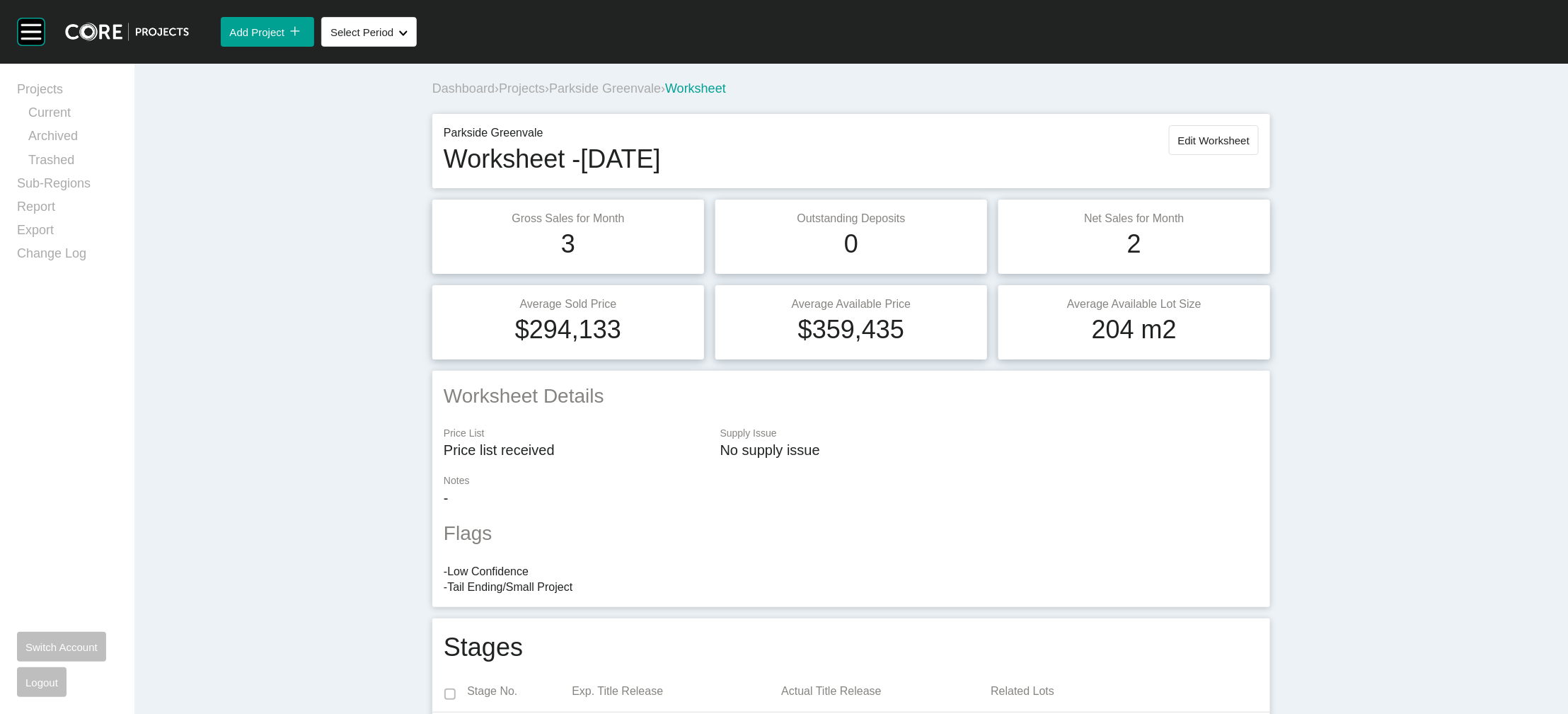
click at [498, 96] on span "Projects" at bounding box center [521, 88] width 46 height 14
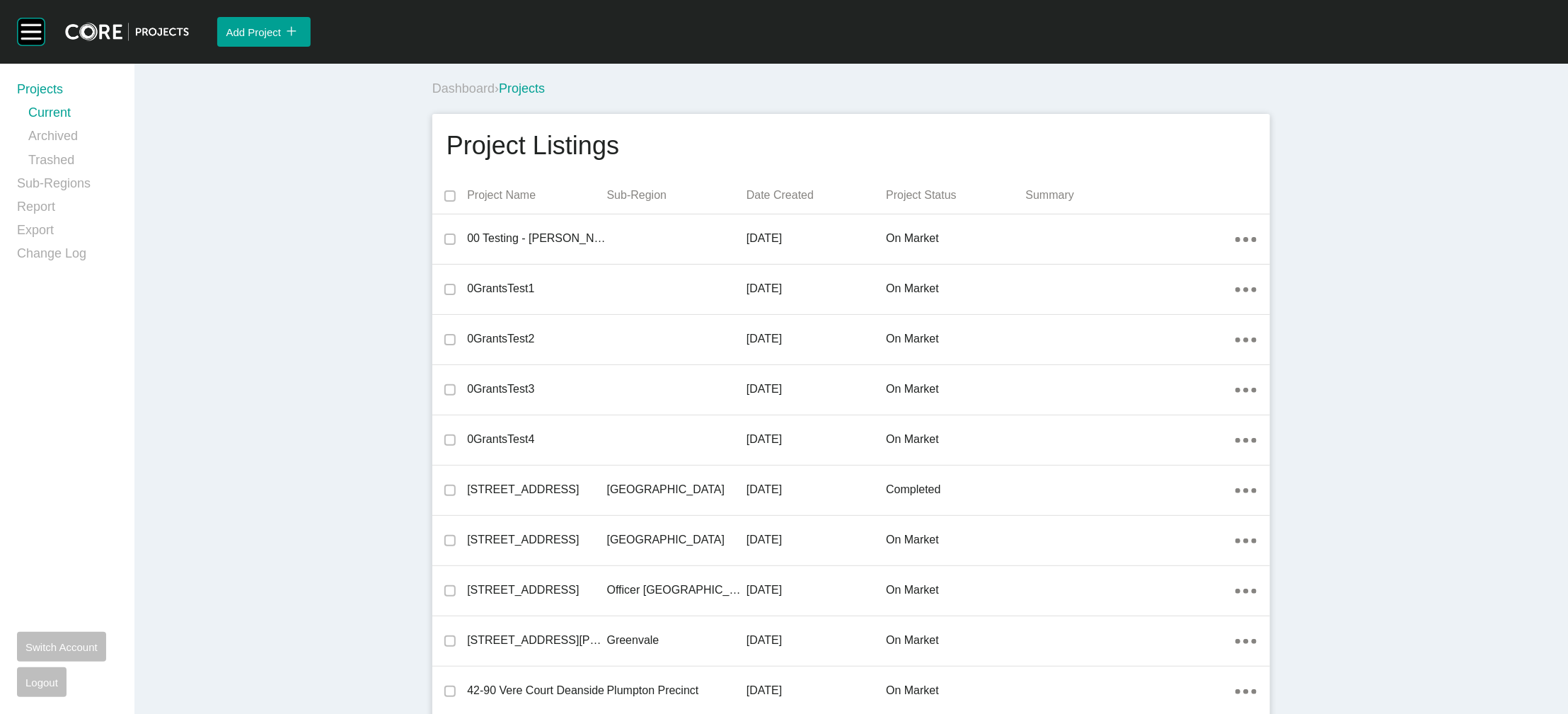
scroll to position [18963, 0]
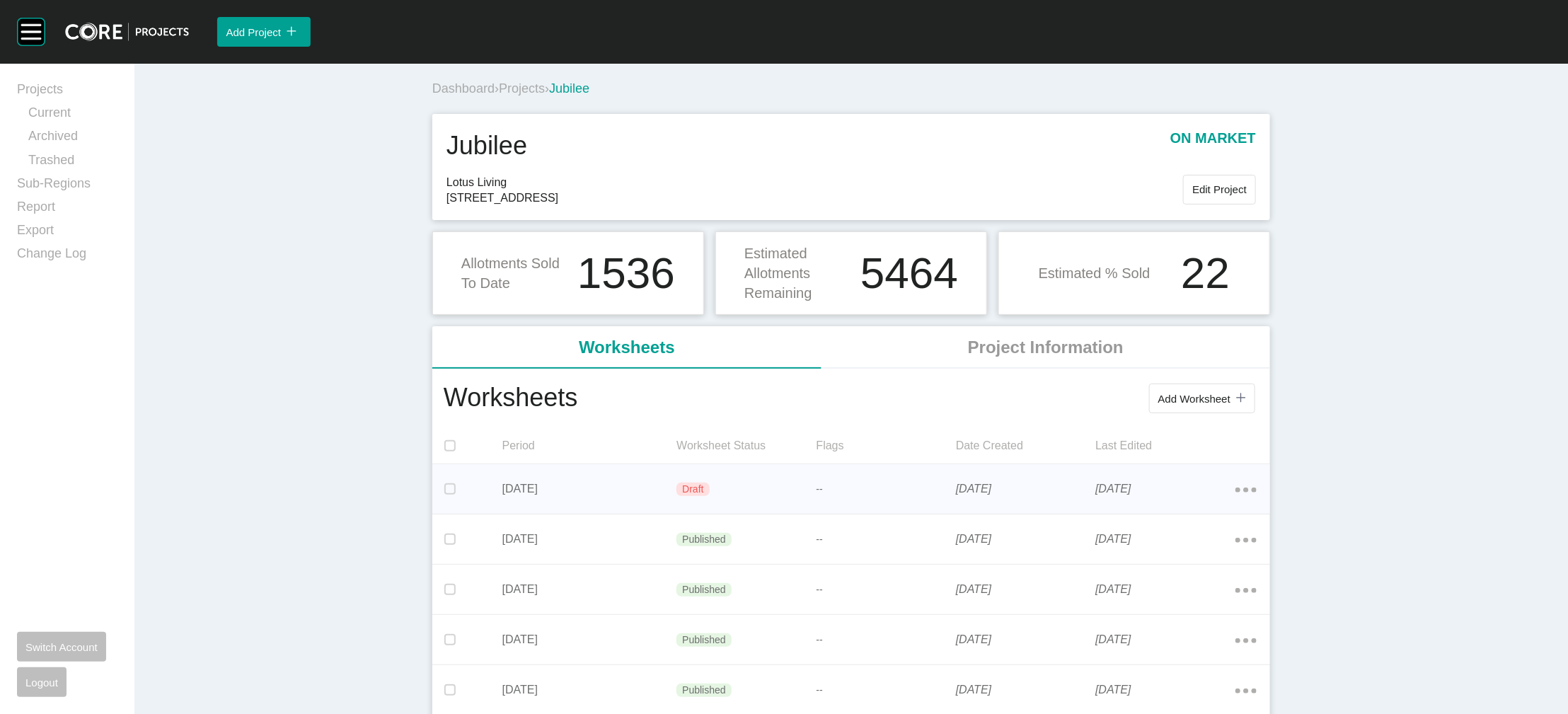
click at [729, 486] on div "Draft" at bounding box center [745, 489] width 139 height 43
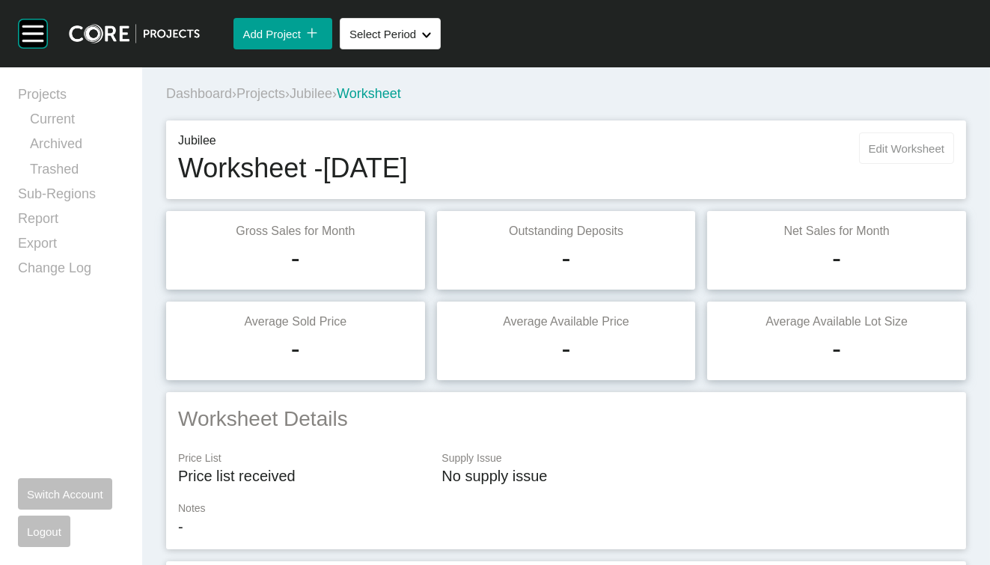
click at [859, 164] on button "Edit Worksheet" at bounding box center [906, 147] width 95 height 31
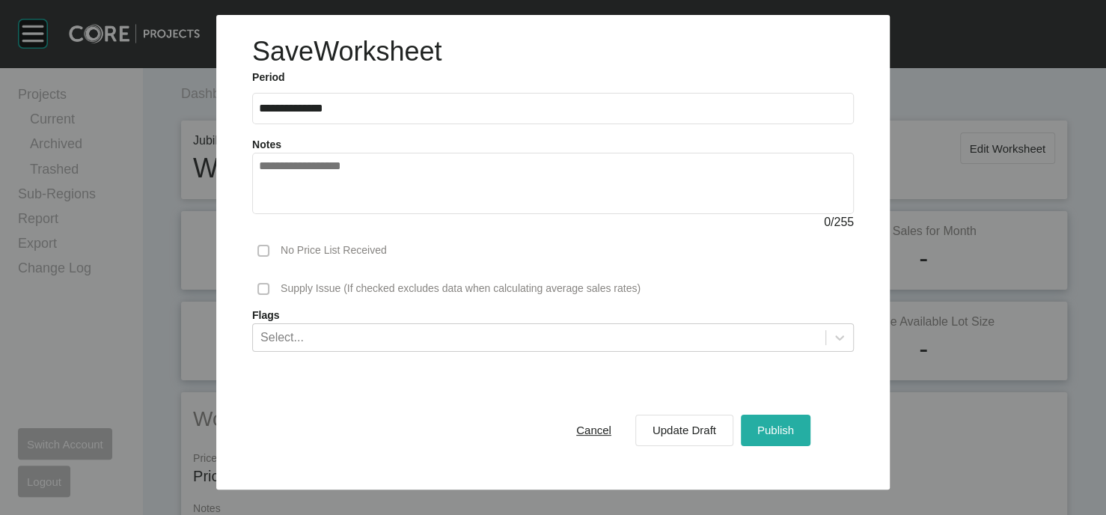
click at [794, 436] on span "Publish" at bounding box center [775, 429] width 37 height 13
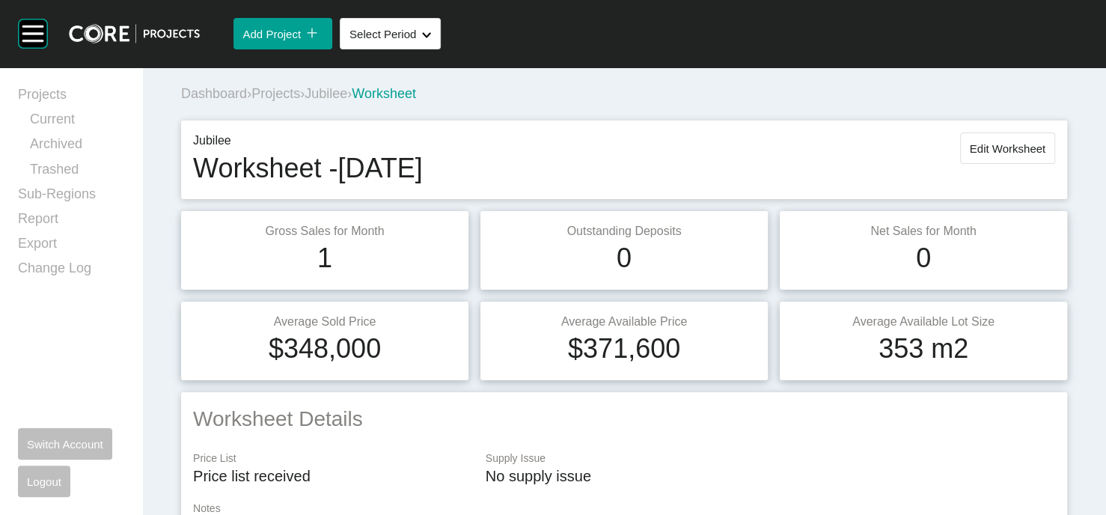
click at [290, 101] on span "Projects" at bounding box center [275, 93] width 49 height 15
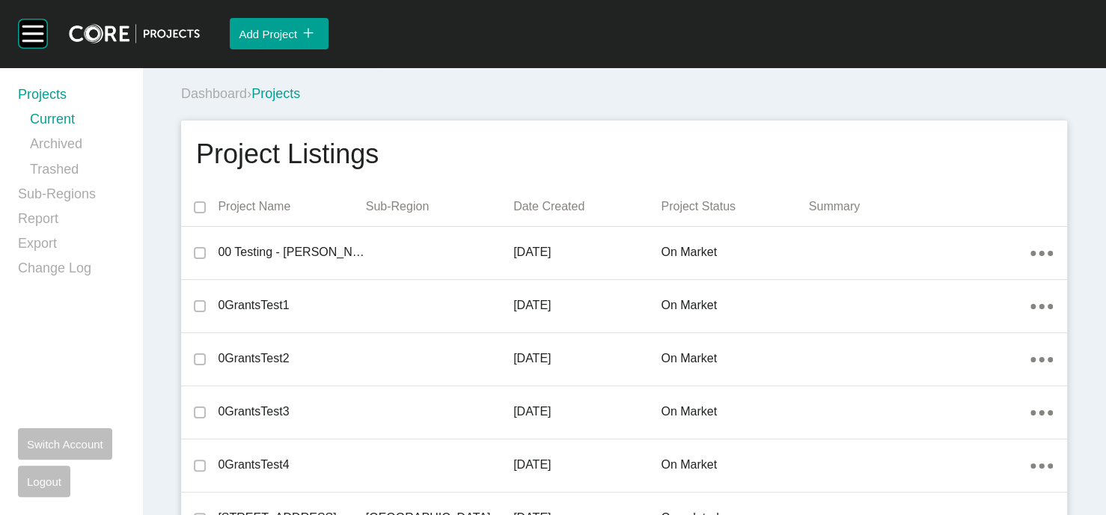
scroll to position [23758, 0]
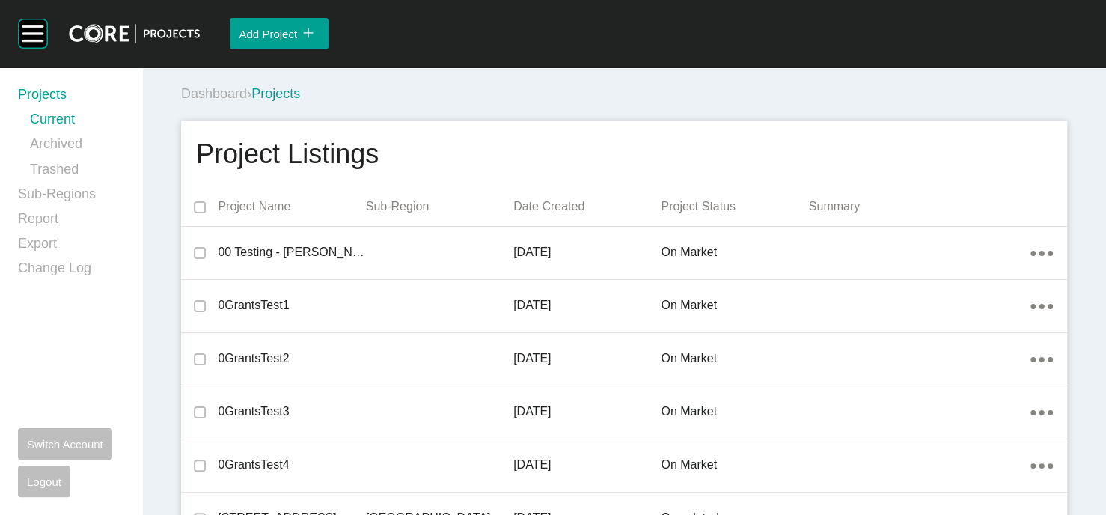
scroll to position [23758, 0]
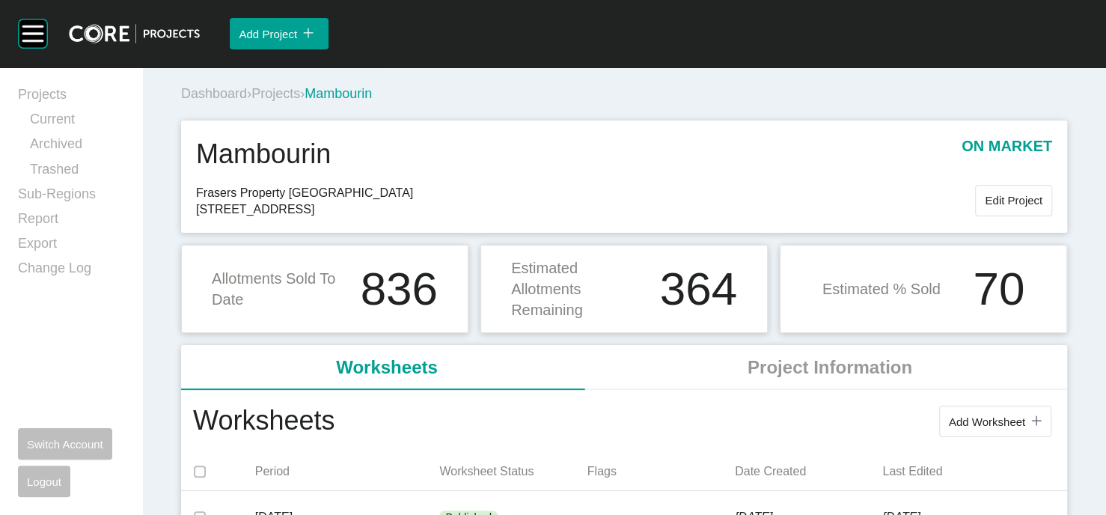
click at [300, 101] on span "Projects" at bounding box center [275, 93] width 49 height 15
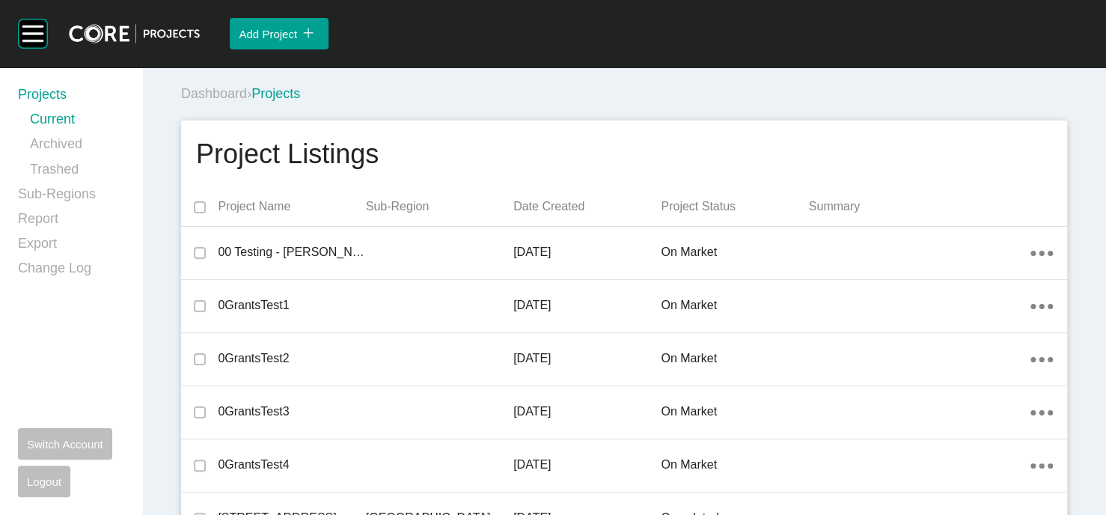
scroll to position [23758, 0]
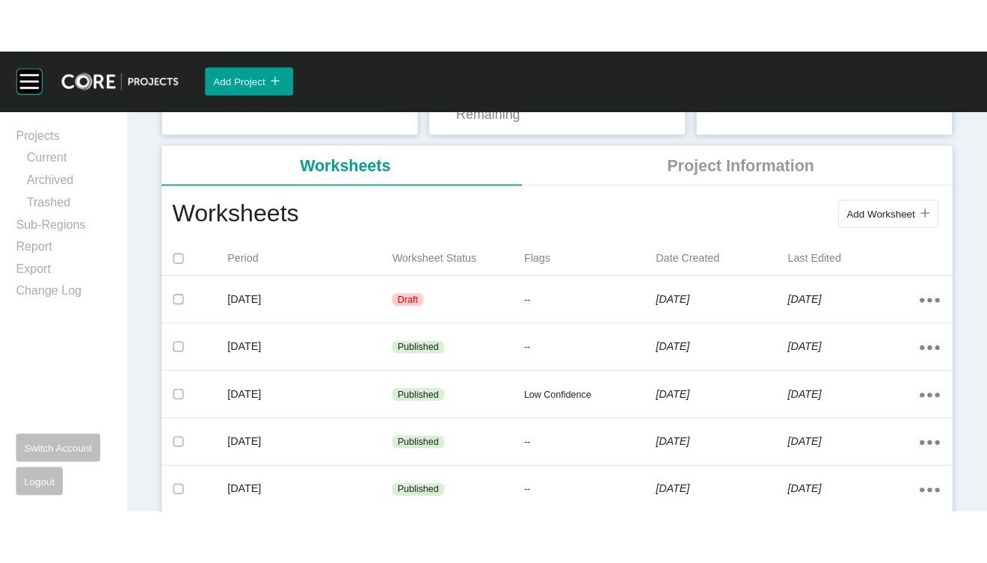
scroll to position [245, 0]
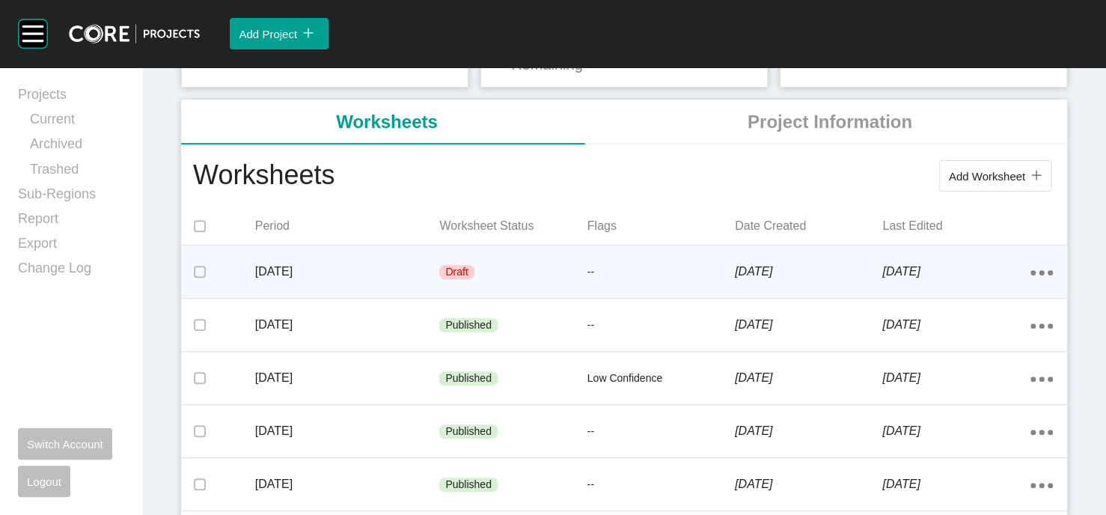
click at [866, 280] on p "[DATE]" at bounding box center [808, 271] width 147 height 16
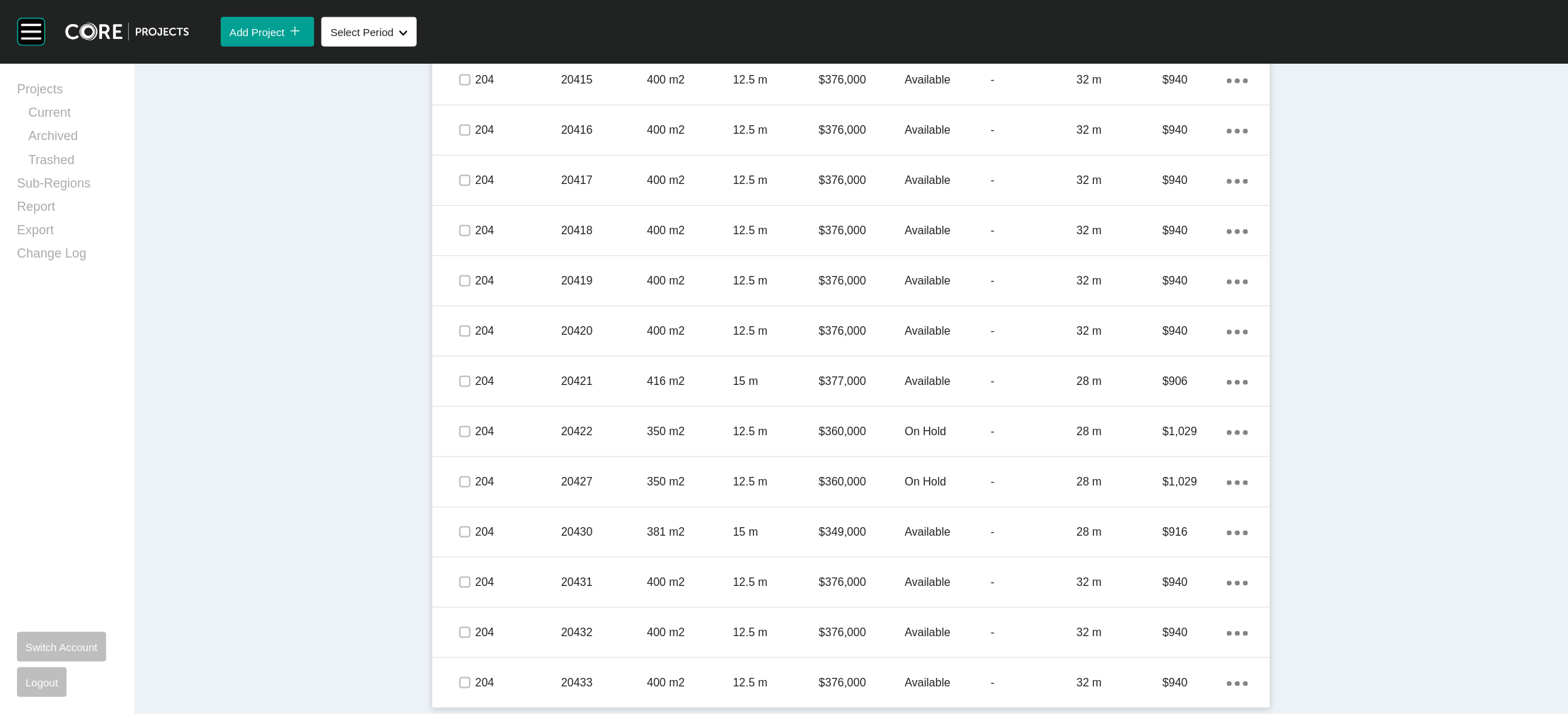
scroll to position [4398, 0]
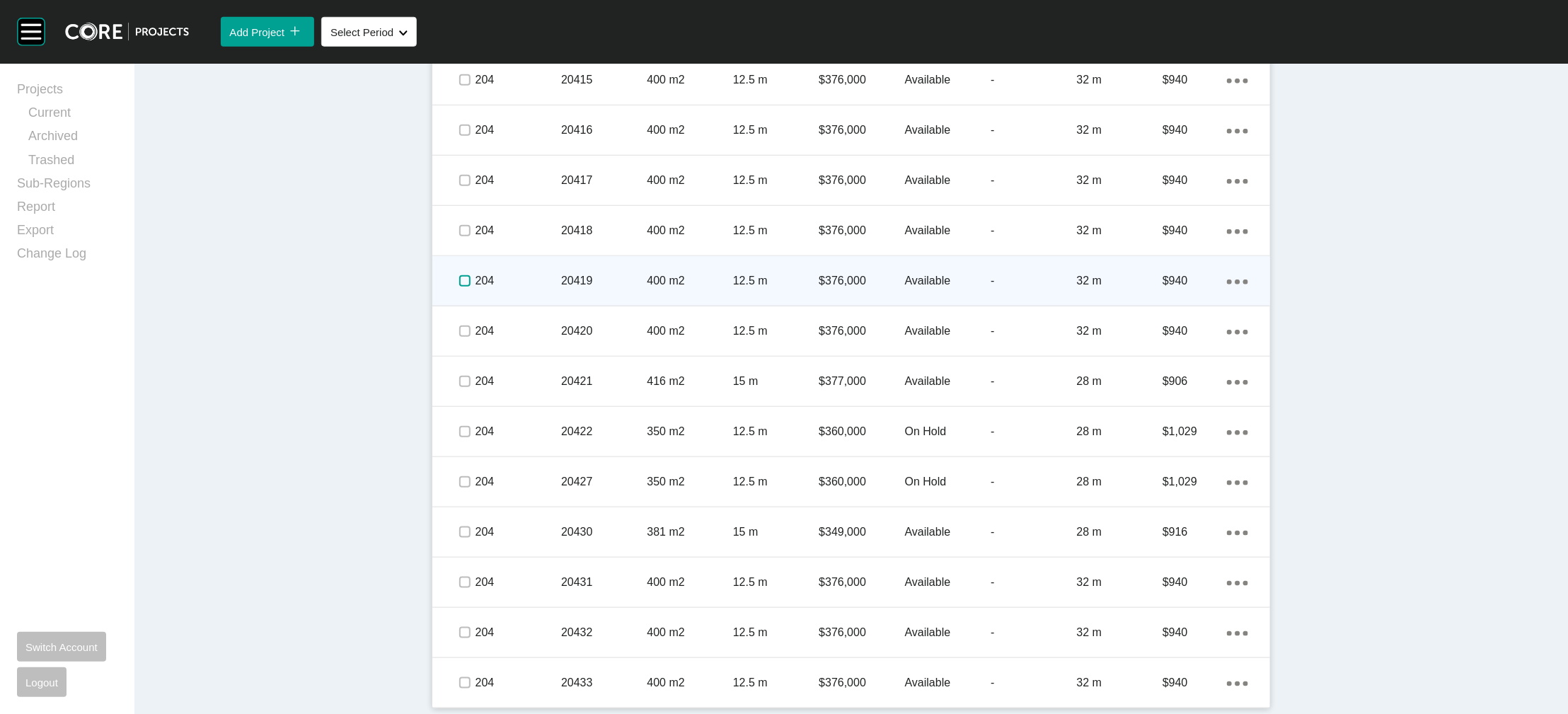
click at [459, 287] on label at bounding box center [464, 281] width 11 height 11
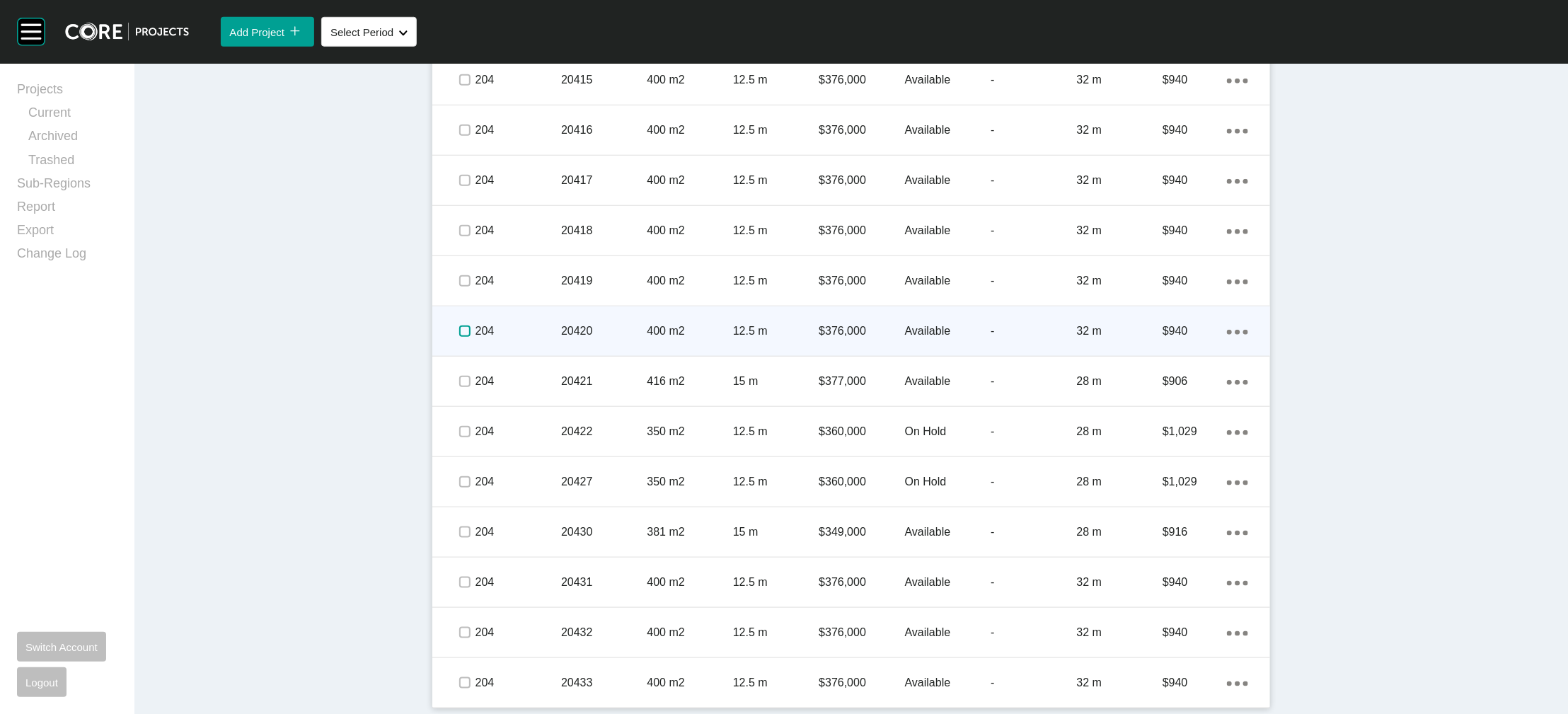
click at [459, 337] on label at bounding box center [464, 331] width 11 height 11
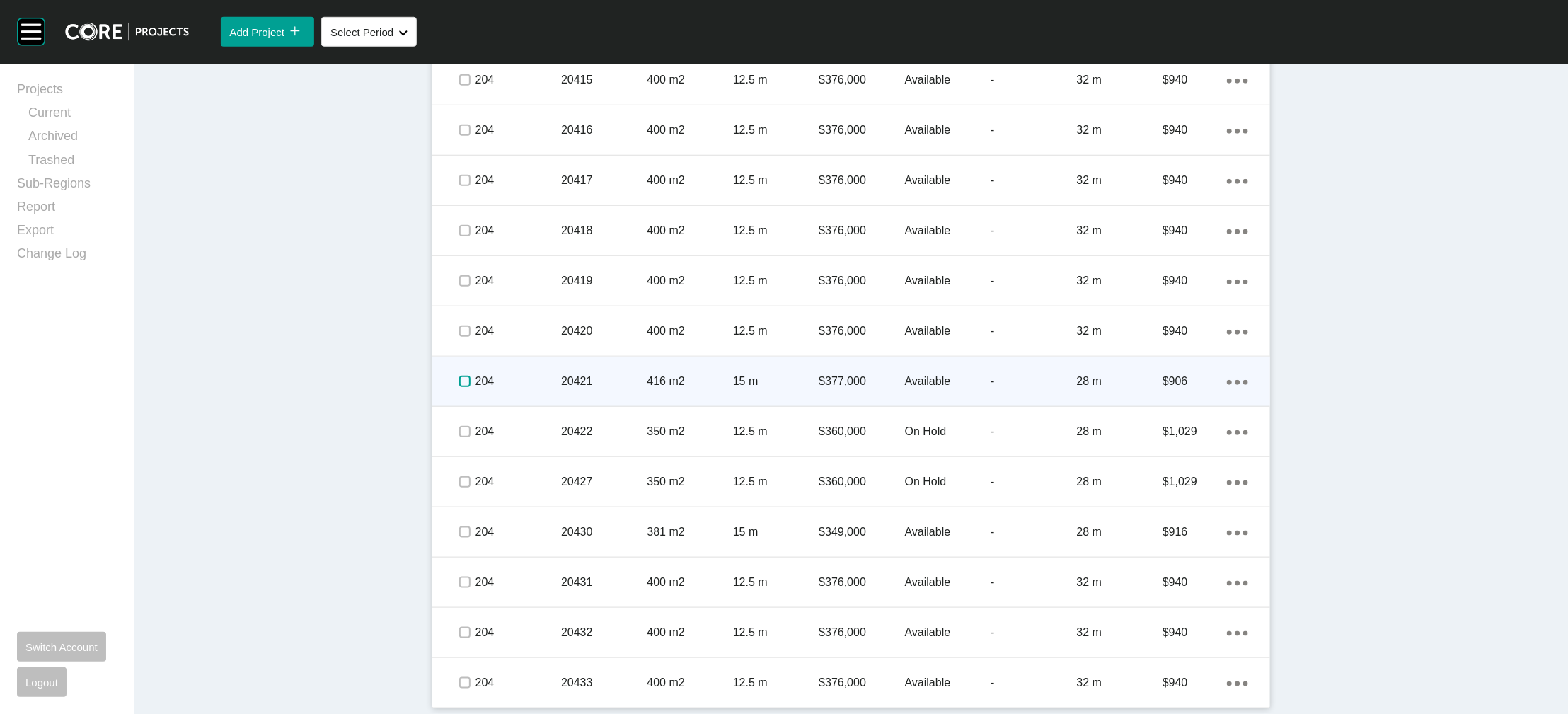
click at [459, 387] on label at bounding box center [464, 381] width 11 height 11
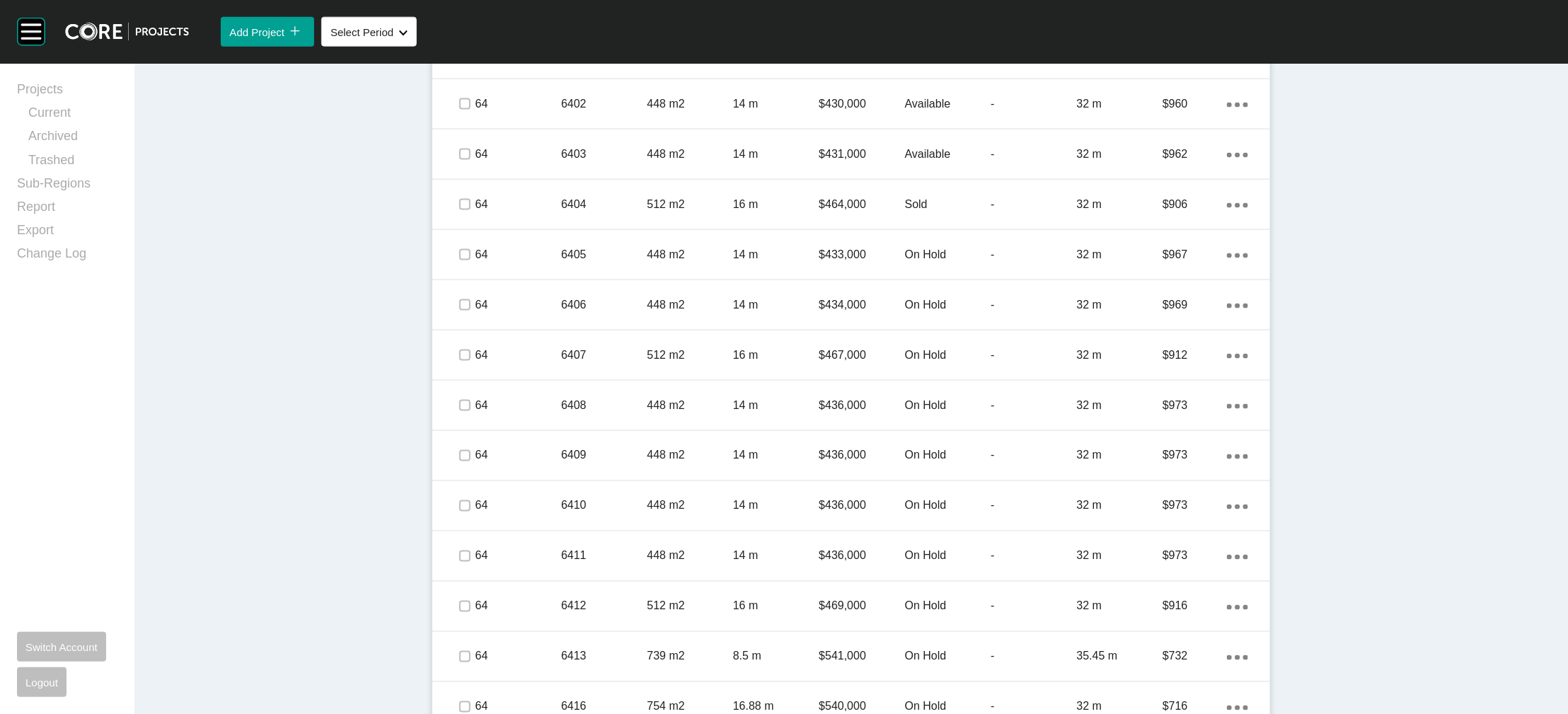
scroll to position [879, 0]
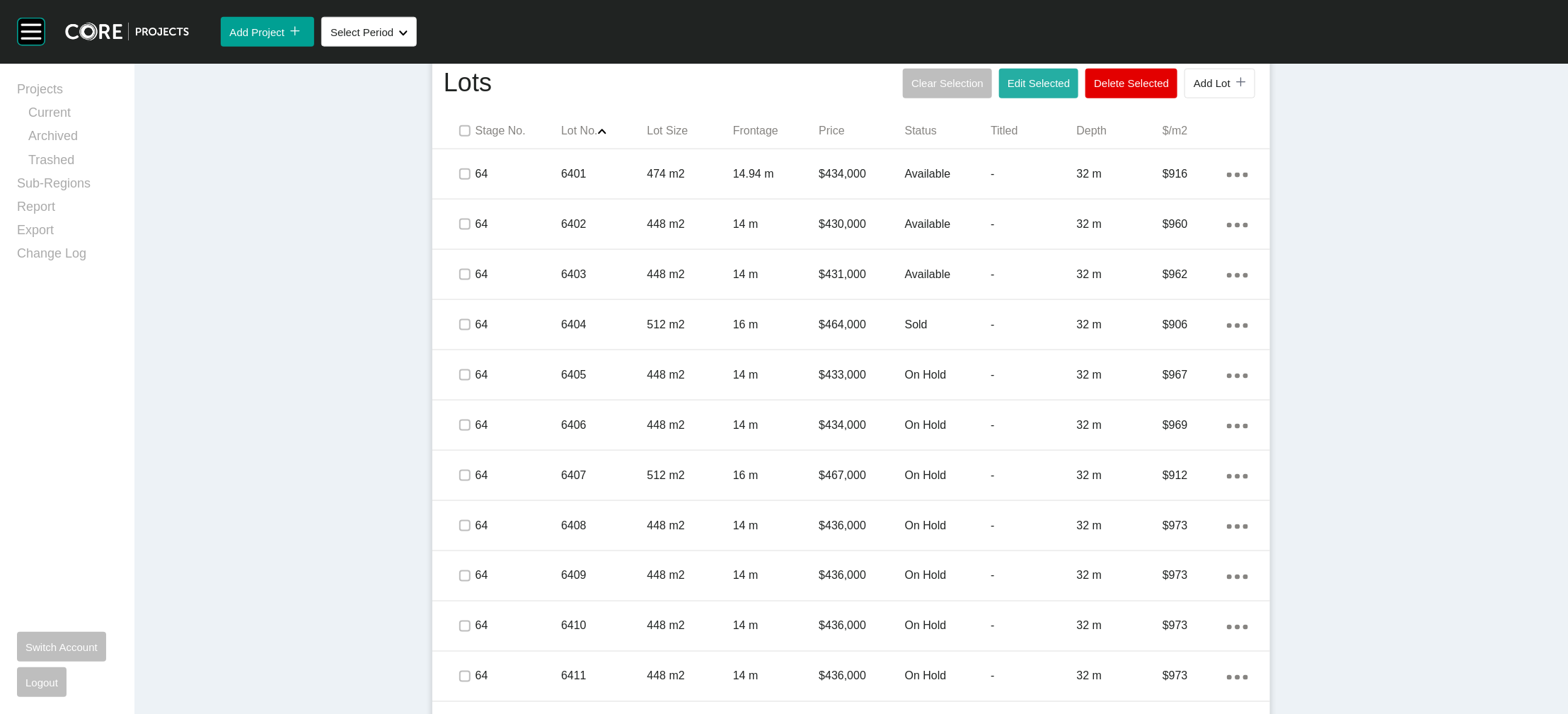
click at [1043, 89] on span "Edit Selected" at bounding box center [1038, 83] width 62 height 12
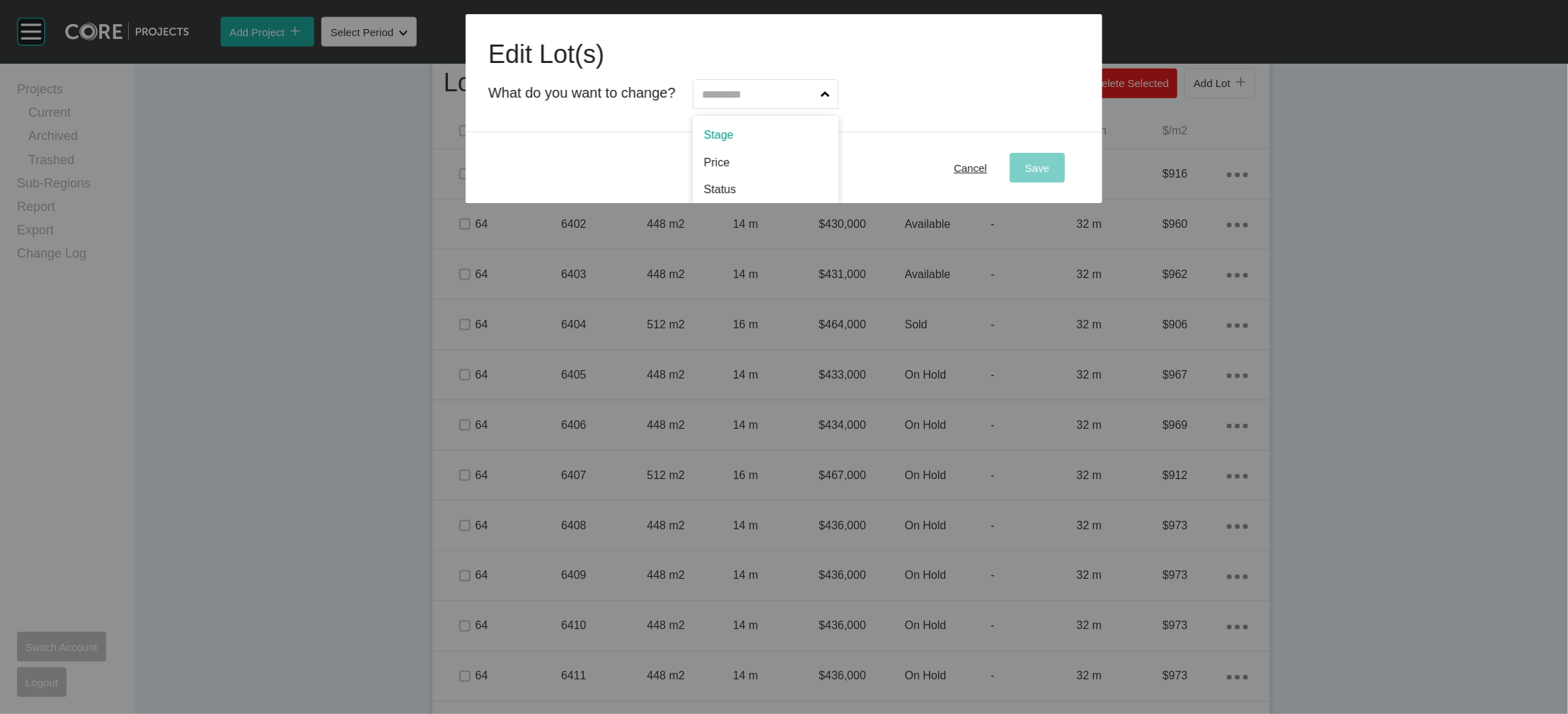
click at [797, 108] on input "text" at bounding box center [758, 95] width 119 height 28
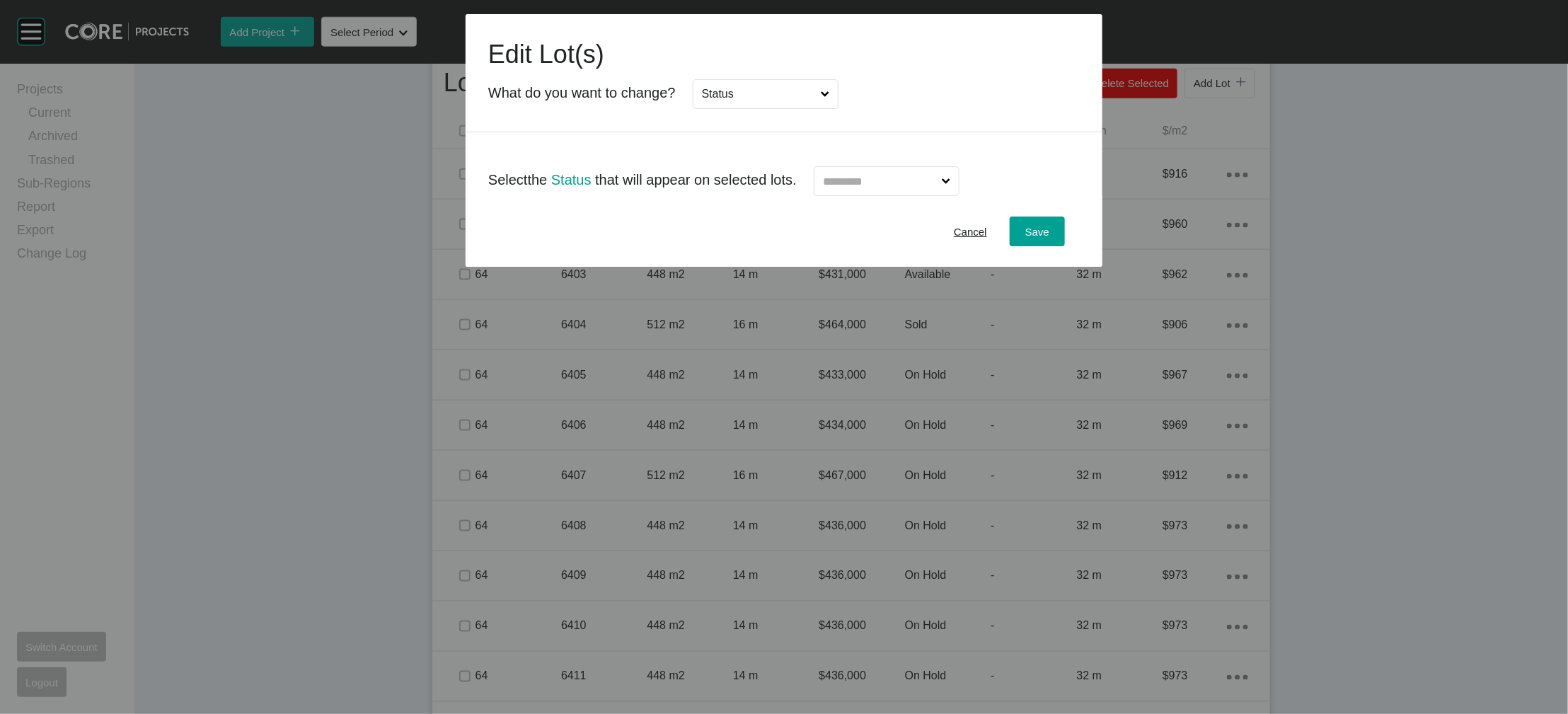
click at [855, 195] on input "text" at bounding box center [880, 182] width 119 height 28
type input "*"
click at [1045, 237] on span "Save" at bounding box center [1037, 232] width 24 height 12
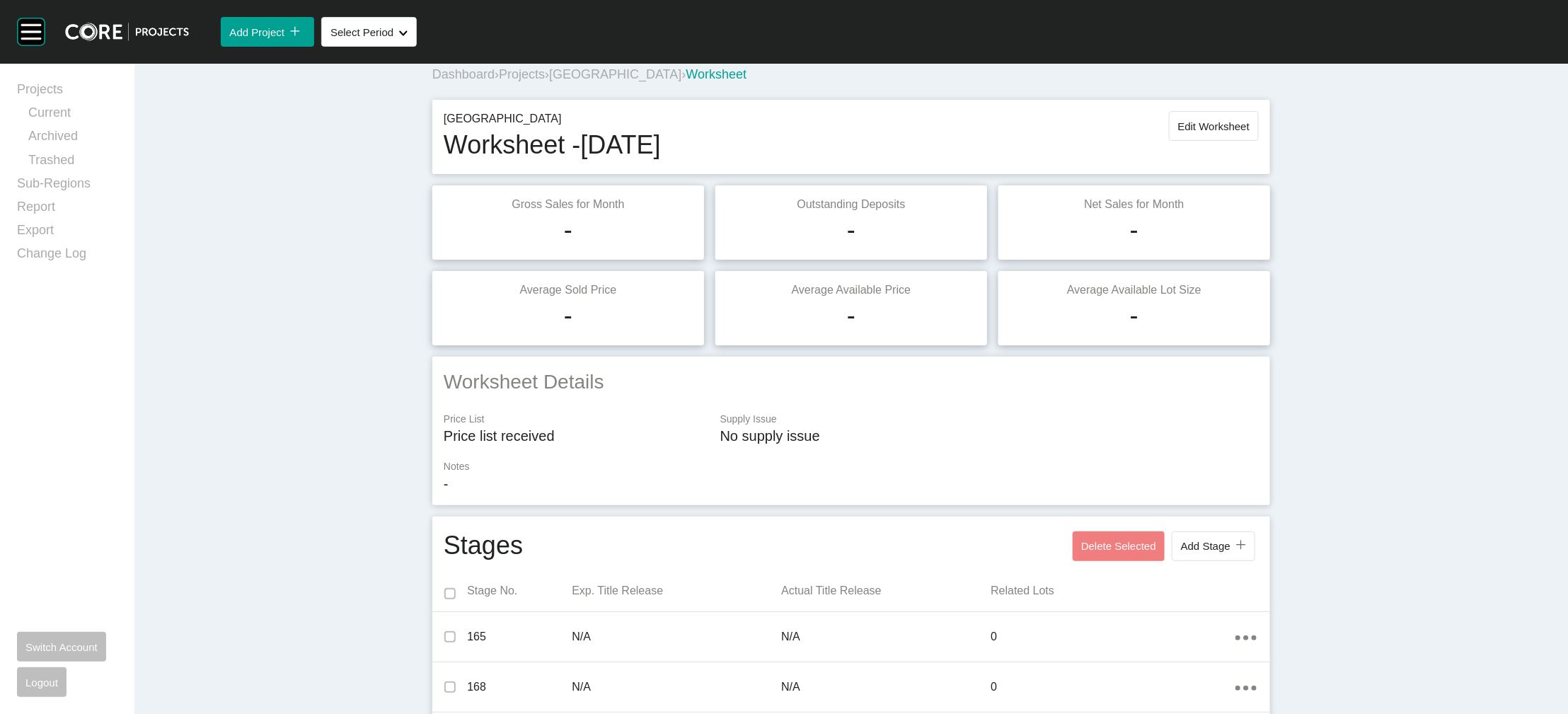
scroll to position [0, 0]
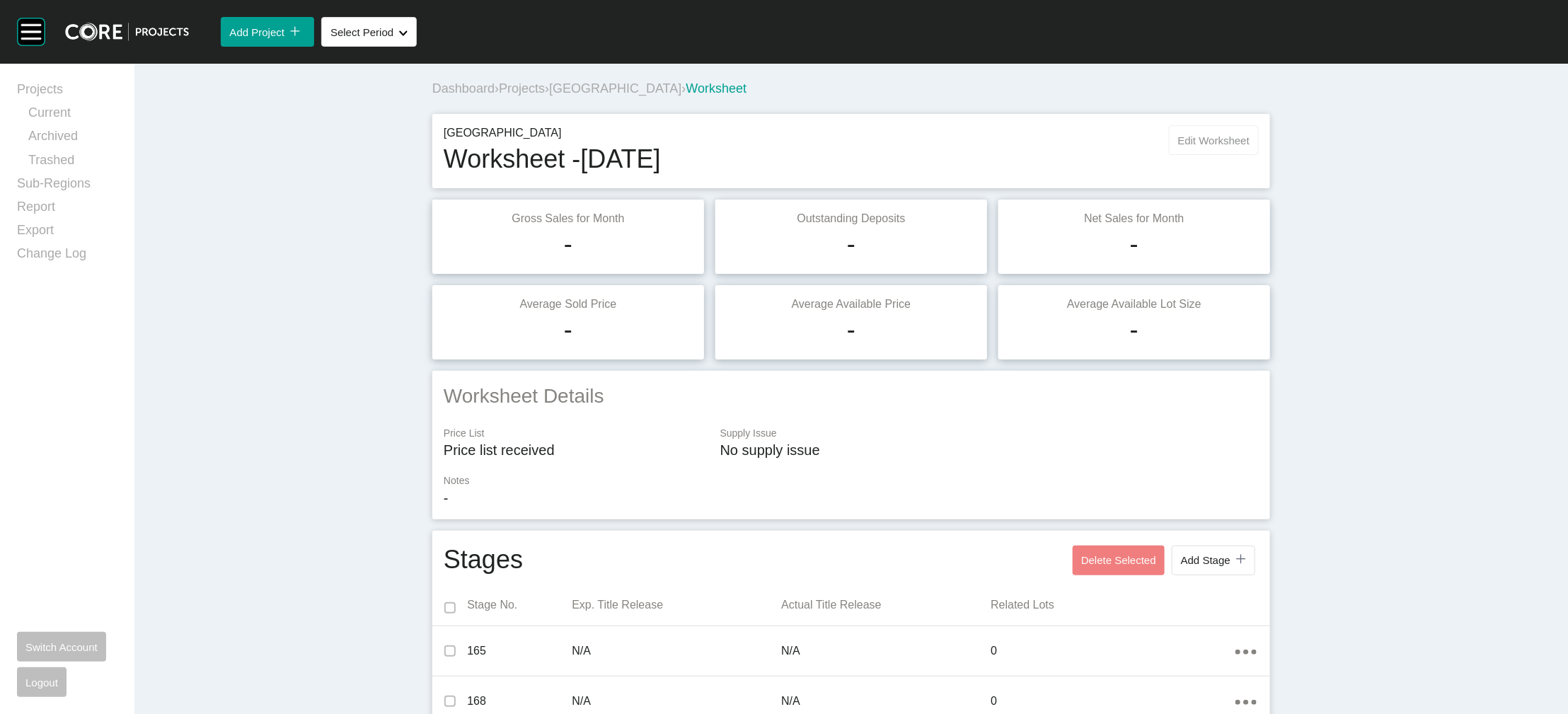
click at [1045, 147] on span "Edit Worksheet" at bounding box center [1214, 140] width 72 height 12
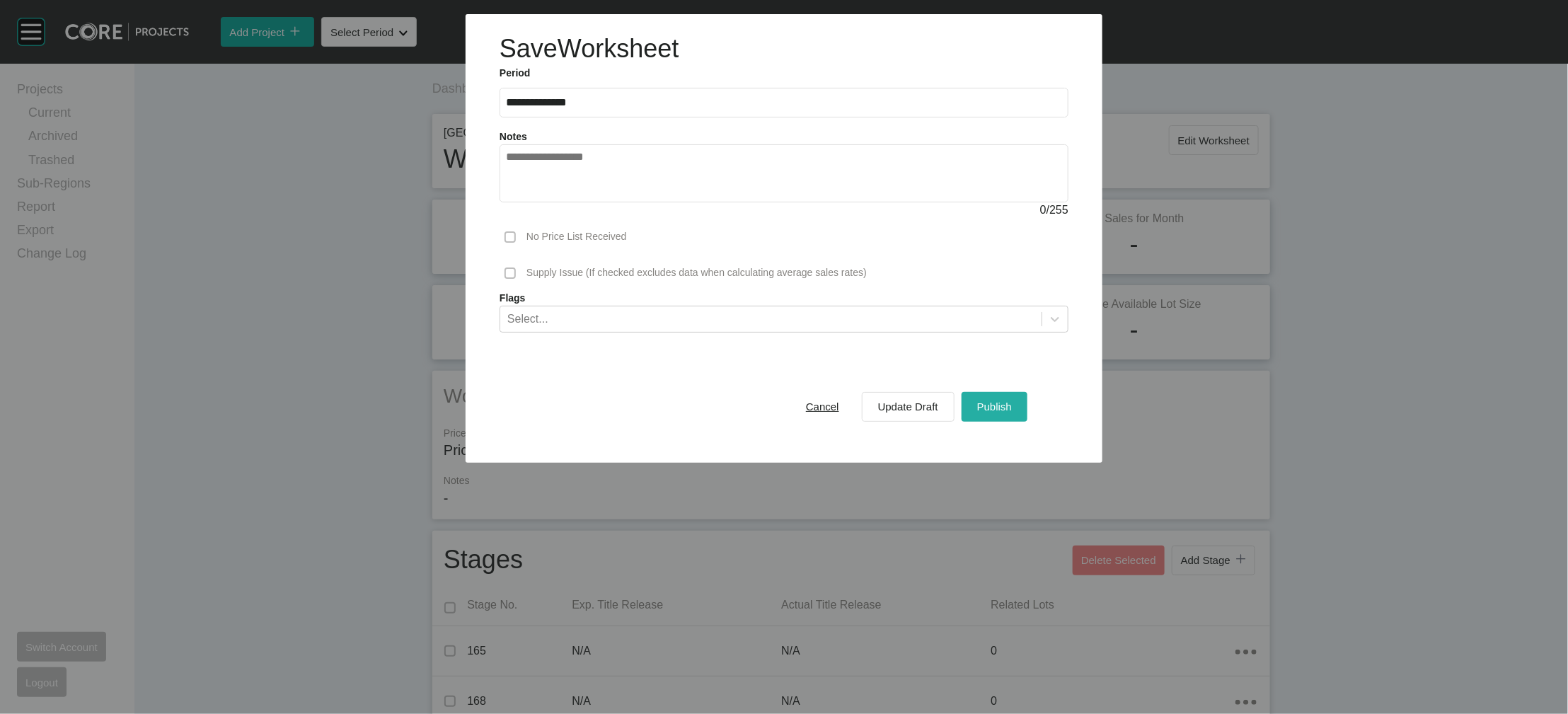
click at [1012, 412] on span "Publish" at bounding box center [994, 406] width 35 height 12
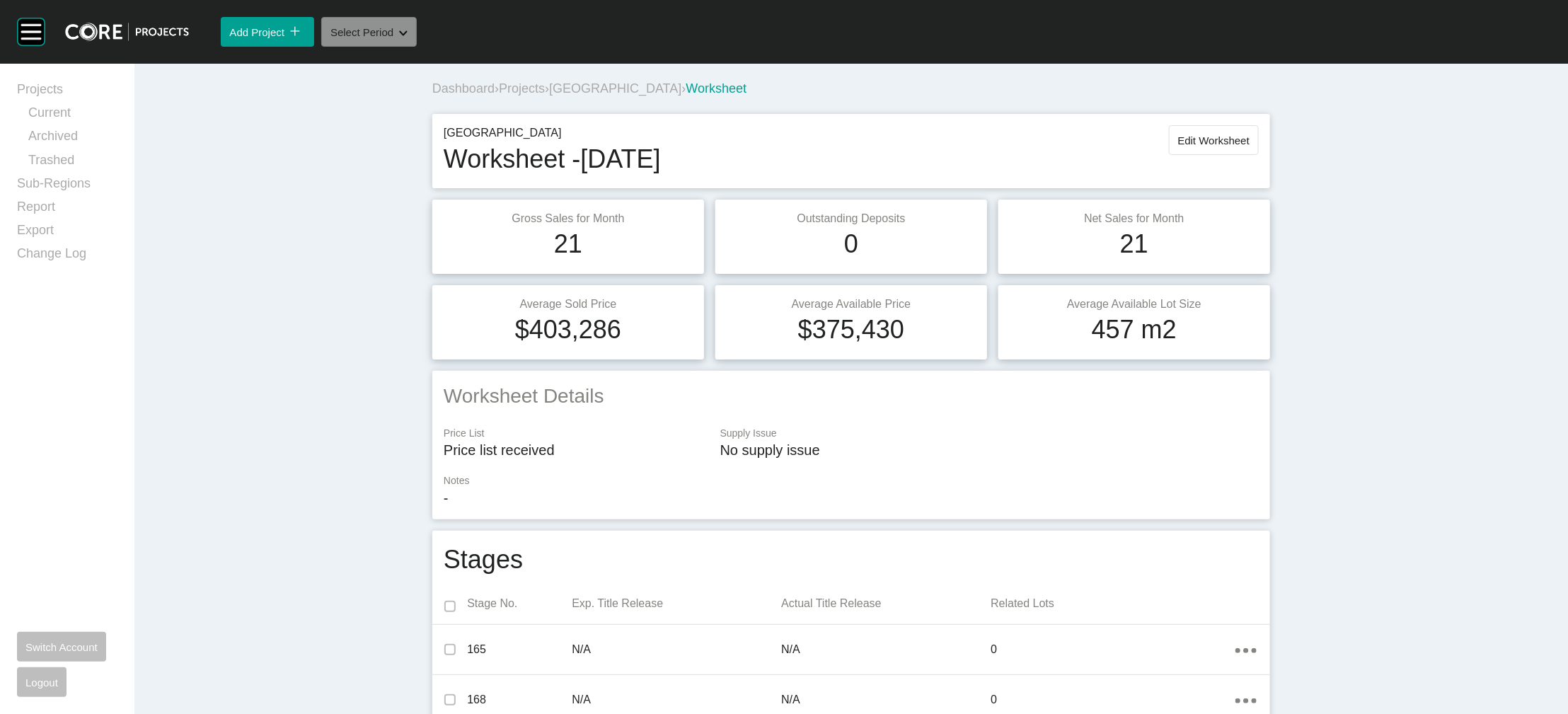
click at [417, 46] on button "Select Period Shape Created with Sketch." at bounding box center [369, 31] width 96 height 29
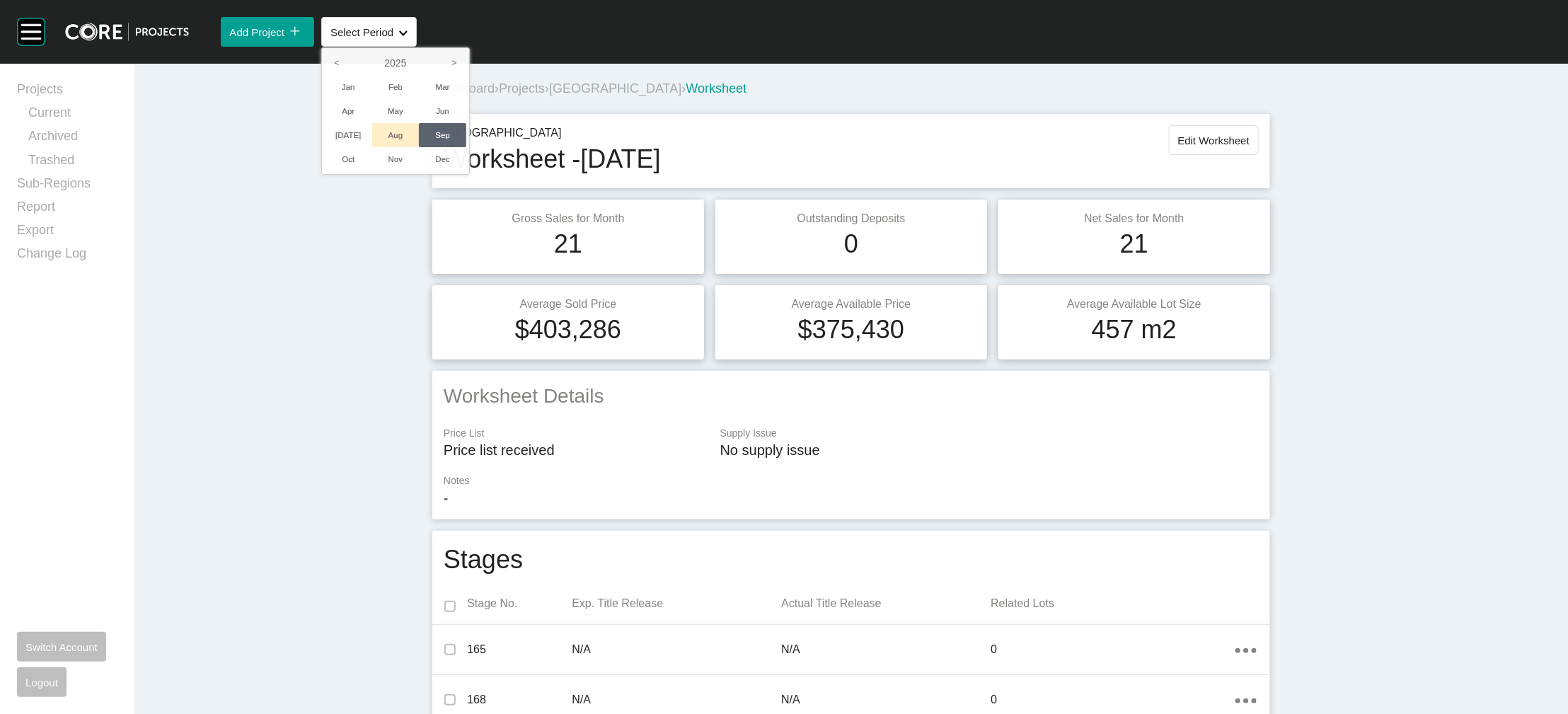
click at [420, 148] on li "Aug" at bounding box center [395, 134] width 47 height 24
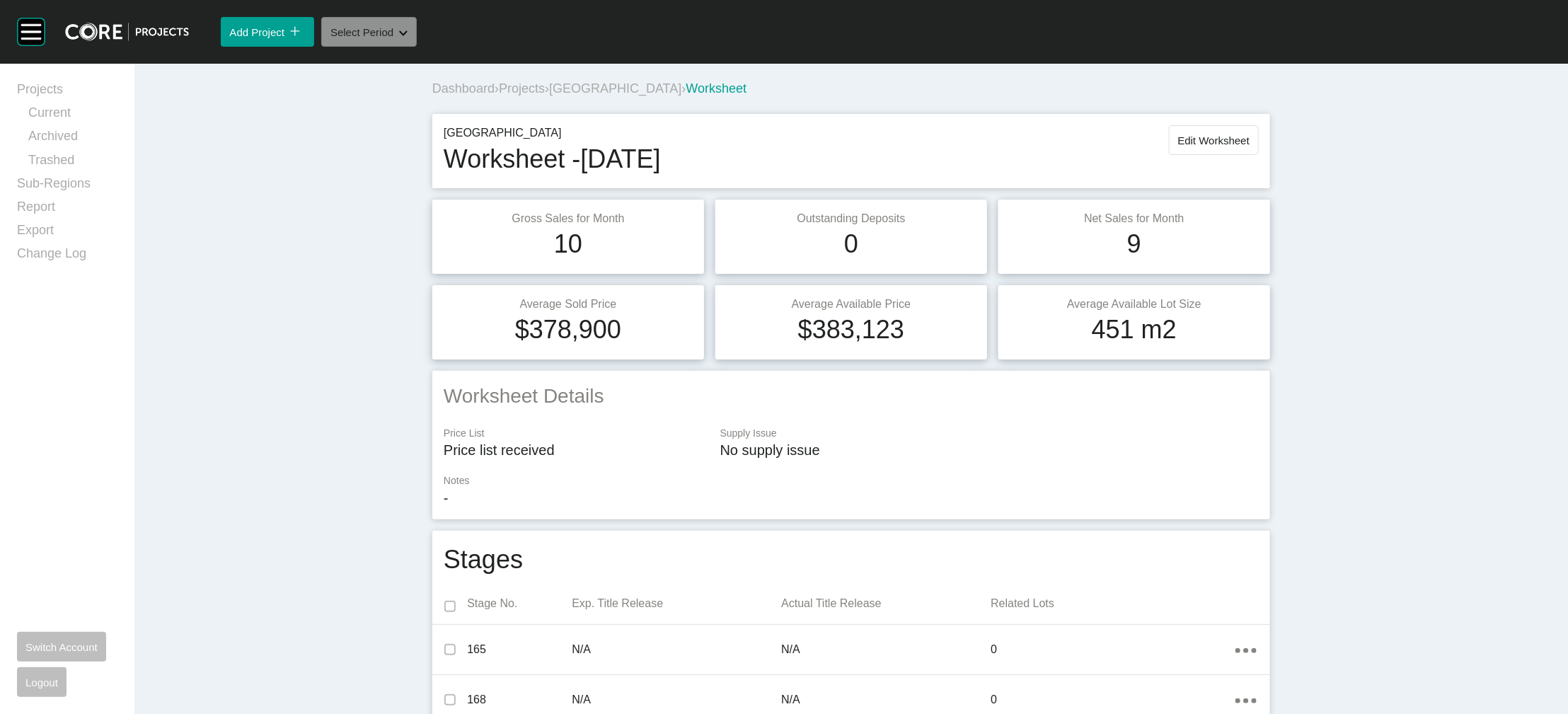
click at [417, 46] on button "Select Period Shape Created with Sketch." at bounding box center [369, 31] width 96 height 29
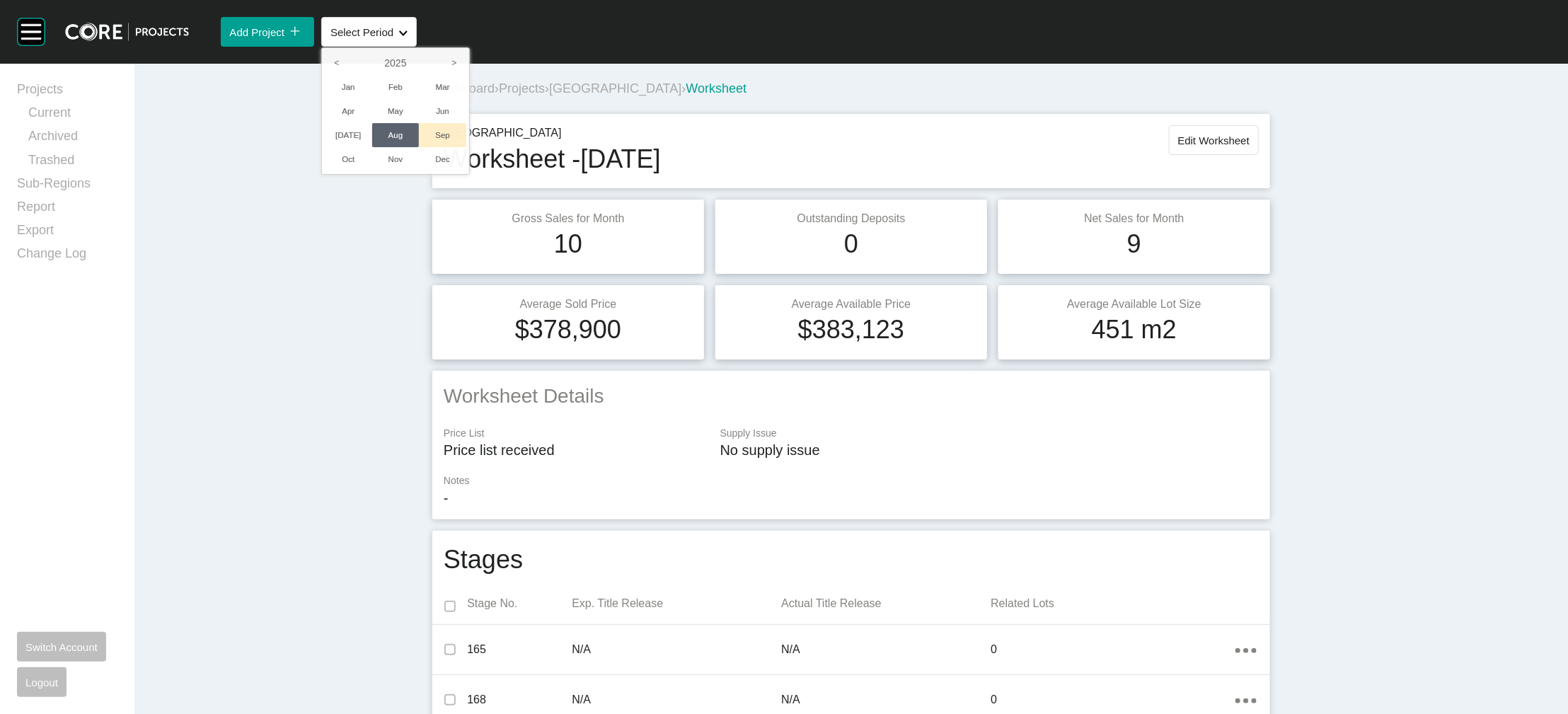
click at [466, 148] on li "Sep" at bounding box center [443, 134] width 47 height 24
